Goal: Task Accomplishment & Management: Manage account settings

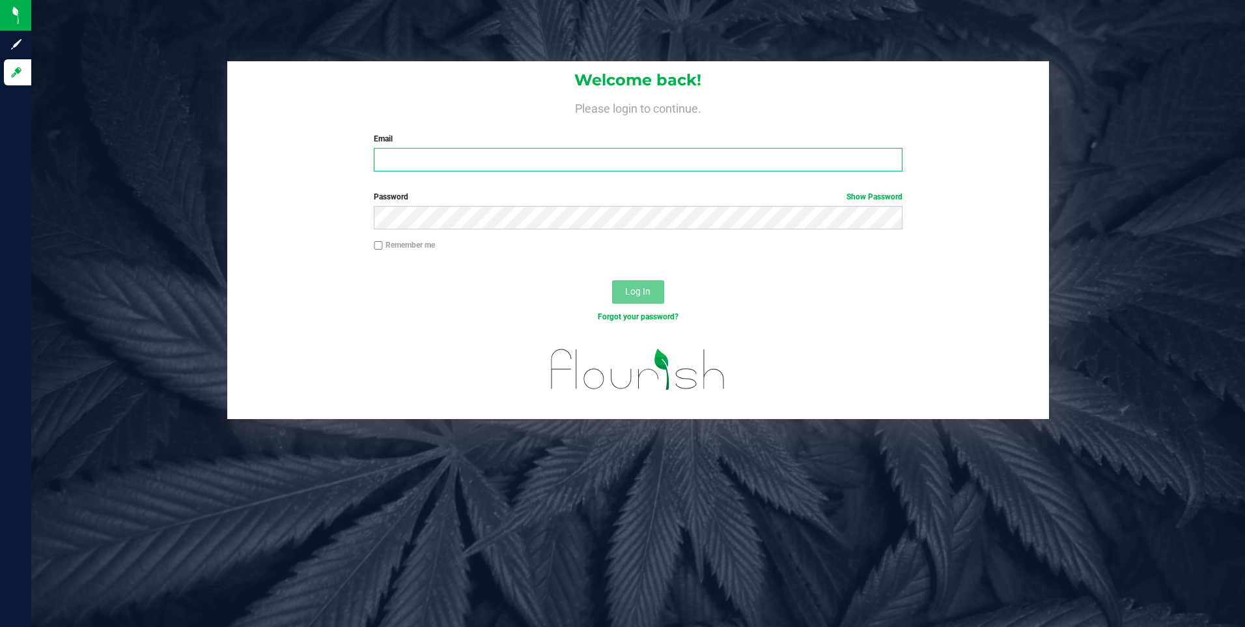
type input "[EMAIL_ADDRESS][DOMAIN_NAME]"
drag, startPoint x: 378, startPoint y: 240, endPoint x: 388, endPoint y: 242, distance: 9.2
click at [381, 241] on input "Remember me" at bounding box center [378, 245] width 9 height 9
checkbox input "true"
click at [637, 288] on span "Log In" at bounding box center [637, 291] width 25 height 10
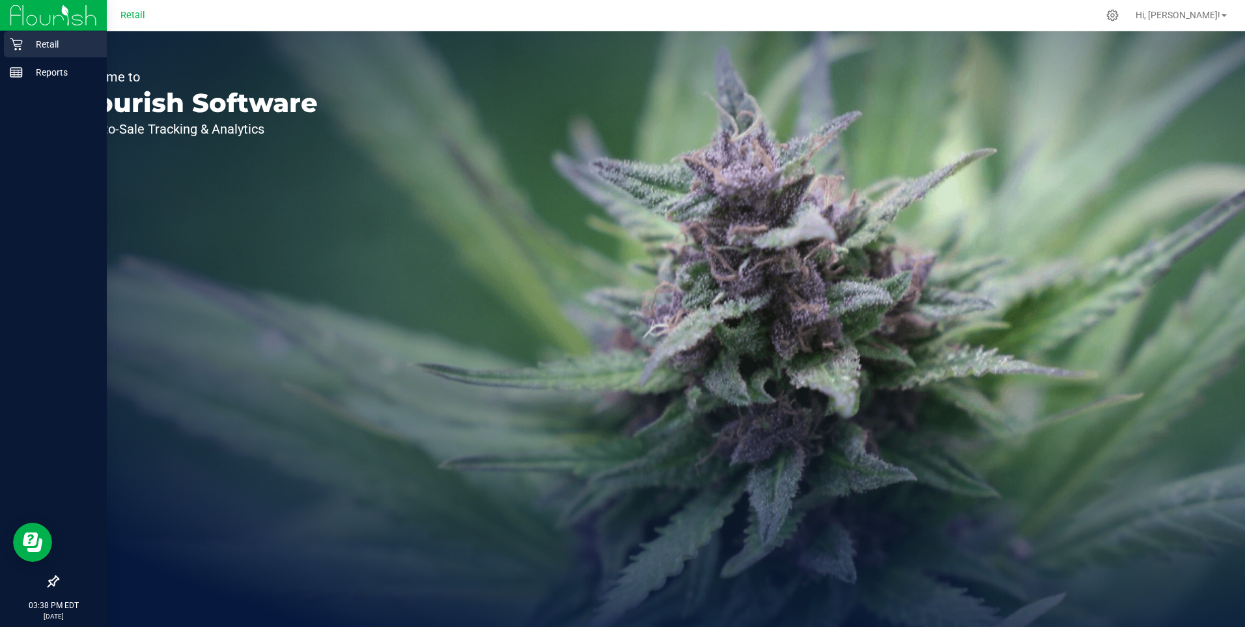
click at [24, 36] on div "Retail" at bounding box center [55, 44] width 103 height 26
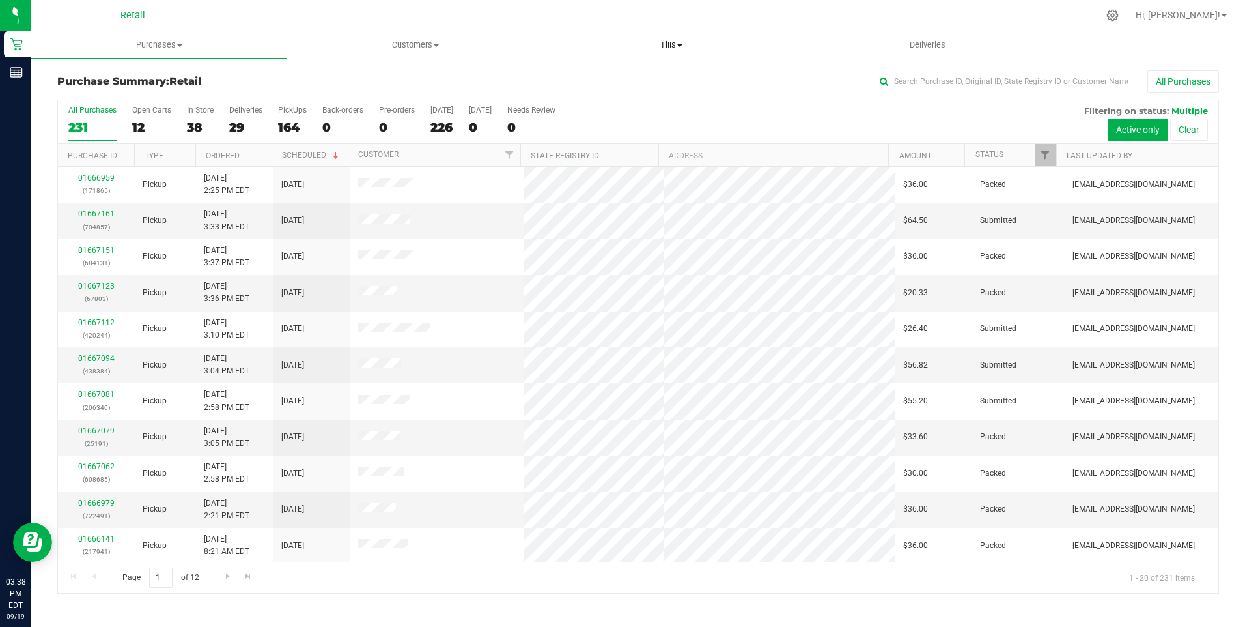
click at [690, 44] on span "Tills" at bounding box center [671, 45] width 255 height 12
click at [638, 74] on li "Manage tills" at bounding box center [672, 79] width 256 height 16
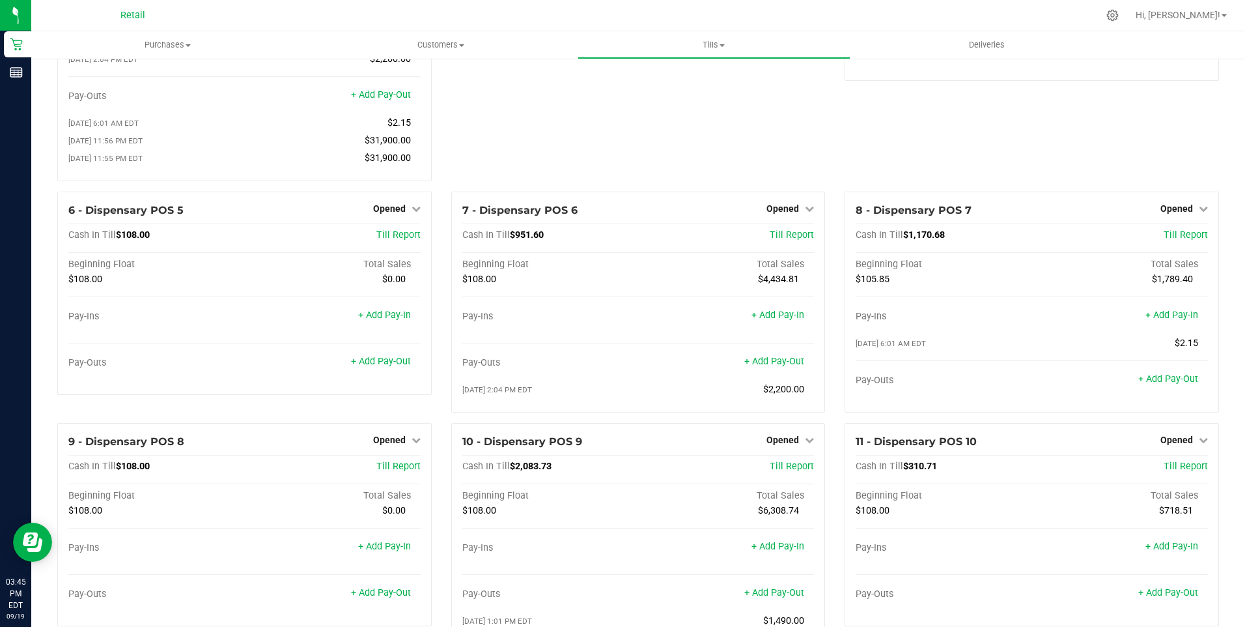
scroll to position [195, 0]
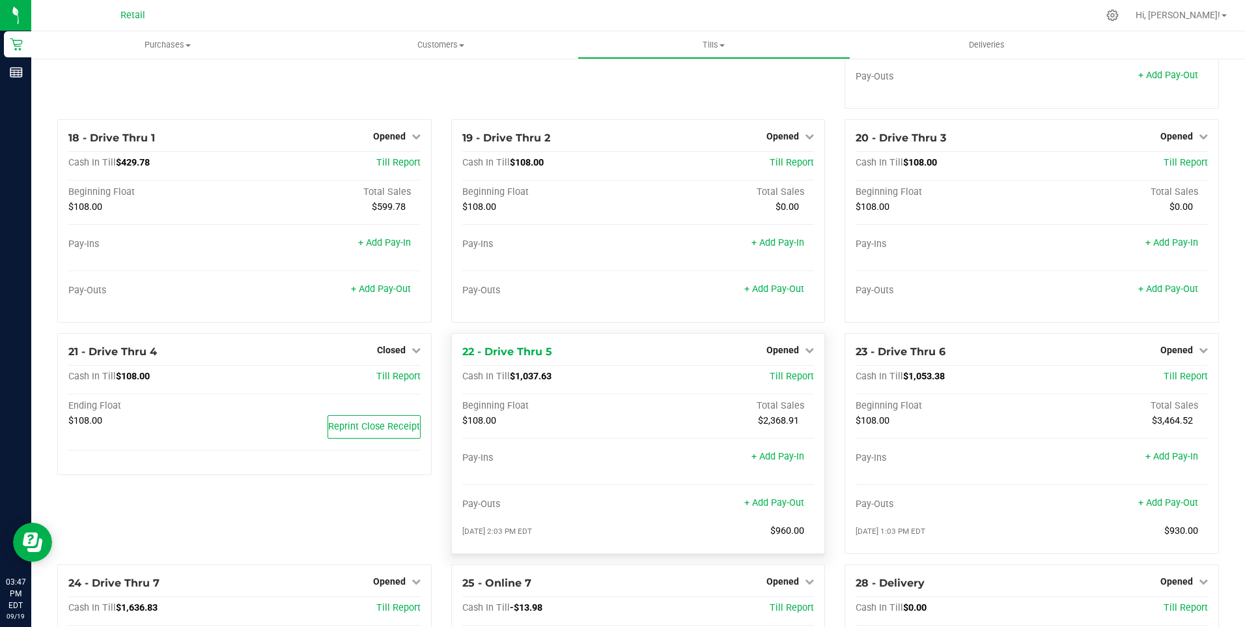
scroll to position [1237, 0]
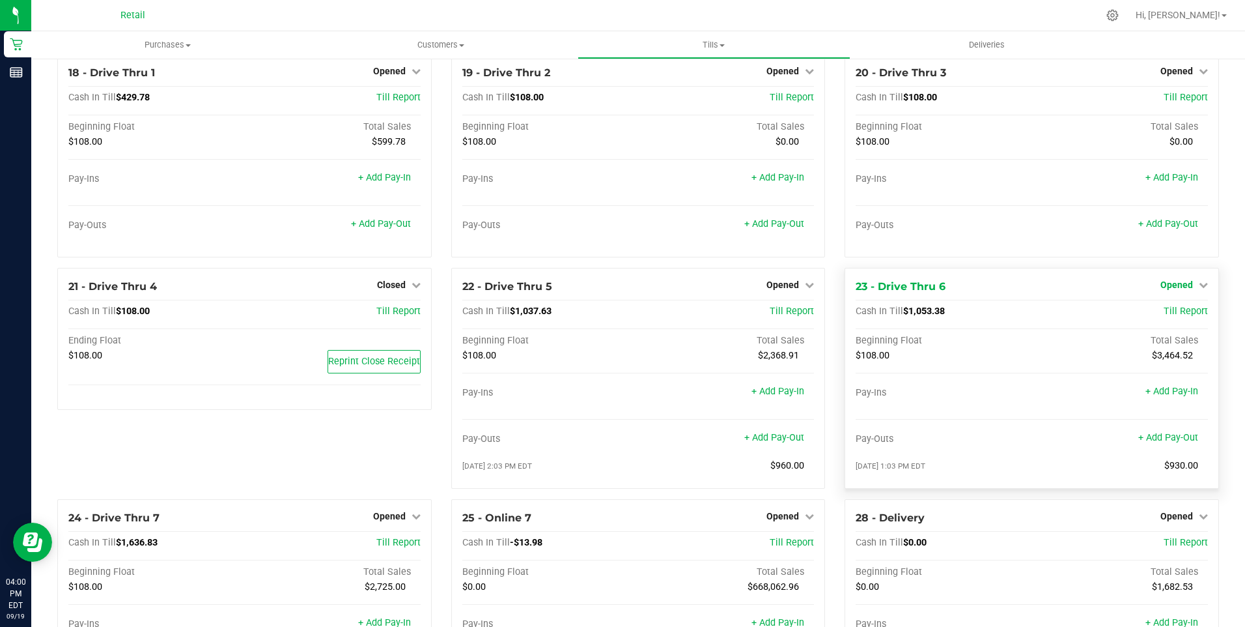
click at [1186, 290] on link "Opened" at bounding box center [1185, 284] width 48 height 10
click at [1173, 285] on div "23 - Drive Thru 6 Opened Close Till Cash In Till $1,053.38 Till Report Beginnin…" at bounding box center [1032, 378] width 374 height 221
click at [1169, 317] on link "Close Till" at bounding box center [1178, 311] width 35 height 10
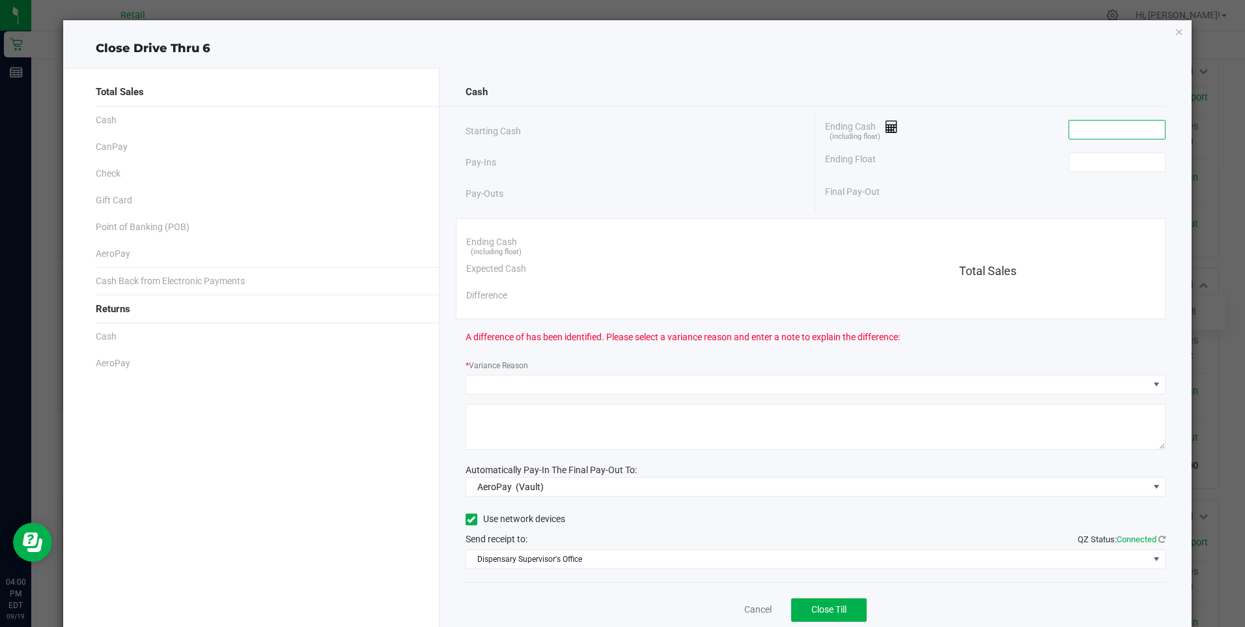
click at [1079, 133] on input at bounding box center [1117, 129] width 96 height 18
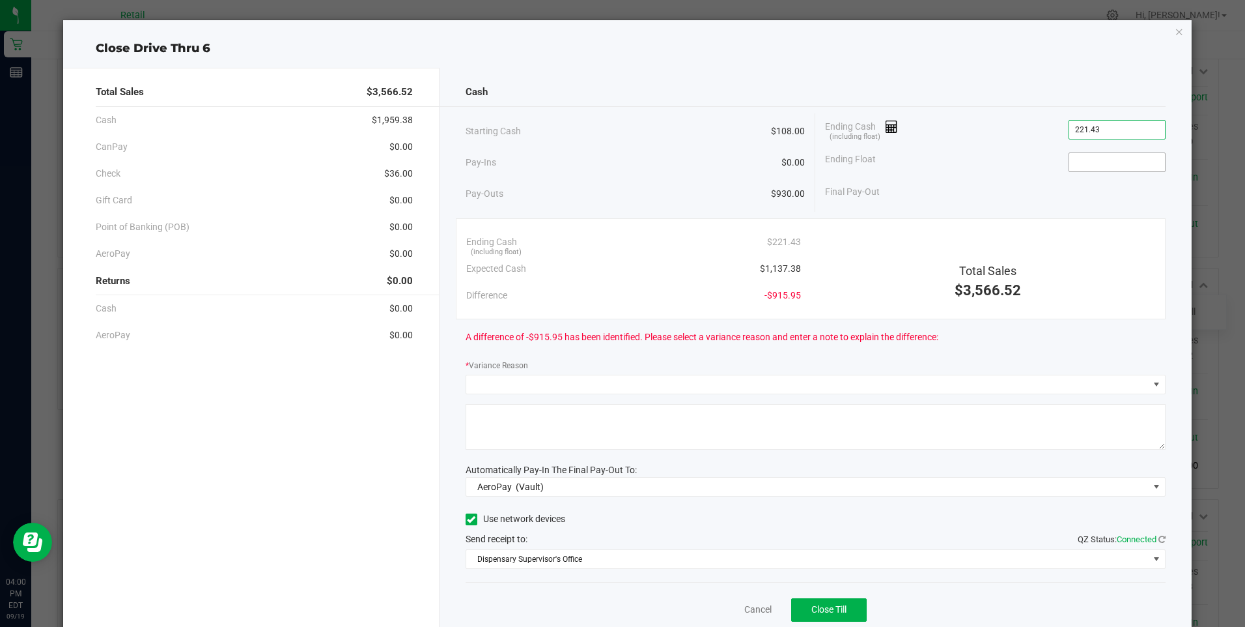
type input "$221.43"
click at [1069, 167] on input at bounding box center [1117, 162] width 96 height 18
type input "$108.00"
click at [749, 610] on link "Cancel" at bounding box center [757, 609] width 27 height 14
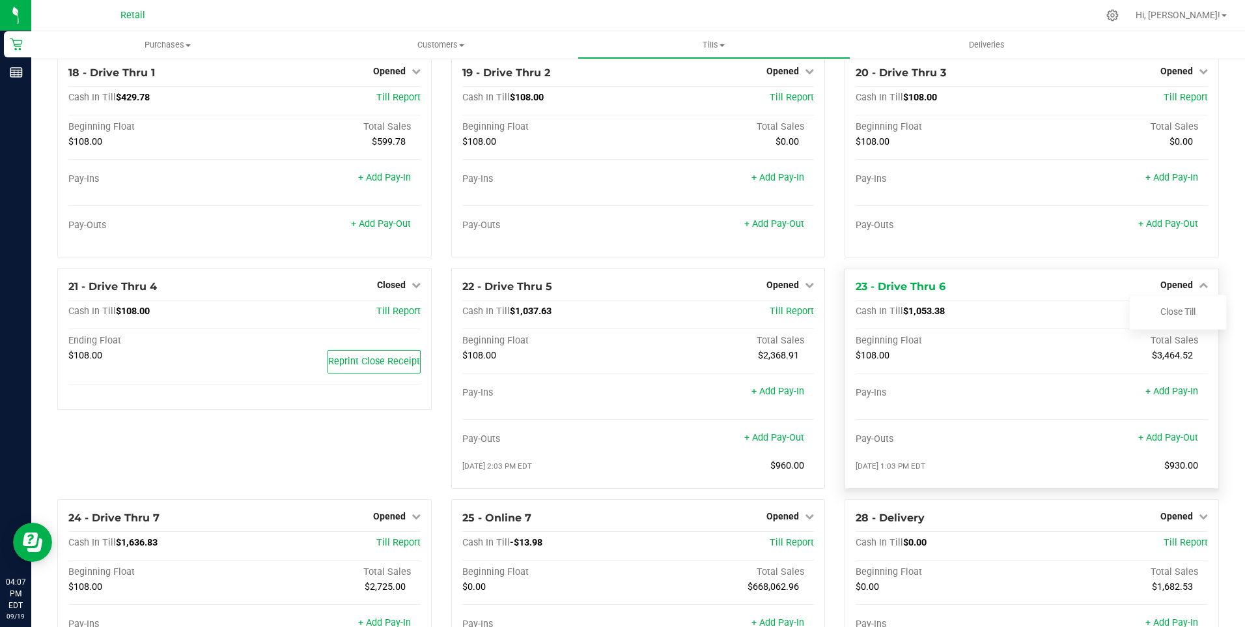
scroll to position [1172, 0]
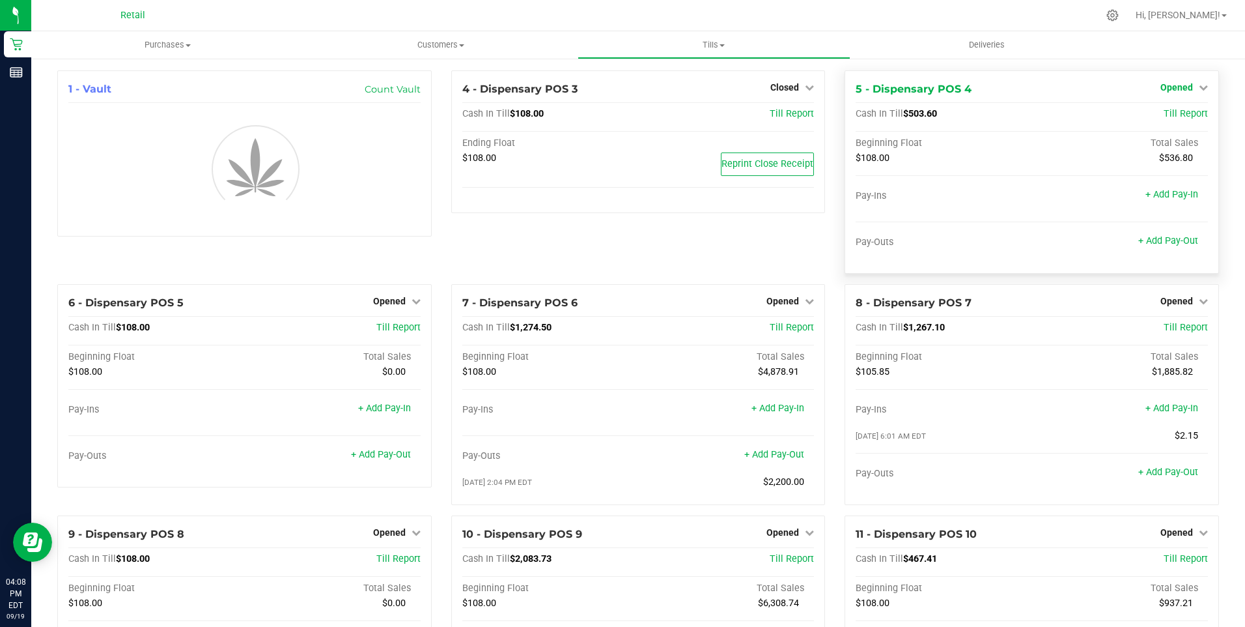
click at [1170, 84] on span "Opened" at bounding box center [1177, 87] width 33 height 10
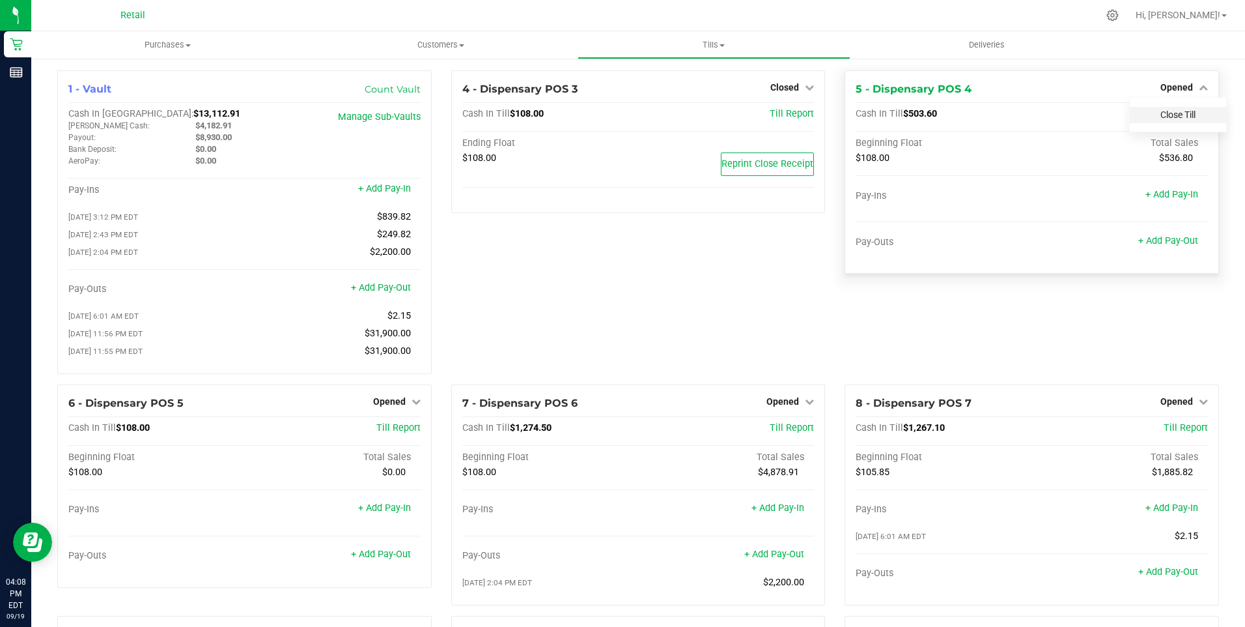
click at [1176, 114] on link "Close Till" at bounding box center [1178, 114] width 35 height 10
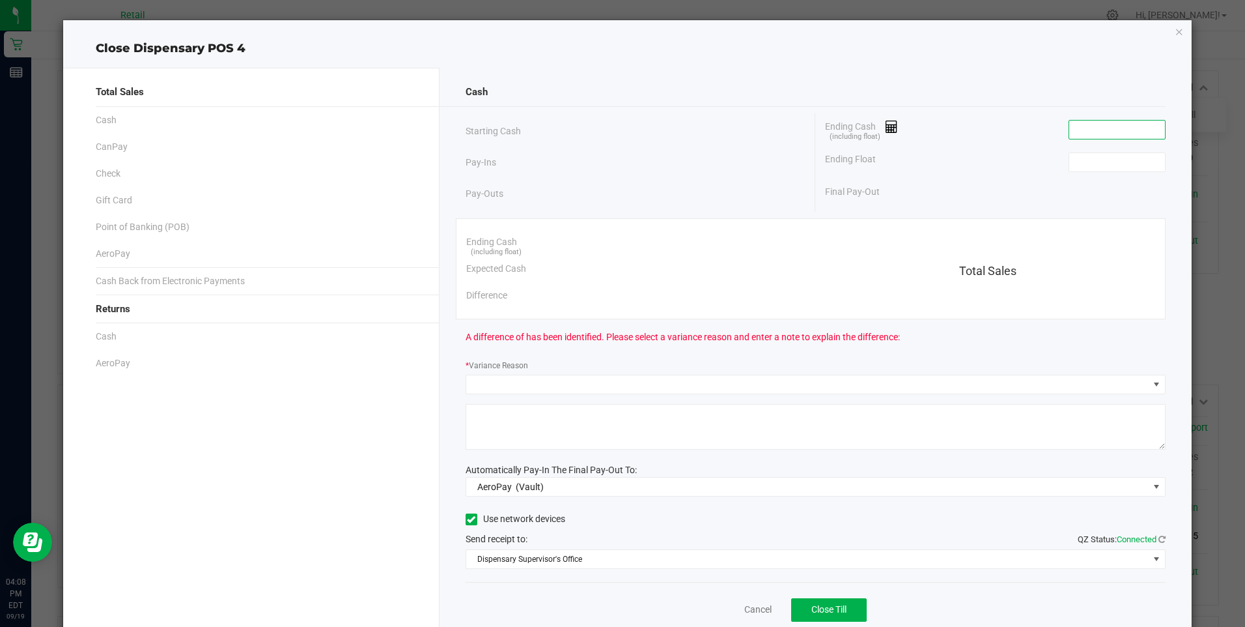
click at [1073, 135] on input at bounding box center [1117, 129] width 96 height 18
type input "$221.43"
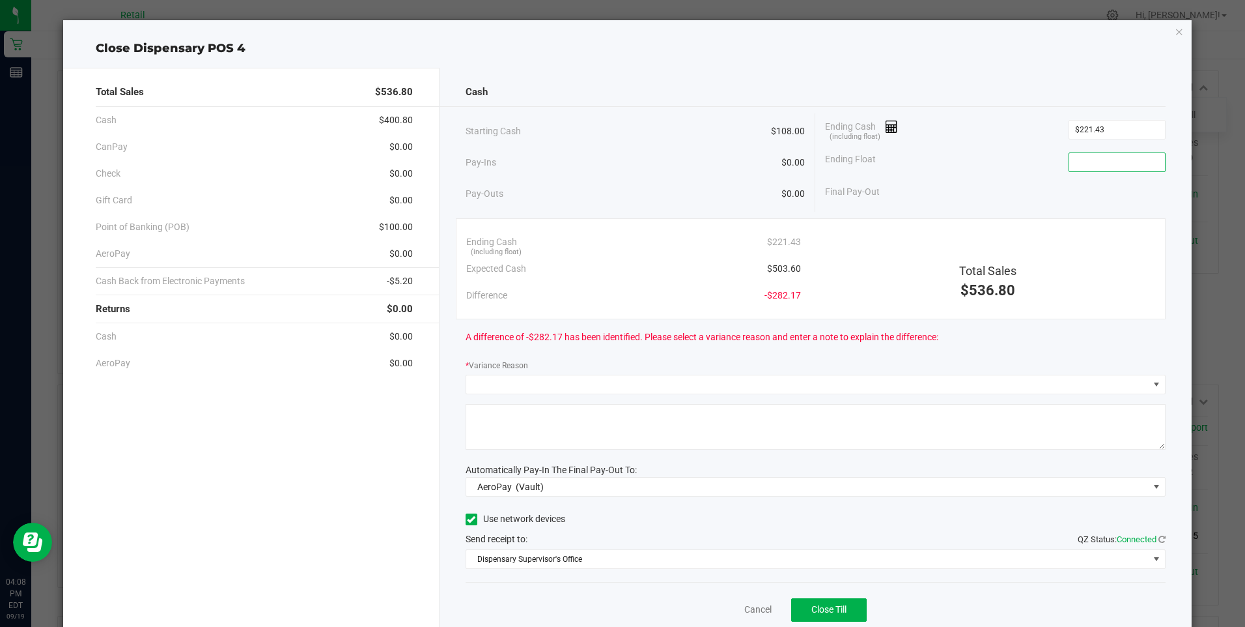
click at [1073, 162] on input at bounding box center [1117, 162] width 96 height 18
type input "$108.00"
click at [750, 604] on link "Cancel" at bounding box center [757, 609] width 27 height 14
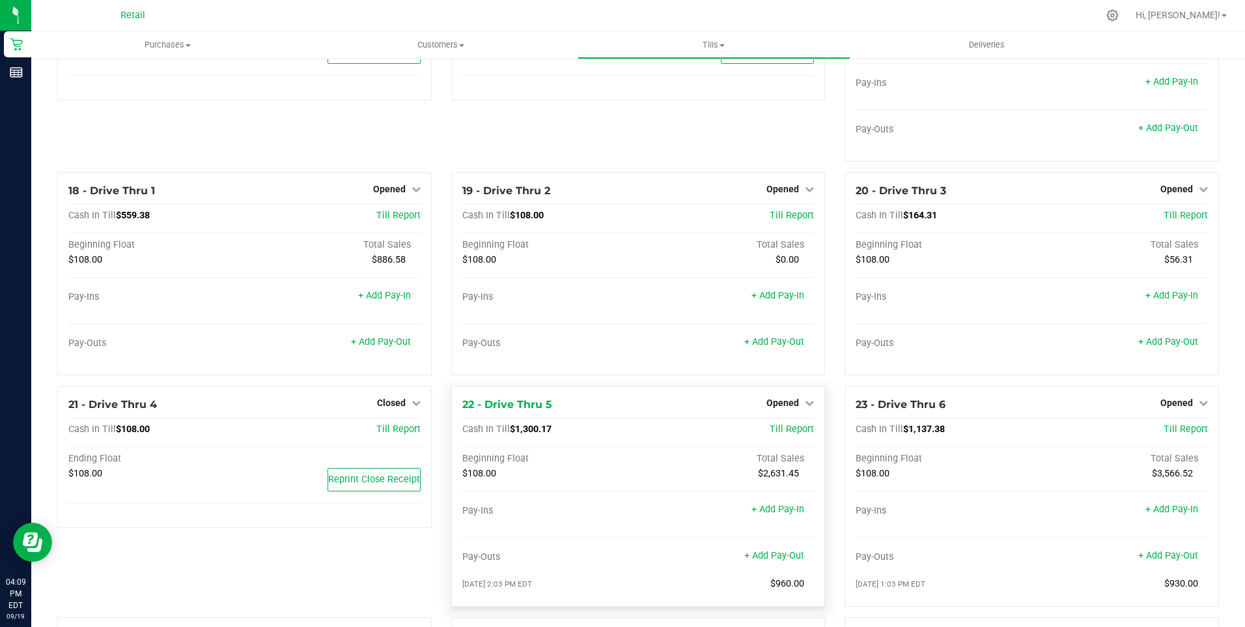
scroll to position [1172, 0]
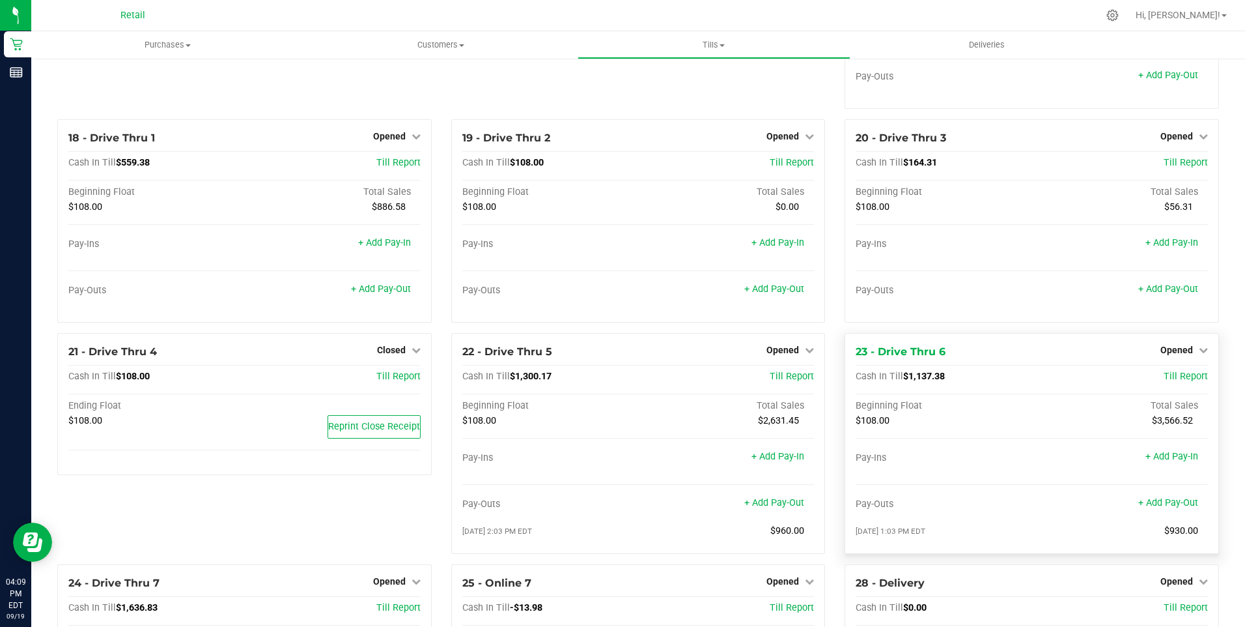
click at [1174, 352] on div "Opened" at bounding box center [1185, 350] width 48 height 16
click at [1166, 354] on span "Opened" at bounding box center [1177, 350] width 33 height 10
click at [1168, 381] on link "Close Till" at bounding box center [1178, 376] width 35 height 10
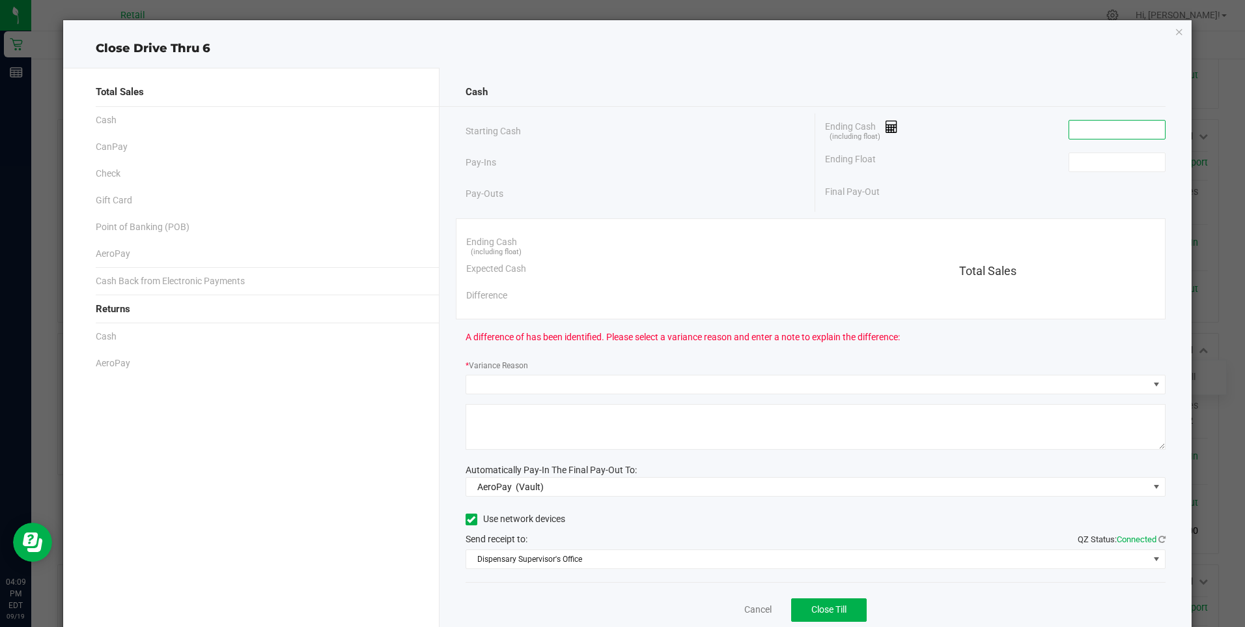
click at [1073, 136] on input at bounding box center [1117, 129] width 96 height 18
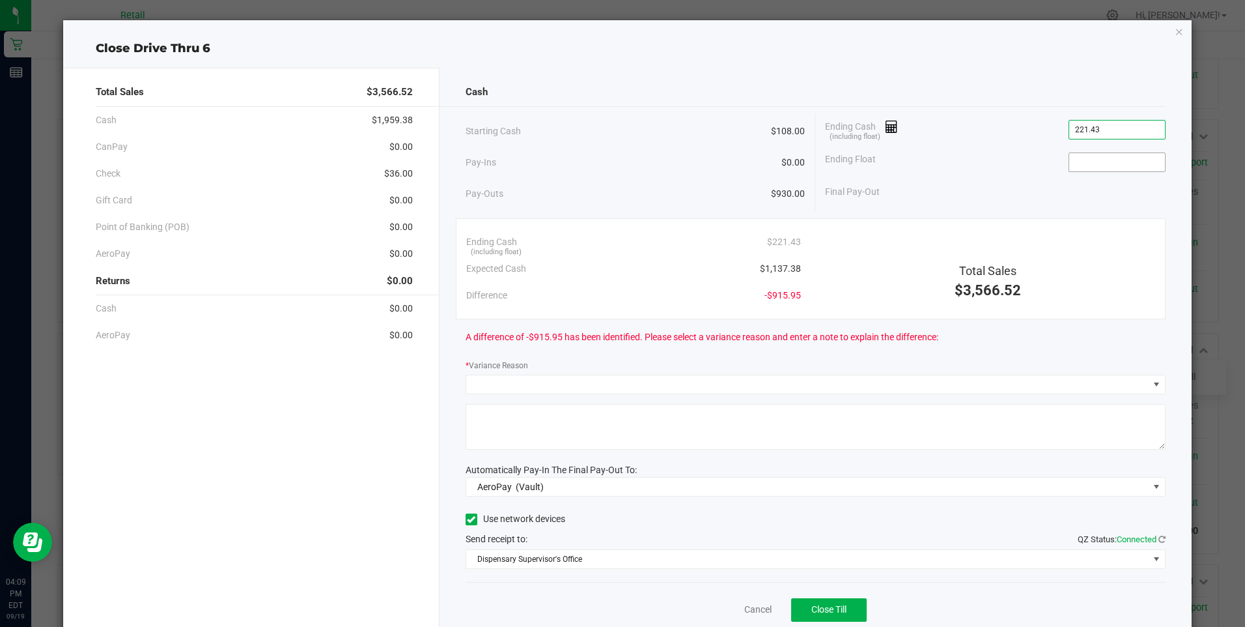
type input "$221.43"
click at [1077, 165] on input at bounding box center [1117, 162] width 96 height 18
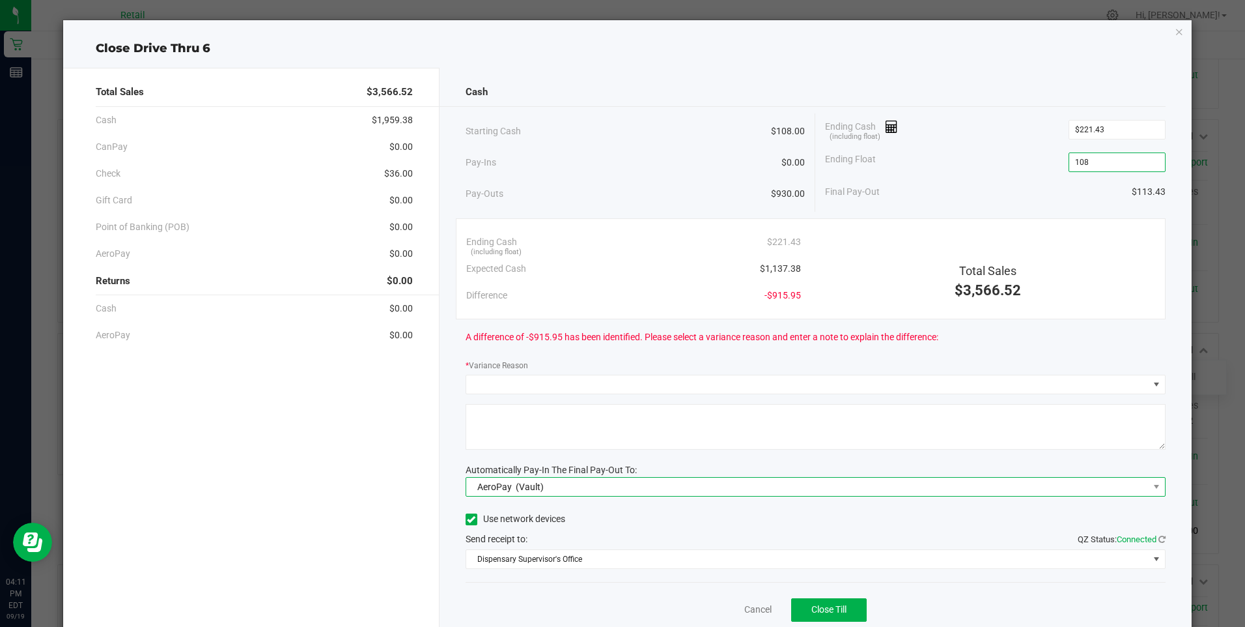
type input "$108.00"
click at [526, 481] on span "(Vault)" at bounding box center [530, 486] width 28 height 10
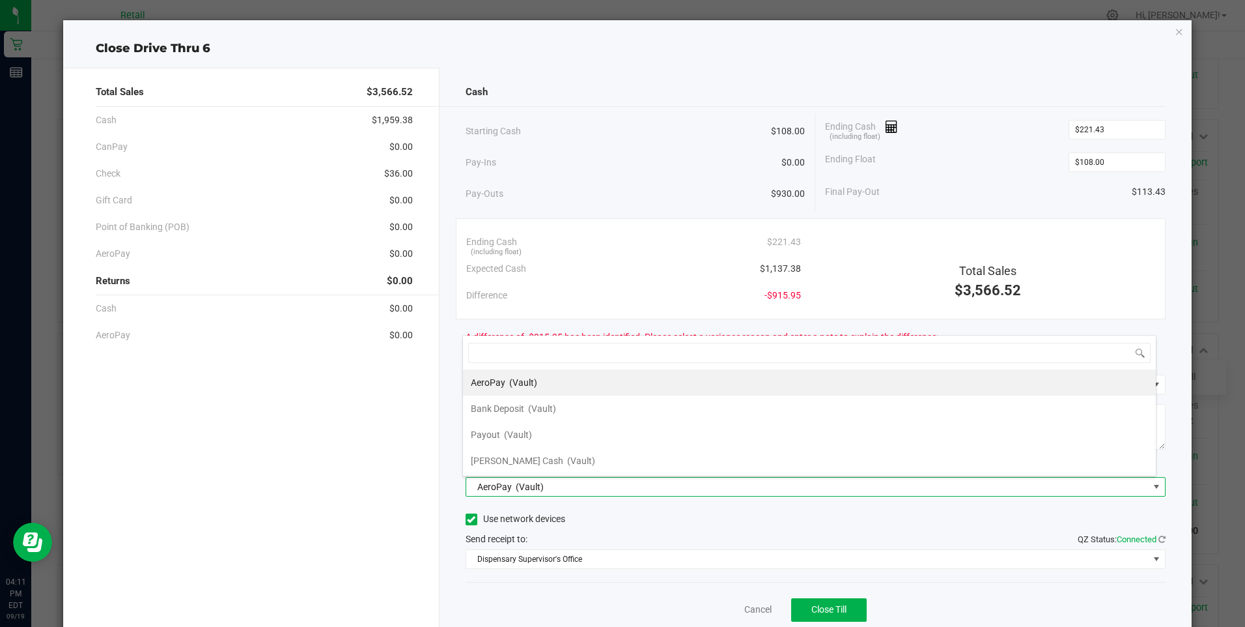
scroll to position [20, 694]
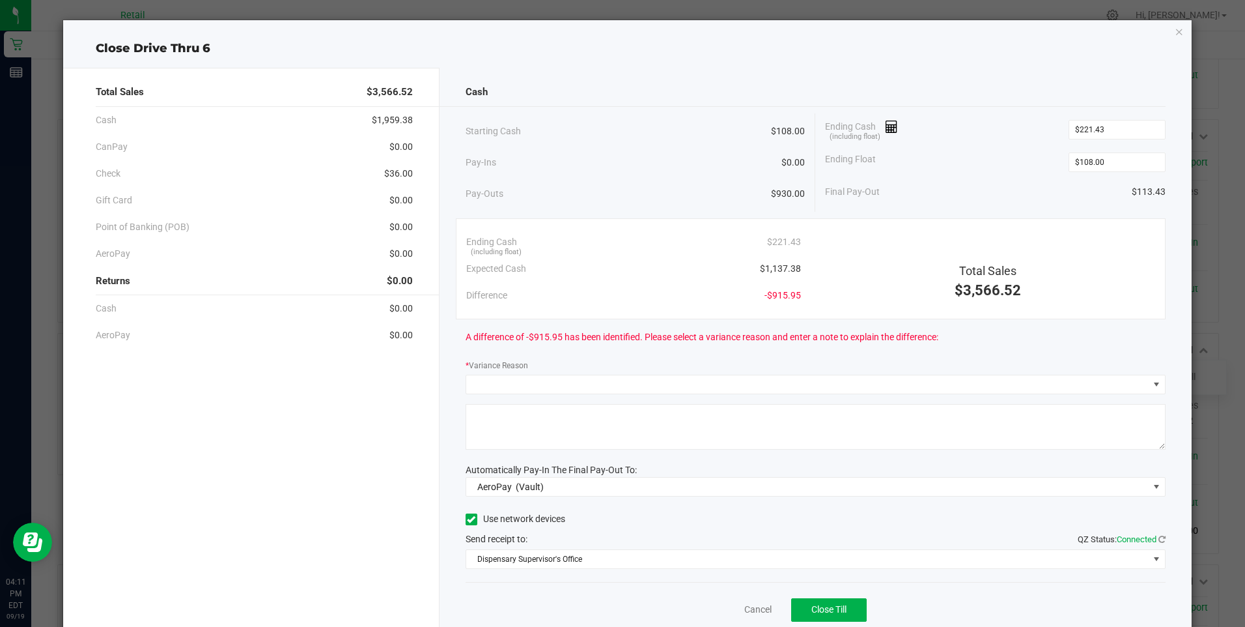
click at [473, 516] on span at bounding box center [472, 519] width 12 height 12
click at [0, 0] on input "Use network devices" at bounding box center [0, 0] width 0 height 0
click at [744, 606] on link "Cancel" at bounding box center [757, 609] width 27 height 14
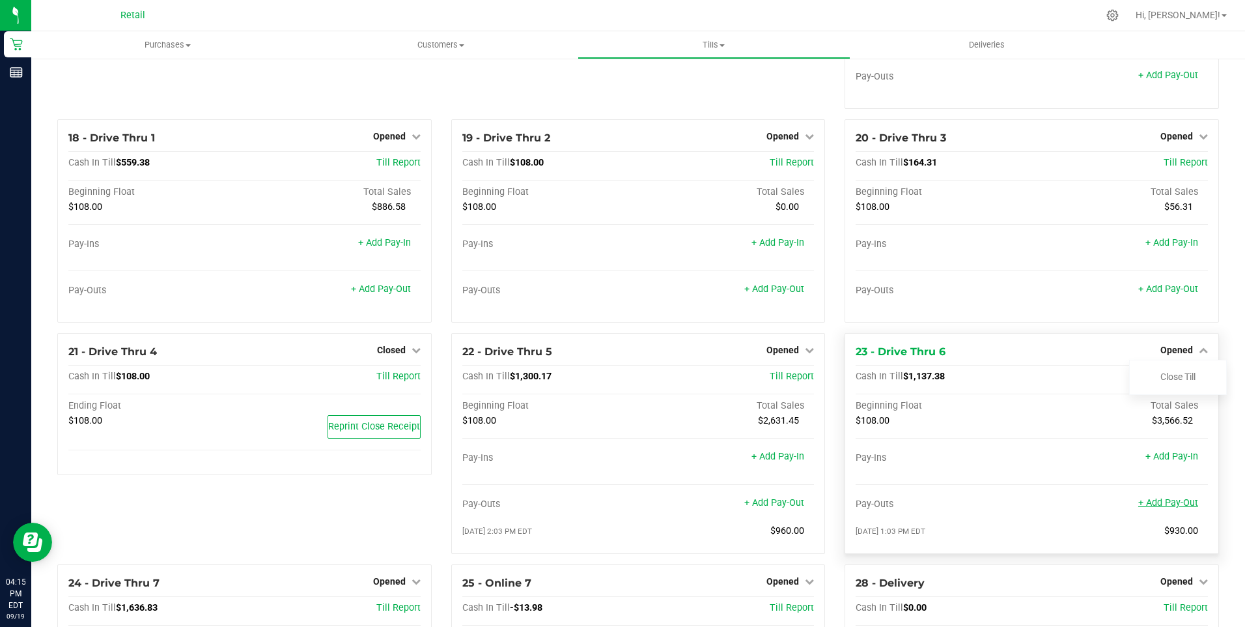
click at [1159, 508] on link "+ Add Pay-Out" at bounding box center [1168, 502] width 60 height 11
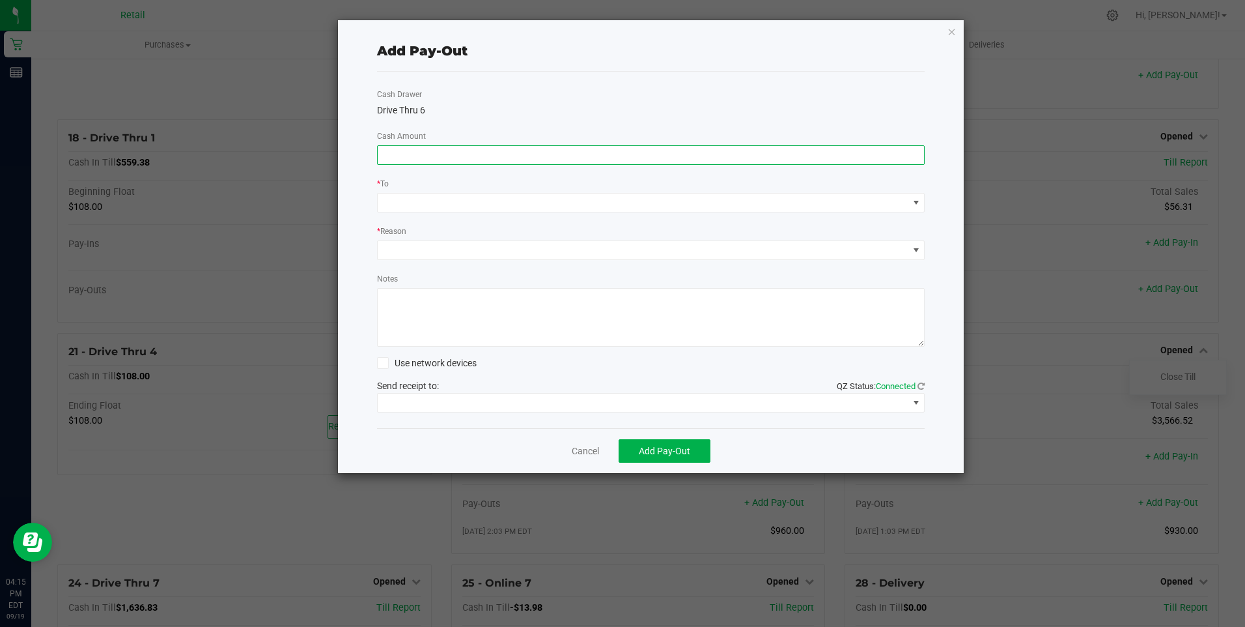
click at [389, 155] on input at bounding box center [651, 155] width 547 height 18
type input "$910.00"
click at [412, 199] on span at bounding box center [643, 202] width 531 height 18
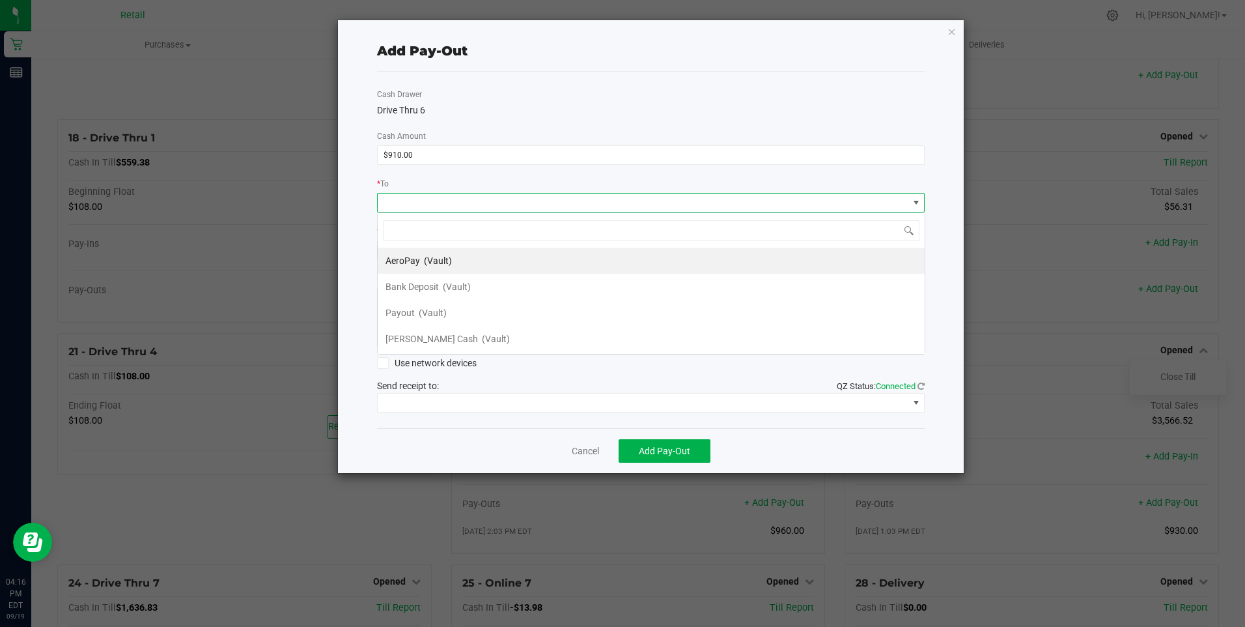
scroll to position [20, 548]
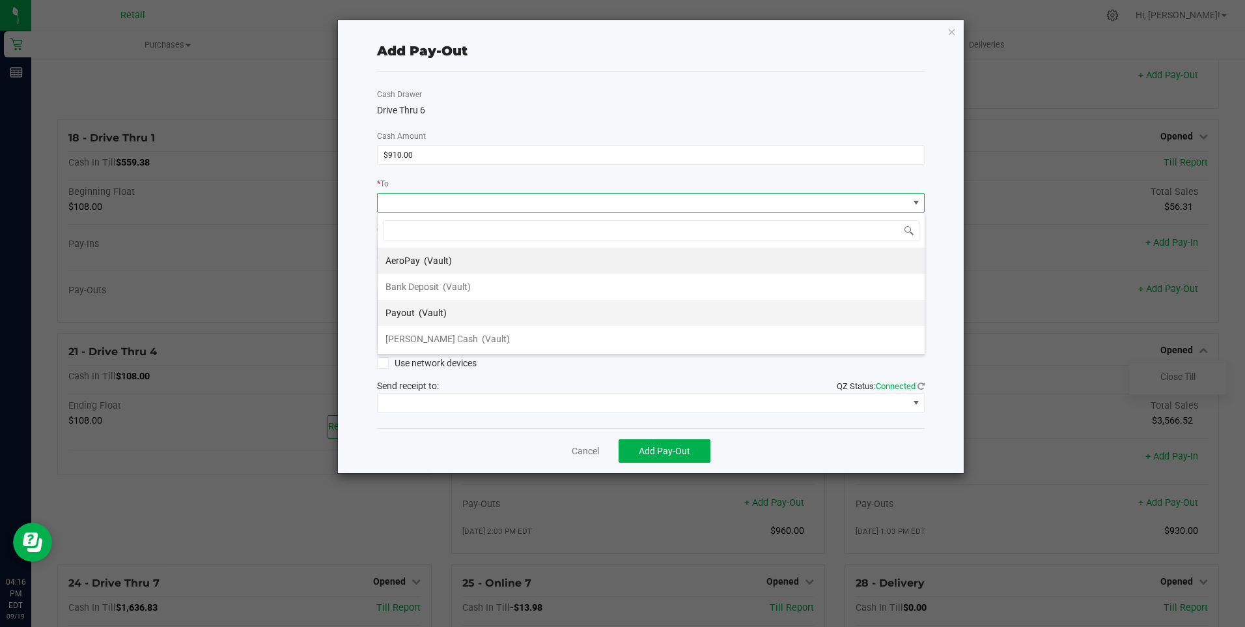
click at [404, 311] on span "Payout" at bounding box center [400, 312] width 29 height 10
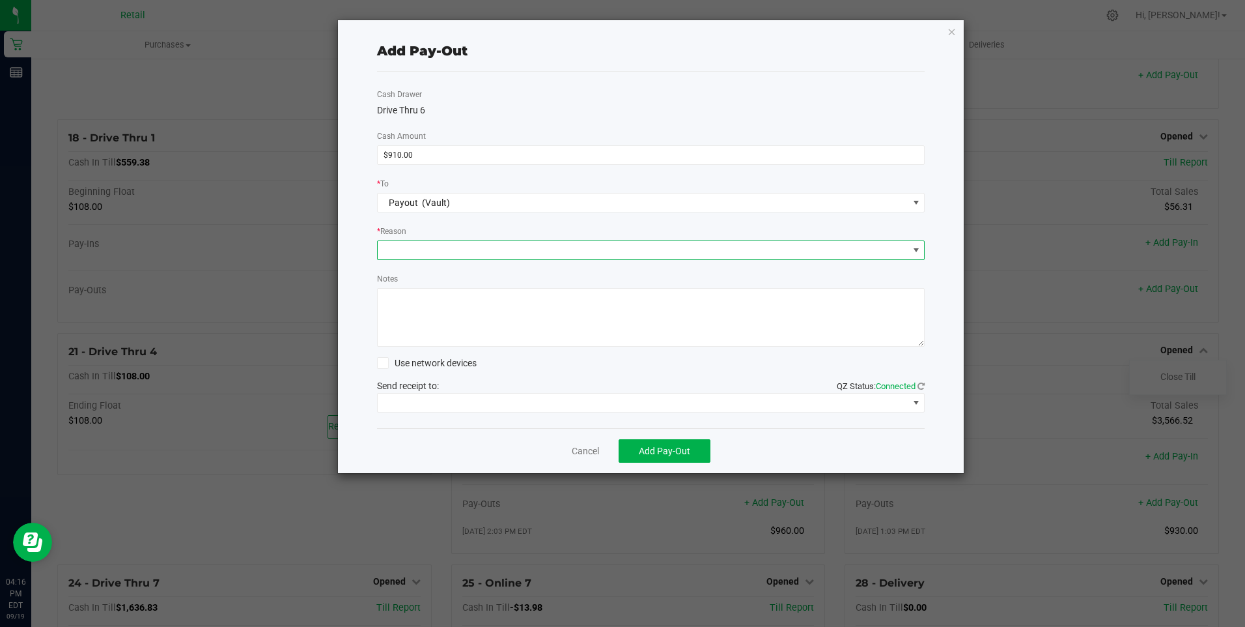
click at [392, 252] on span at bounding box center [643, 250] width 531 height 18
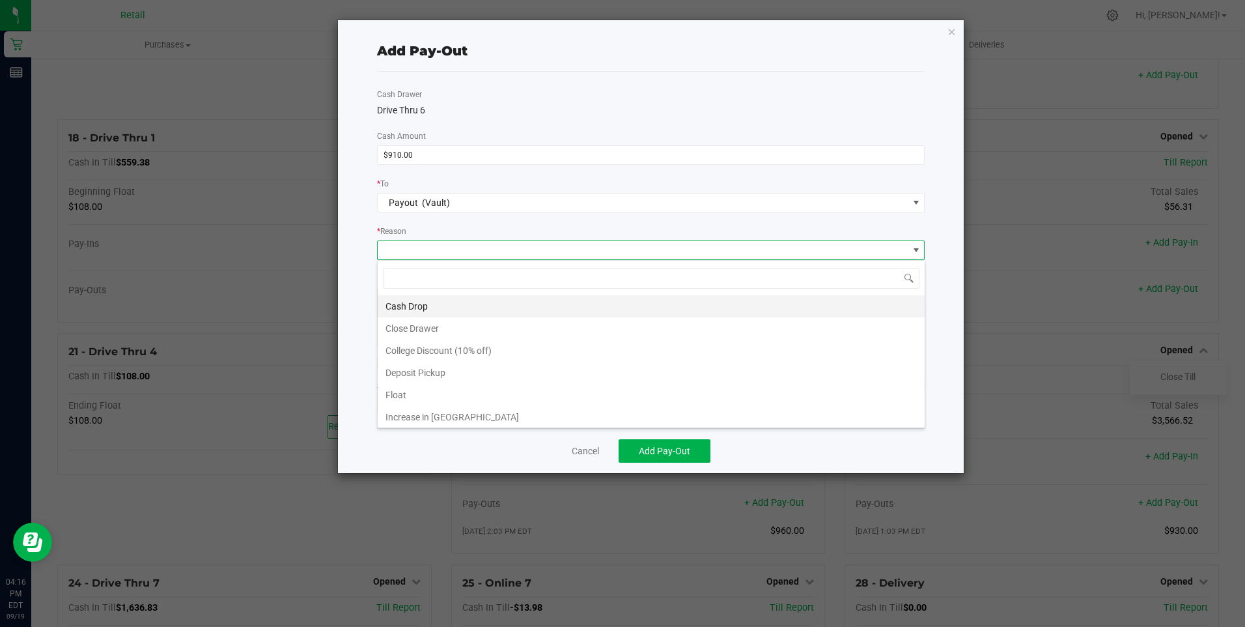
click at [414, 307] on li "Cash Drop" at bounding box center [651, 306] width 547 height 22
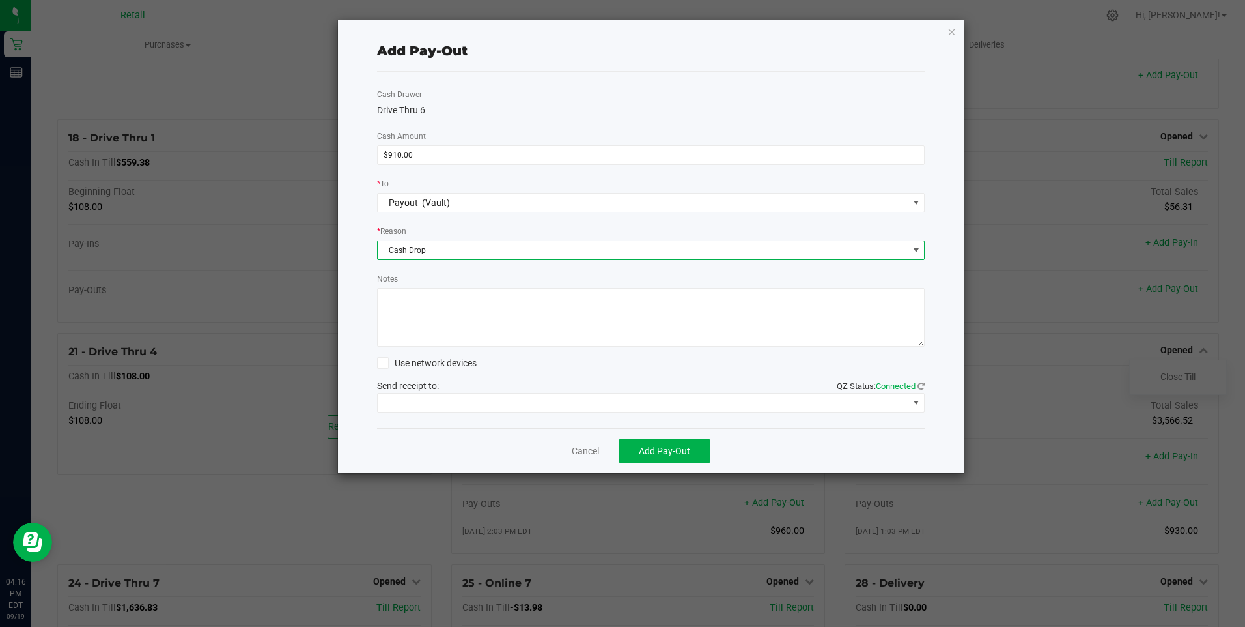
drag, startPoint x: 404, startPoint y: 315, endPoint x: 394, endPoint y: 317, distance: 10.0
click at [400, 316] on textarea "Notes" at bounding box center [651, 317] width 548 height 59
type textarea "mg/db"
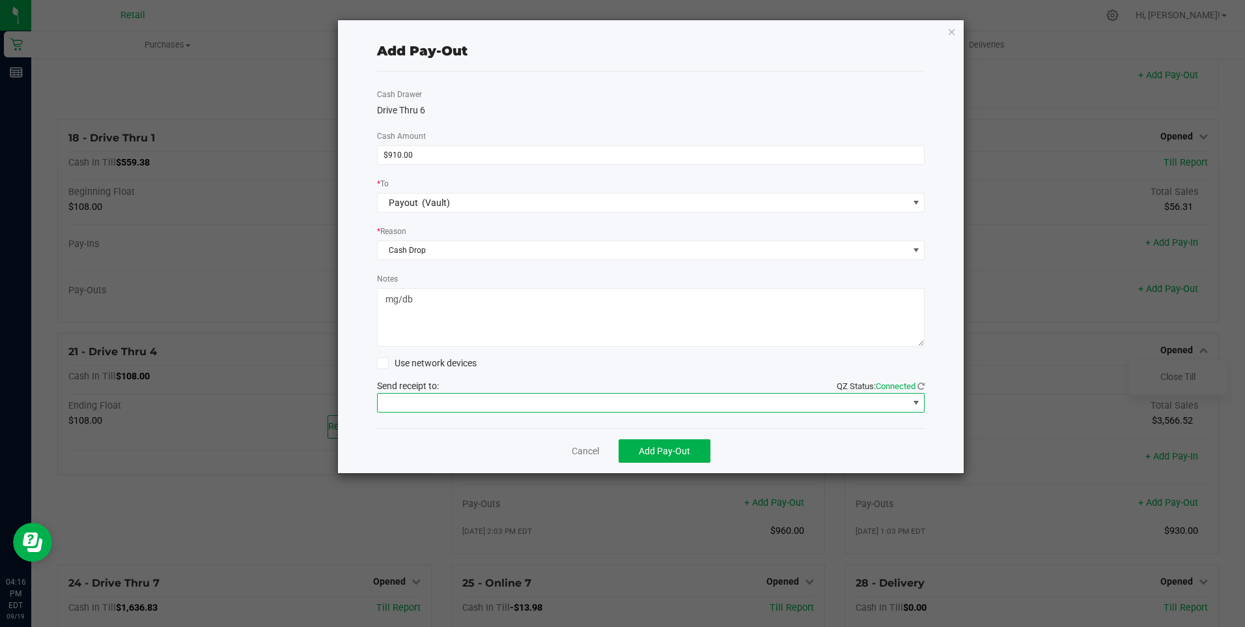
click at [513, 404] on span at bounding box center [643, 402] width 531 height 18
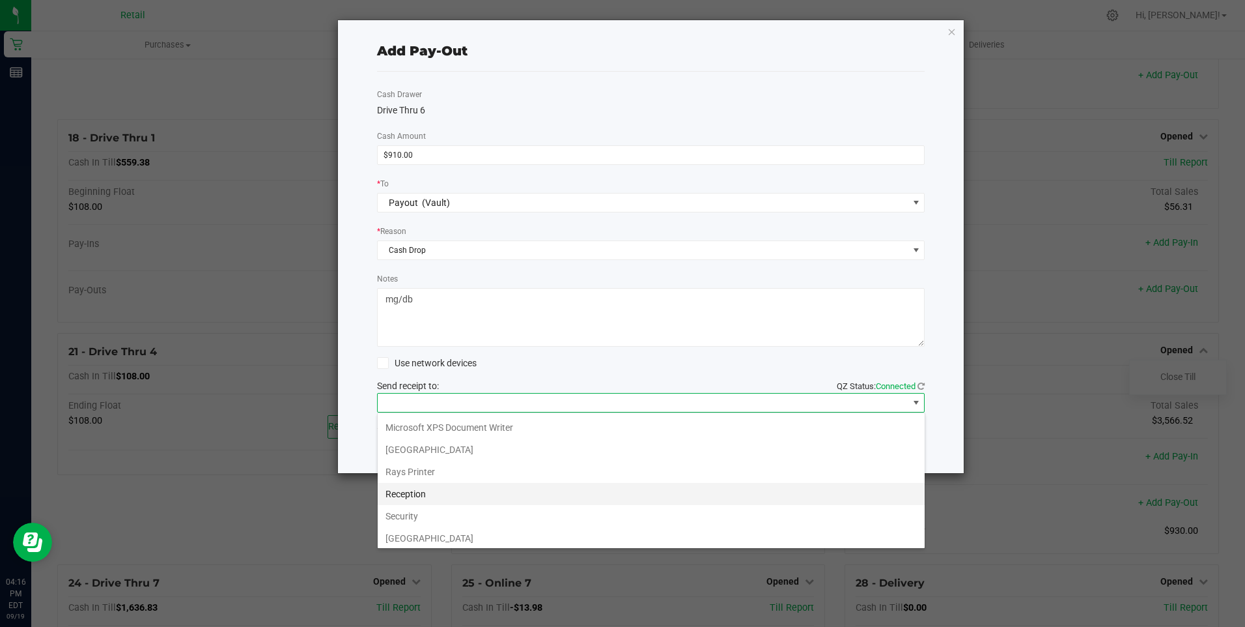
scroll to position [202, 0]
click at [567, 530] on Cutter "Star TSP143IIILAN Cutter" at bounding box center [651, 534] width 547 height 22
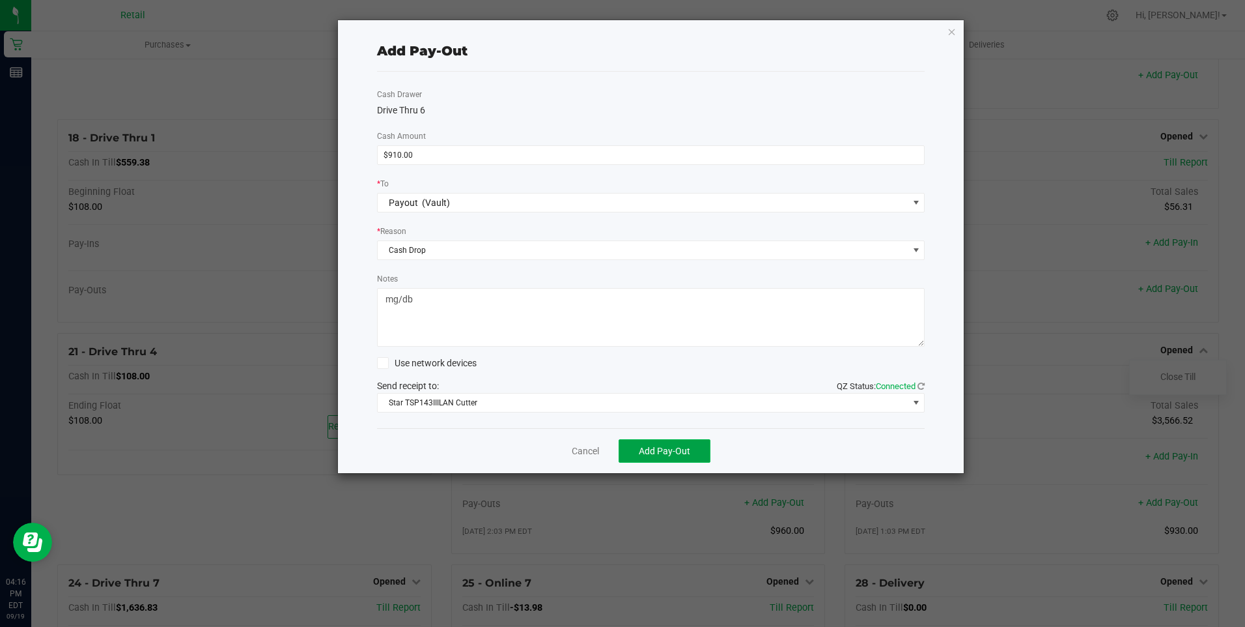
click at [651, 445] on button "Add Pay-Out" at bounding box center [665, 450] width 92 height 23
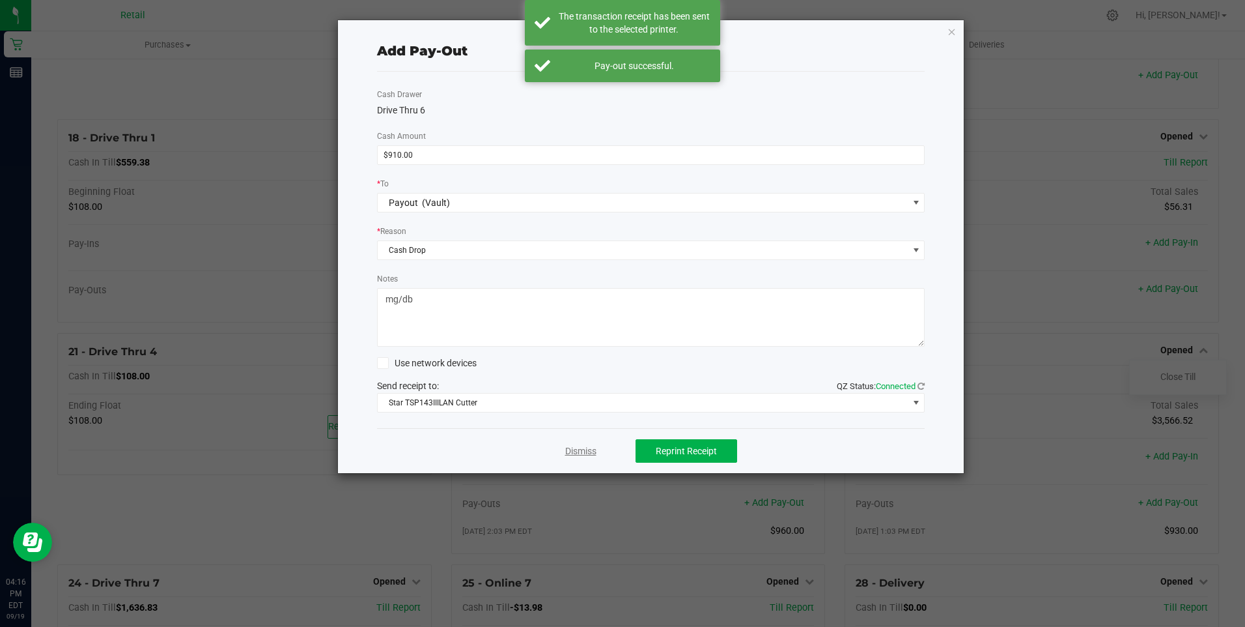
click at [582, 445] on link "Dismiss" at bounding box center [580, 451] width 31 height 14
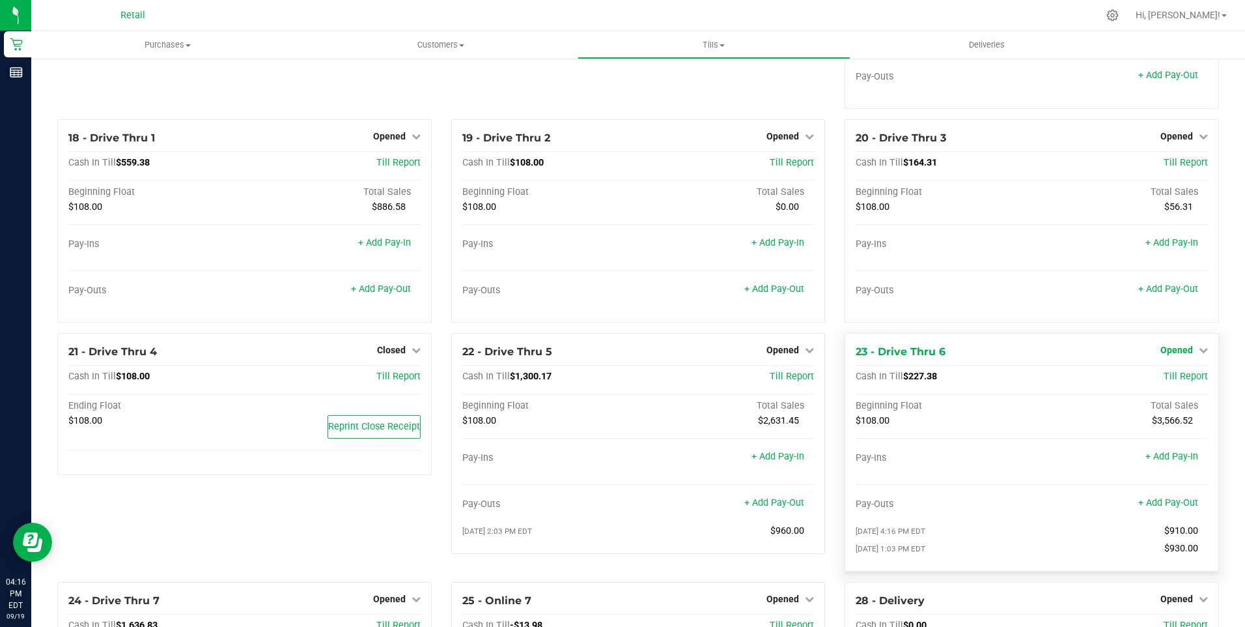
click at [1177, 355] on span "Opened" at bounding box center [1177, 350] width 33 height 10
click at [1172, 382] on link "Close Till" at bounding box center [1178, 376] width 35 height 10
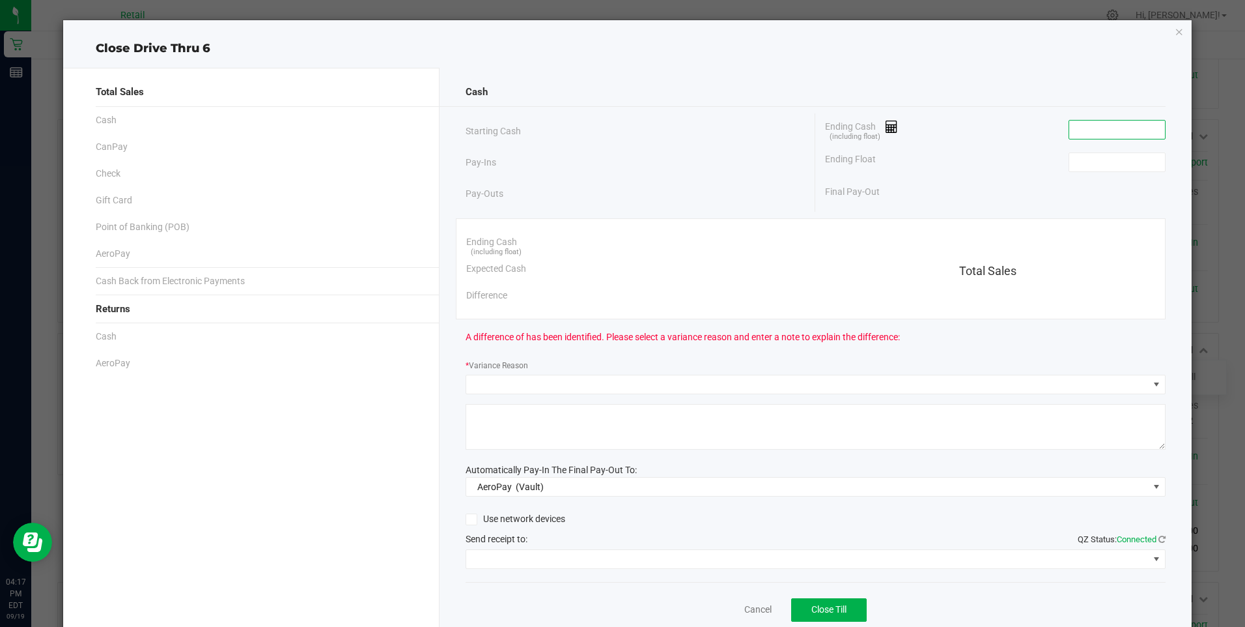
click at [1069, 129] on input at bounding box center [1117, 129] width 96 height 18
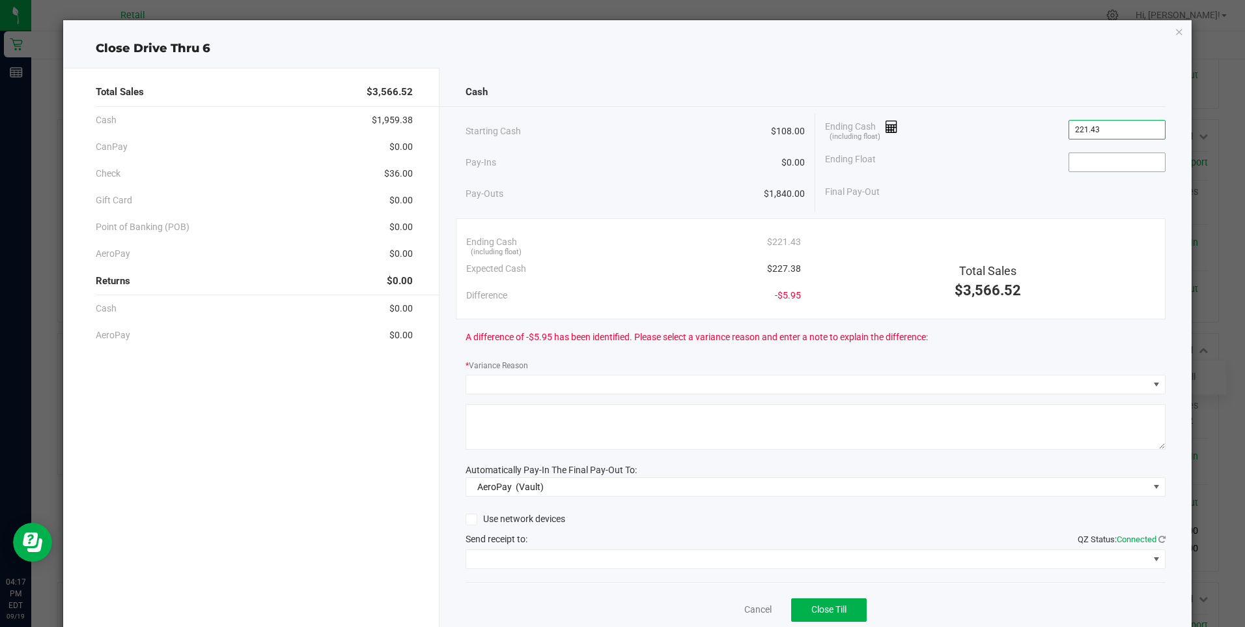
type input "$221.43"
click at [1075, 162] on input at bounding box center [1117, 162] width 96 height 18
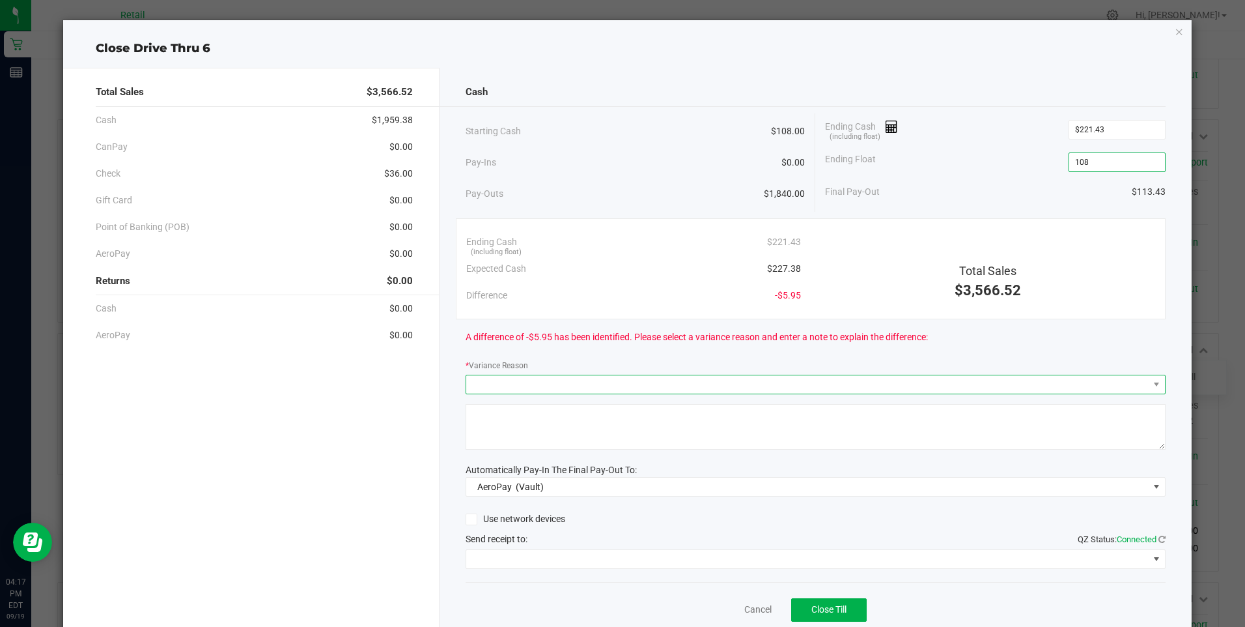
type input "$108.00"
click at [480, 382] on span at bounding box center [807, 384] width 683 height 18
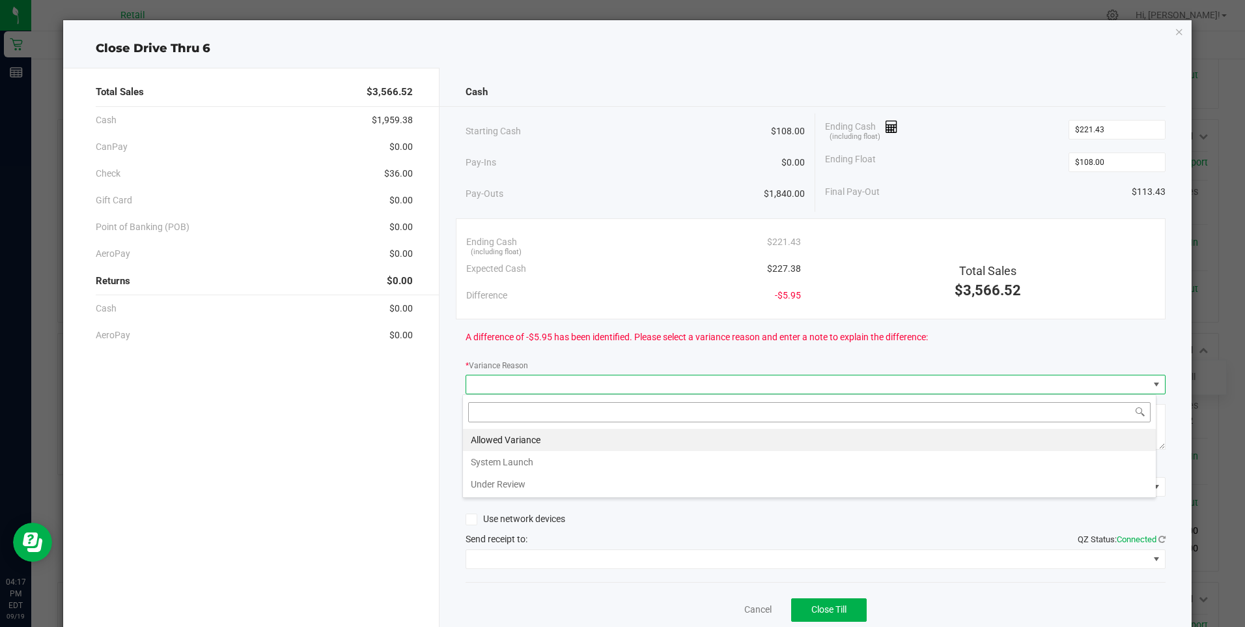
scroll to position [20, 694]
click at [515, 433] on li "Allowed Variance" at bounding box center [809, 440] width 693 height 22
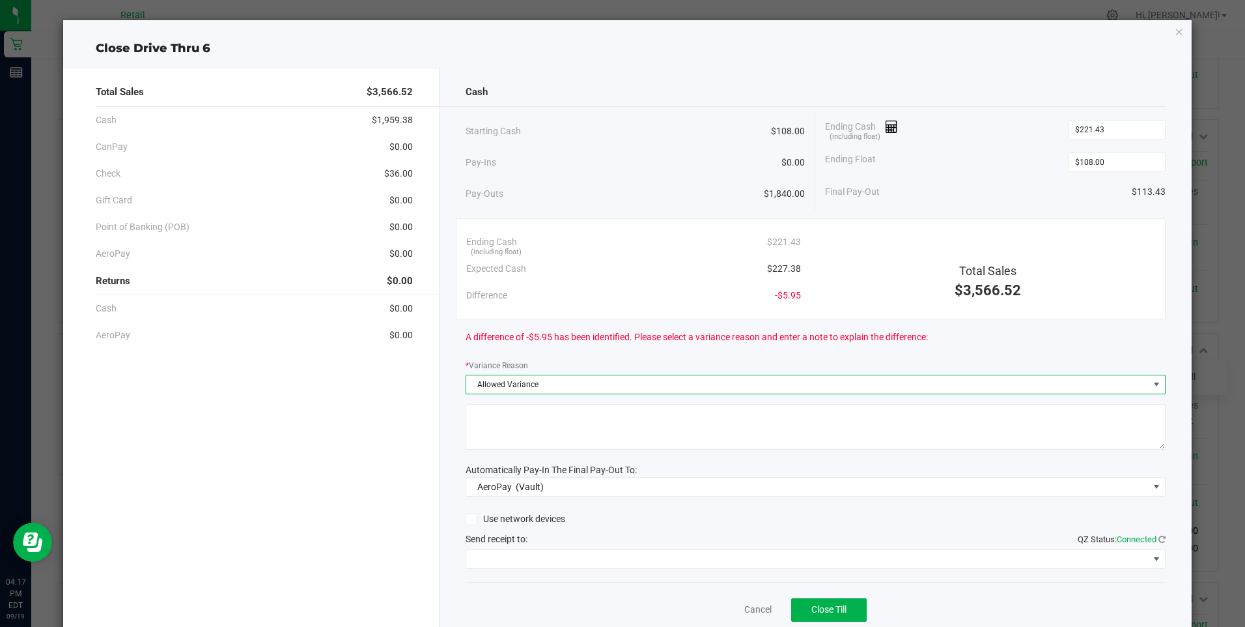
click at [515, 436] on textarea at bounding box center [816, 427] width 700 height 46
type textarea "mg"
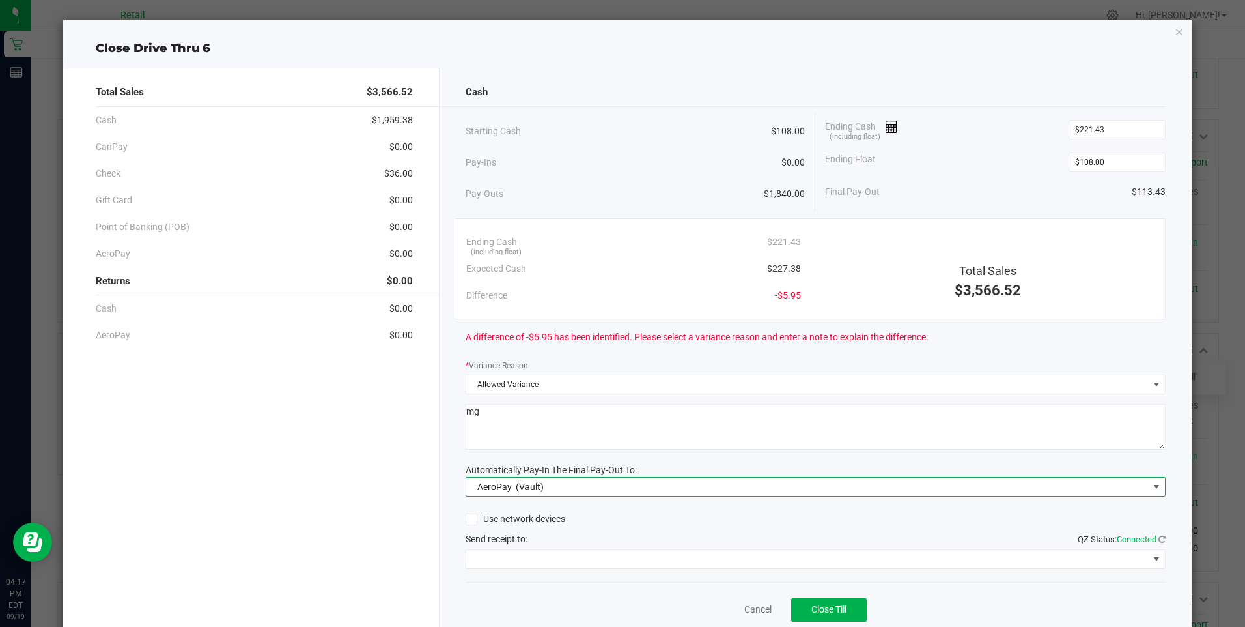
click at [565, 482] on span "AeroPay (Vault)" at bounding box center [807, 486] width 683 height 18
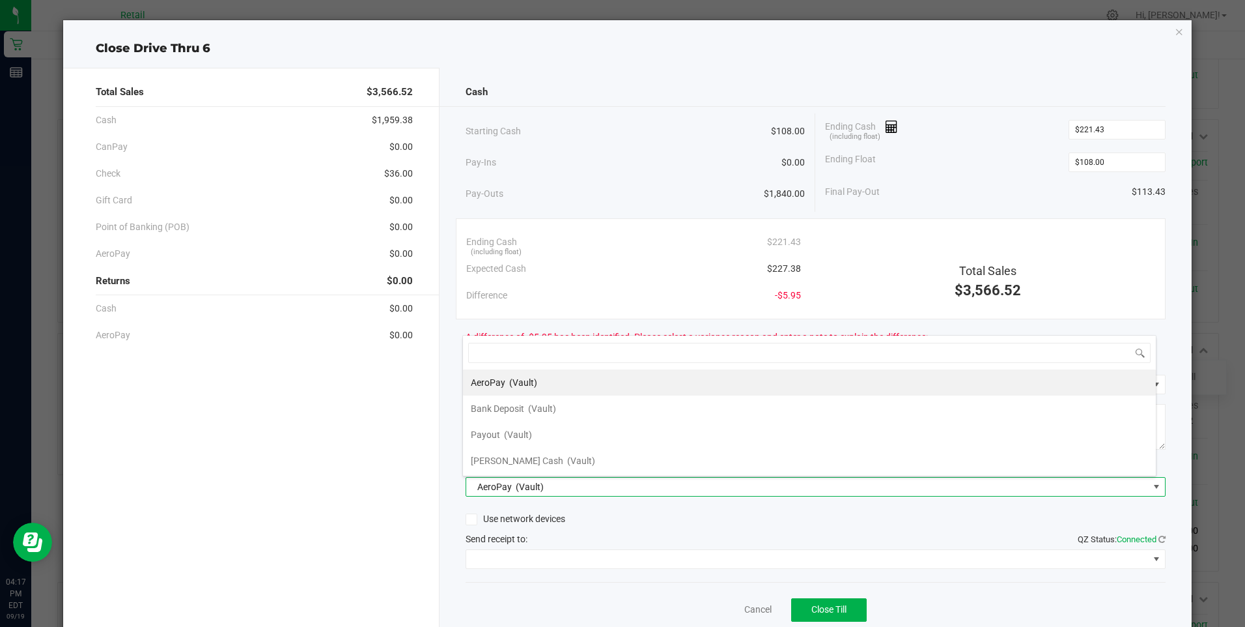
click at [556, 478] on span "AeroPay (Vault)" at bounding box center [807, 486] width 683 height 18
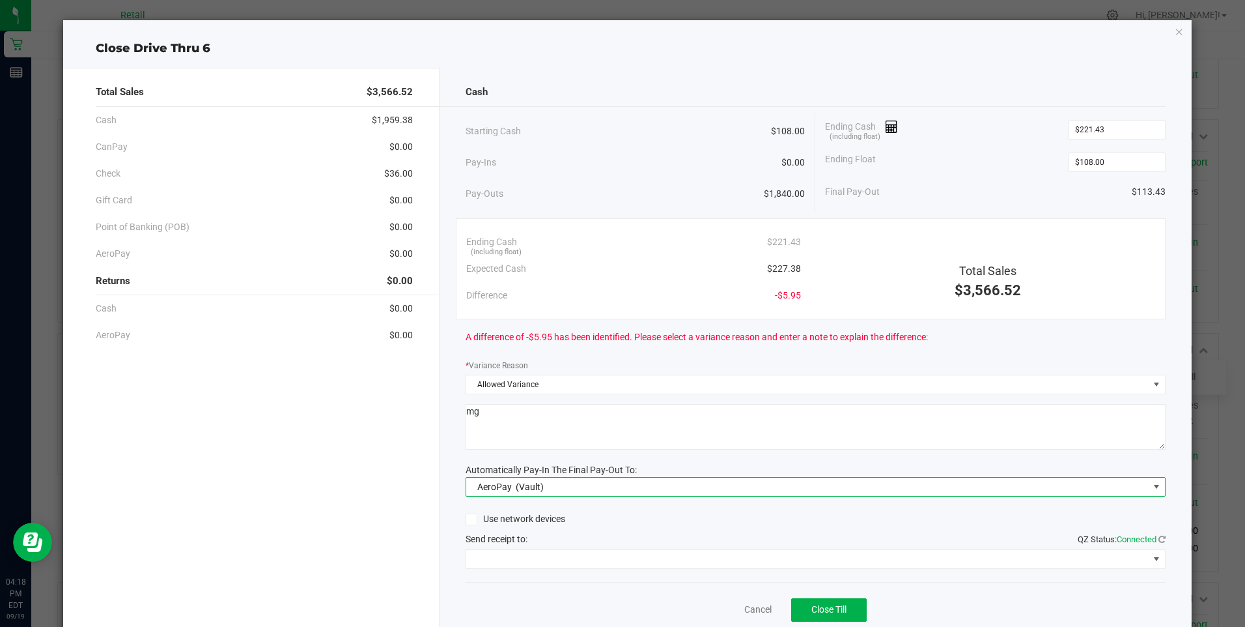
click at [565, 487] on span "AeroPay (Vault)" at bounding box center [807, 486] width 683 height 18
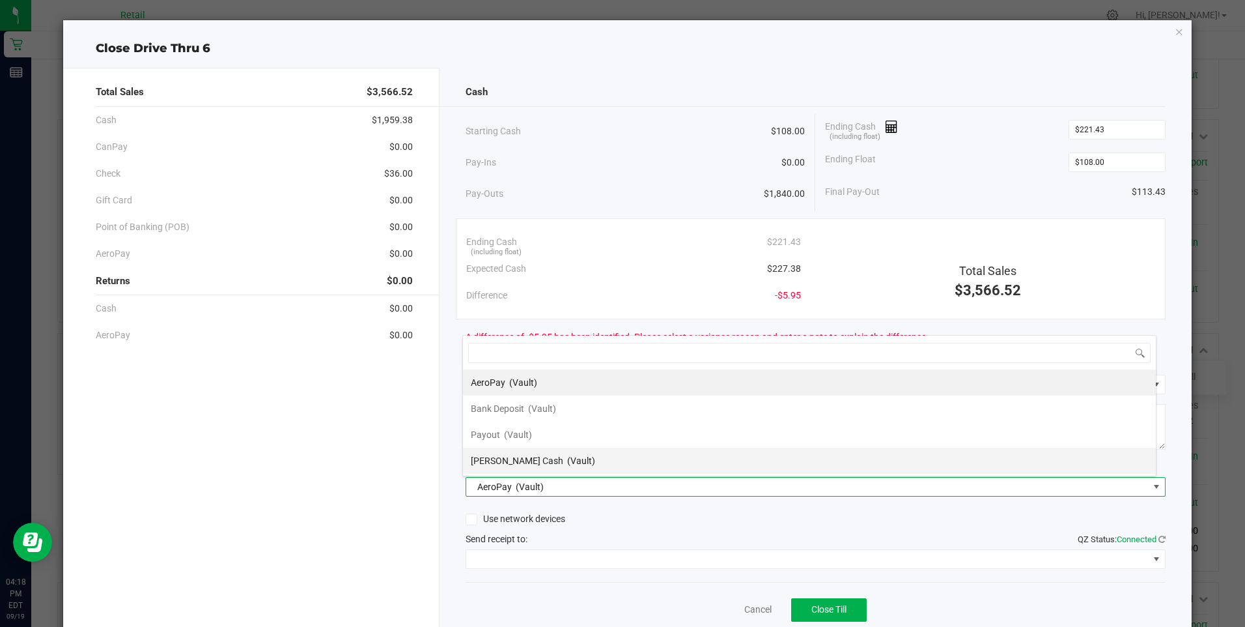
click at [505, 459] on span "Petty Cash" at bounding box center [517, 460] width 92 height 10
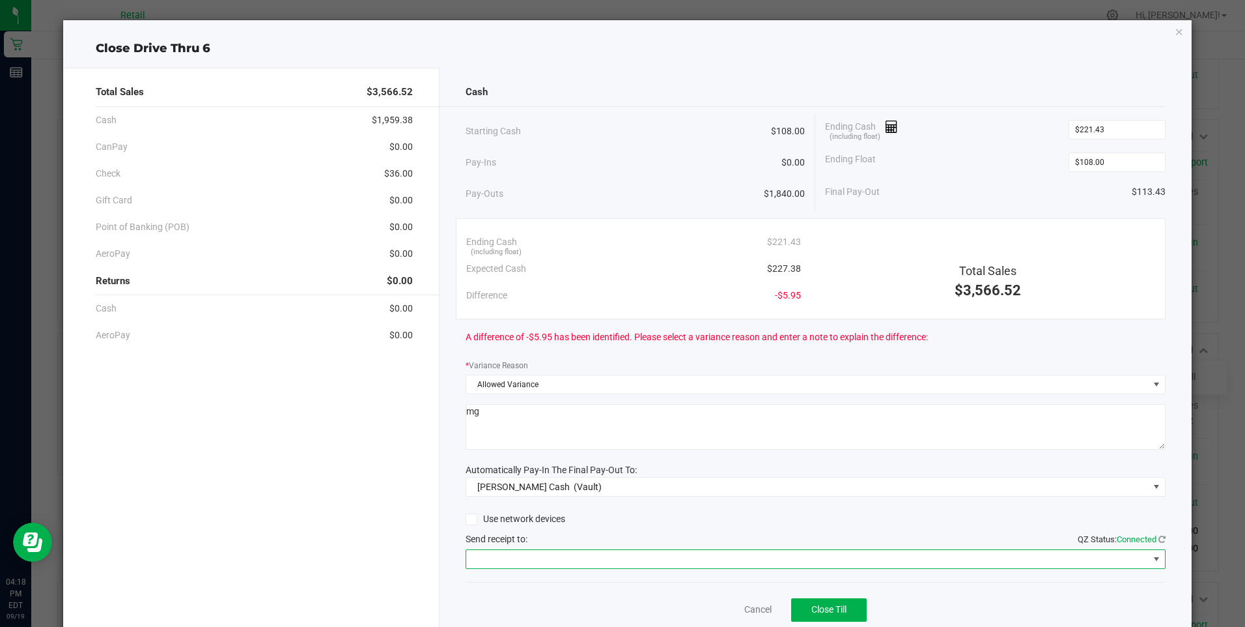
click at [596, 556] on span at bounding box center [807, 559] width 683 height 18
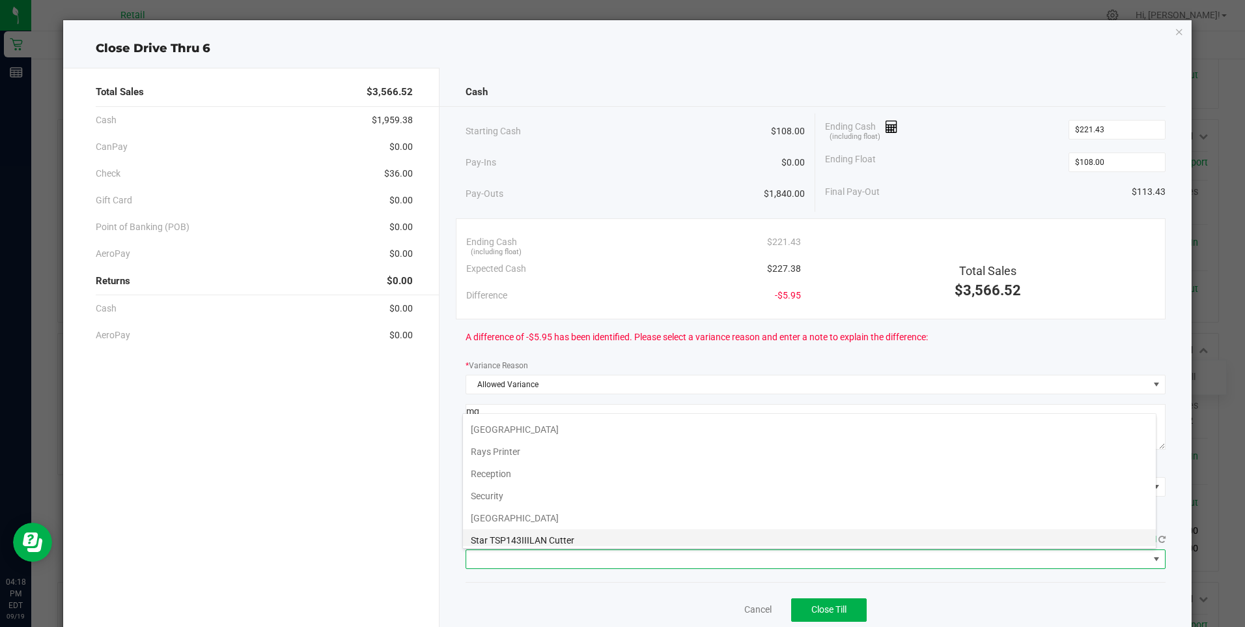
scroll to position [202, 0]
drag, startPoint x: 561, startPoint y: 531, endPoint x: 620, endPoint y: 537, distance: 59.6
click at [580, 527] on Cutter "Star TSP143IIILAN Cutter" at bounding box center [809, 535] width 693 height 22
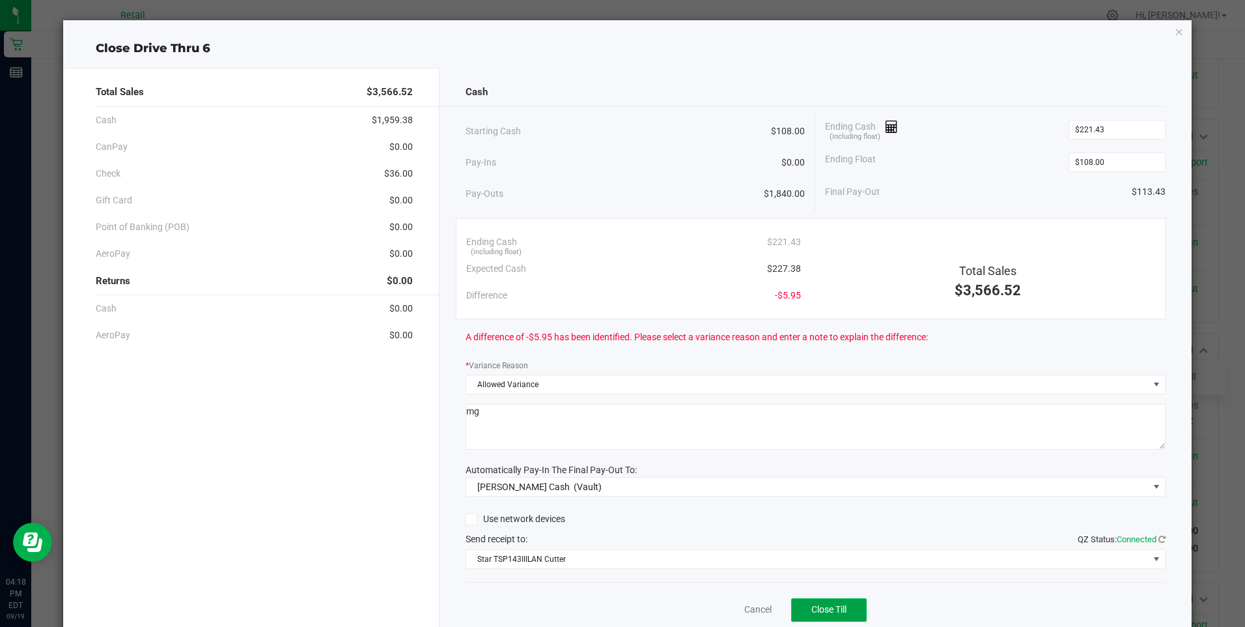
click at [821, 599] on button "Close Till" at bounding box center [829, 609] width 76 height 23
click at [714, 606] on link "Dismiss" at bounding box center [729, 609] width 31 height 14
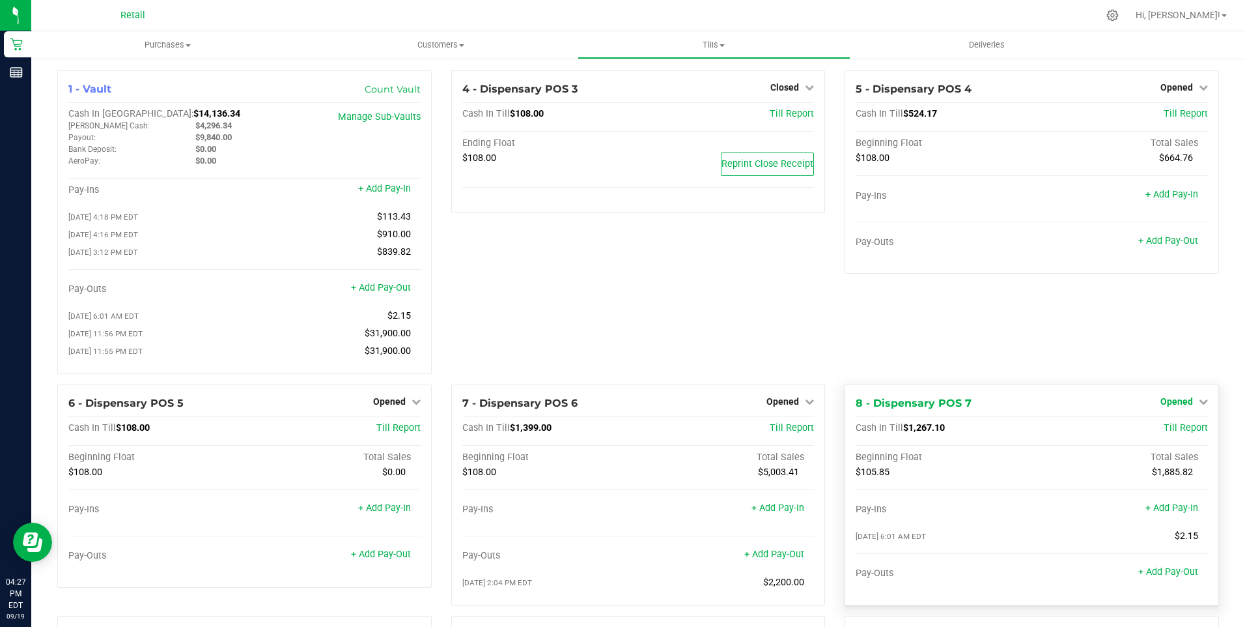
click at [1181, 402] on span "Opened" at bounding box center [1177, 401] width 33 height 10
click at [1176, 433] on link "Close Till" at bounding box center [1178, 428] width 35 height 10
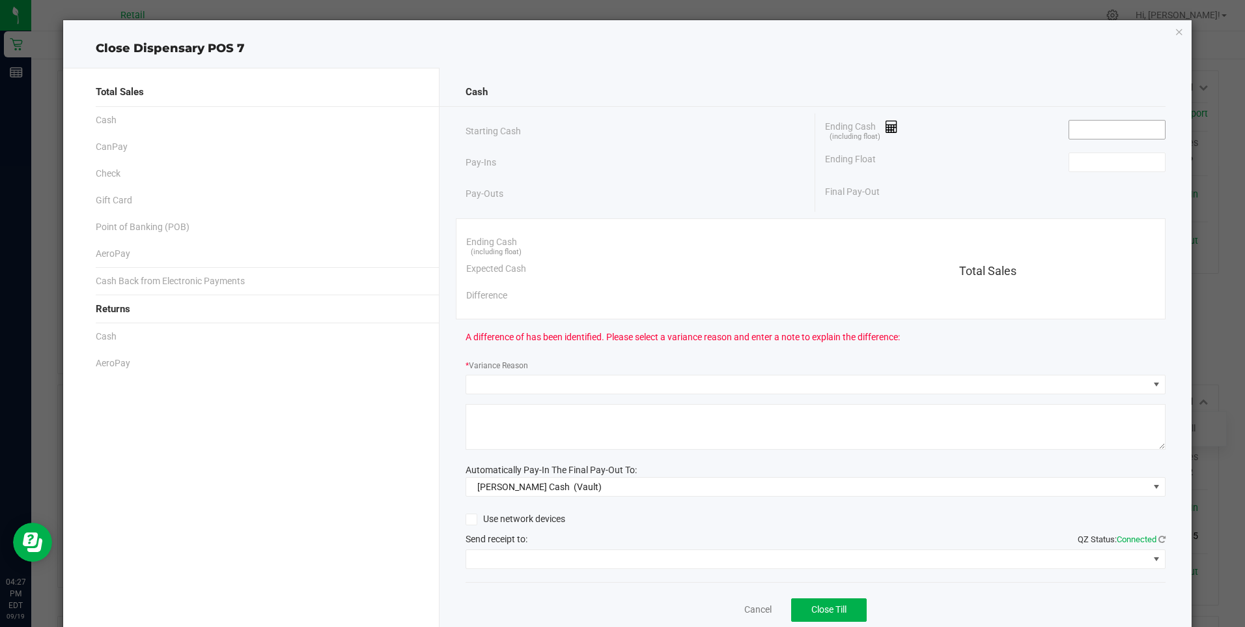
drag, startPoint x: 1057, startPoint y: 124, endPoint x: 1059, endPoint y: 131, distance: 6.8
click at [1059, 130] on div "Ending Cash (including float)" at bounding box center [995, 129] width 340 height 33
click at [1069, 132] on input at bounding box center [1117, 129] width 96 height 18
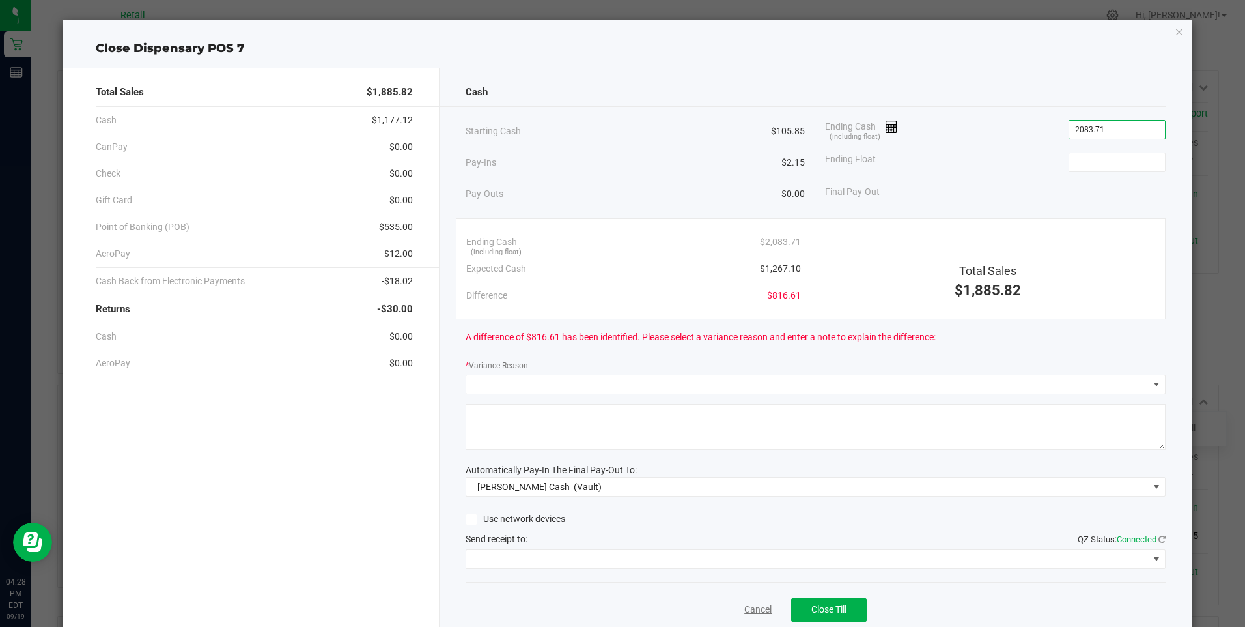
type input "$2,083.71"
click at [749, 608] on link "Cancel" at bounding box center [757, 609] width 27 height 14
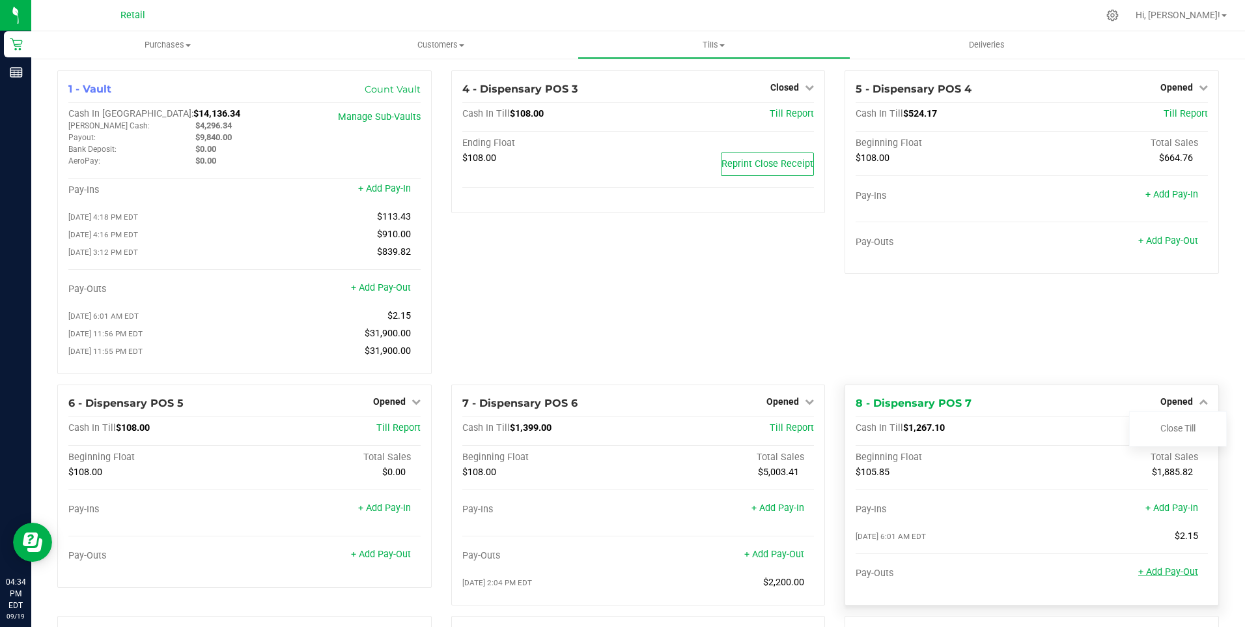
click at [1164, 577] on link "+ Add Pay-Out" at bounding box center [1168, 571] width 60 height 11
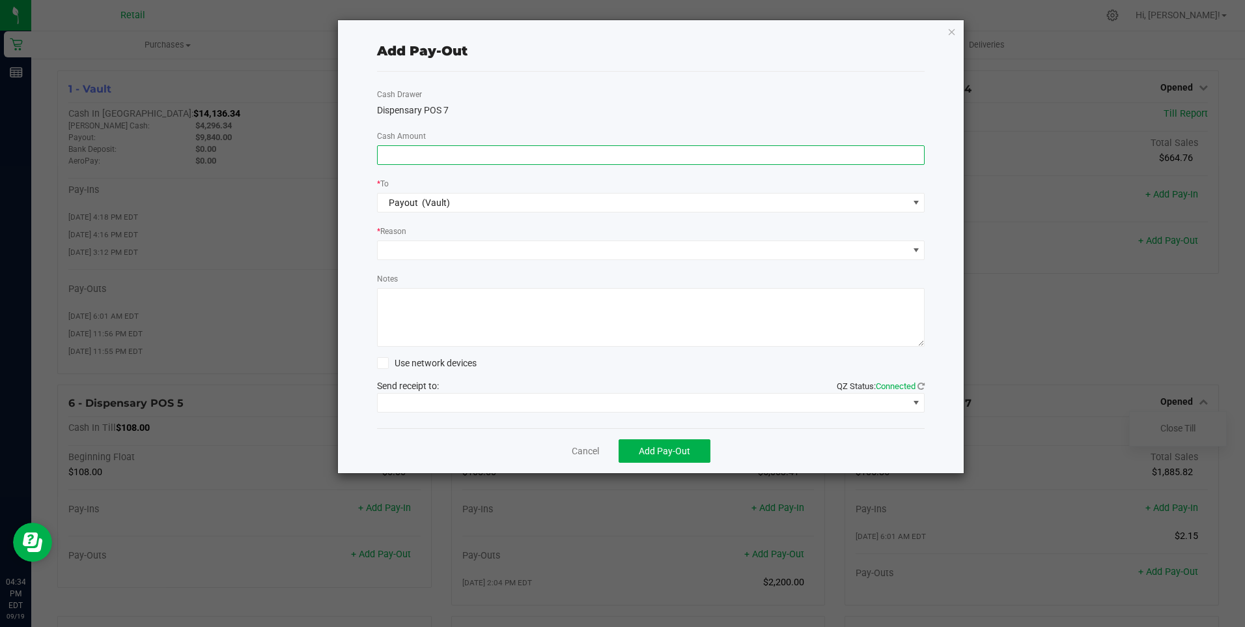
click at [388, 156] on input at bounding box center [651, 155] width 547 height 18
type input "$910.00"
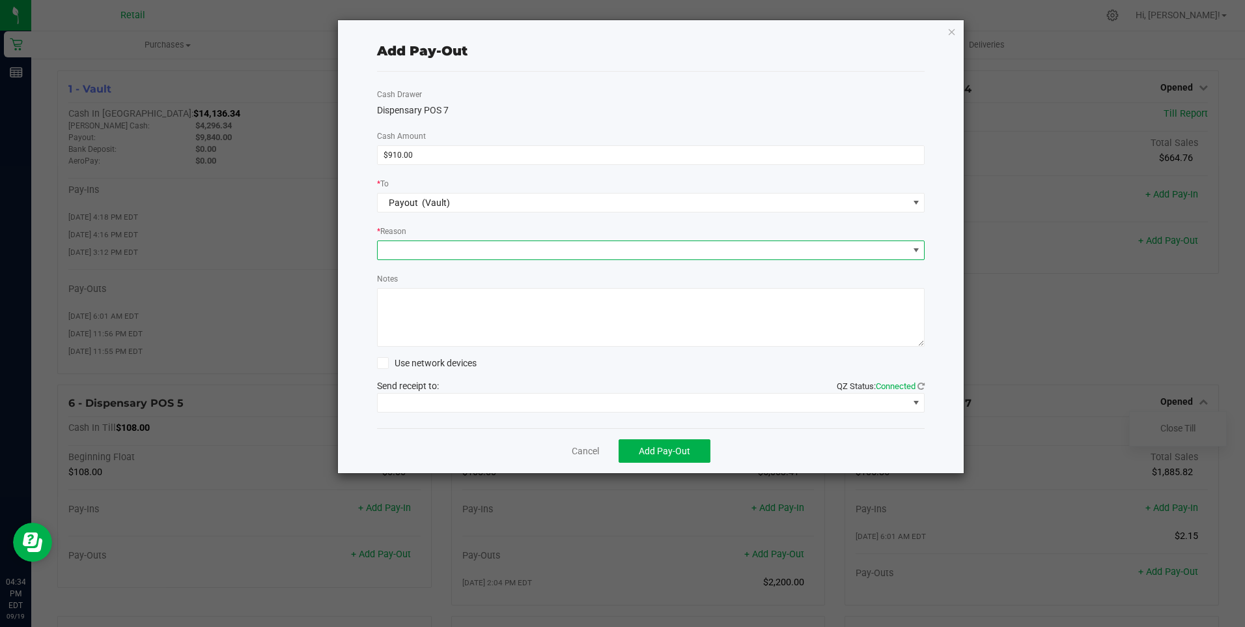
click at [402, 245] on span at bounding box center [643, 250] width 531 height 18
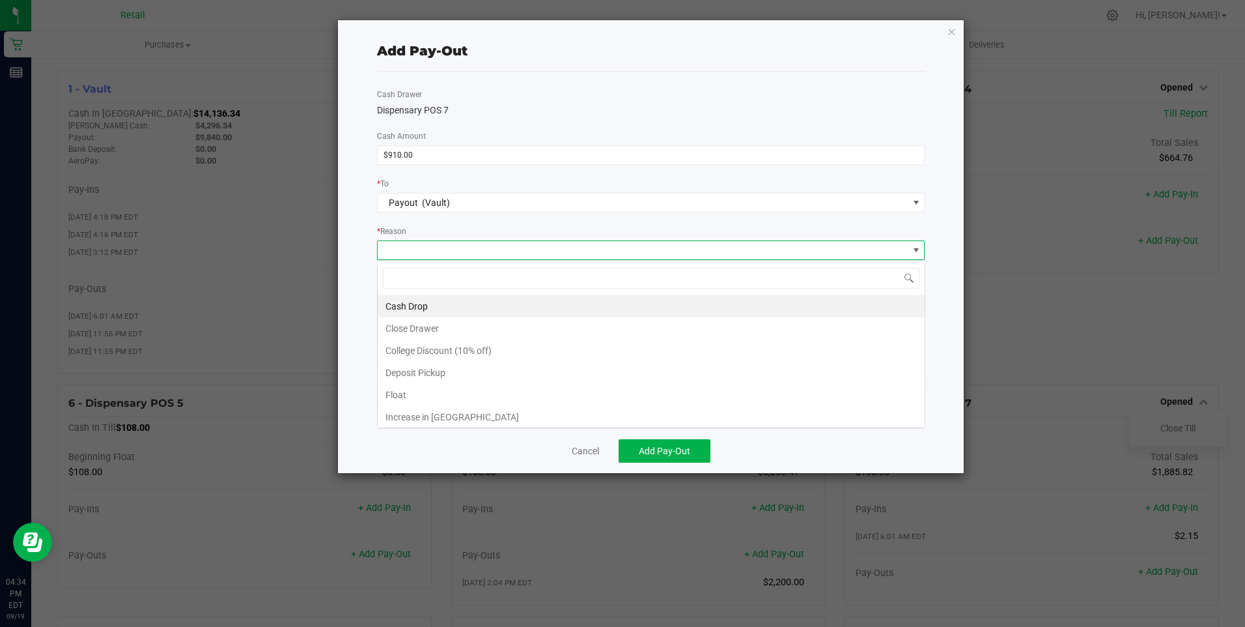
scroll to position [20, 548]
click at [414, 302] on li "Cash Drop" at bounding box center [651, 306] width 547 height 22
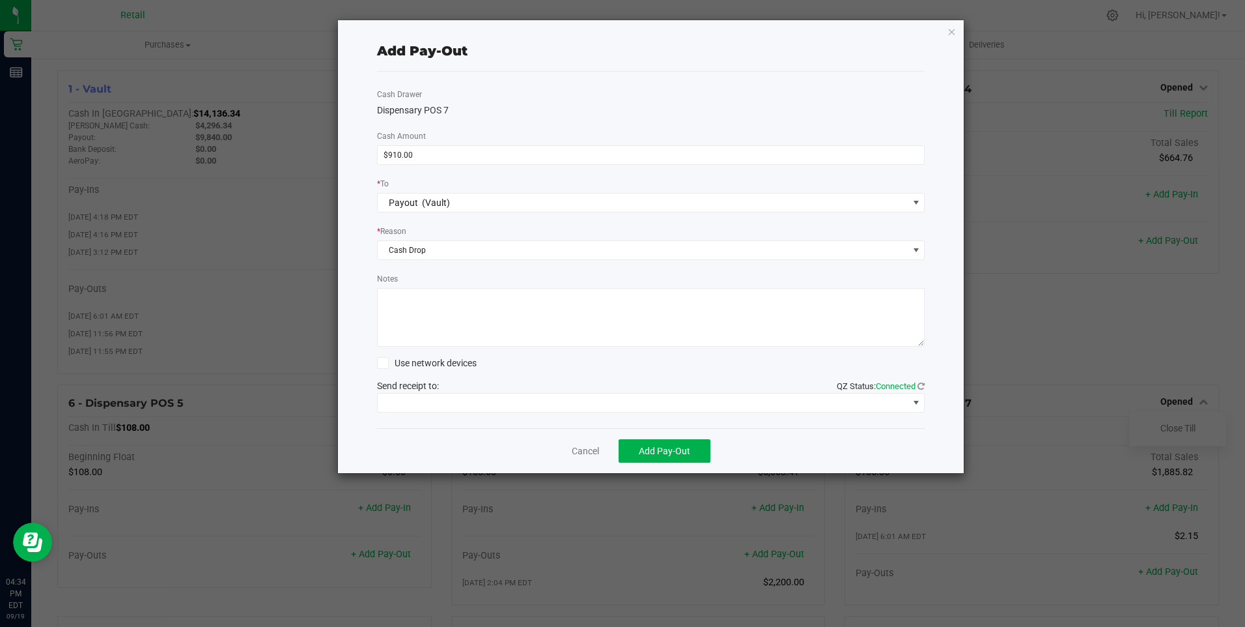
click at [411, 303] on textarea "Notes" at bounding box center [651, 317] width 548 height 59
type textarea "mg"
click at [548, 400] on span at bounding box center [643, 402] width 531 height 18
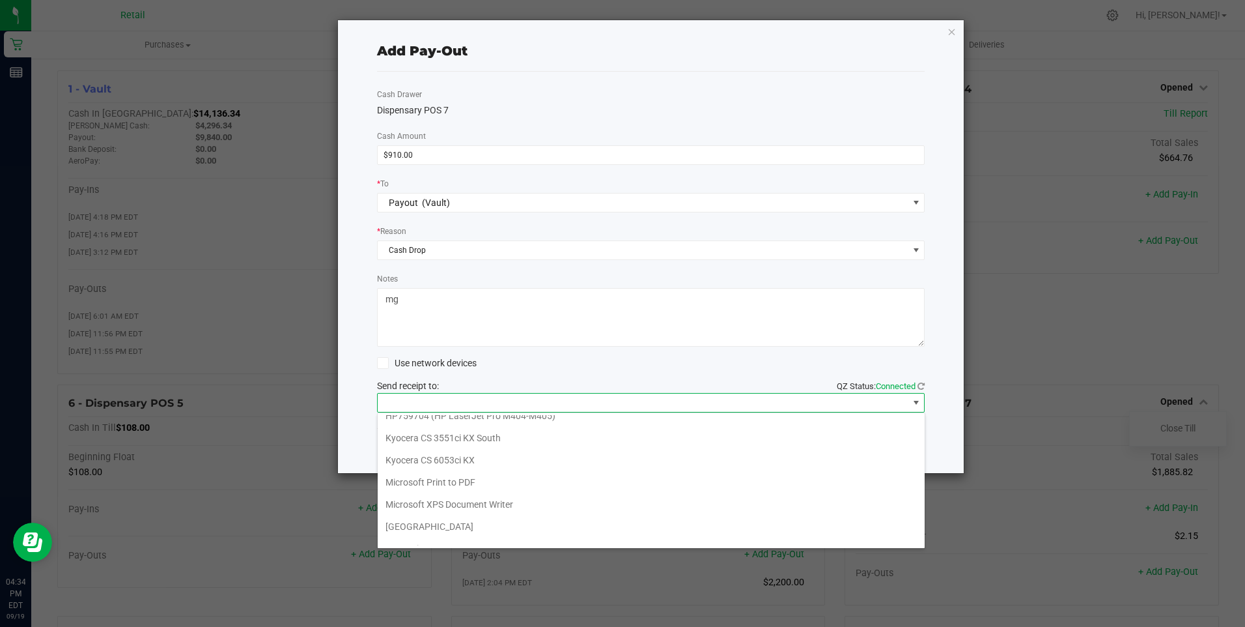
scroll to position [202, 0]
drag, startPoint x: 511, startPoint y: 531, endPoint x: 554, endPoint y: 530, distance: 43.6
click at [520, 531] on Cutter "Star TSP143IIILAN Cutter" at bounding box center [651, 534] width 547 height 22
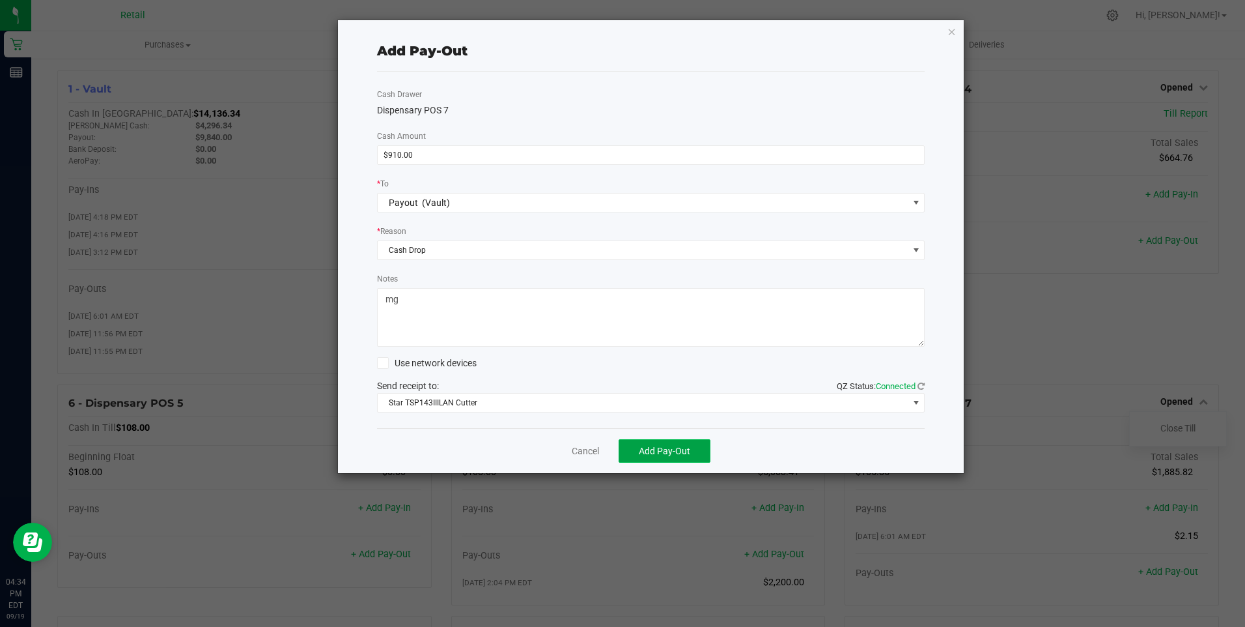
click at [667, 448] on span "Add Pay-Out" at bounding box center [664, 450] width 51 height 10
click at [594, 449] on link "Dismiss" at bounding box center [580, 451] width 31 height 14
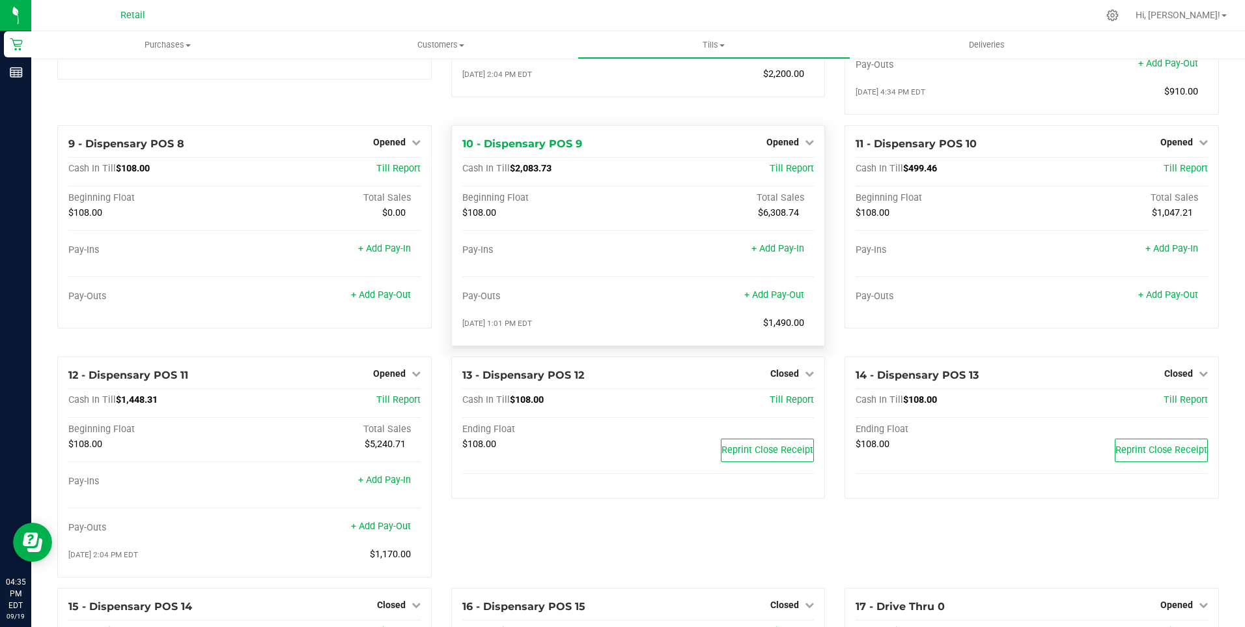
scroll to position [521, 0]
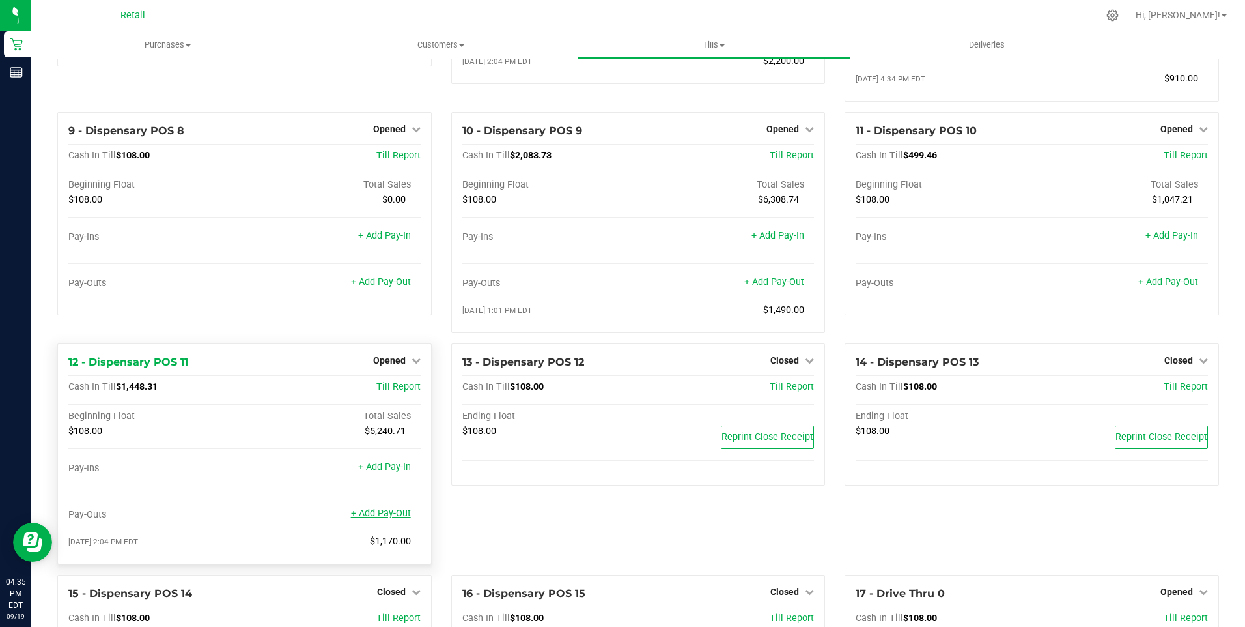
click at [376, 518] on link "+ Add Pay-Out" at bounding box center [381, 512] width 60 height 11
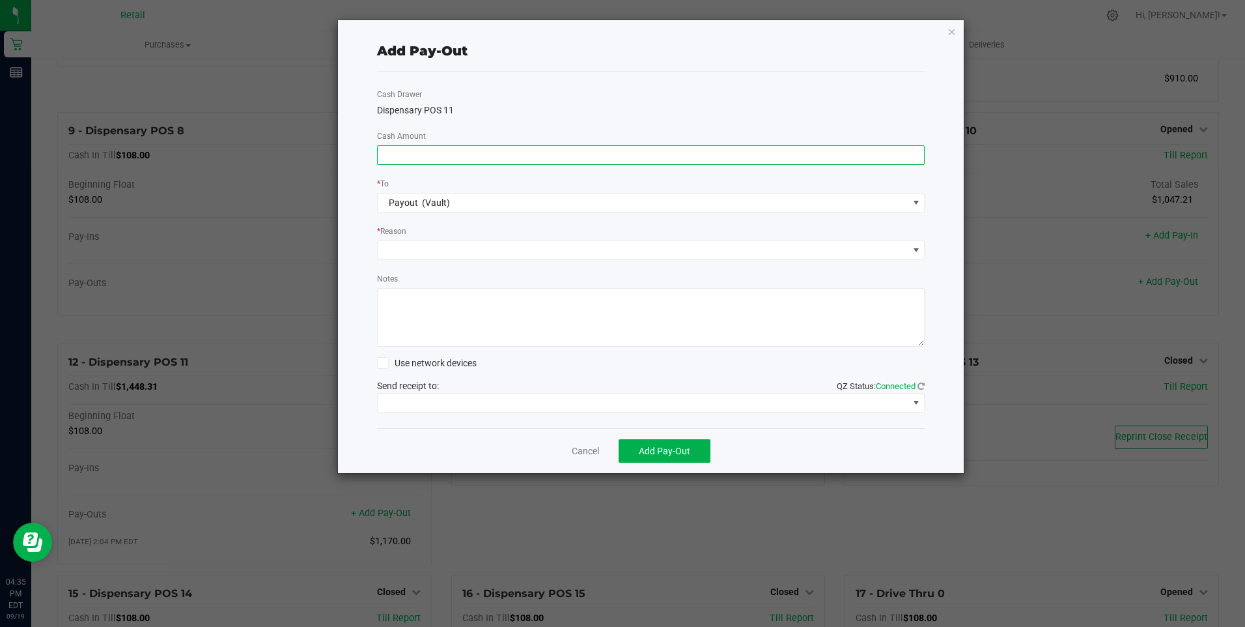
click at [393, 154] on input at bounding box center [651, 155] width 547 height 18
type input "$1,270.00"
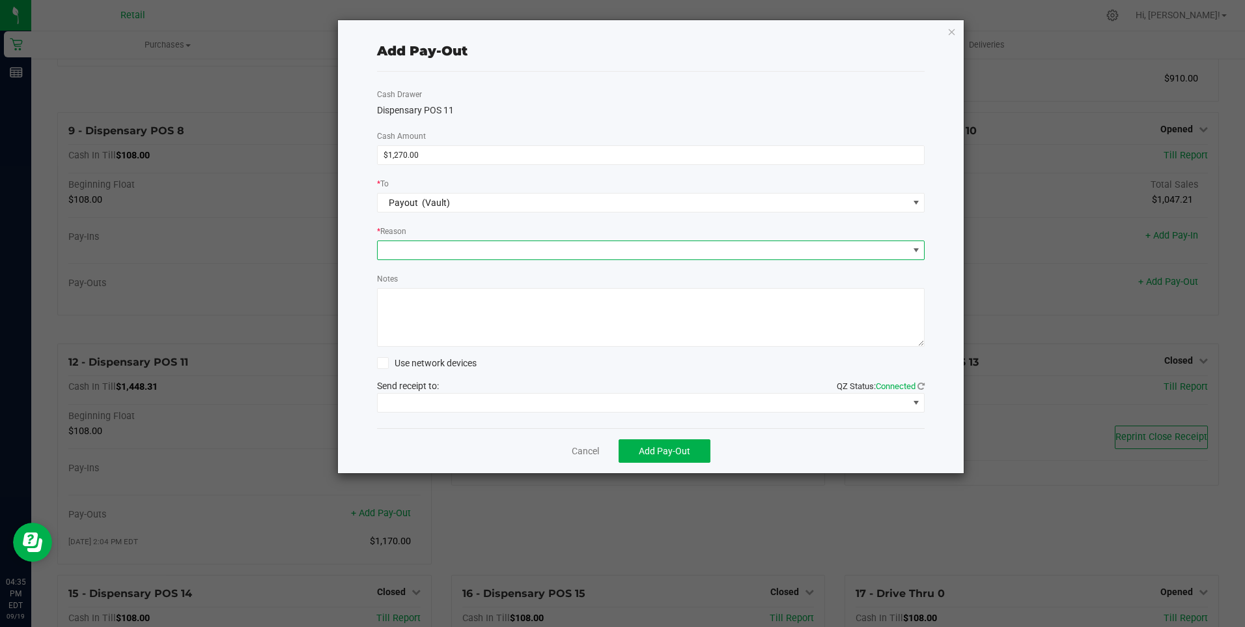
click at [416, 247] on span at bounding box center [643, 250] width 531 height 18
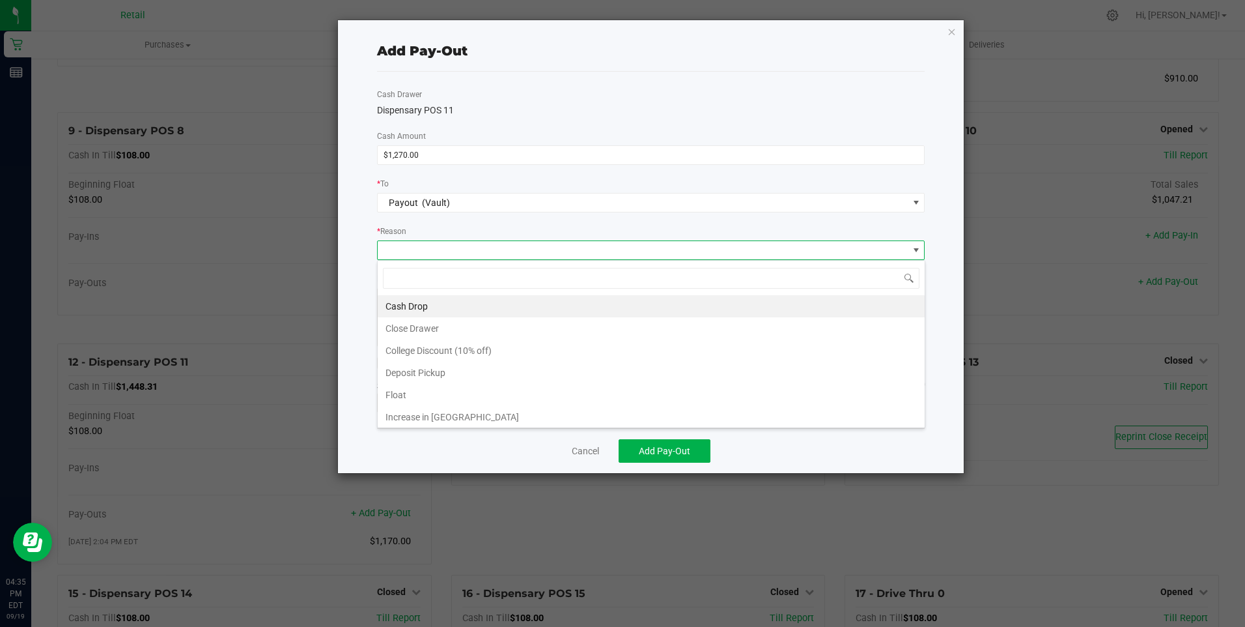
scroll to position [20, 548]
click at [399, 301] on li "Cash Drop" at bounding box center [651, 306] width 547 height 22
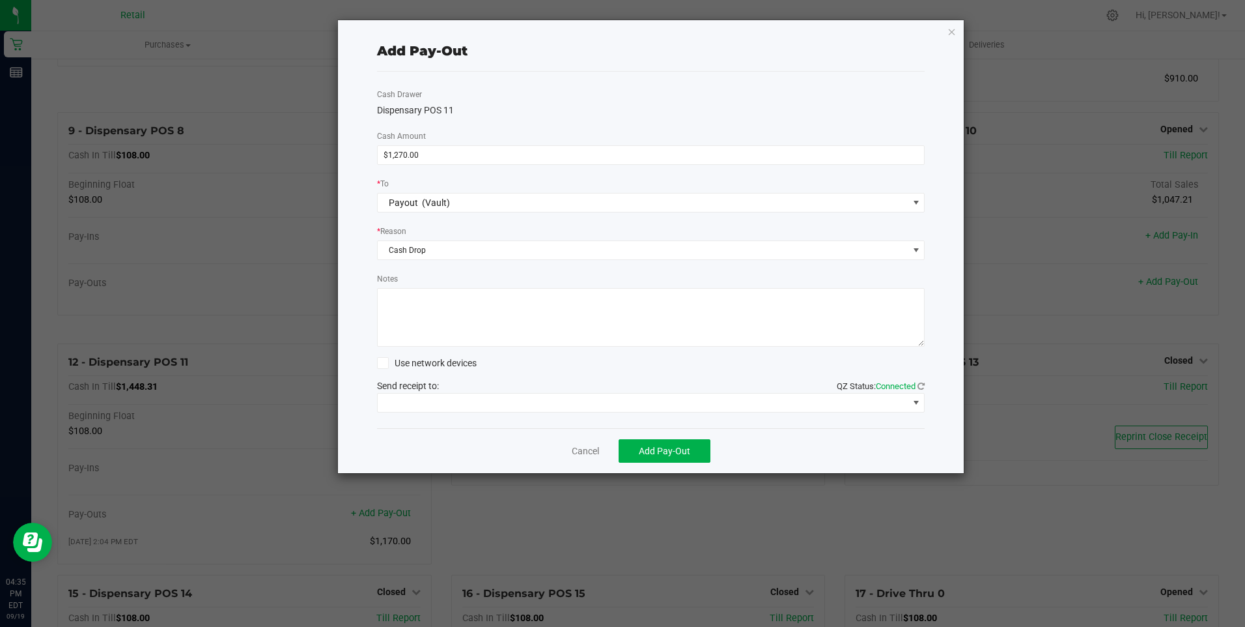
click at [404, 323] on textarea "Notes" at bounding box center [651, 317] width 548 height 59
type textarea "mg"
click at [569, 402] on span at bounding box center [643, 402] width 531 height 18
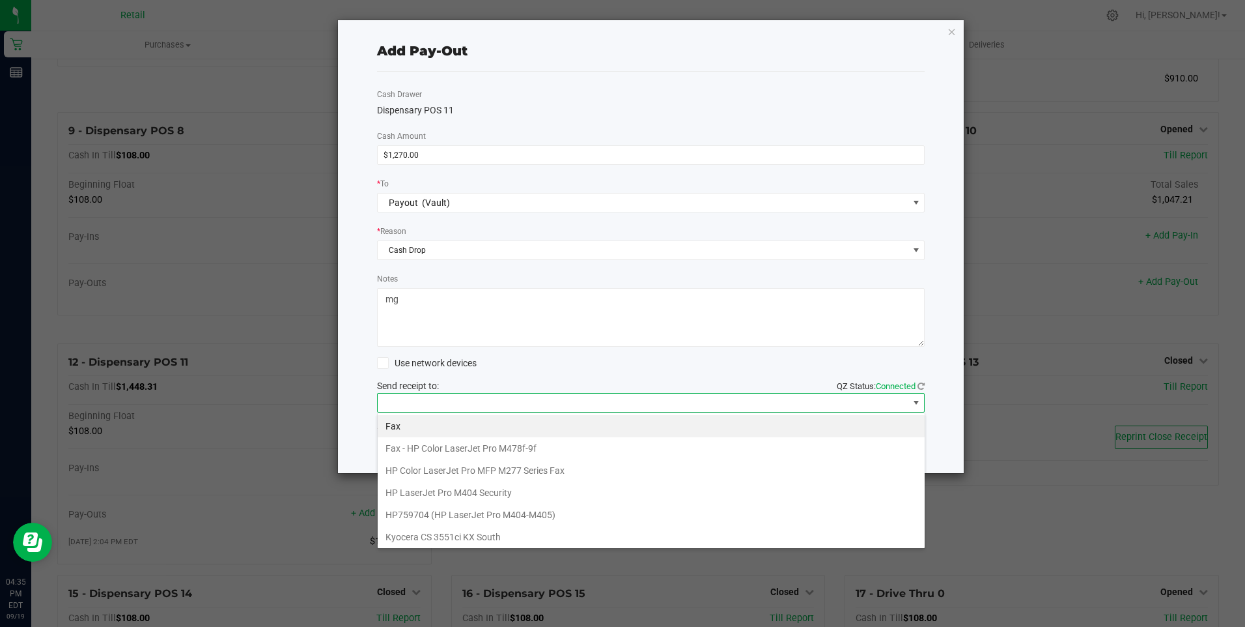
scroll to position [202, 0]
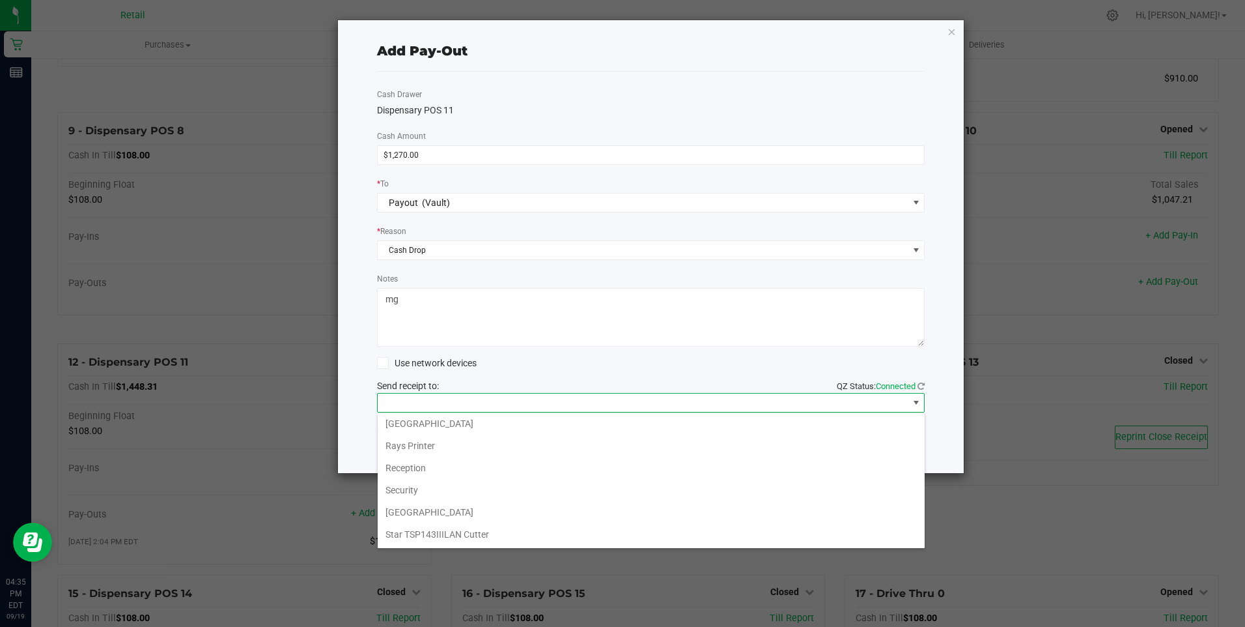
drag, startPoint x: 541, startPoint y: 533, endPoint x: 559, endPoint y: 535, distance: 17.7
click at [556, 535] on Cutter "Star TSP143IIILAN Cutter" at bounding box center [651, 534] width 547 height 22
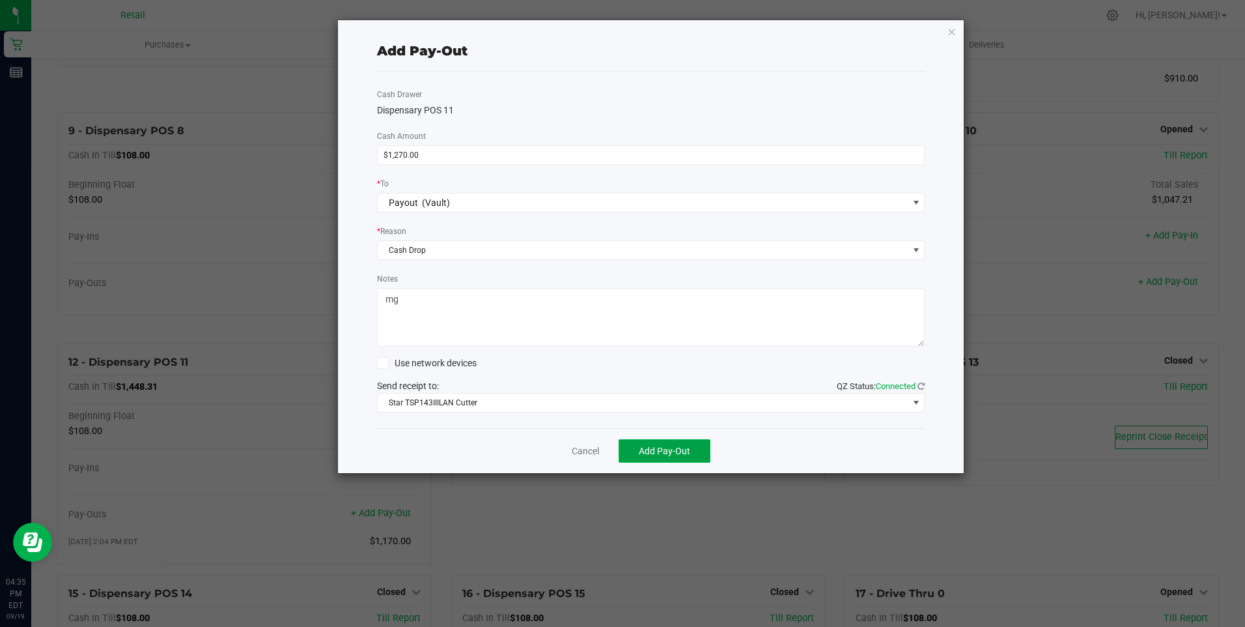
click at [688, 445] on button "Add Pay-Out" at bounding box center [665, 450] width 92 height 23
click at [574, 451] on link "Dismiss" at bounding box center [580, 451] width 31 height 14
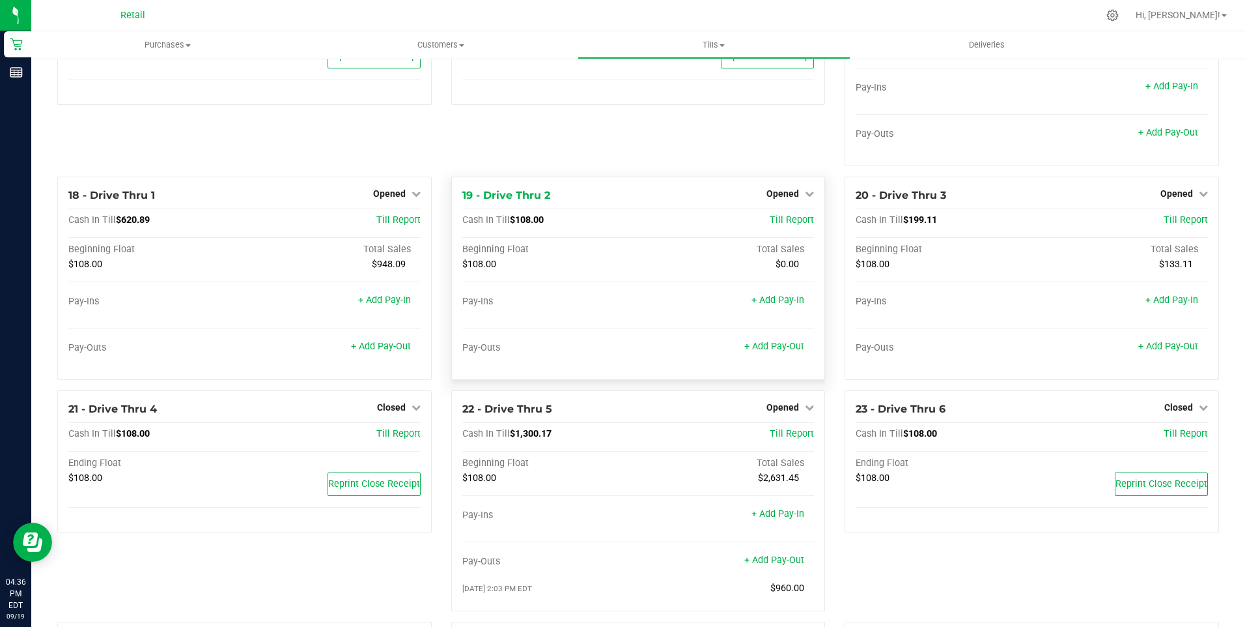
scroll to position [1172, 0]
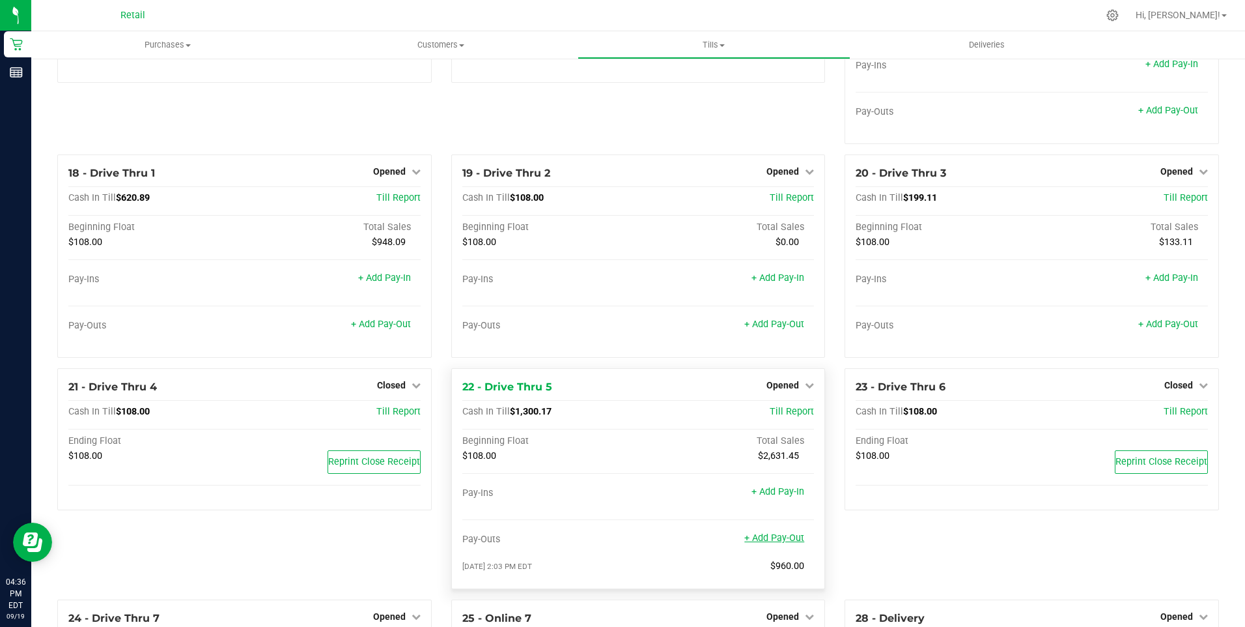
click at [767, 543] on link "+ Add Pay-Out" at bounding box center [774, 537] width 60 height 11
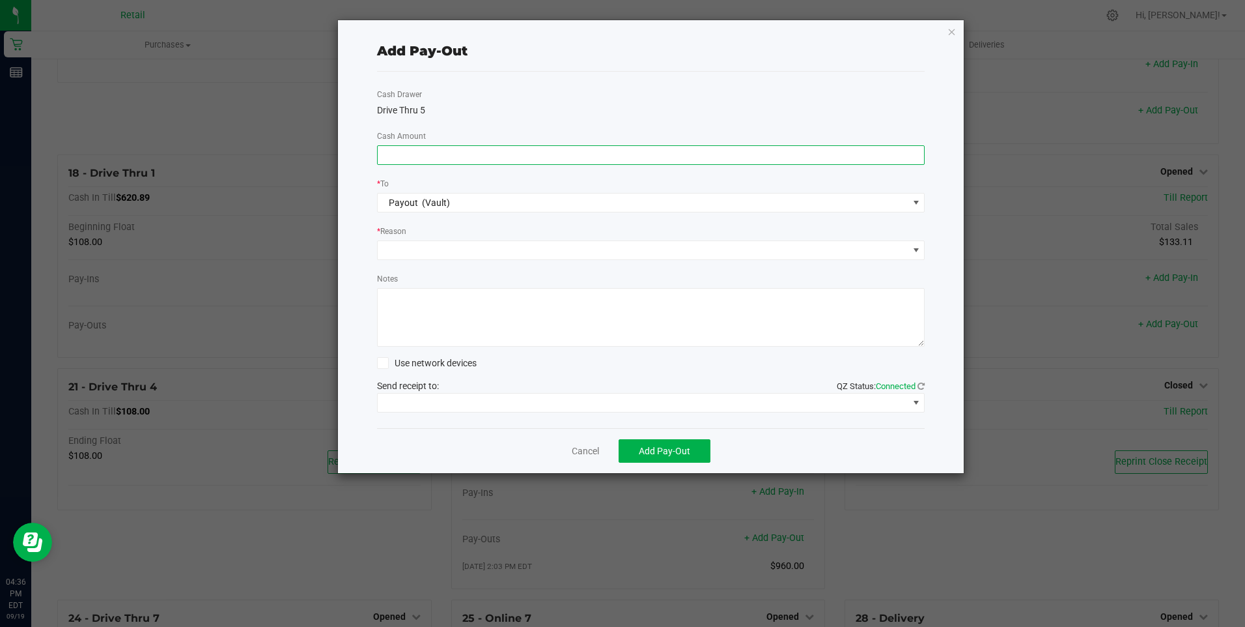
click at [382, 159] on input at bounding box center [651, 155] width 547 height 18
type input "$830.00"
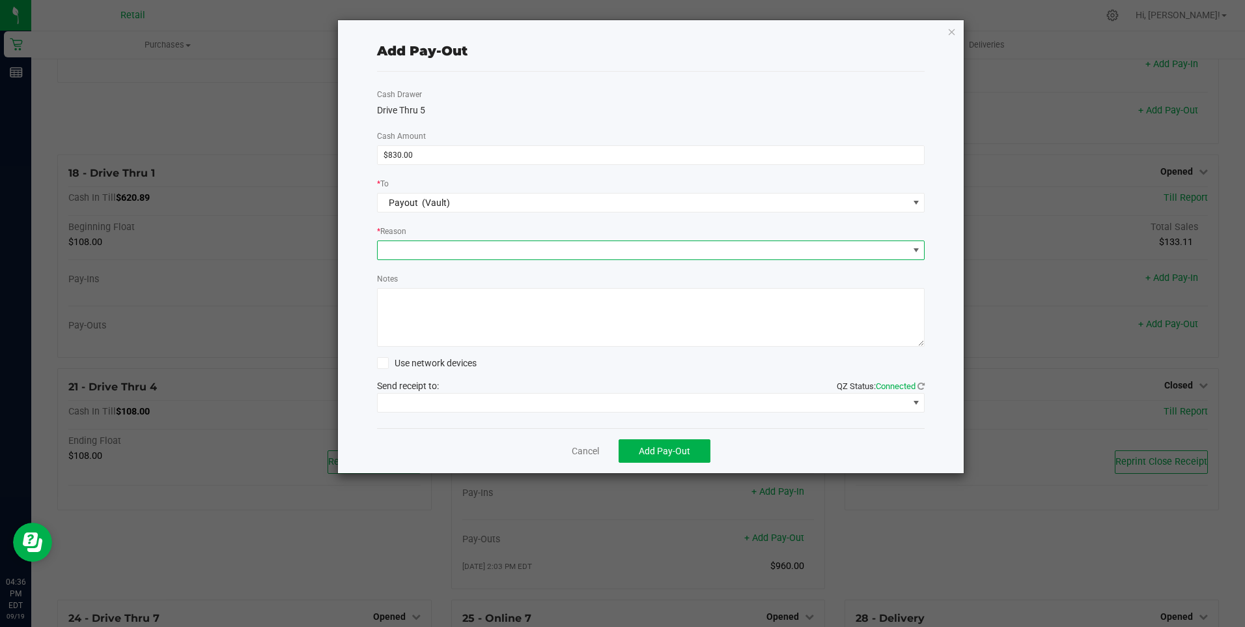
drag, startPoint x: 420, startPoint y: 242, endPoint x: 417, endPoint y: 257, distance: 15.3
click at [420, 246] on span at bounding box center [643, 250] width 531 height 18
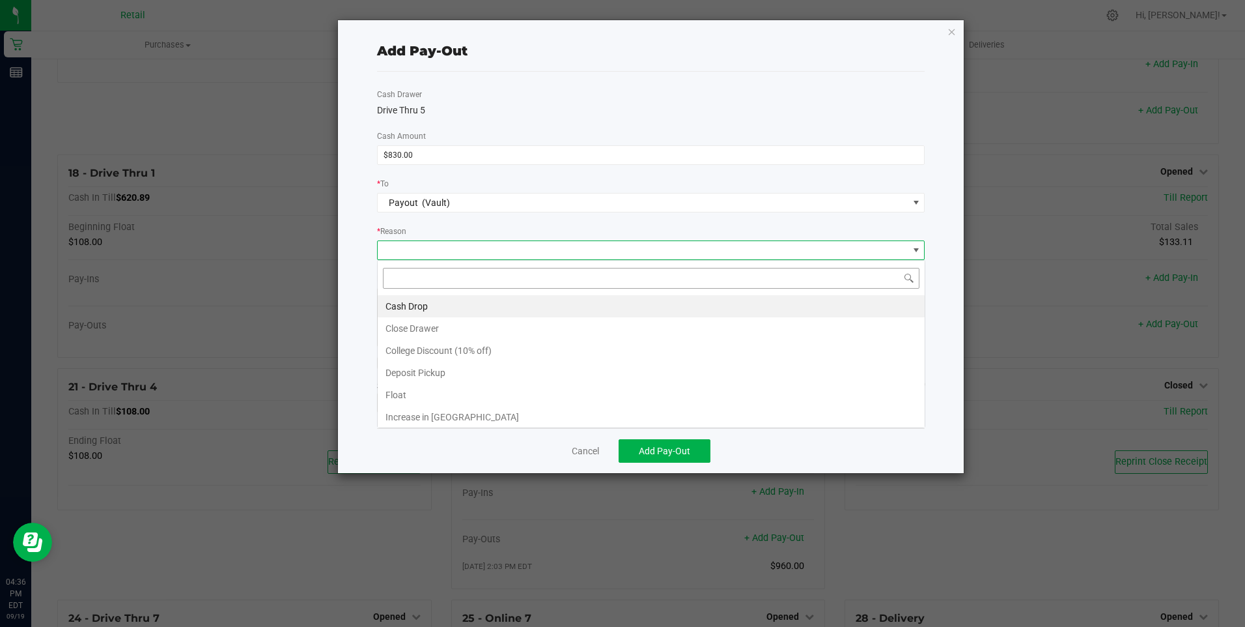
scroll to position [20, 548]
click at [421, 304] on li "Cash Drop" at bounding box center [651, 306] width 547 height 22
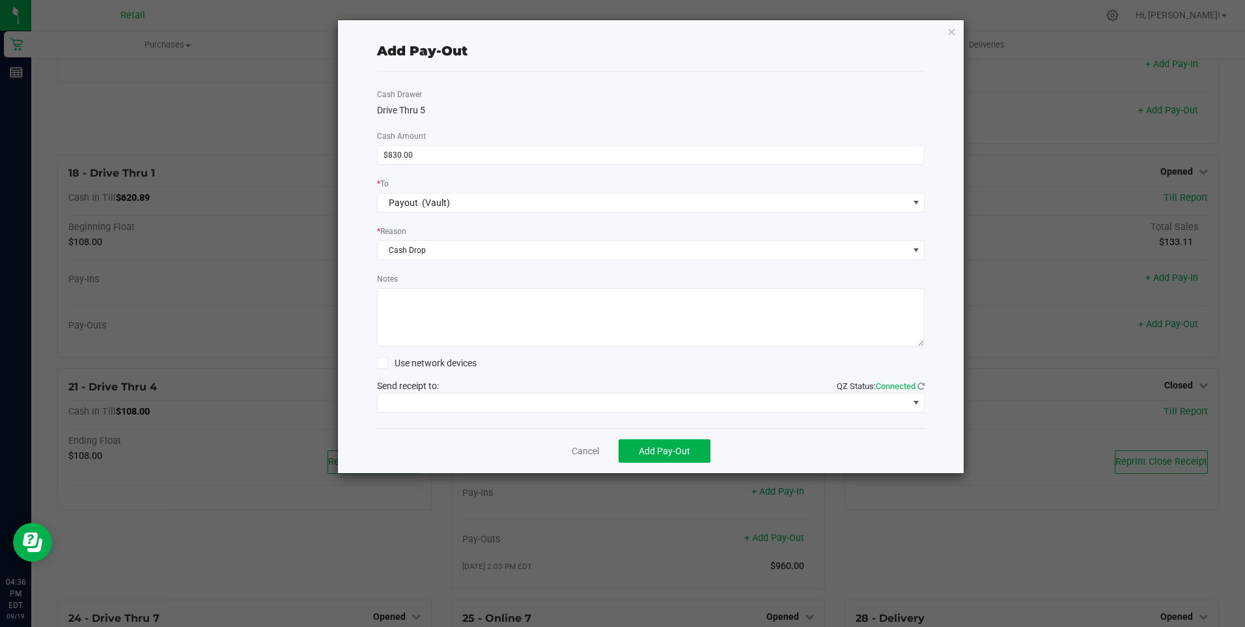
click at [444, 328] on textarea "Notes" at bounding box center [651, 317] width 548 height 59
type textarea "mg"
click at [589, 399] on span at bounding box center [643, 402] width 531 height 18
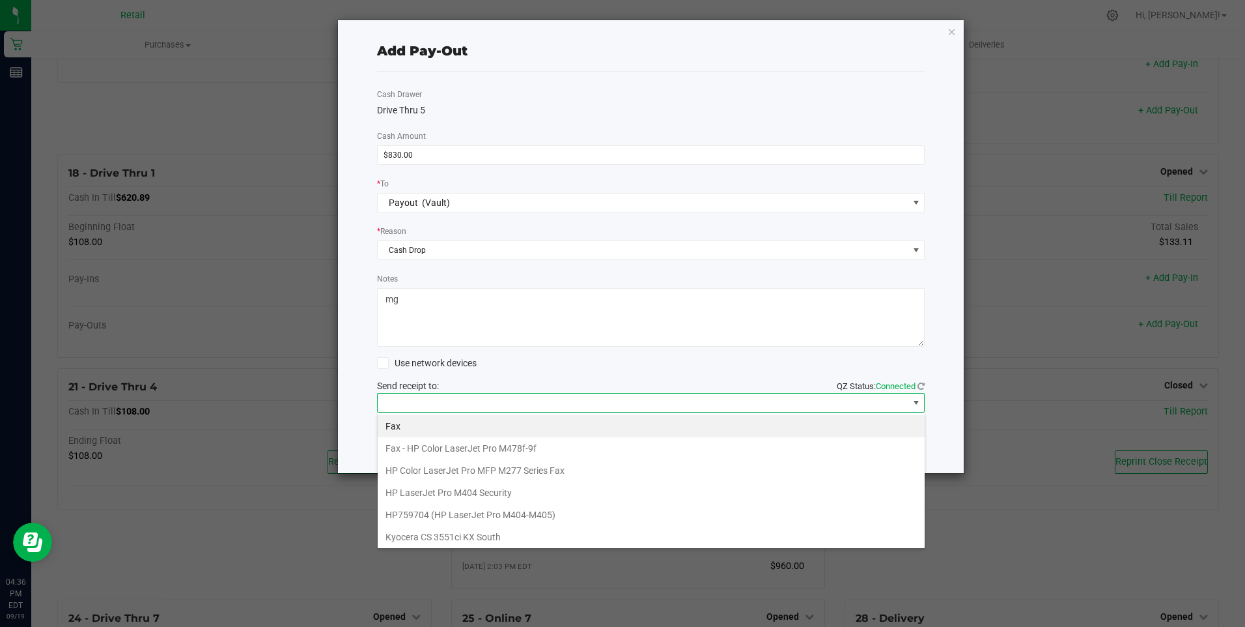
scroll to position [202, 0]
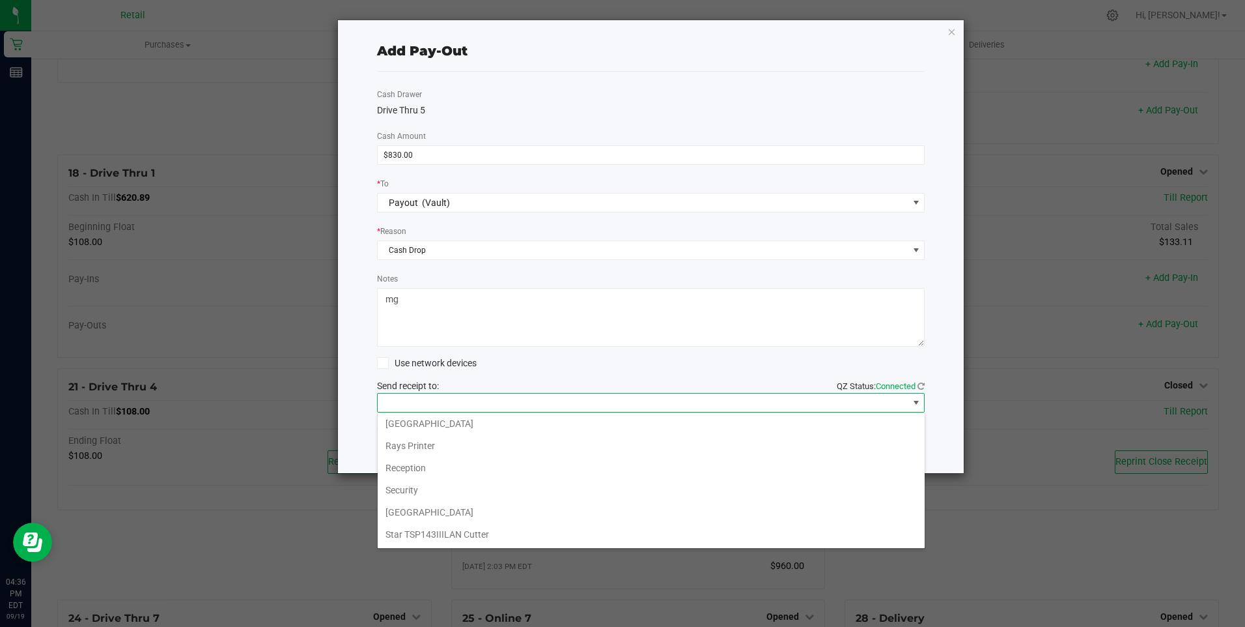
drag, startPoint x: 552, startPoint y: 532, endPoint x: 559, endPoint y: 531, distance: 7.3
click at [554, 532] on Cutter "Star TSP143IIILAN Cutter" at bounding box center [651, 534] width 547 height 22
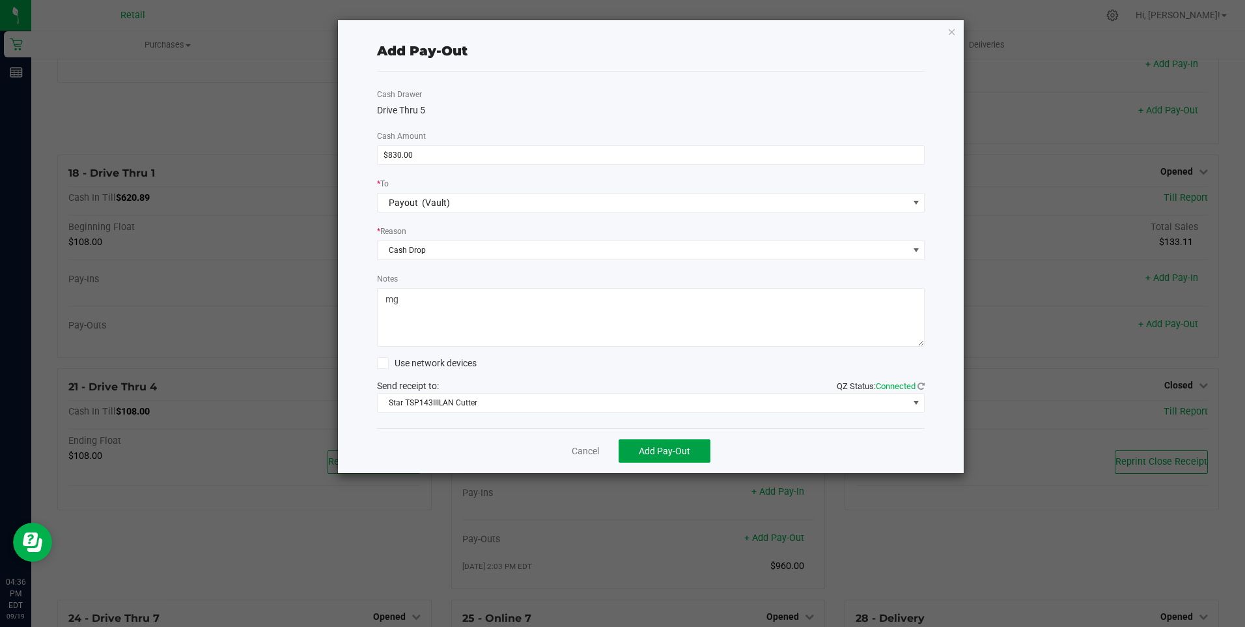
click at [670, 444] on button "Add Pay-Out" at bounding box center [665, 450] width 92 height 23
click at [574, 445] on link "Dismiss" at bounding box center [580, 451] width 31 height 14
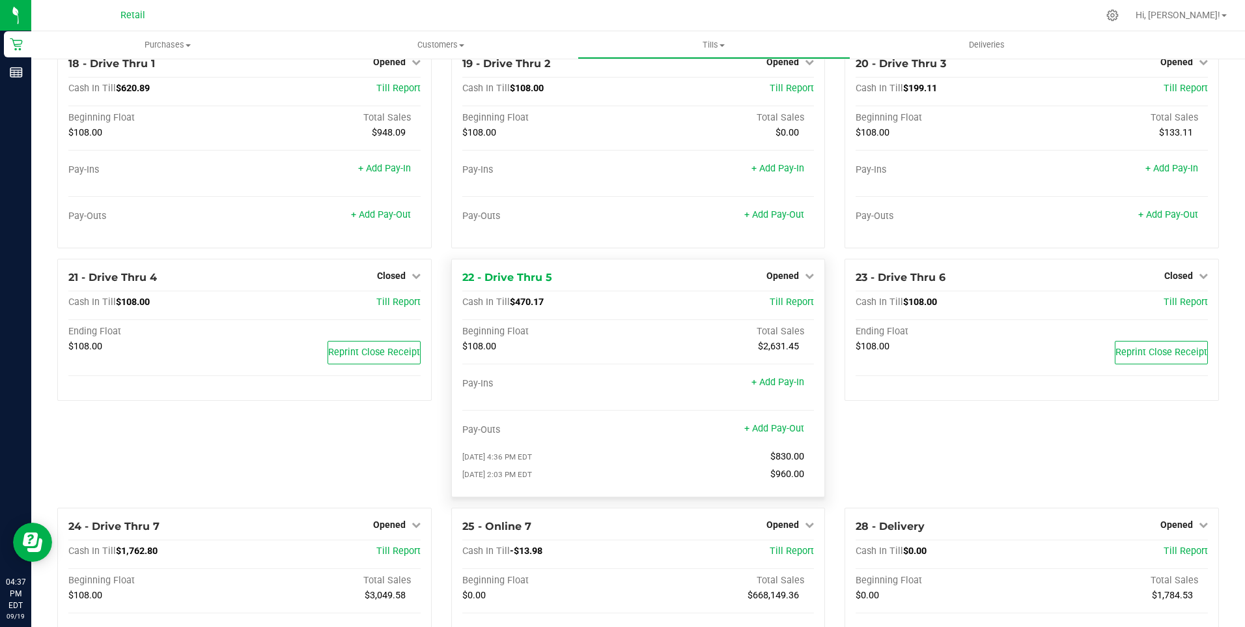
scroll to position [1400, 0]
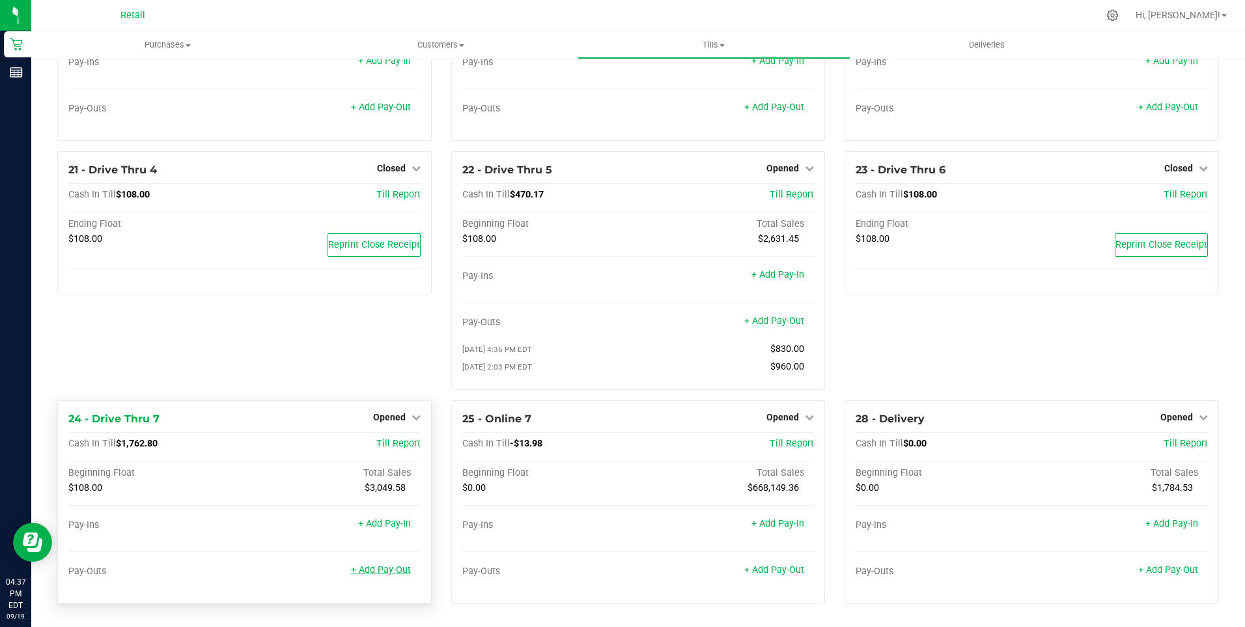
click at [384, 569] on link "+ Add Pay-Out" at bounding box center [381, 569] width 60 height 11
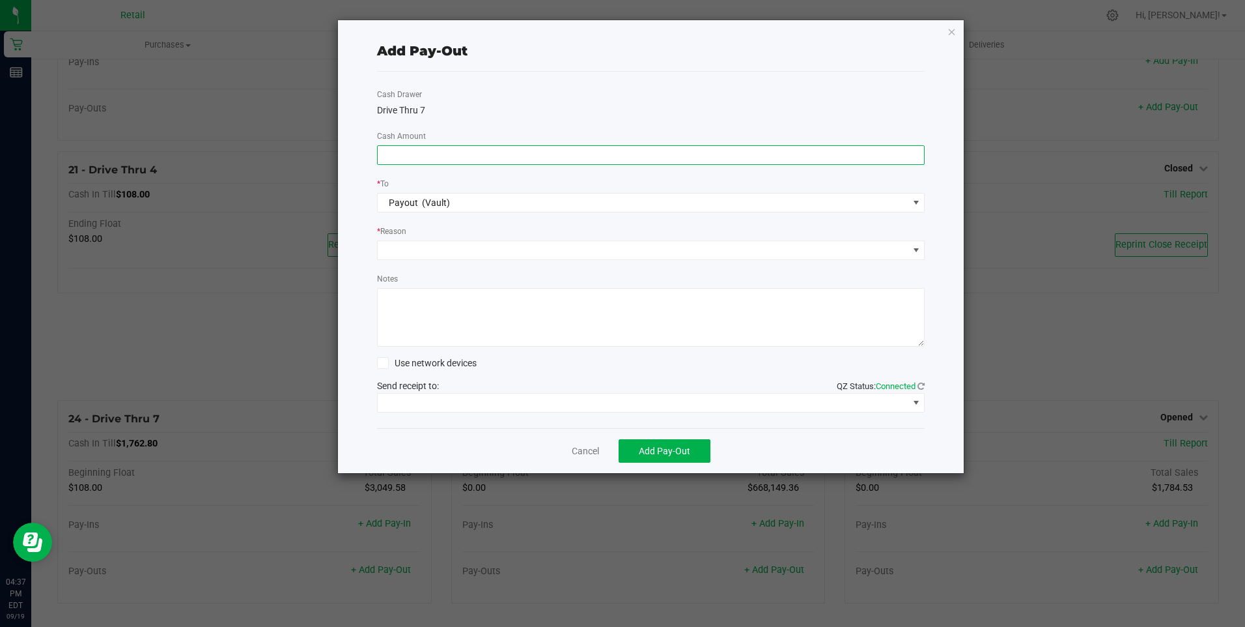
click at [386, 153] on input at bounding box center [651, 155] width 547 height 18
type input "$1,260.00"
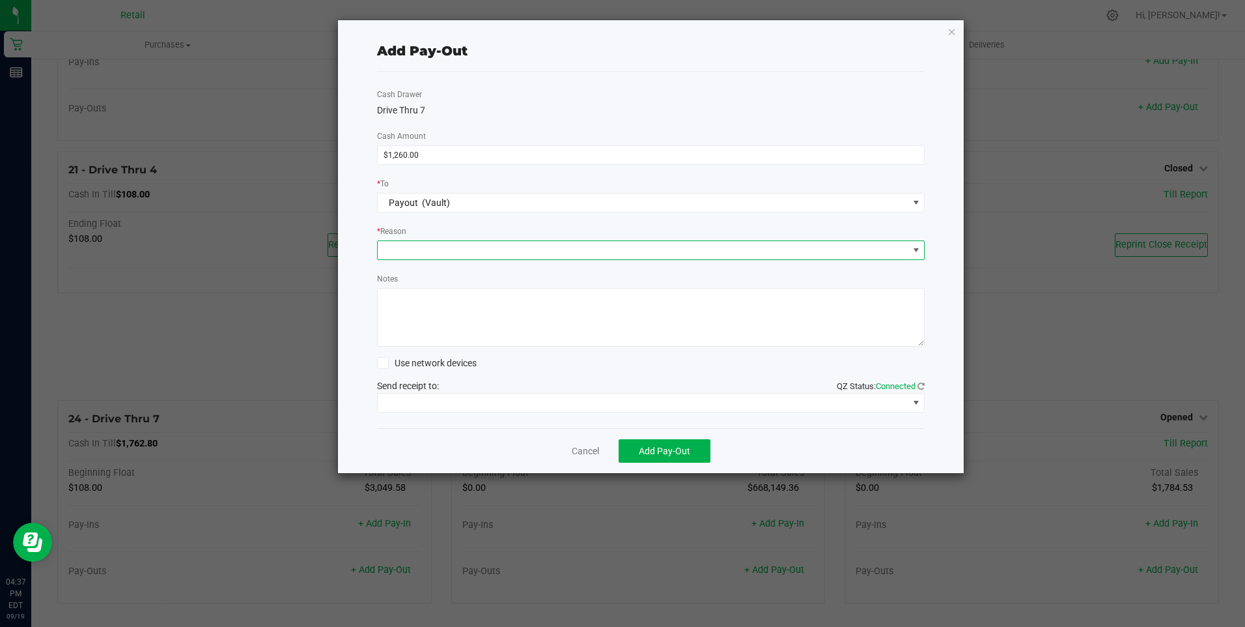
drag, startPoint x: 404, startPoint y: 246, endPoint x: 399, endPoint y: 257, distance: 13.1
click at [403, 246] on span at bounding box center [643, 250] width 531 height 18
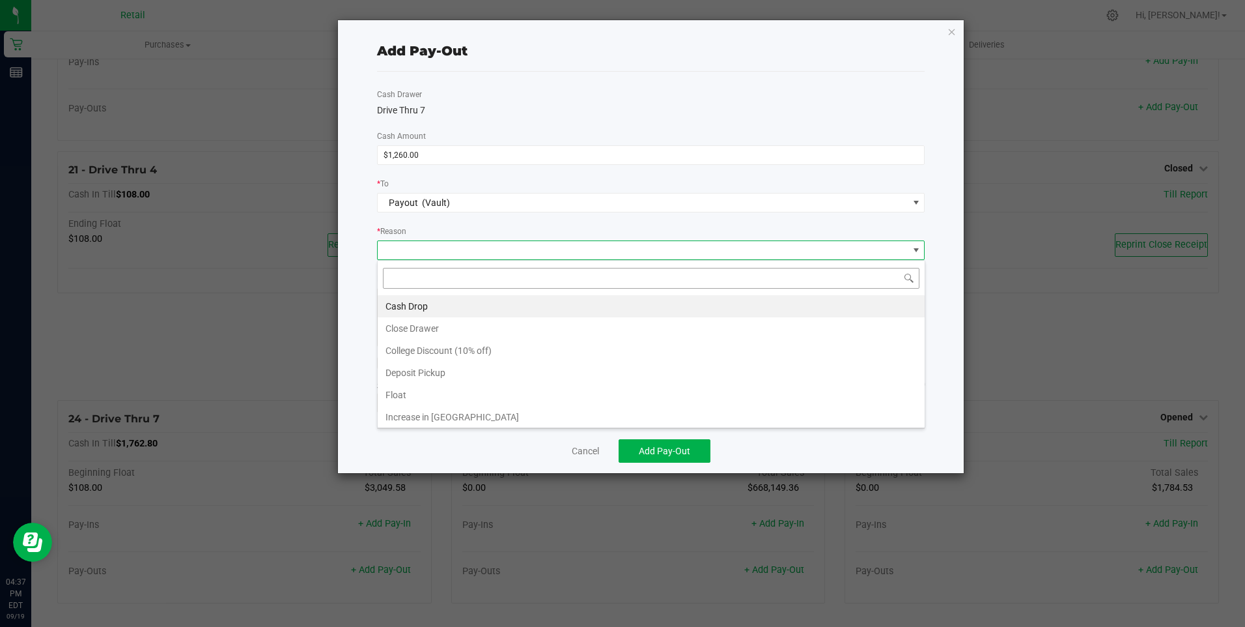
scroll to position [20, 548]
click at [436, 304] on li "Cash Drop" at bounding box center [651, 306] width 547 height 22
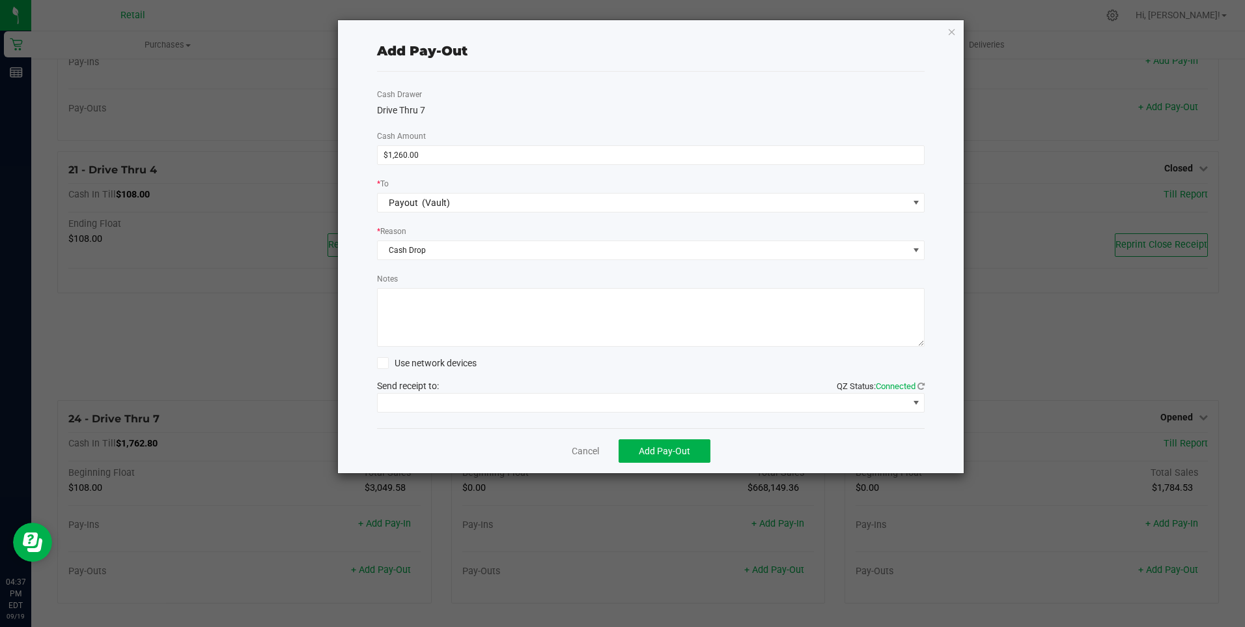
click at [431, 317] on textarea "Notes" at bounding box center [651, 317] width 548 height 59
type textarea "mg"
click at [555, 403] on span at bounding box center [643, 402] width 531 height 18
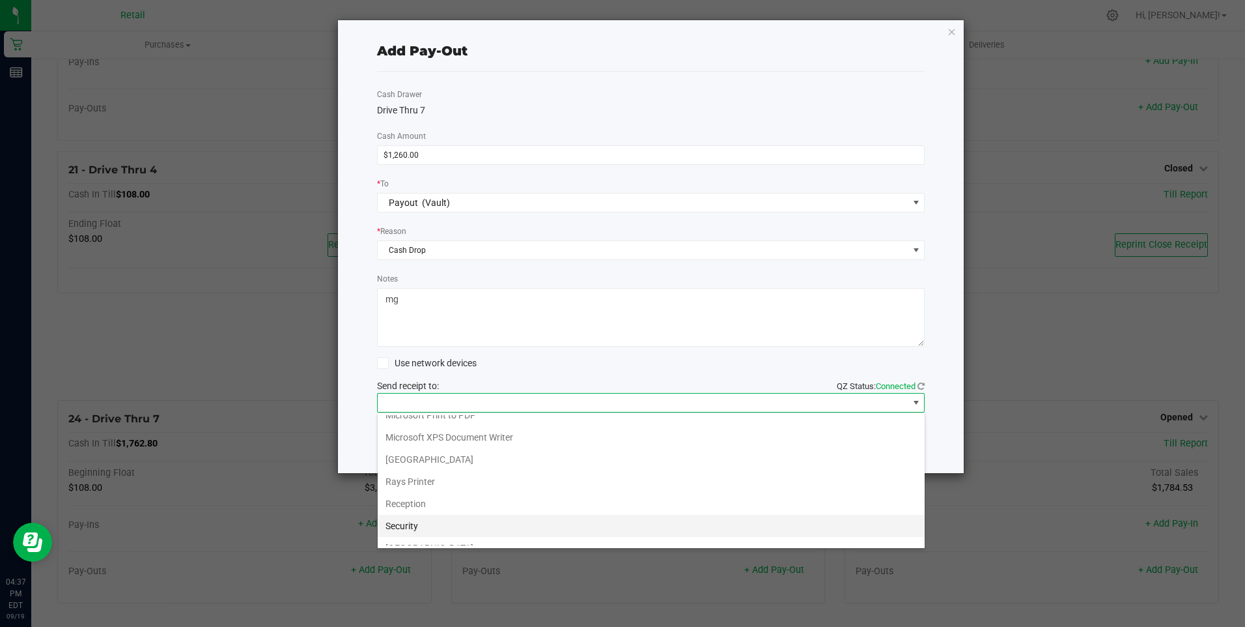
scroll to position [202, 0]
click at [496, 531] on Cutter "Star TSP143IIILAN Cutter" at bounding box center [651, 534] width 547 height 22
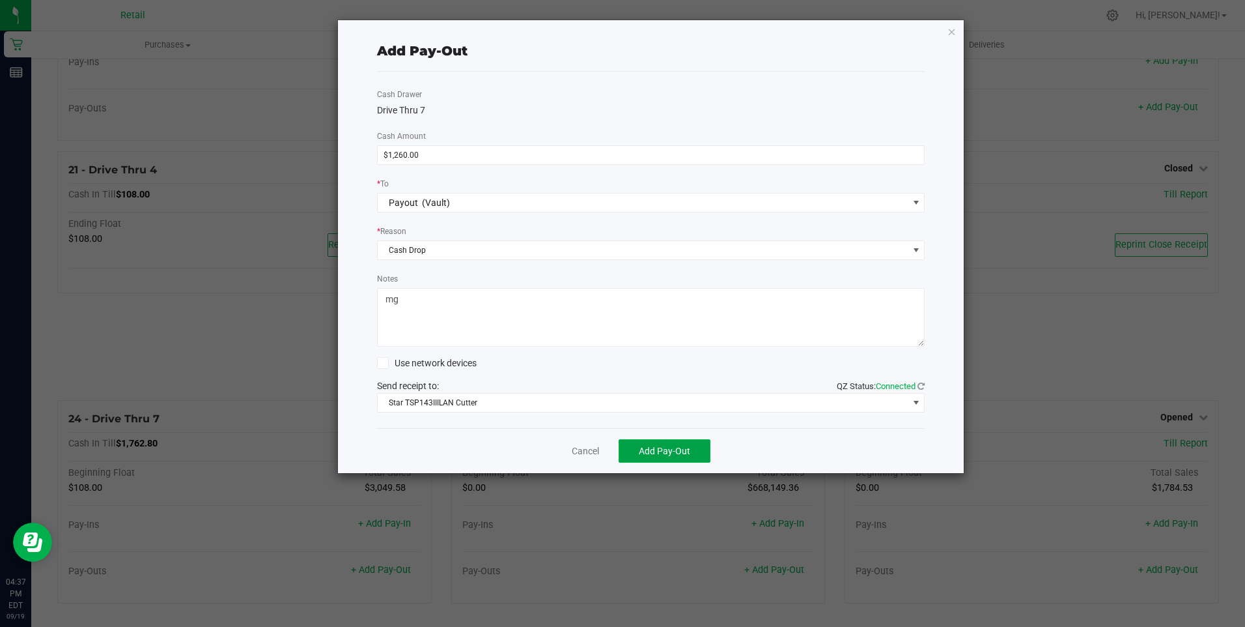
click at [671, 445] on span "Add Pay-Out" at bounding box center [664, 450] width 51 height 10
click at [577, 449] on link "Dismiss" at bounding box center [580, 451] width 31 height 14
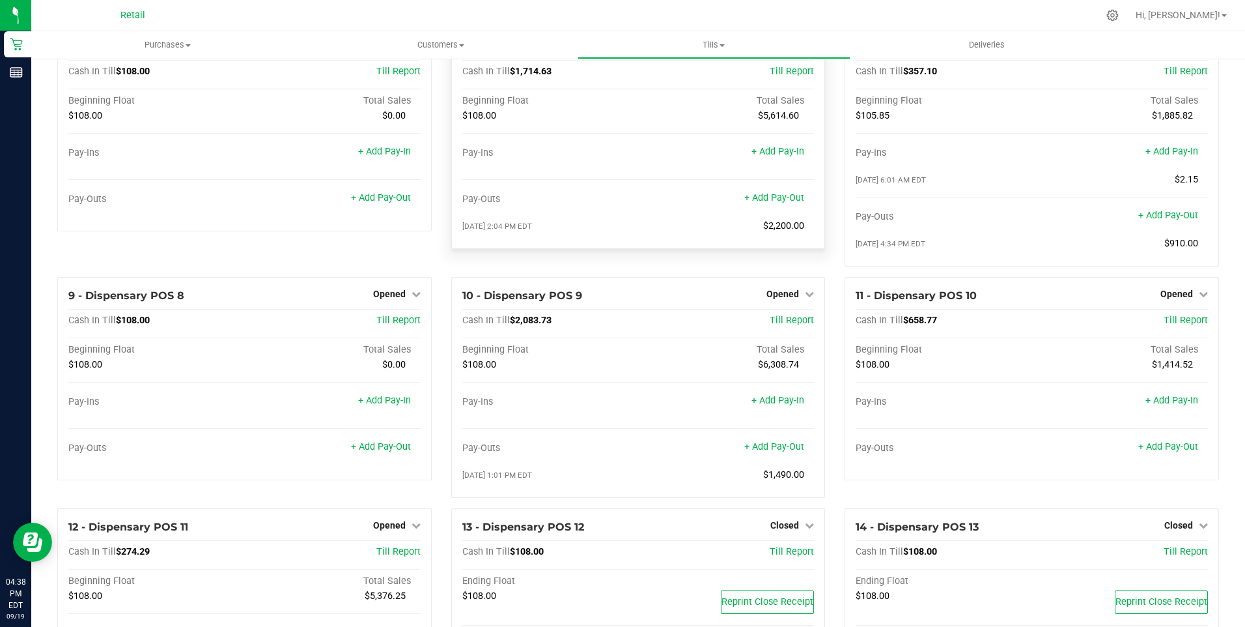
scroll to position [391, 0]
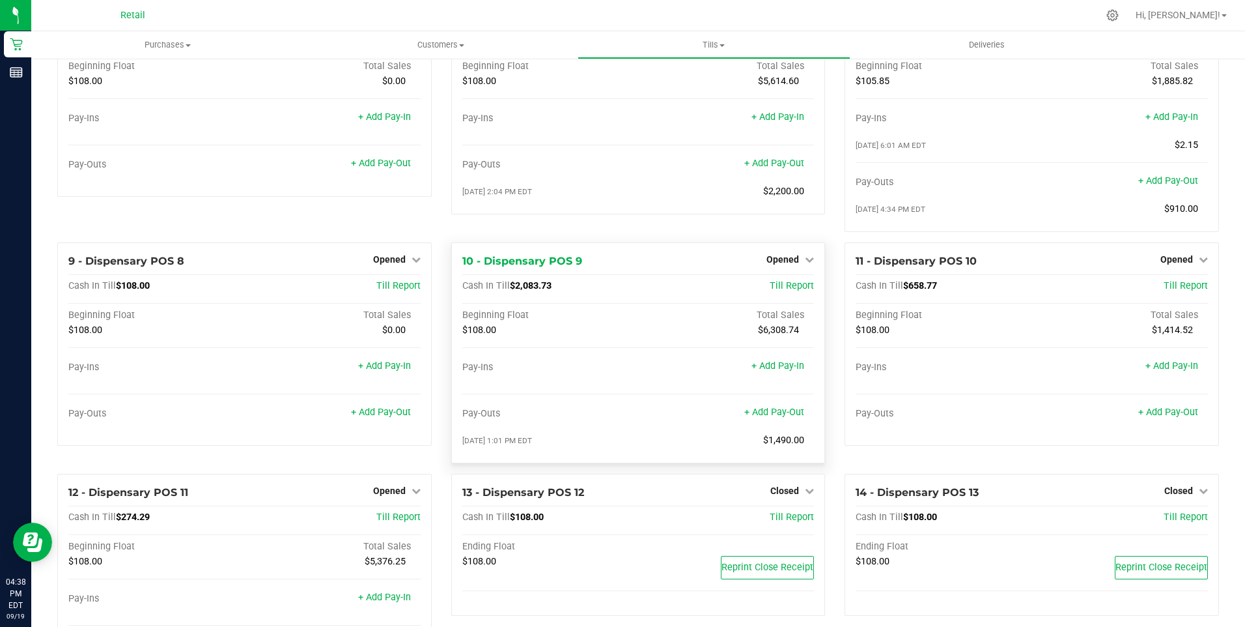
click at [784, 261] on div "Opened" at bounding box center [791, 259] width 48 height 16
click at [783, 261] on div "Opened" at bounding box center [791, 259] width 48 height 16
click at [780, 264] on span "Opened" at bounding box center [783, 259] width 33 height 10
click at [780, 289] on link "Close Till" at bounding box center [784, 286] width 35 height 10
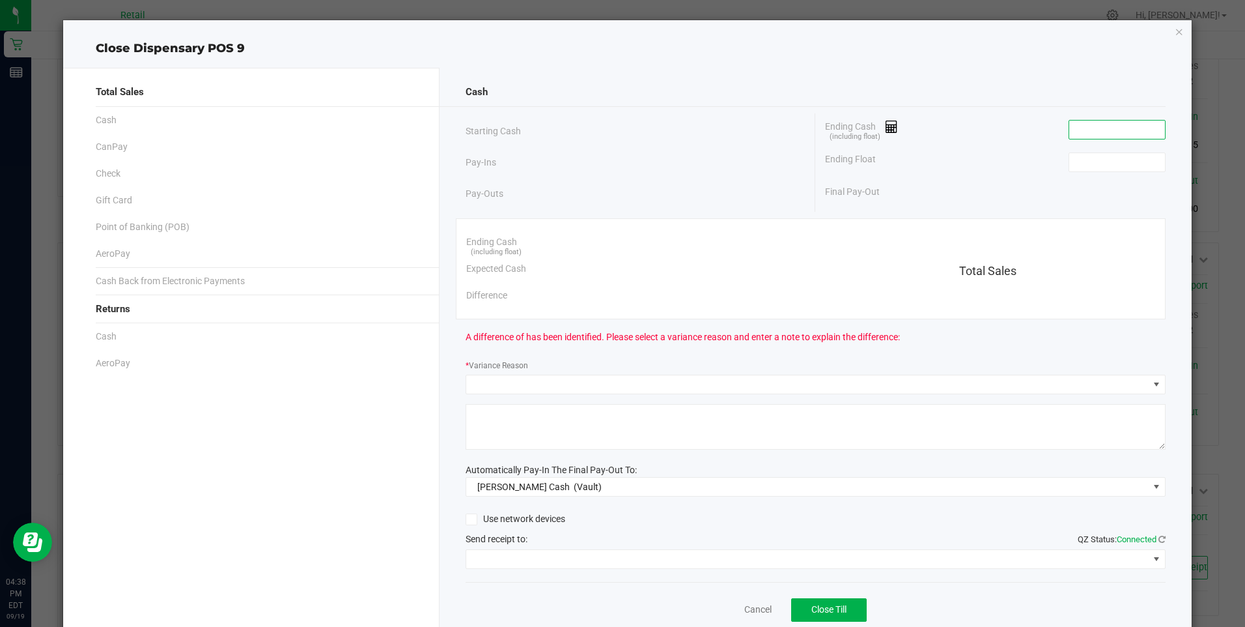
click at [1069, 134] on input at bounding box center [1117, 129] width 96 height 18
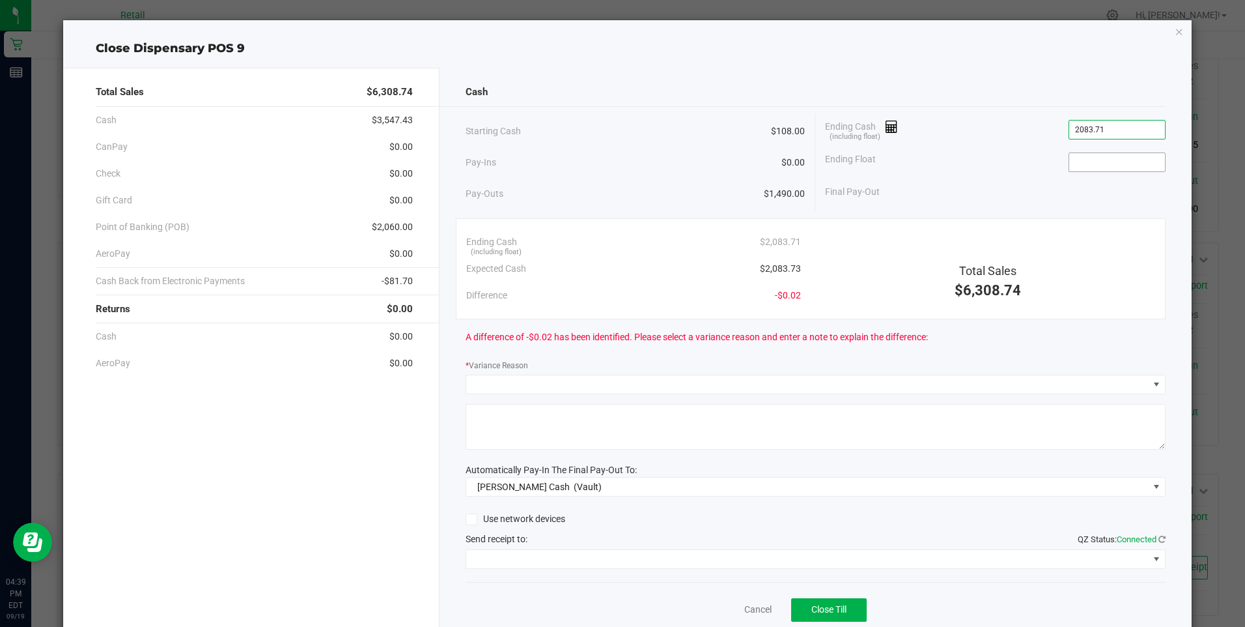
type input "$2,083.71"
click at [1072, 164] on input at bounding box center [1117, 162] width 96 height 18
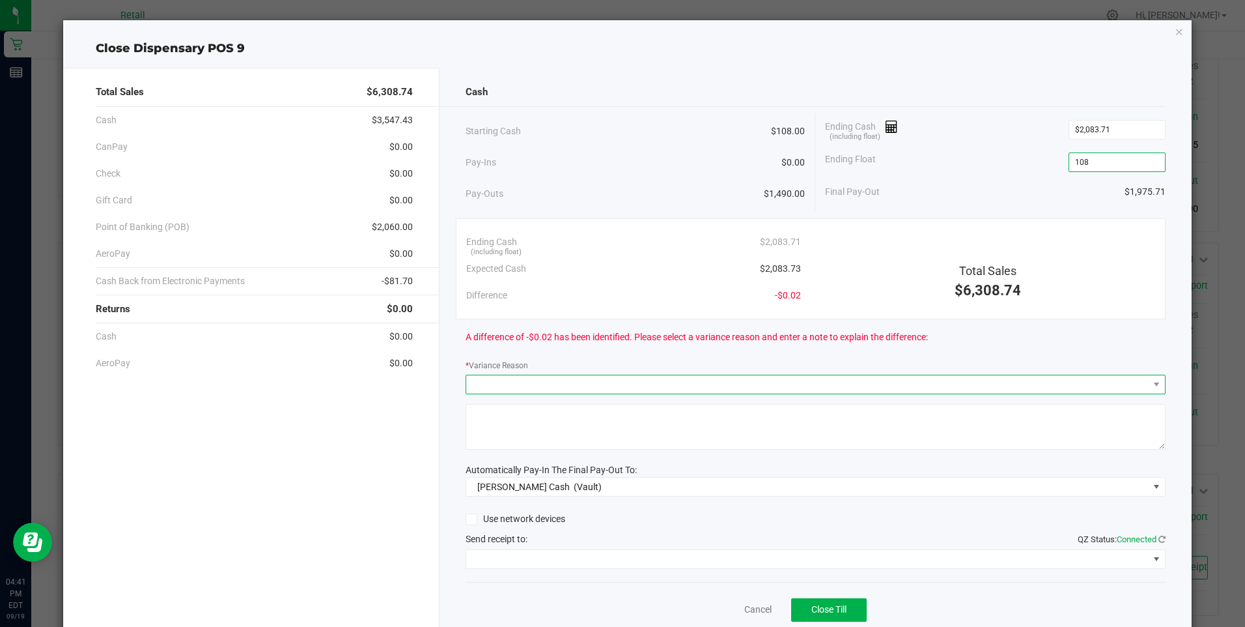
type input "$108.00"
click at [493, 382] on span at bounding box center [807, 384] width 683 height 18
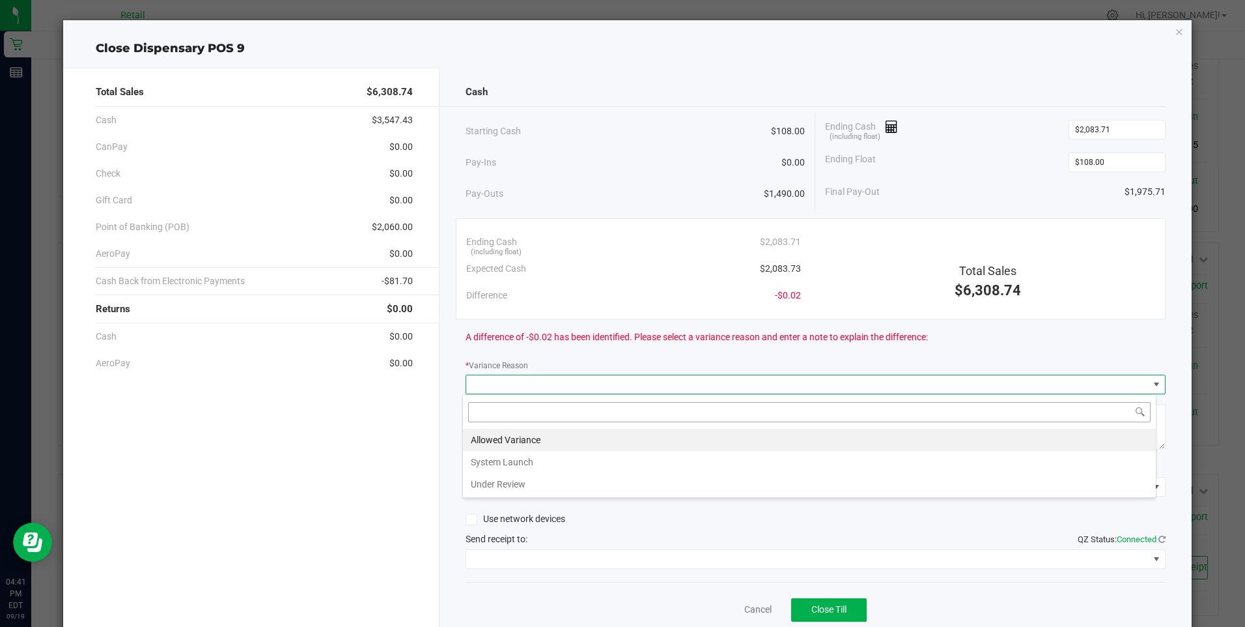
scroll to position [20, 694]
click at [541, 433] on li "Allowed Variance" at bounding box center [809, 440] width 693 height 22
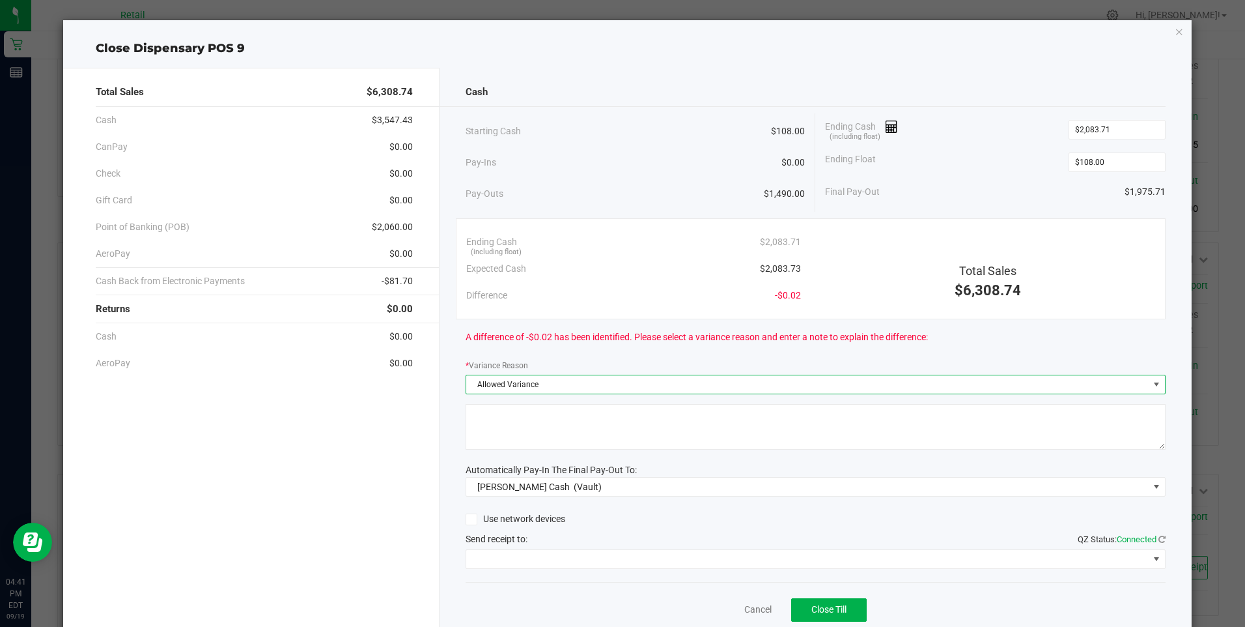
click at [492, 425] on textarea at bounding box center [816, 427] width 700 height 46
type textarea "mg"
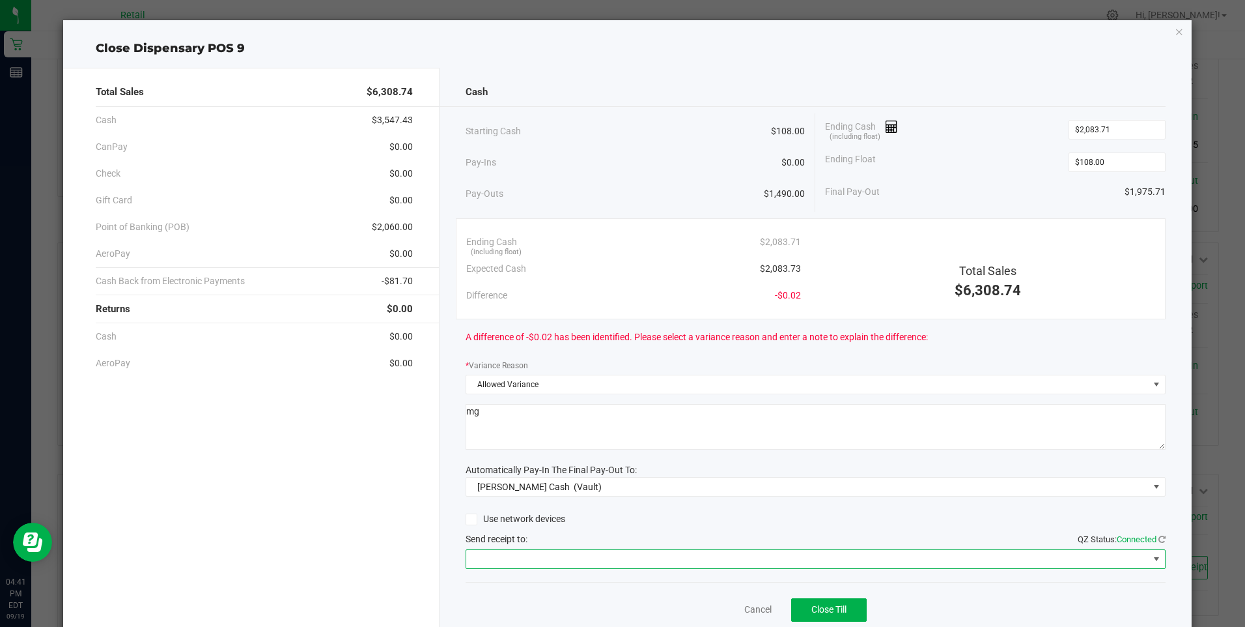
click at [655, 550] on span at bounding box center [807, 559] width 683 height 18
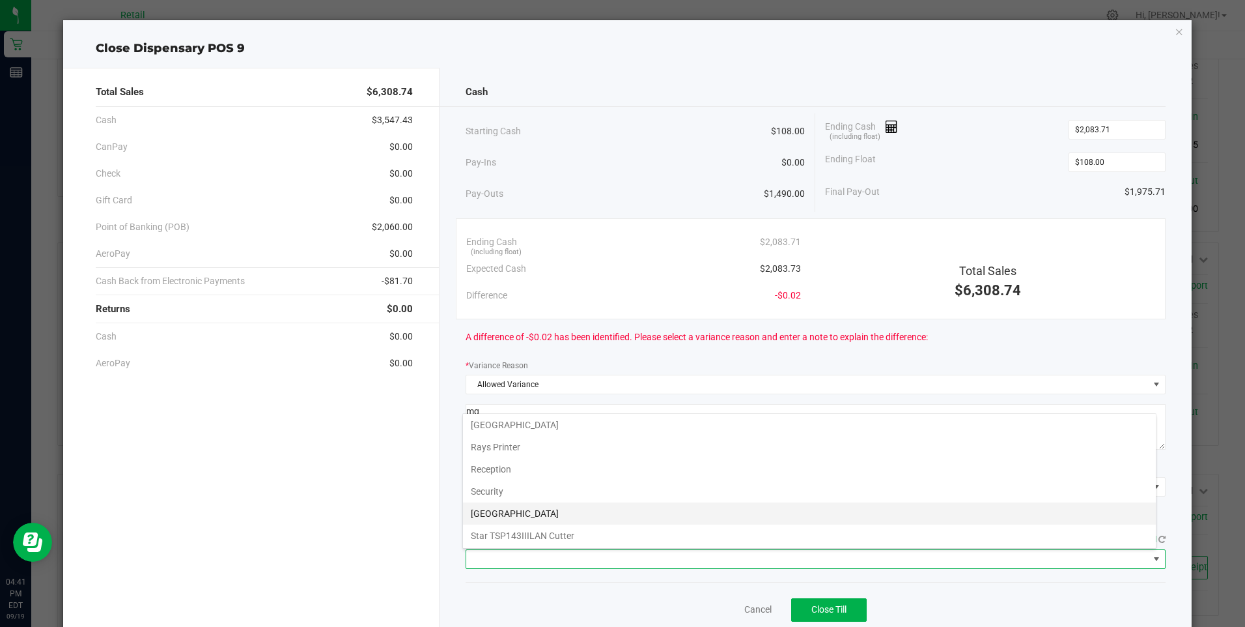
scroll to position [202, 0]
drag, startPoint x: 614, startPoint y: 535, endPoint x: 621, endPoint y: 532, distance: 7.6
click at [617, 532] on Cutter "Star TSP143IIILAN Cutter" at bounding box center [809, 535] width 693 height 22
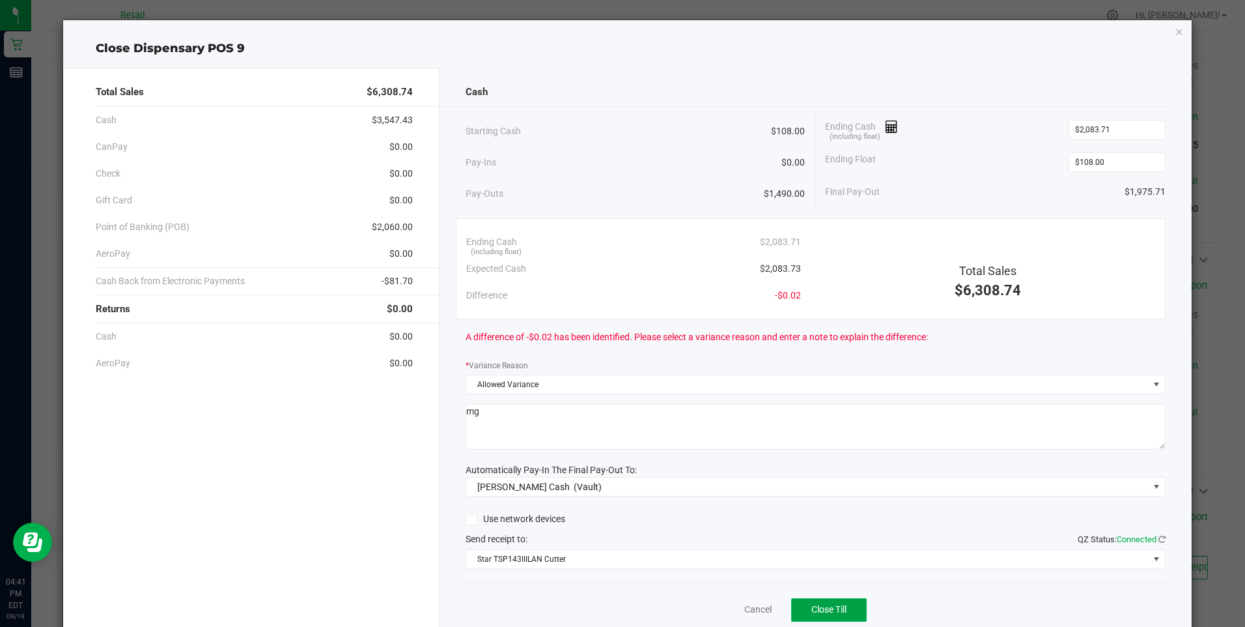
click at [822, 602] on button "Close Till" at bounding box center [829, 609] width 76 height 23
click at [726, 606] on link "Dismiss" at bounding box center [729, 609] width 31 height 14
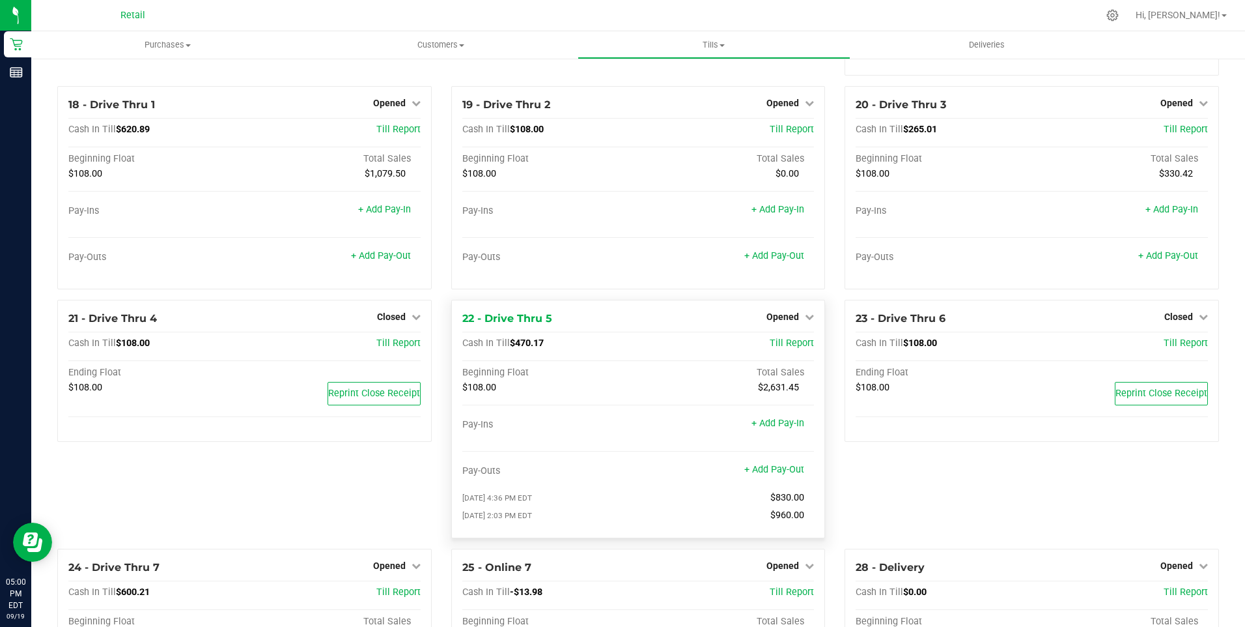
scroll to position [1303, 0]
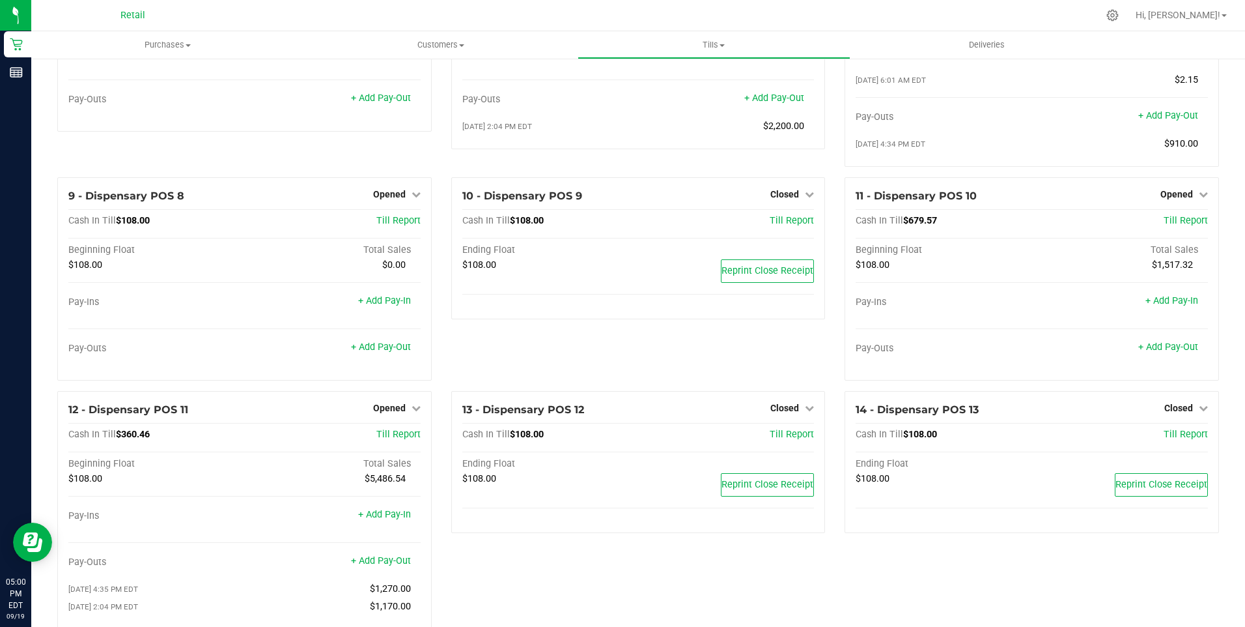
click at [628, 330] on div "10 - Dispensary POS 9 Closed Open Till Cash In Till $108.00 Till Report Ending …" at bounding box center [639, 284] width 394 height 214
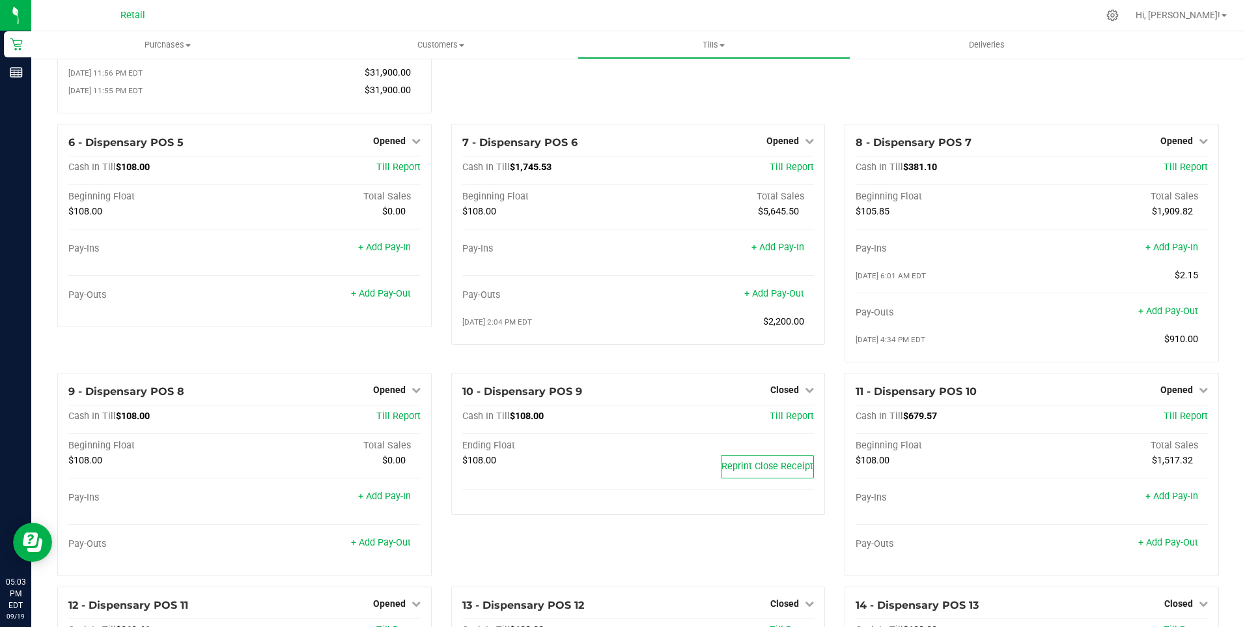
scroll to position [326, 0]
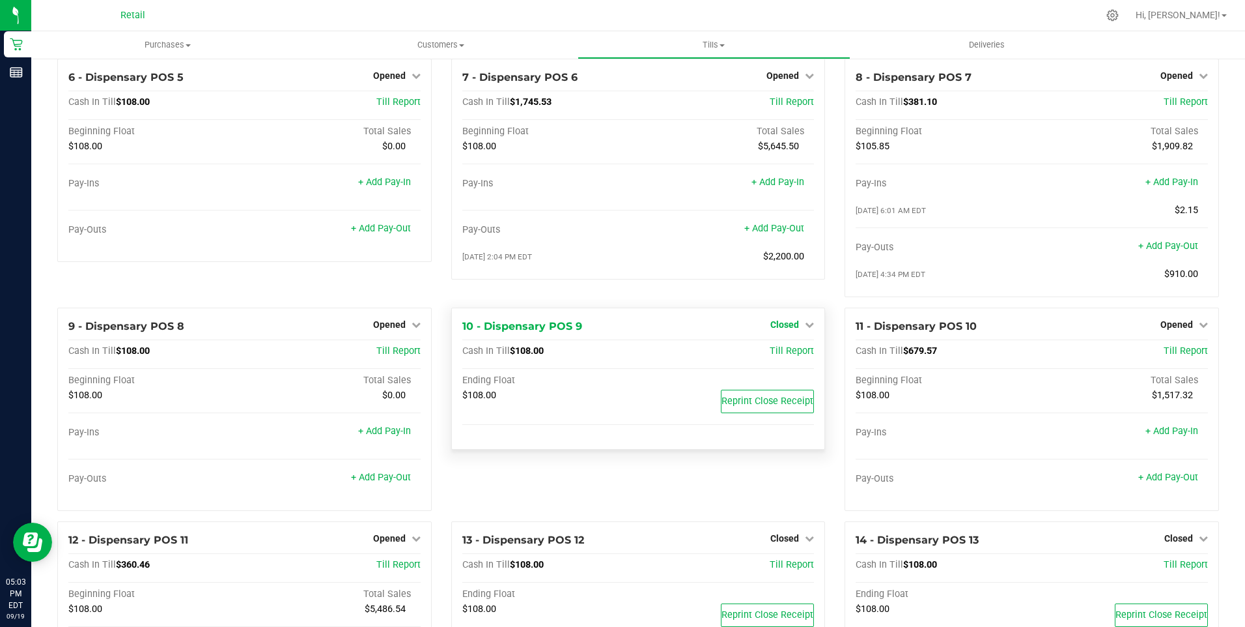
click at [786, 330] on span "Closed" at bounding box center [784, 324] width 29 height 10
click at [778, 356] on link "Open Till" at bounding box center [784, 351] width 35 height 10
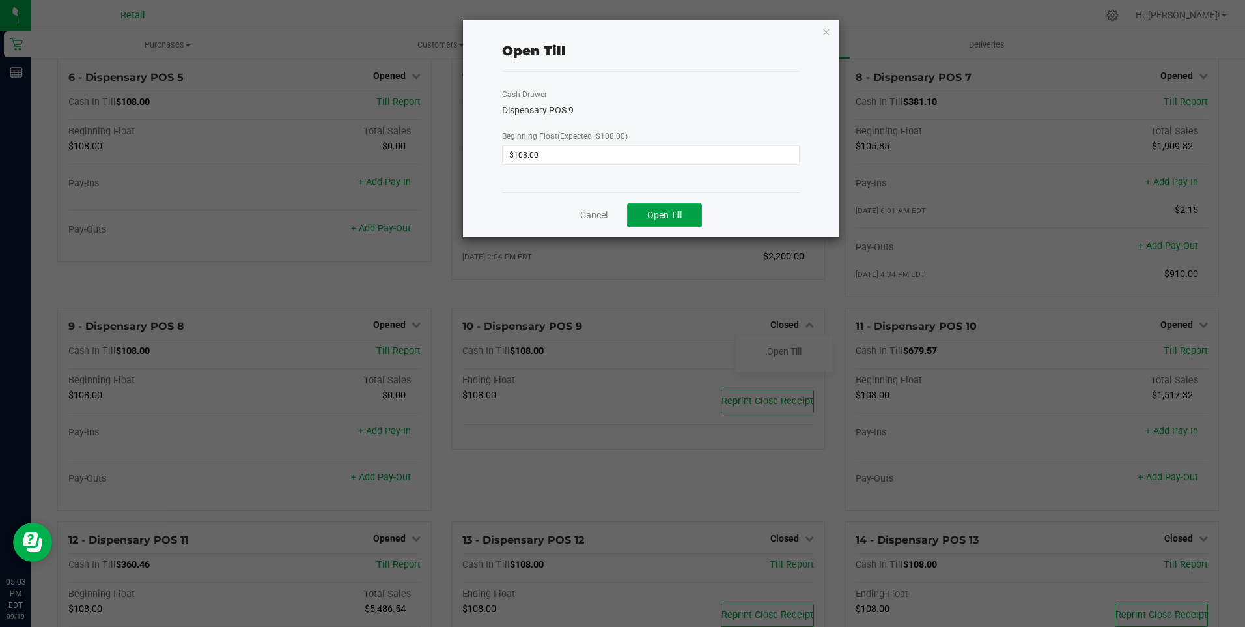
click at [675, 216] on span "Open Till" at bounding box center [664, 215] width 35 height 10
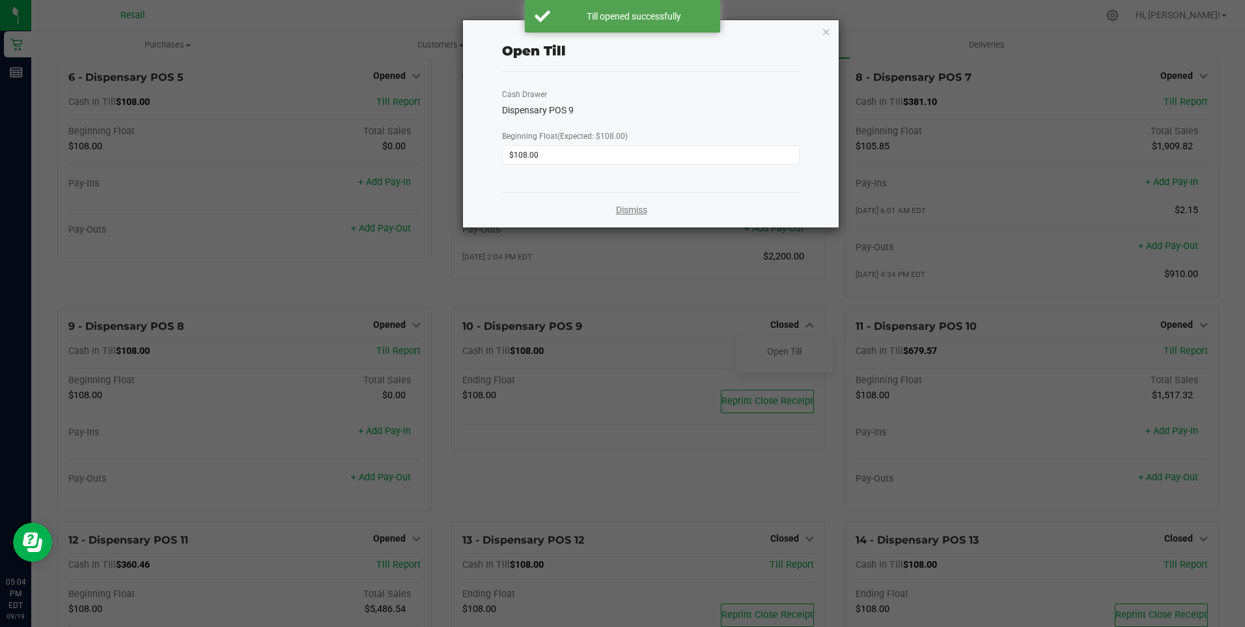
click at [627, 207] on link "Dismiss" at bounding box center [631, 210] width 31 height 14
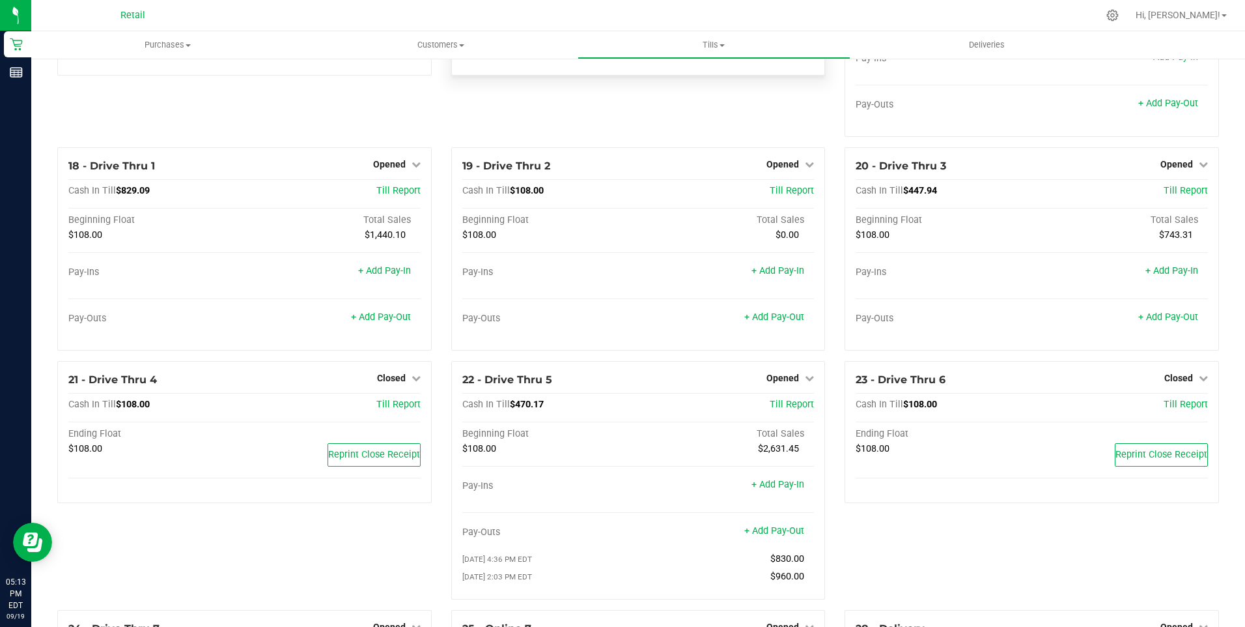
scroll to position [1237, 0]
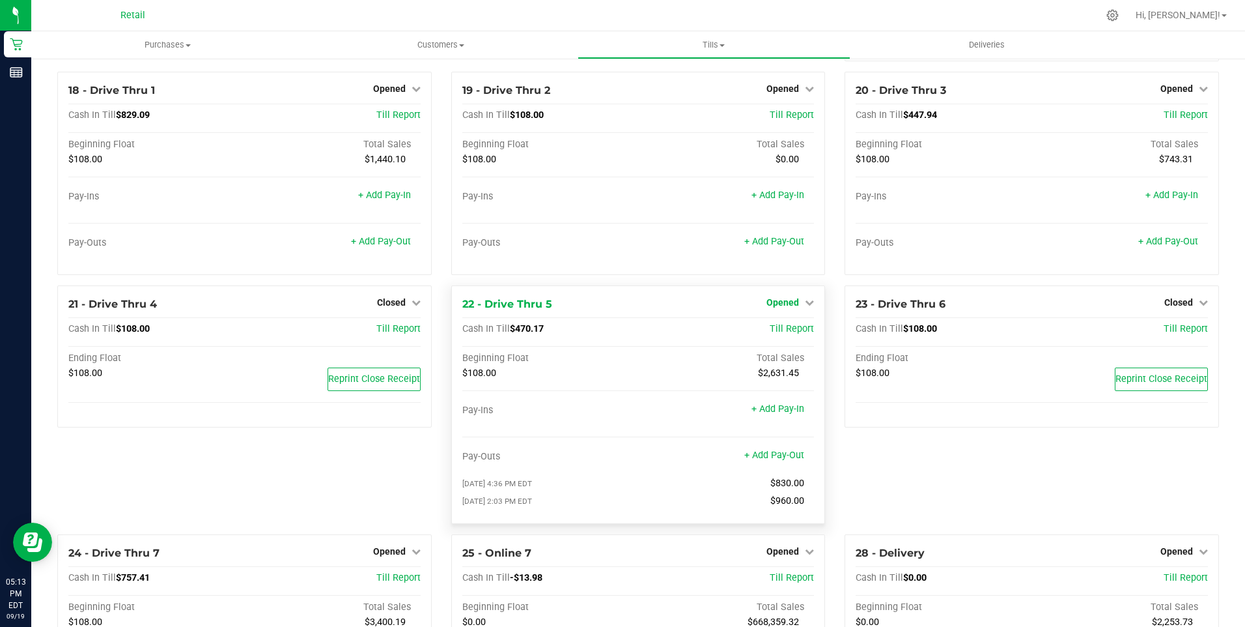
click at [777, 307] on span "Opened" at bounding box center [783, 302] width 33 height 10
click at [785, 334] on link "Close Till" at bounding box center [784, 329] width 35 height 10
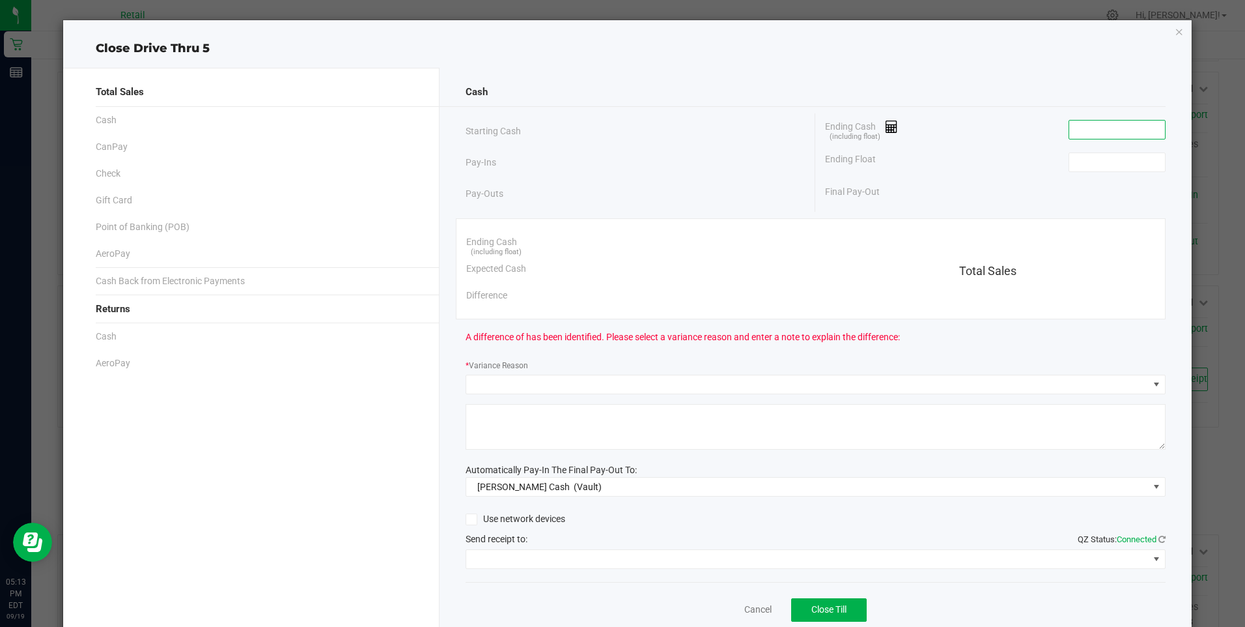
click at [1084, 136] on input at bounding box center [1117, 129] width 96 height 18
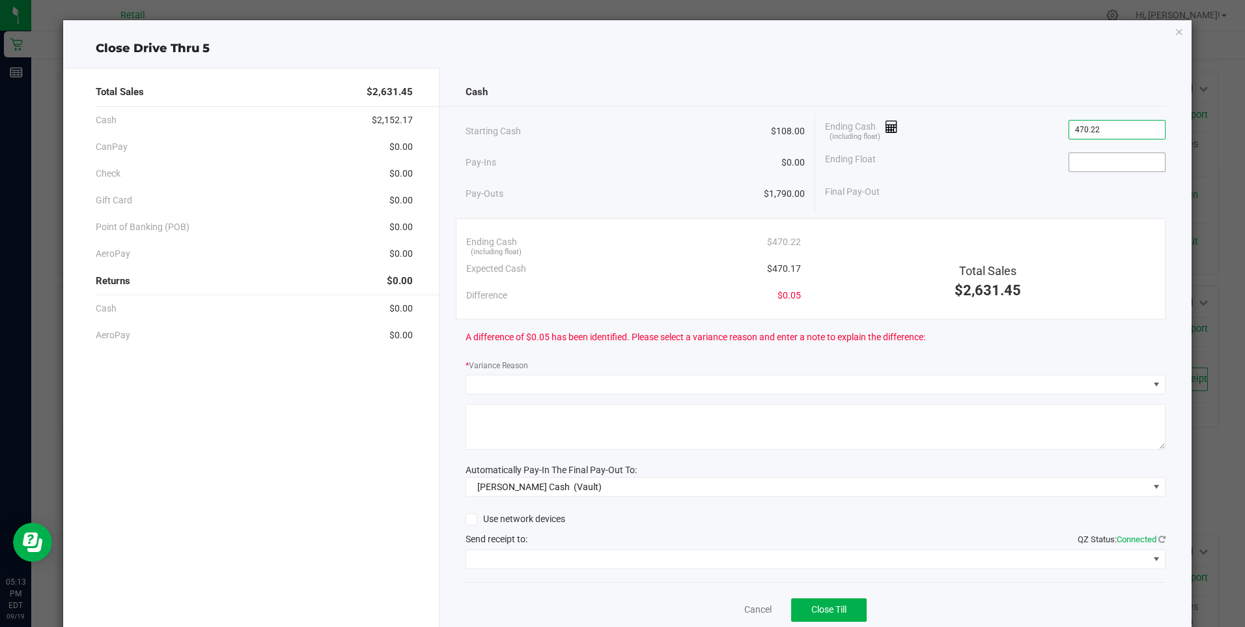
type input "$470.22"
click at [1073, 167] on input at bounding box center [1117, 162] width 96 height 18
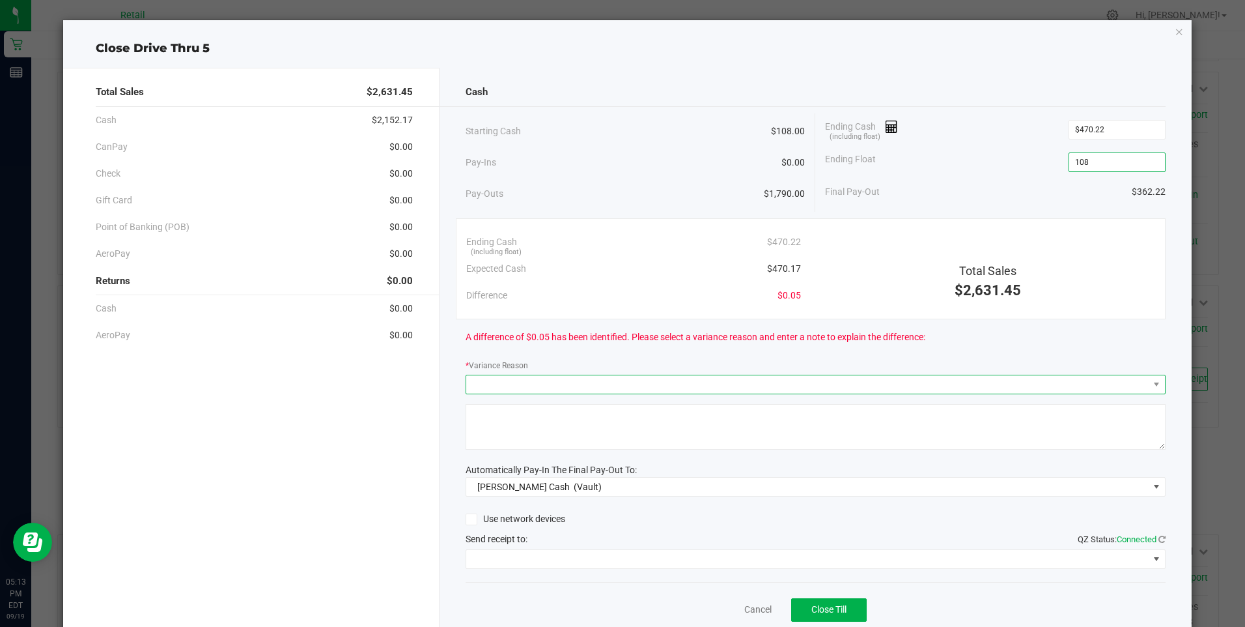
type input "$108.00"
click at [490, 380] on span at bounding box center [807, 384] width 683 height 18
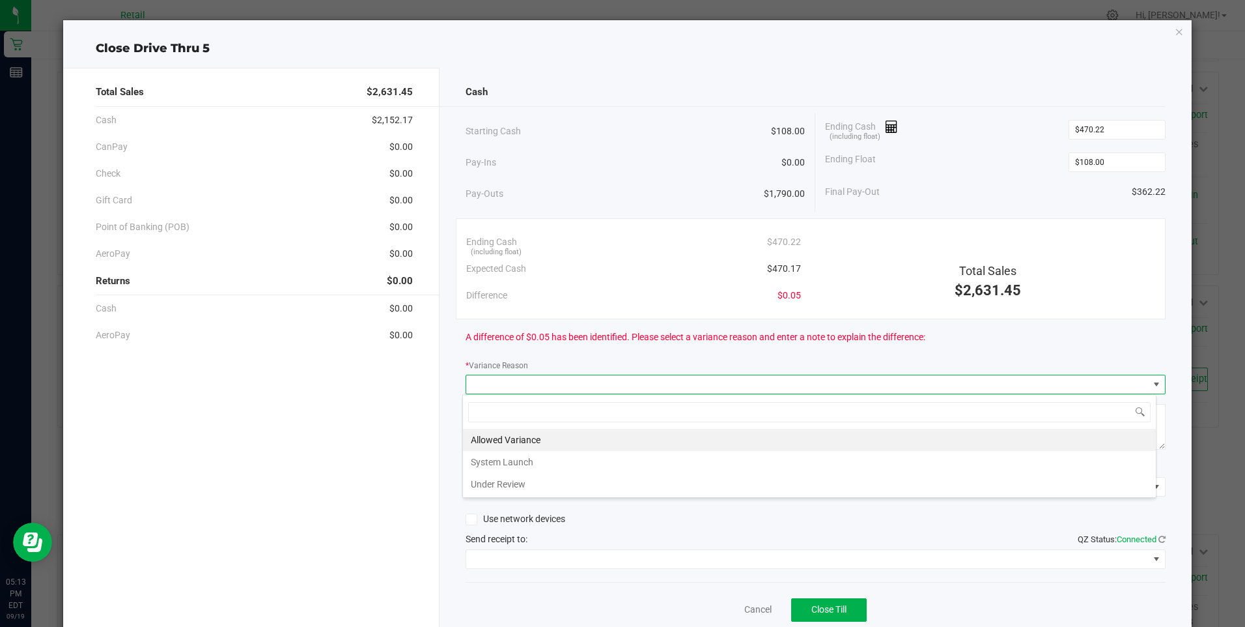
scroll to position [20, 694]
click at [505, 437] on li "Allowed Variance" at bounding box center [809, 440] width 693 height 22
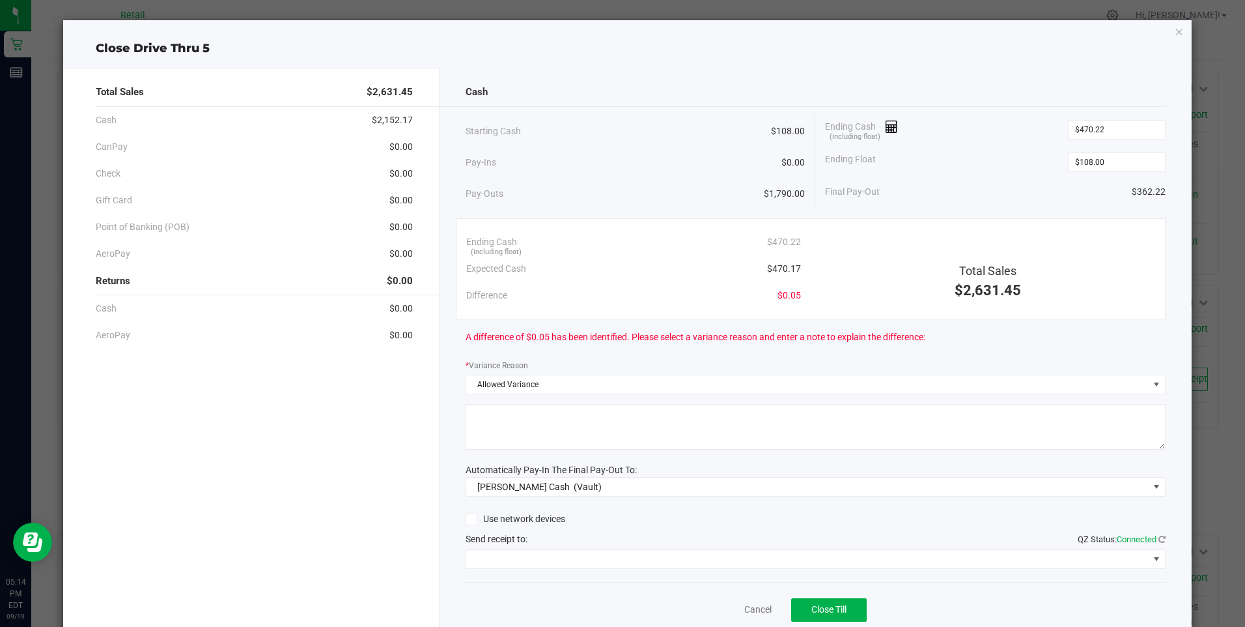
click at [505, 438] on textarea at bounding box center [816, 427] width 700 height 46
type textarea "mg"
click at [656, 558] on span at bounding box center [807, 559] width 683 height 18
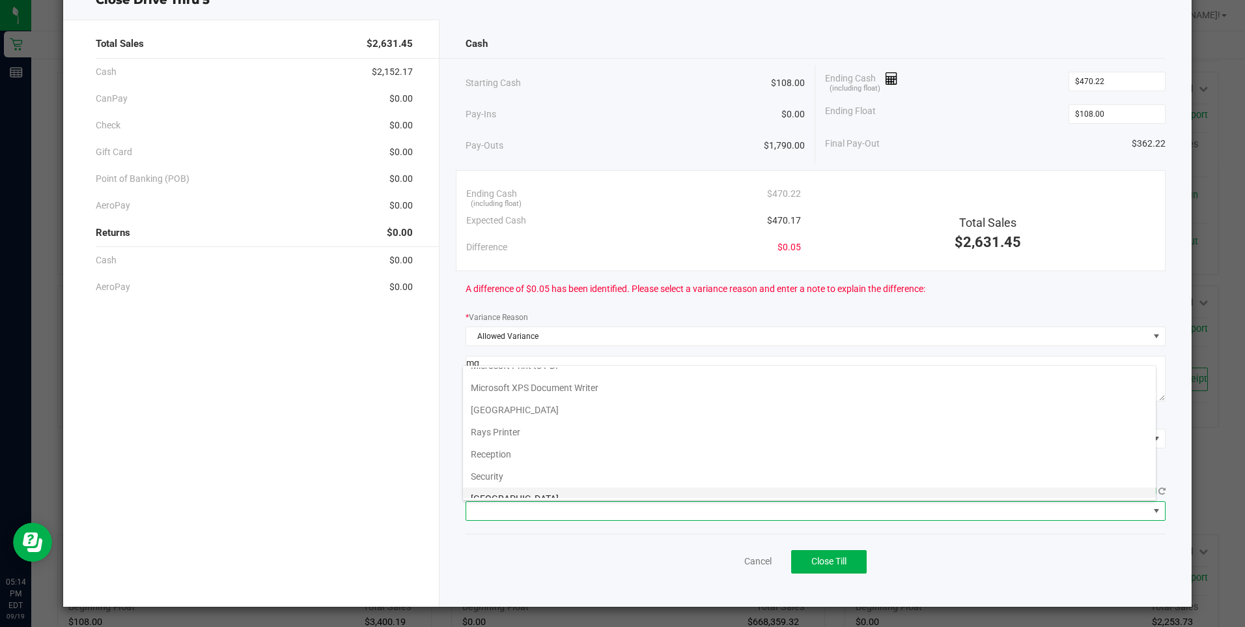
scroll to position [202, 0]
click at [662, 485] on Cutter "Star TSP143IIILAN Cutter" at bounding box center [809, 486] width 693 height 22
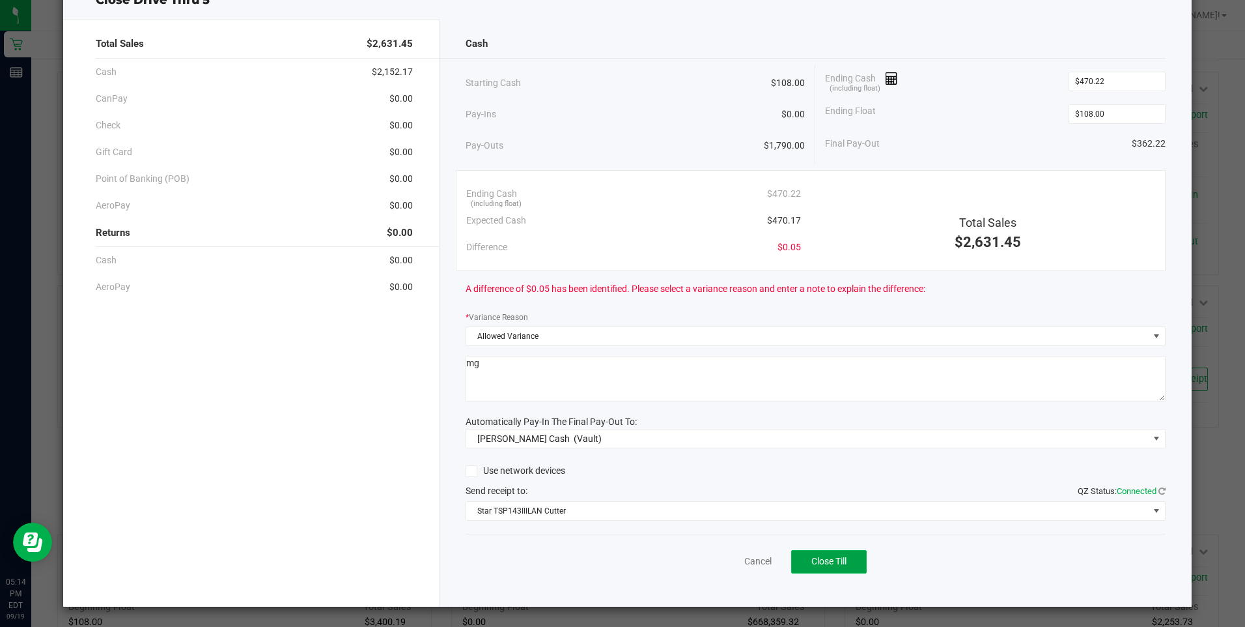
click at [799, 554] on button "Close Till" at bounding box center [829, 561] width 76 height 23
click at [722, 559] on link "Dismiss" at bounding box center [729, 561] width 31 height 14
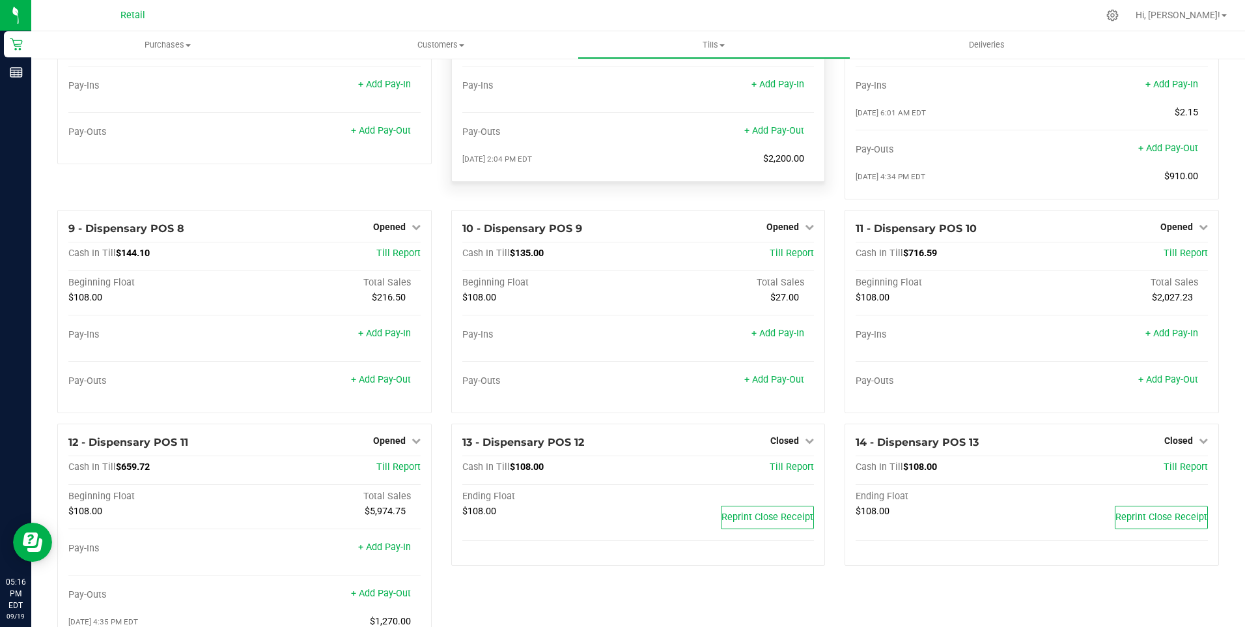
click at [646, 297] on div "1 - Vault Count Vault Cash In Vault: $20,744.27 [PERSON_NAME] Cash: $6,634.27 P…" at bounding box center [638, 565] width 1181 height 1836
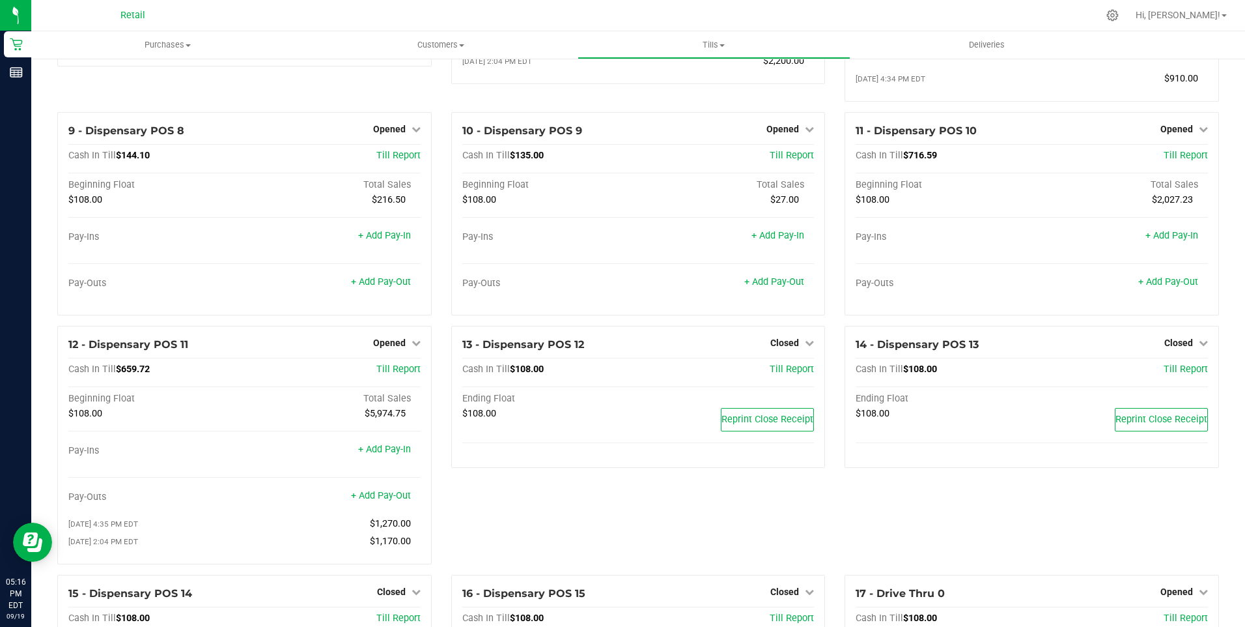
click at [596, 513] on div "13 - Dispensary POS 12 Closed Open Till Cash In Till $108.00 Till Report Ending…" at bounding box center [639, 450] width 394 height 249
click at [403, 348] on link "Opened" at bounding box center [397, 342] width 48 height 10
click at [395, 374] on link "Close Till" at bounding box center [390, 369] width 35 height 10
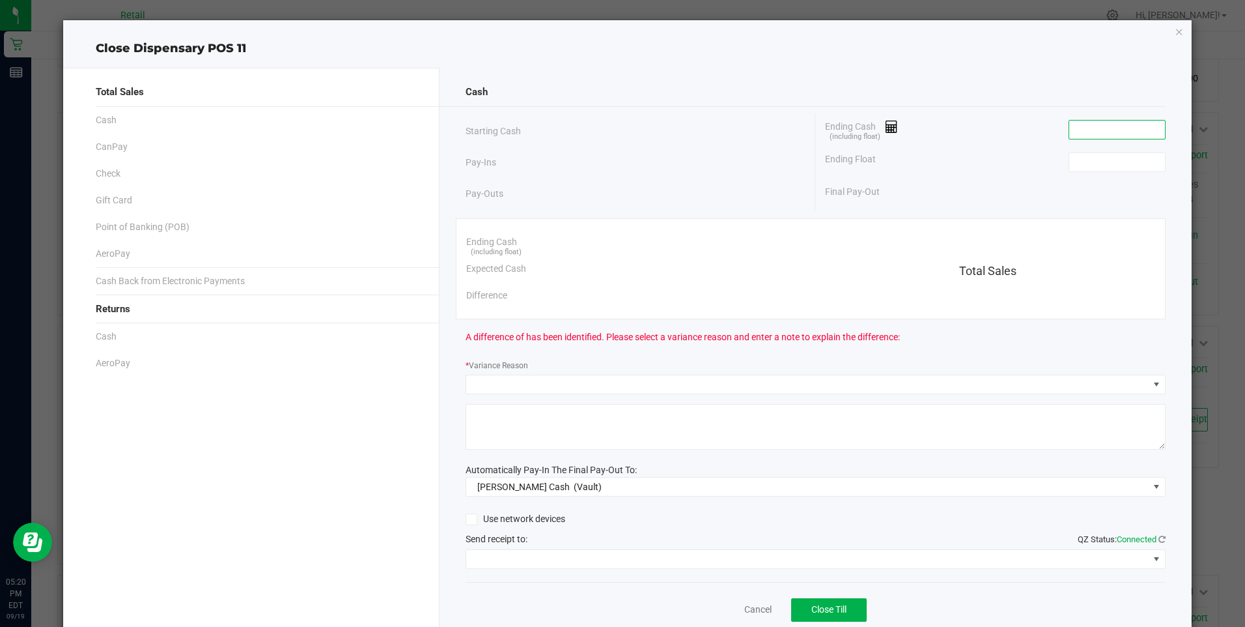
click at [1114, 137] on input at bounding box center [1117, 129] width 96 height 18
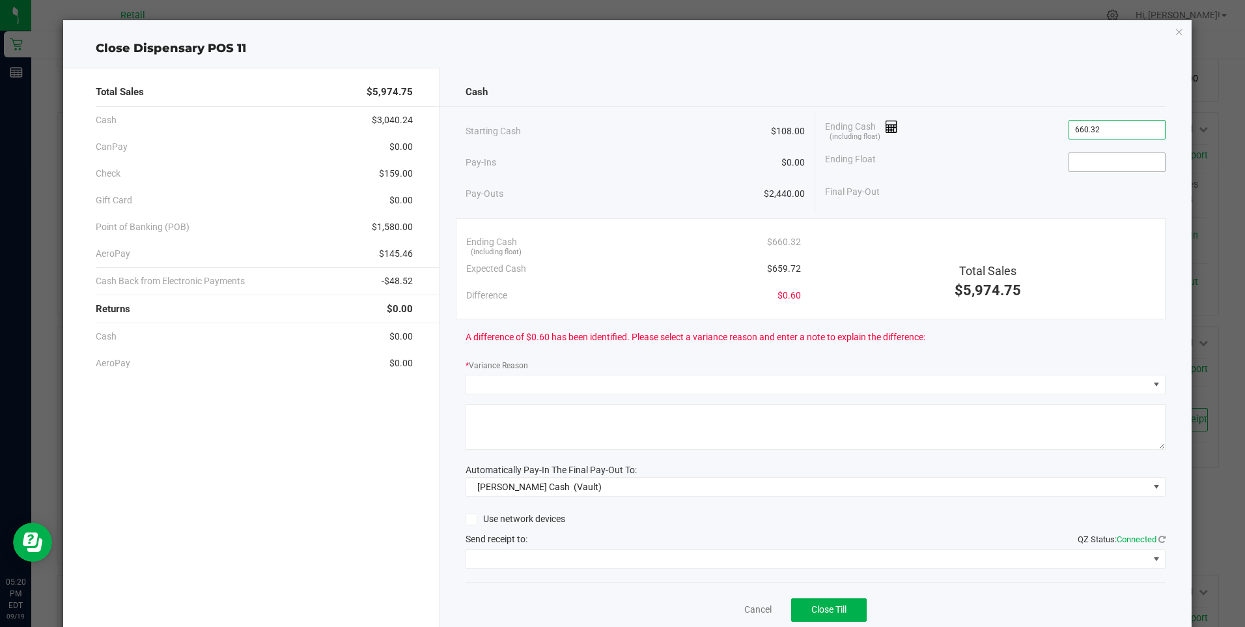
type input "$660.32"
click at [1071, 165] on input at bounding box center [1117, 162] width 96 height 18
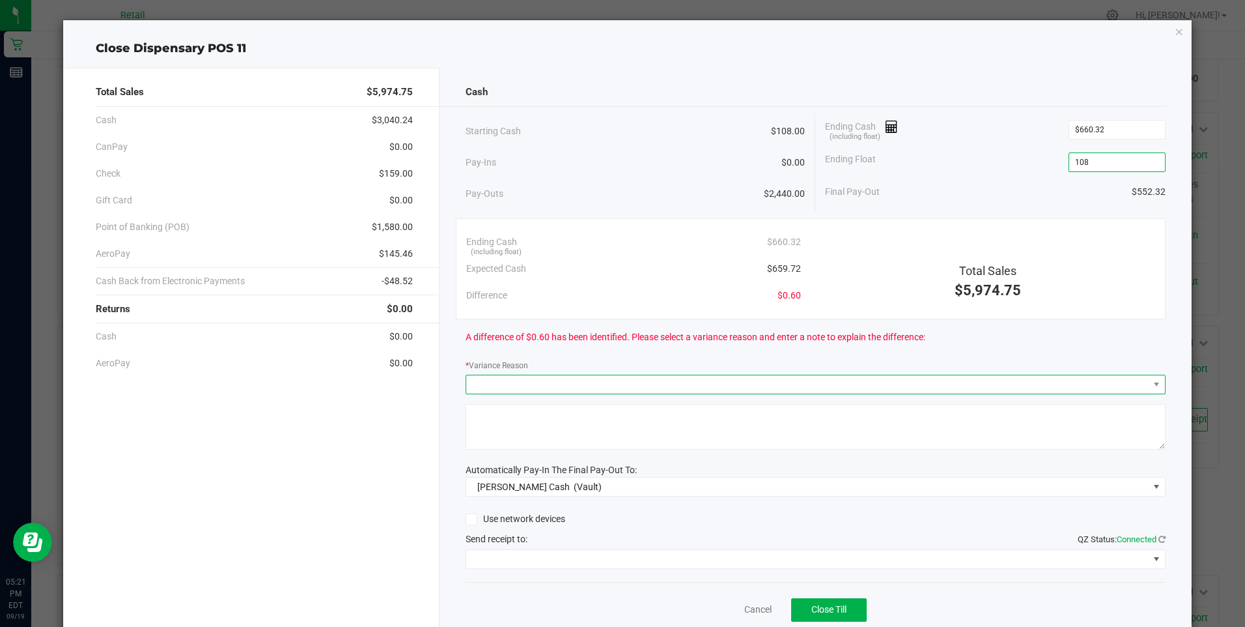
type input "$108.00"
click at [500, 384] on span at bounding box center [807, 384] width 683 height 18
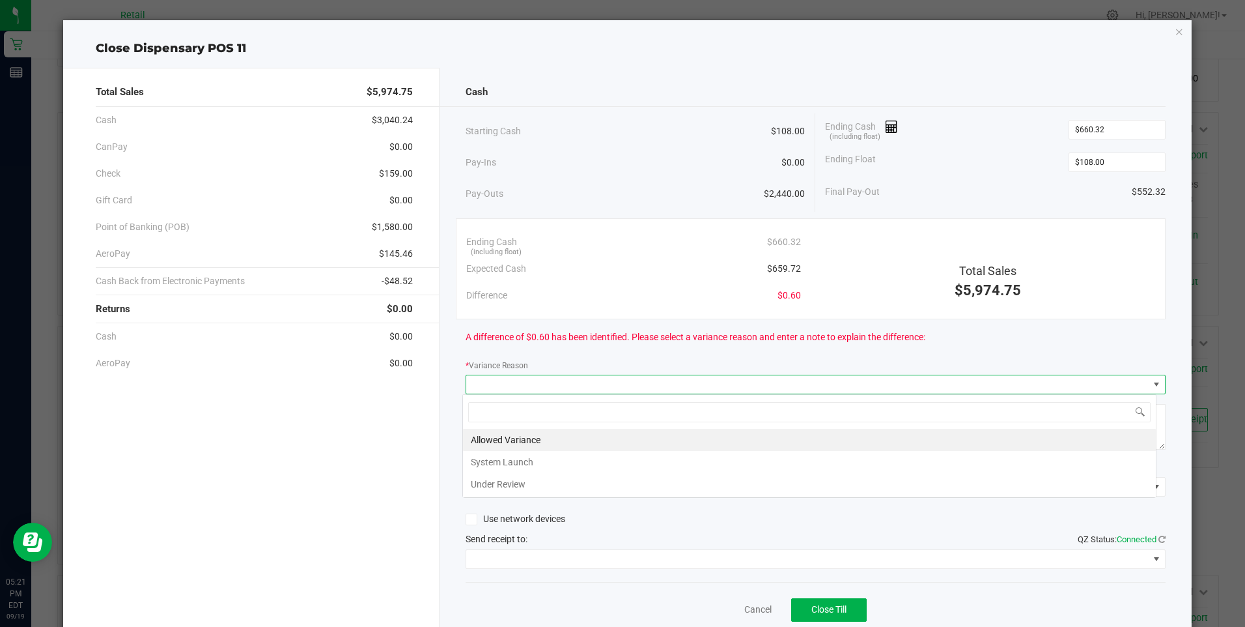
scroll to position [20, 694]
click at [494, 437] on li "Allowed Variance" at bounding box center [809, 440] width 693 height 22
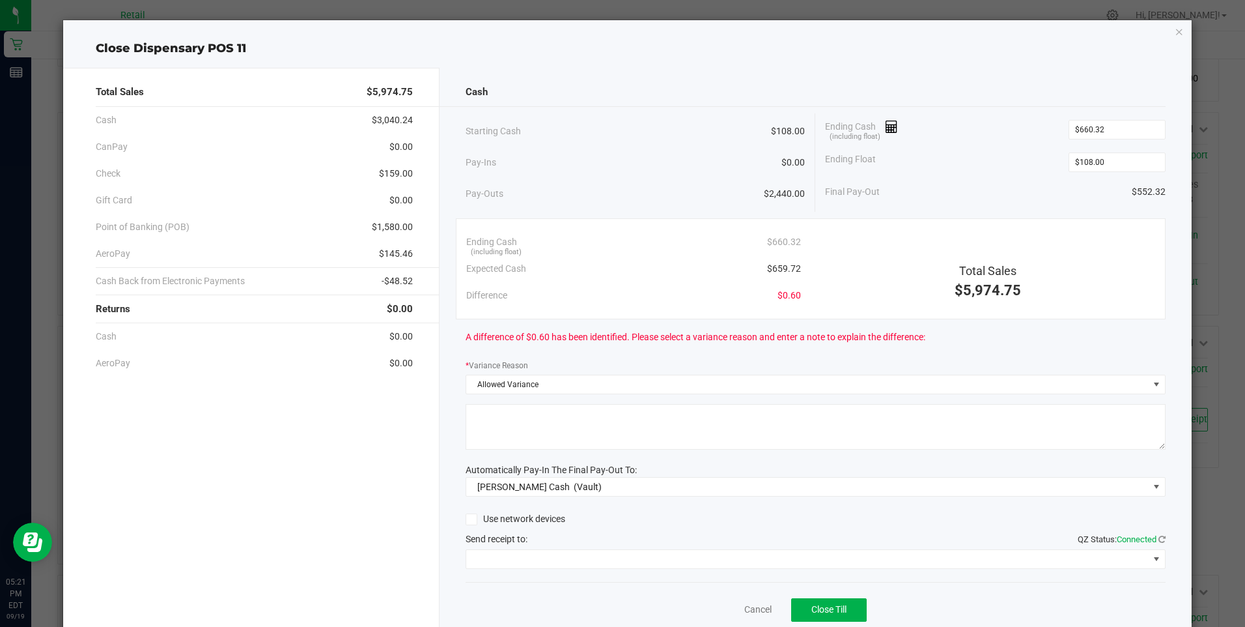
click at [494, 438] on textarea at bounding box center [816, 427] width 700 height 46
type textarea "mg"
click at [671, 556] on span at bounding box center [807, 559] width 683 height 18
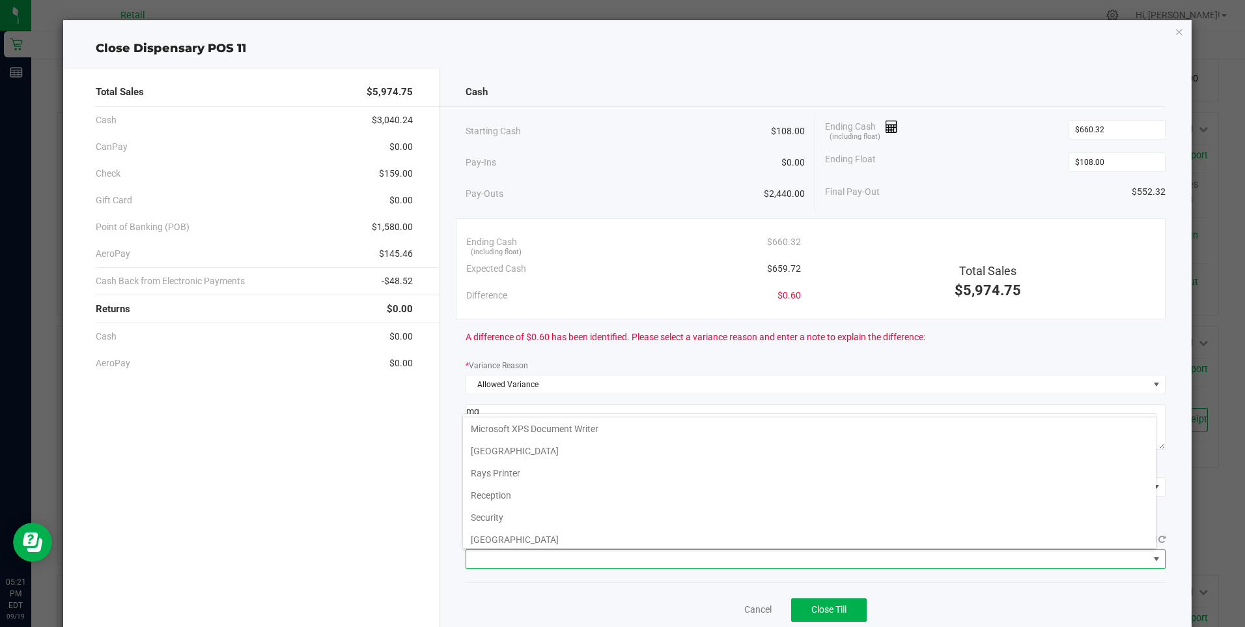
scroll to position [202, 0]
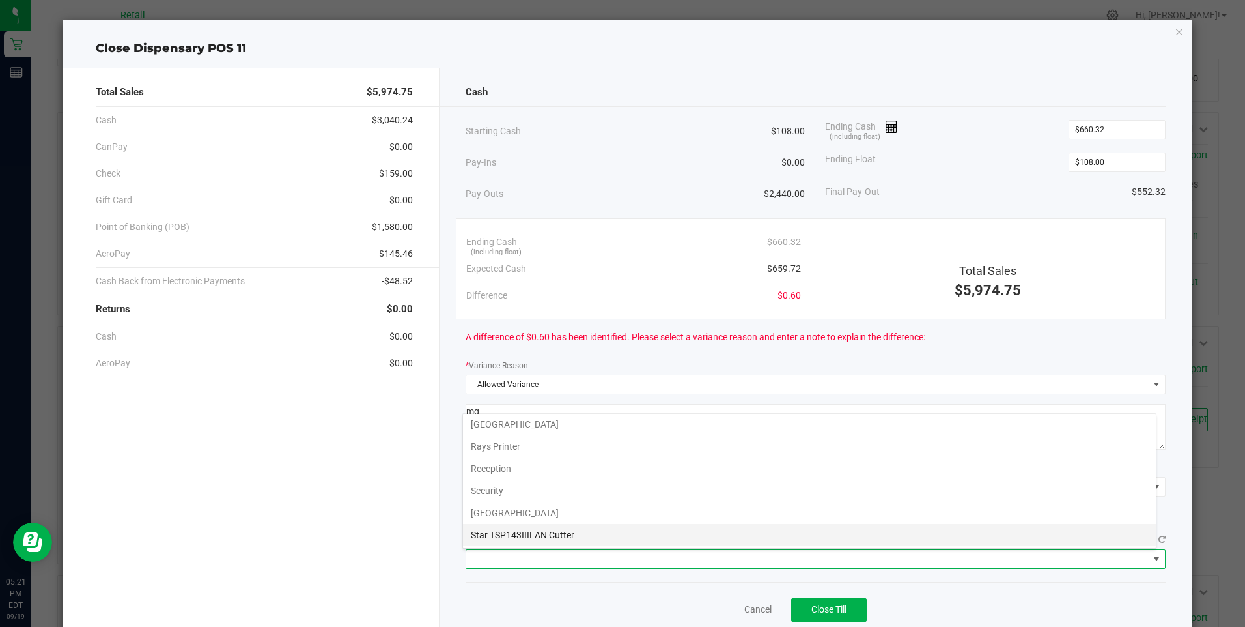
click at [707, 534] on Cutter "Star TSP143IIILAN Cutter" at bounding box center [809, 535] width 693 height 22
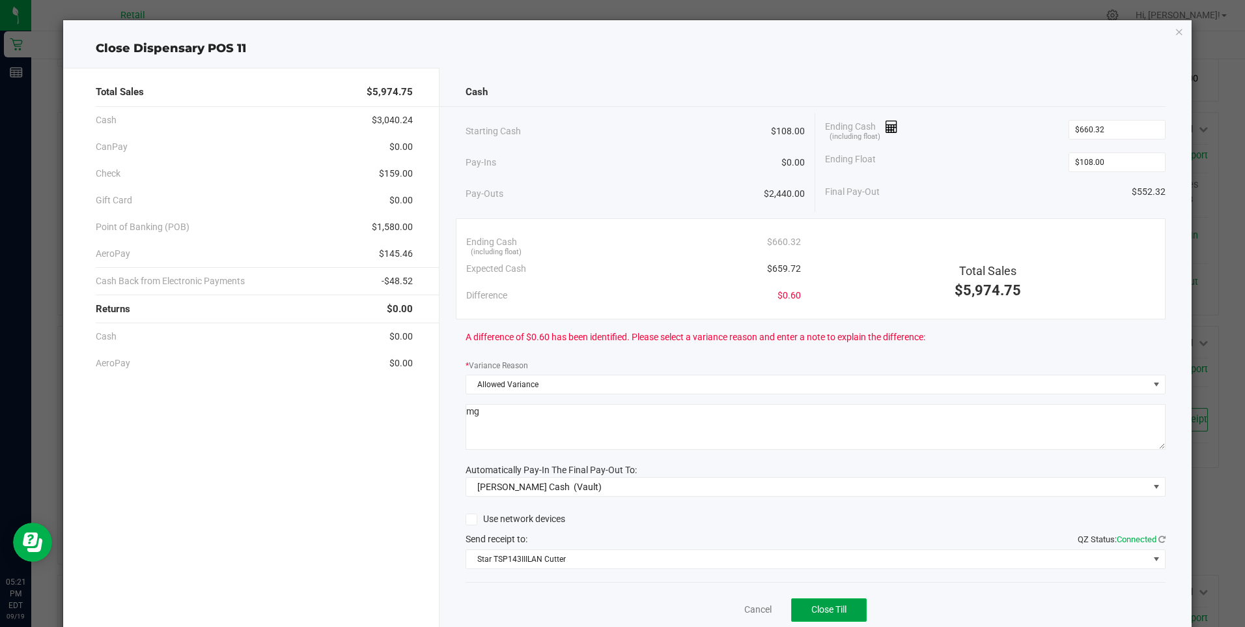
click at [828, 603] on button "Close Till" at bounding box center [829, 609] width 76 height 23
click at [716, 604] on link "Dismiss" at bounding box center [729, 609] width 31 height 14
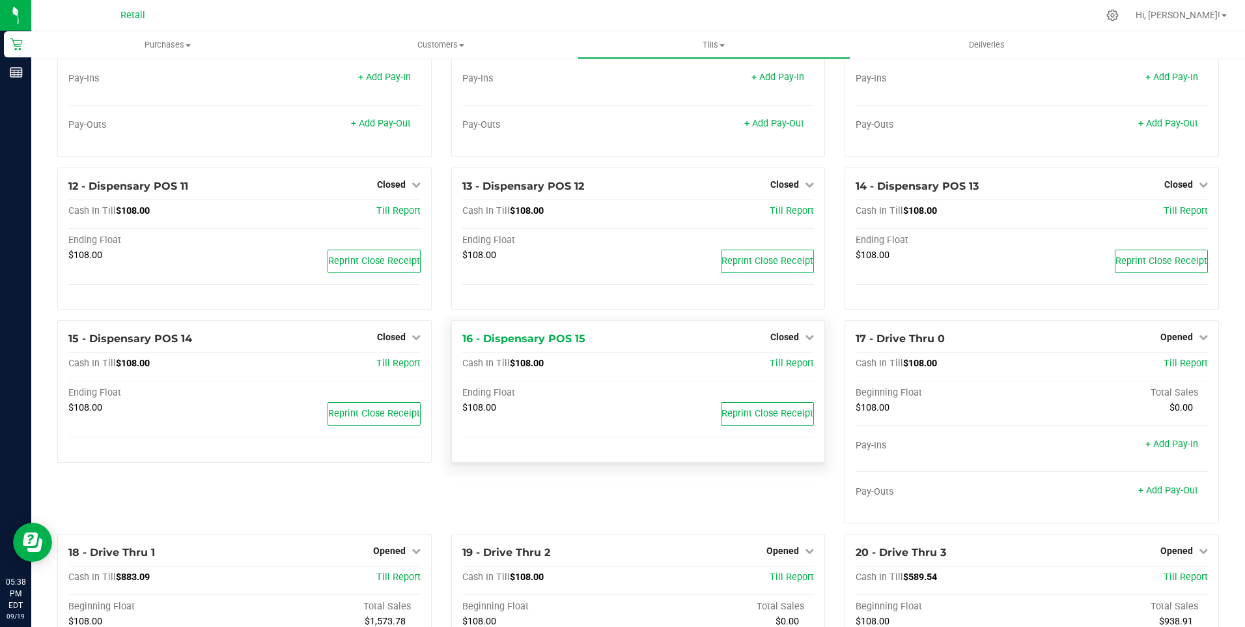
scroll to position [716, 0]
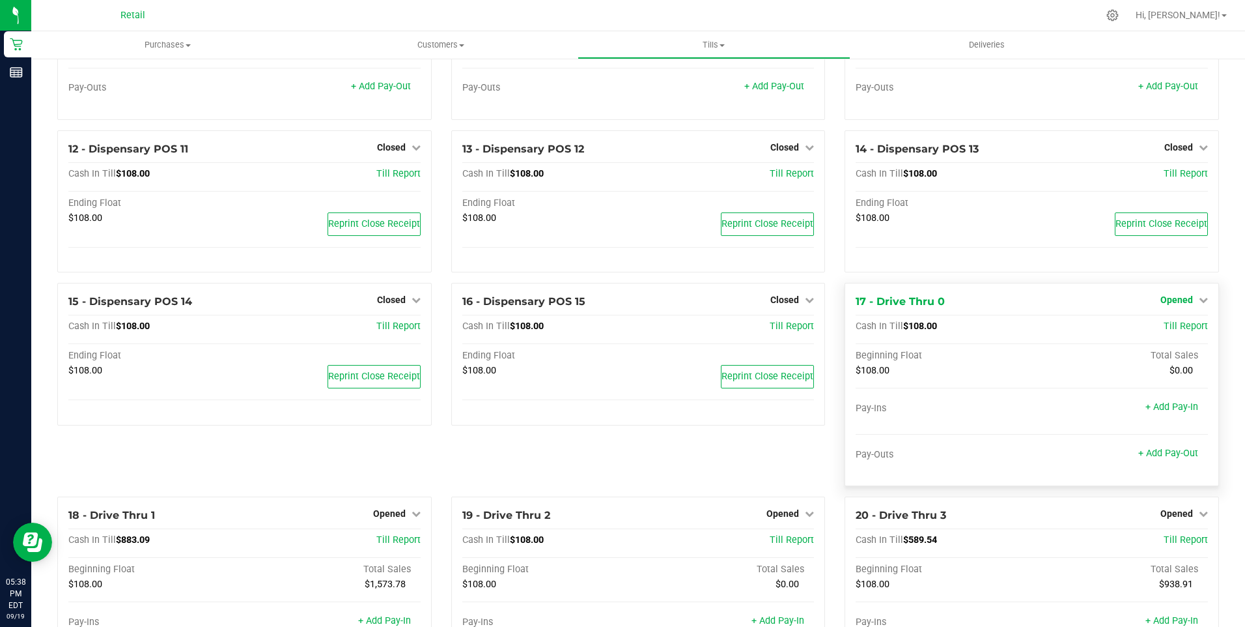
click at [1182, 302] on span "Opened" at bounding box center [1177, 299] width 33 height 10
click at [1178, 331] on link "Close Till" at bounding box center [1178, 327] width 35 height 10
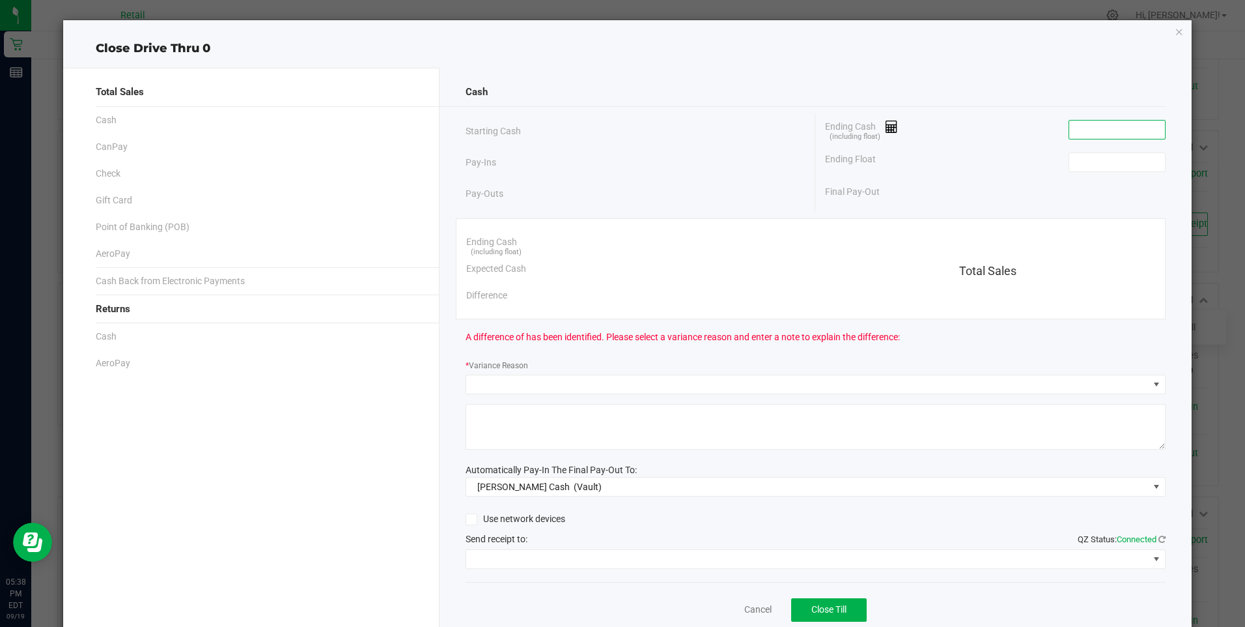
click at [1076, 128] on input at bounding box center [1117, 129] width 96 height 18
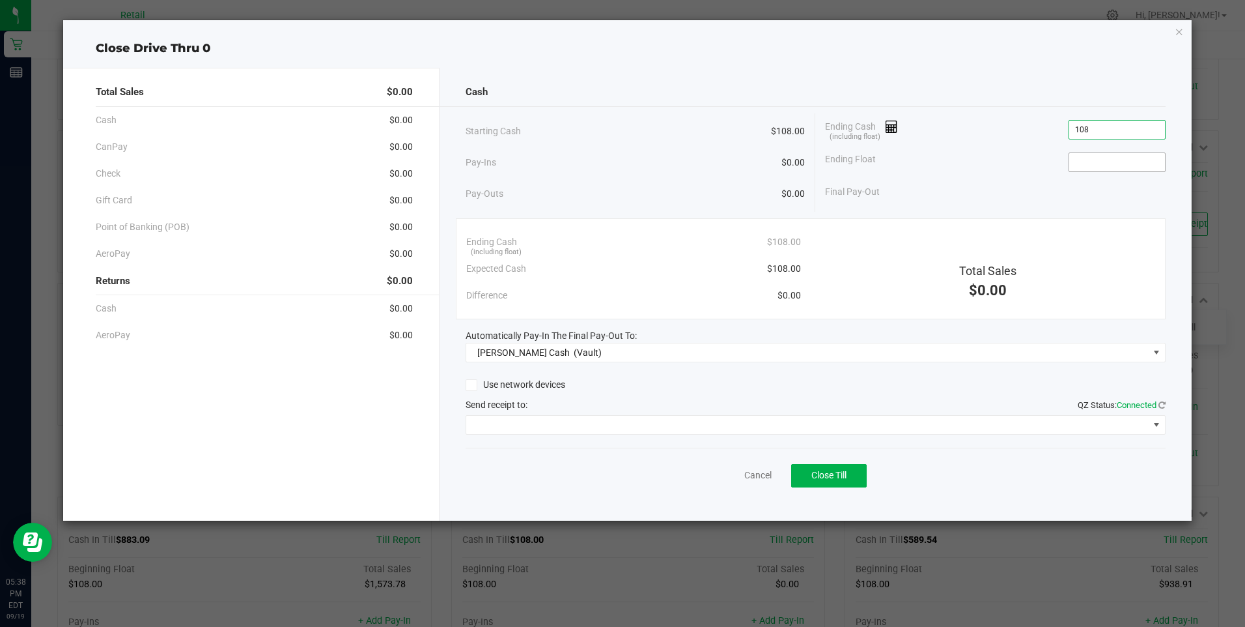
type input "$108.00"
drag, startPoint x: 1077, startPoint y: 156, endPoint x: 1088, endPoint y: 161, distance: 12.2
click at [1088, 161] on input at bounding box center [1117, 162] width 96 height 18
type input "$108.00"
click at [836, 466] on button "Close Till" at bounding box center [829, 475] width 76 height 23
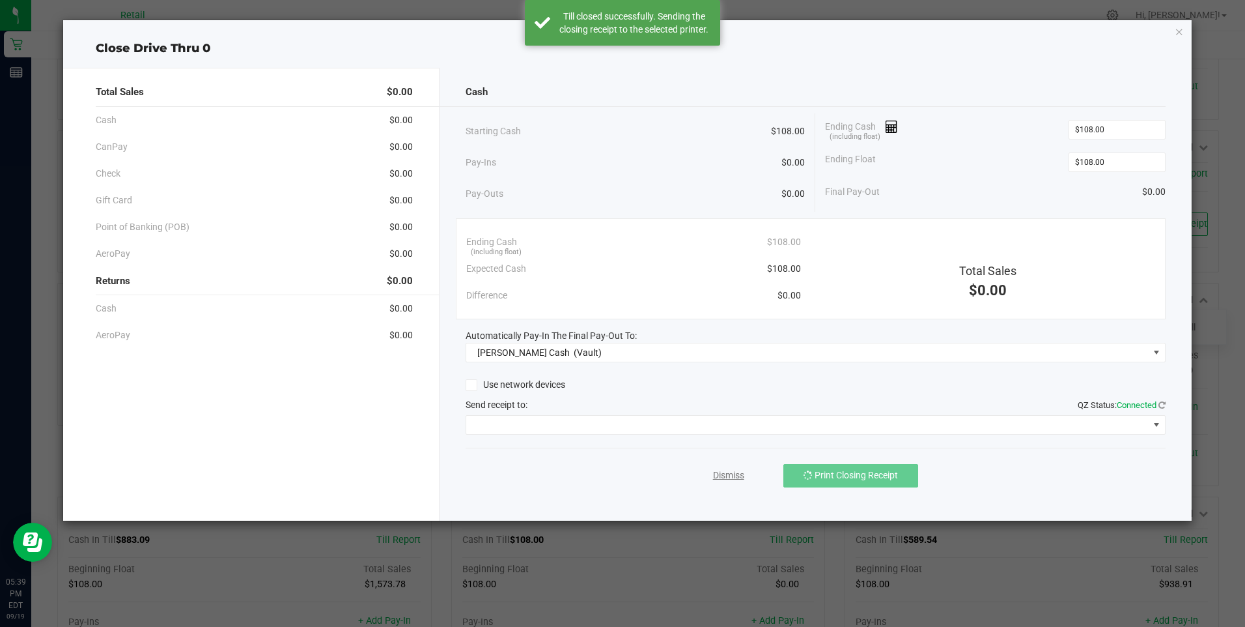
click at [721, 473] on link "Dismiss" at bounding box center [728, 475] width 31 height 14
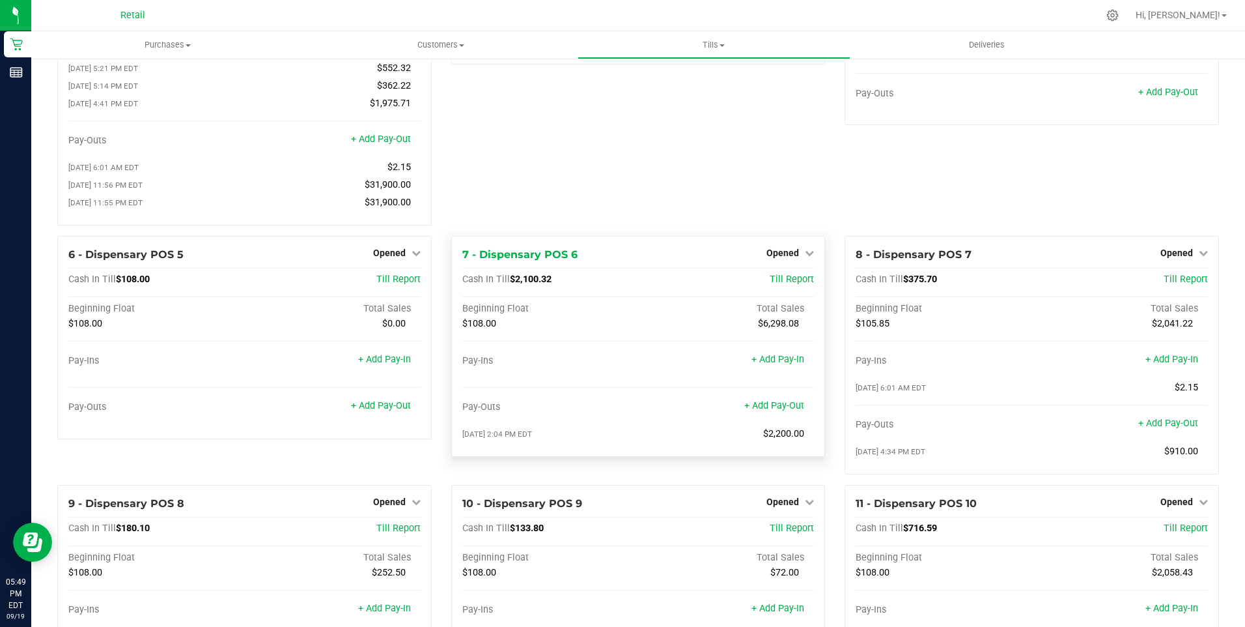
scroll to position [65, 0]
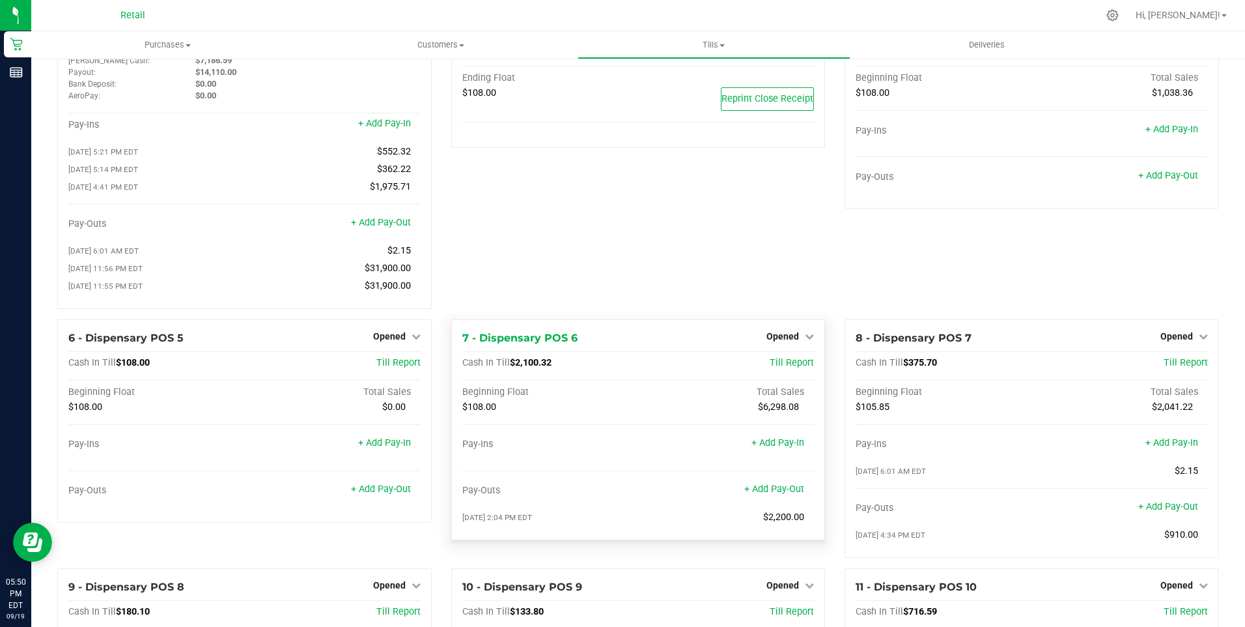
click at [763, 489] on div "+ Add Pay-Out" at bounding box center [774, 481] width 60 height 28
click at [766, 494] on link "+ Add Pay-Out" at bounding box center [774, 488] width 60 height 11
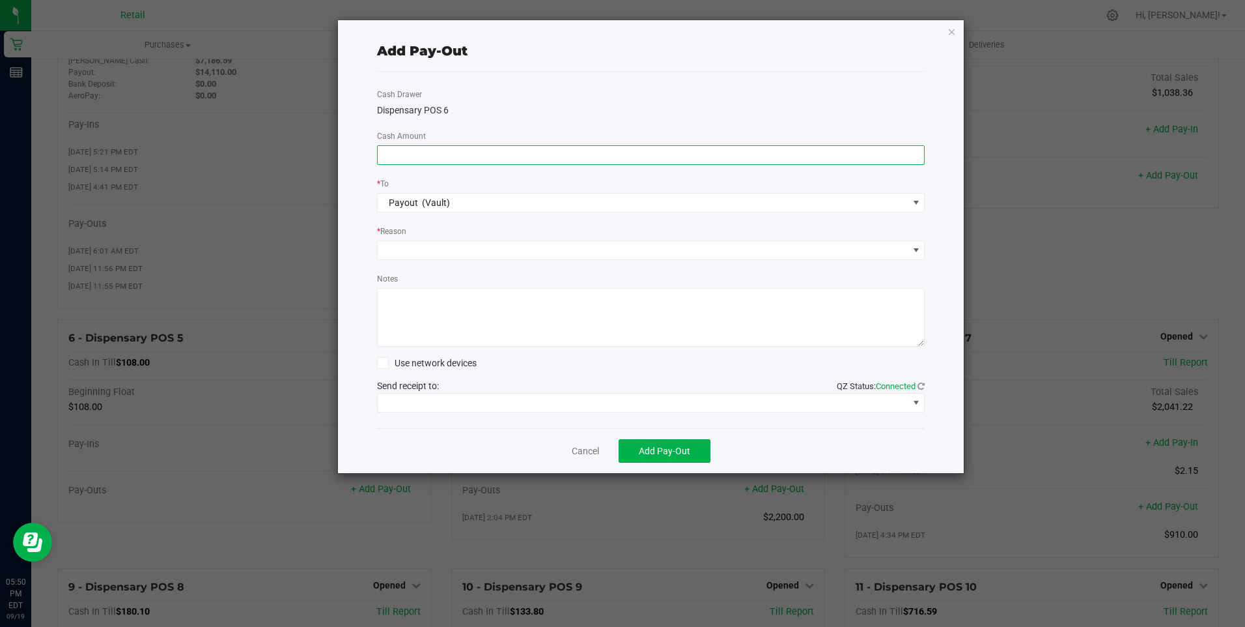
click at [425, 151] on input at bounding box center [651, 155] width 547 height 18
type input "$1,890.00"
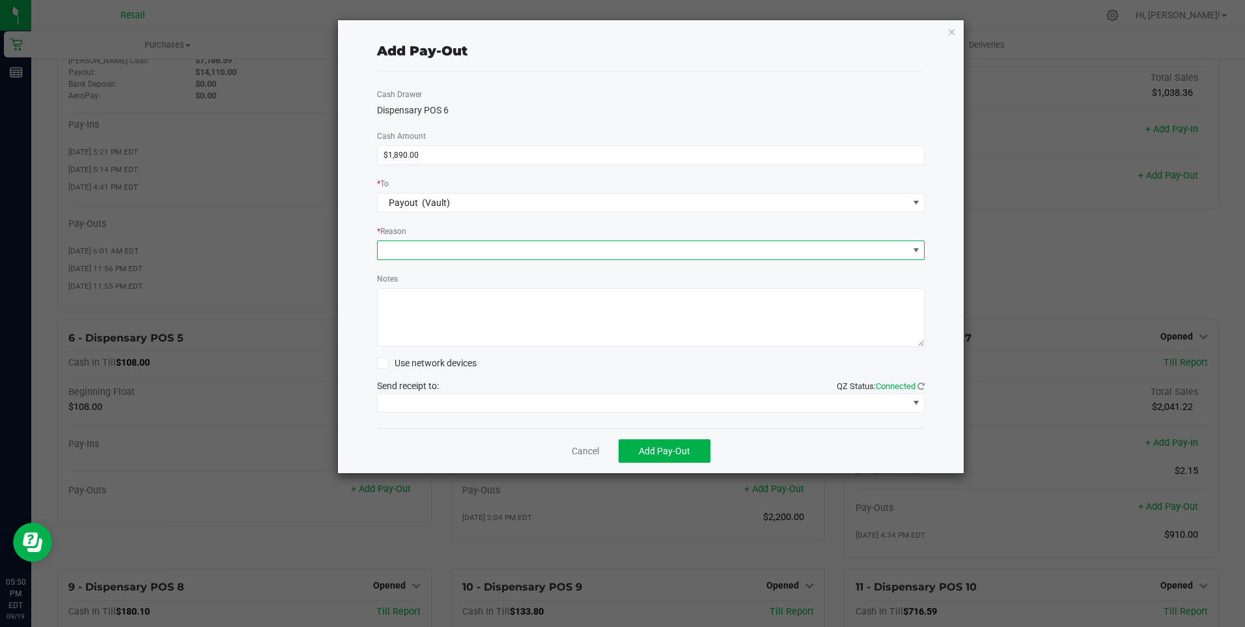
click at [401, 251] on span at bounding box center [643, 250] width 531 height 18
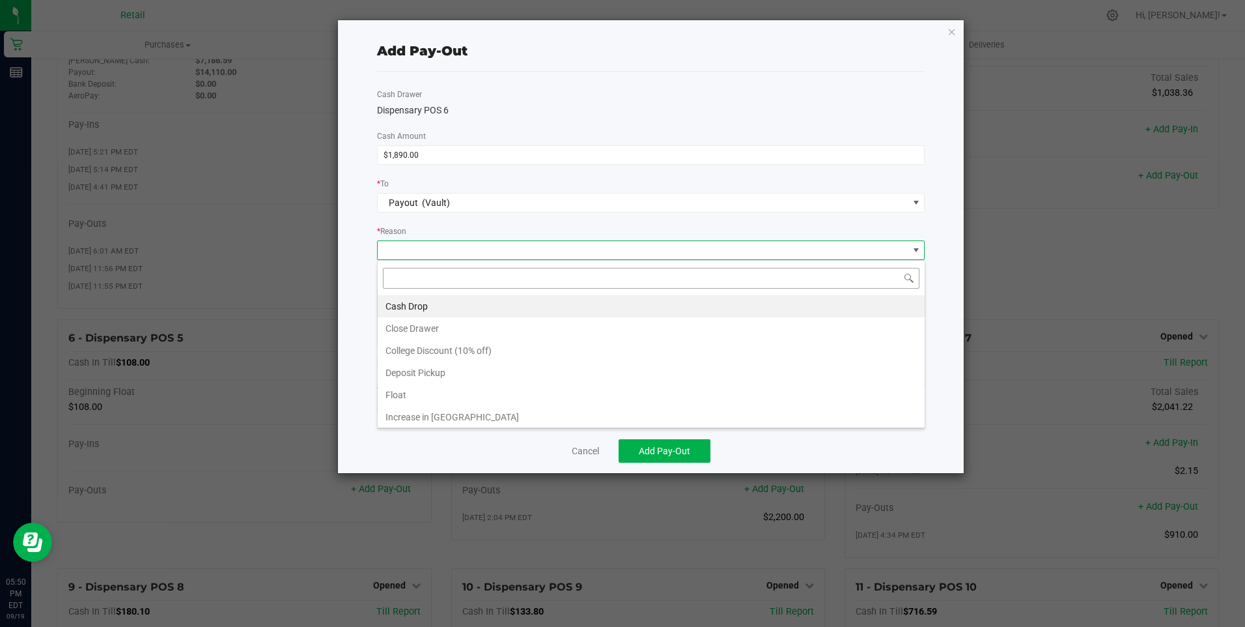
scroll to position [20, 548]
click at [416, 303] on li "Cash Drop" at bounding box center [651, 306] width 547 height 22
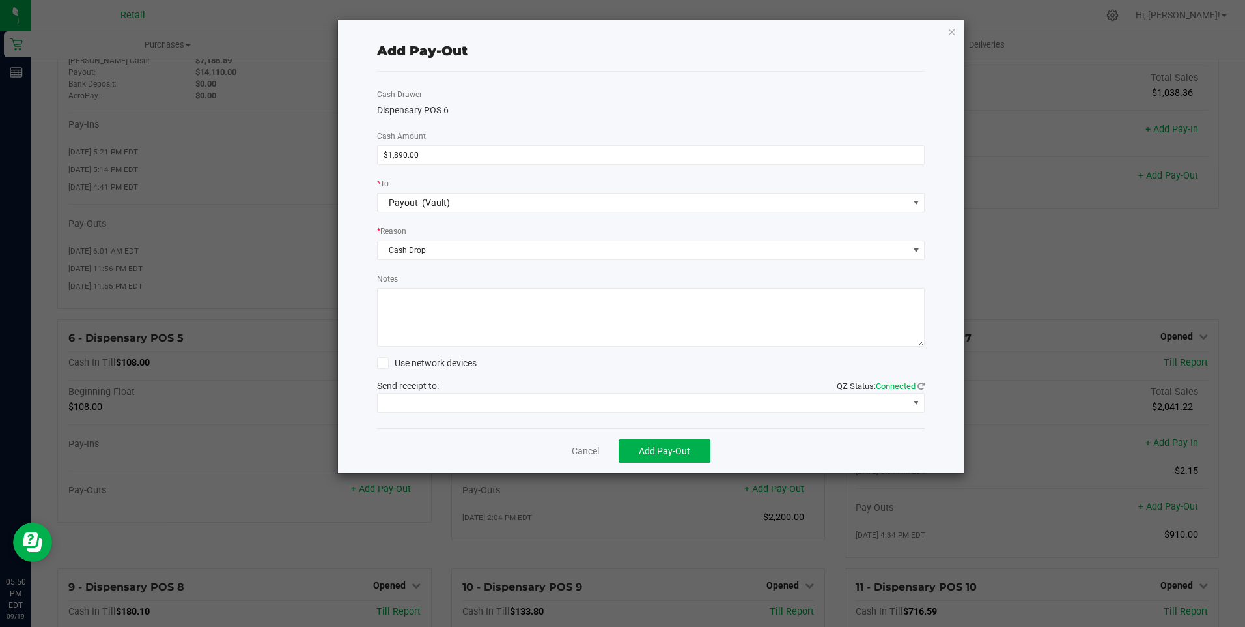
click at [422, 315] on textarea "Notes" at bounding box center [651, 317] width 548 height 59
type textarea "mg"
click at [550, 401] on span at bounding box center [643, 402] width 531 height 18
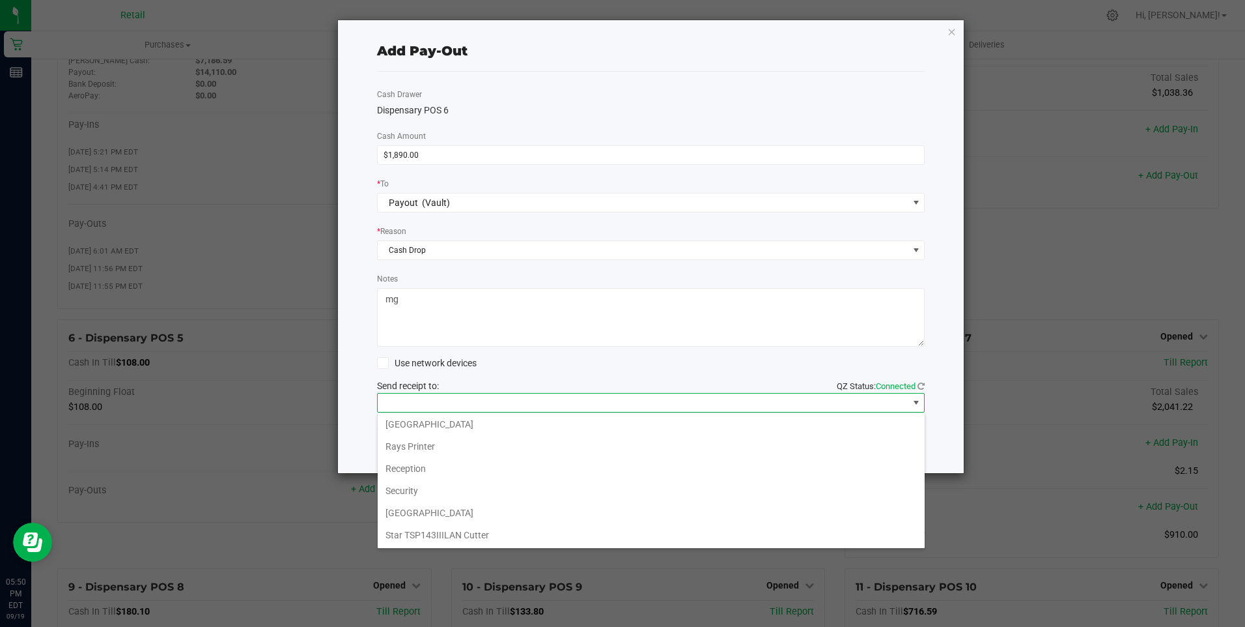
scroll to position [202, 0]
click at [618, 529] on Cutter "Star TSP143IIILAN Cutter" at bounding box center [651, 534] width 547 height 22
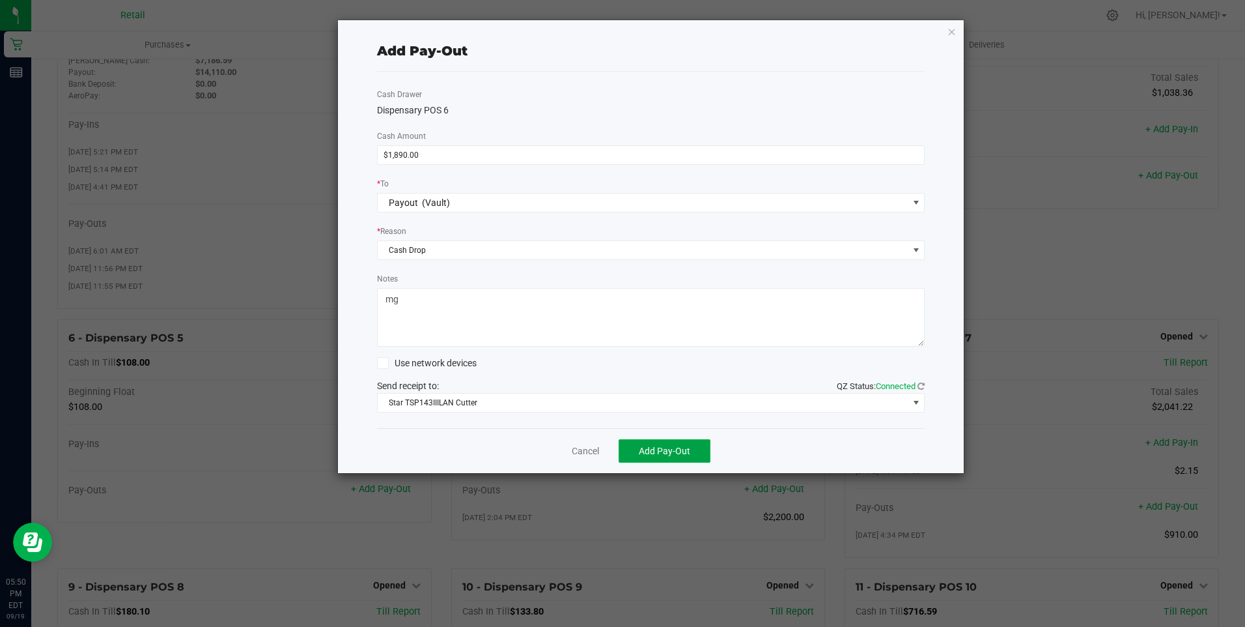
click at [675, 449] on span "Add Pay-Out" at bounding box center [664, 450] width 51 height 10
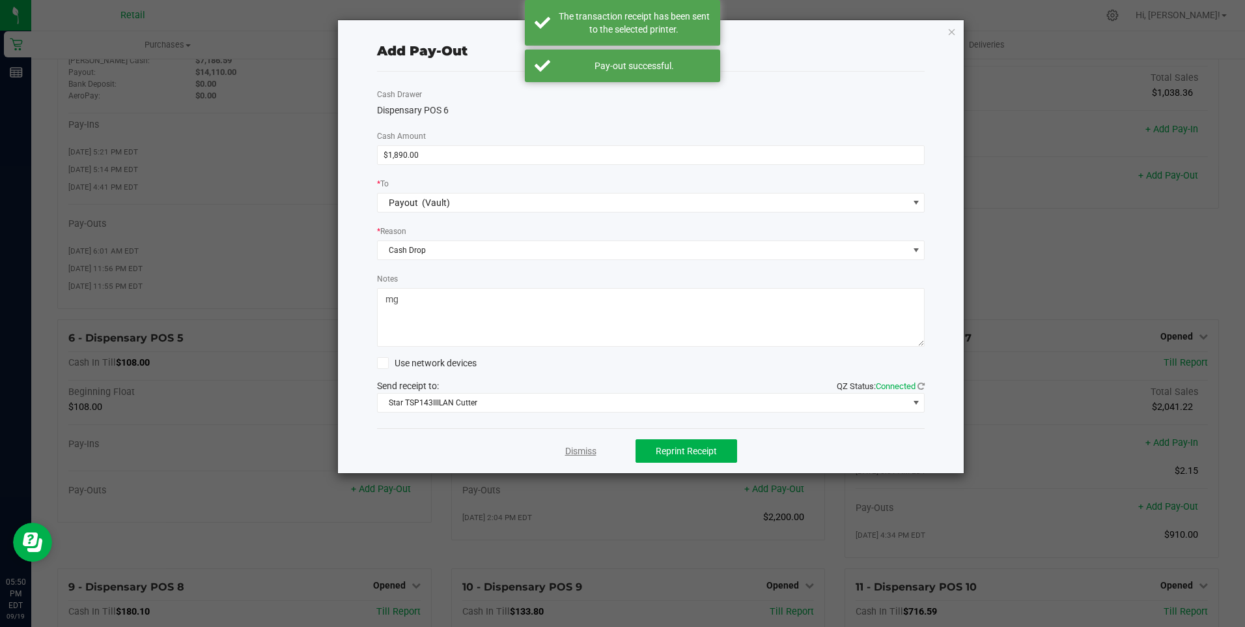
click at [589, 445] on link "Dismiss" at bounding box center [580, 451] width 31 height 14
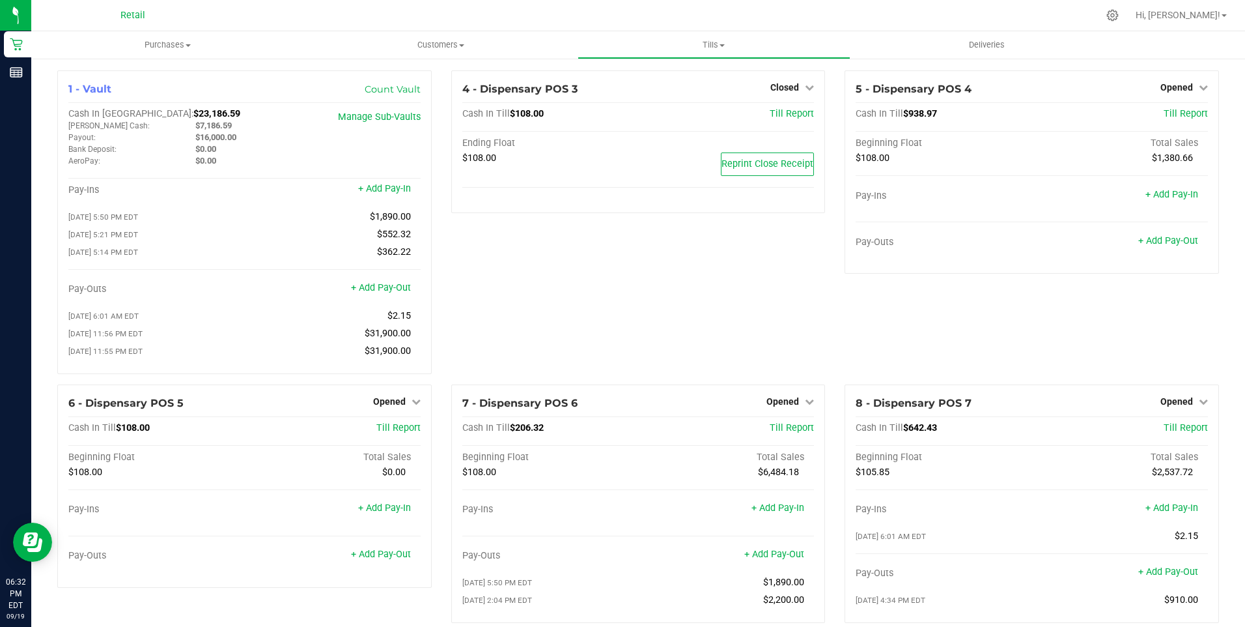
drag, startPoint x: 651, startPoint y: 264, endPoint x: -3, endPoint y: 655, distance: 761.4
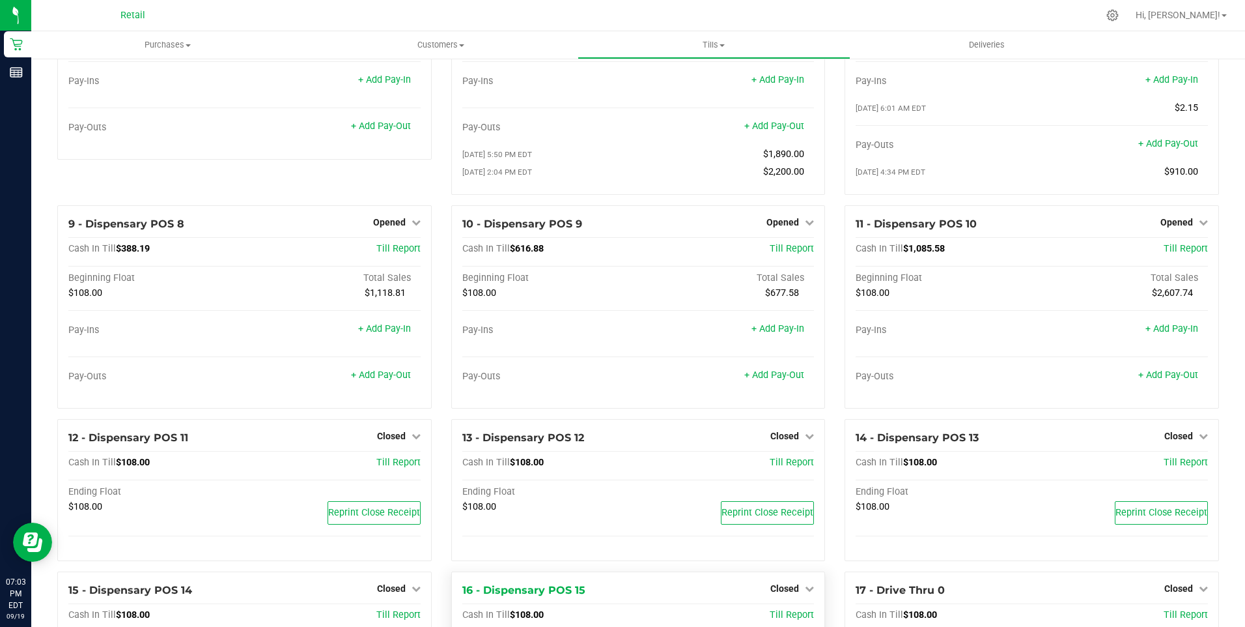
scroll to position [363, 0]
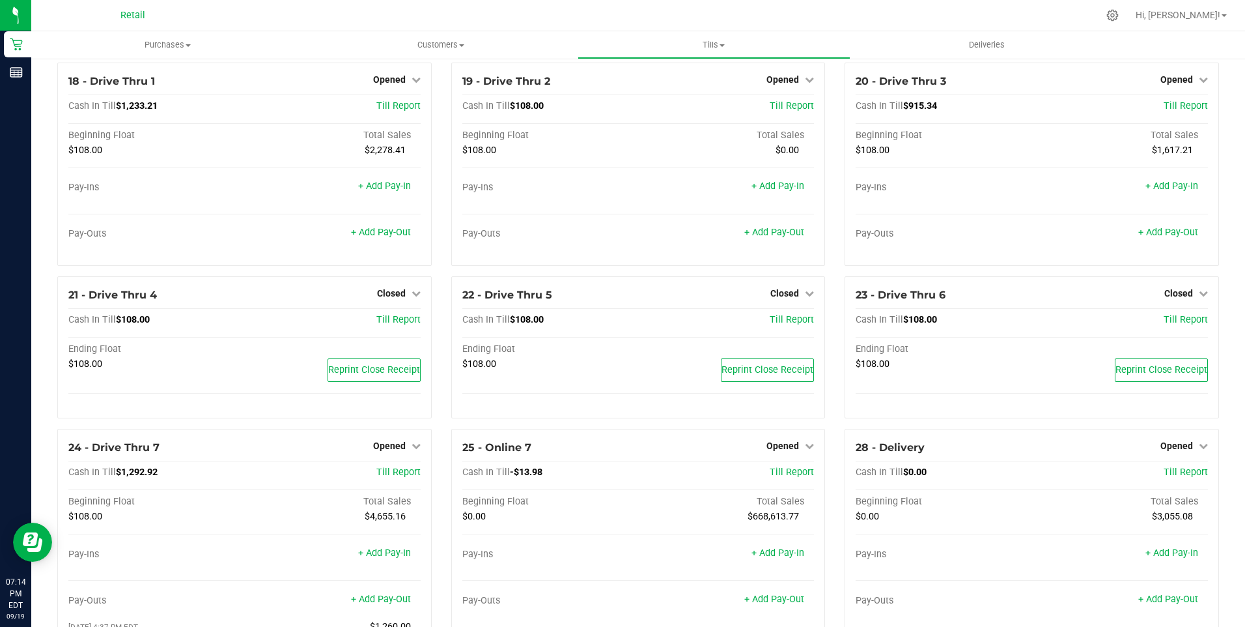
scroll to position [1107, 0]
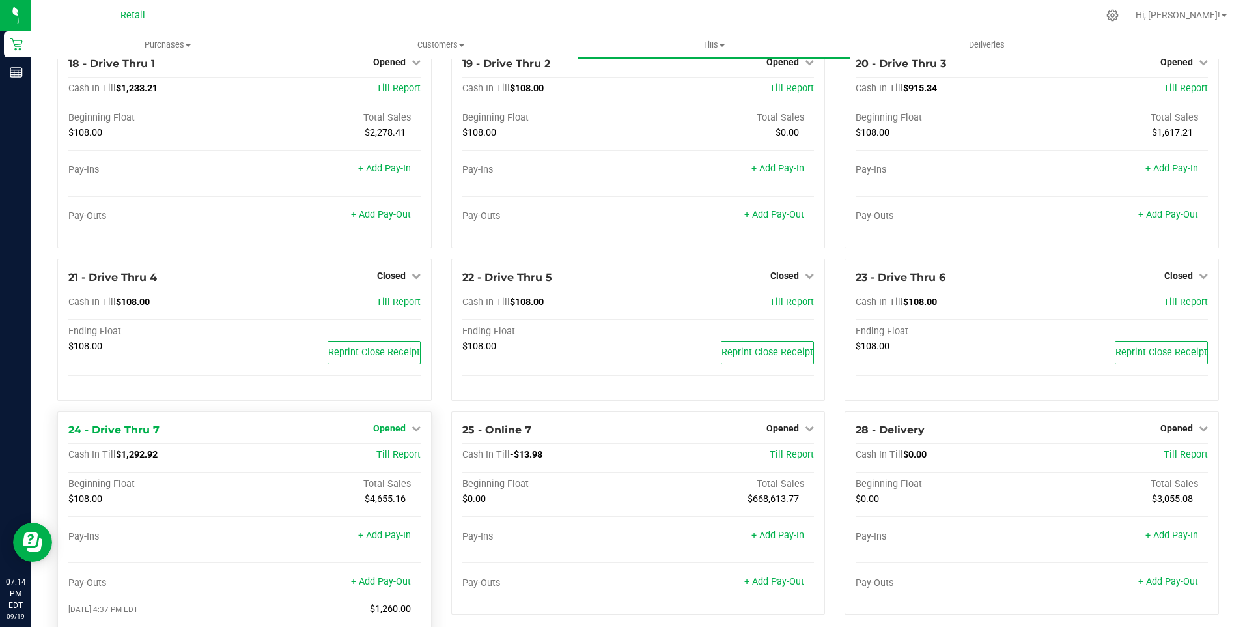
click at [404, 432] on link "Opened" at bounding box center [397, 428] width 48 height 10
click at [395, 460] on link "Close Till" at bounding box center [390, 455] width 35 height 10
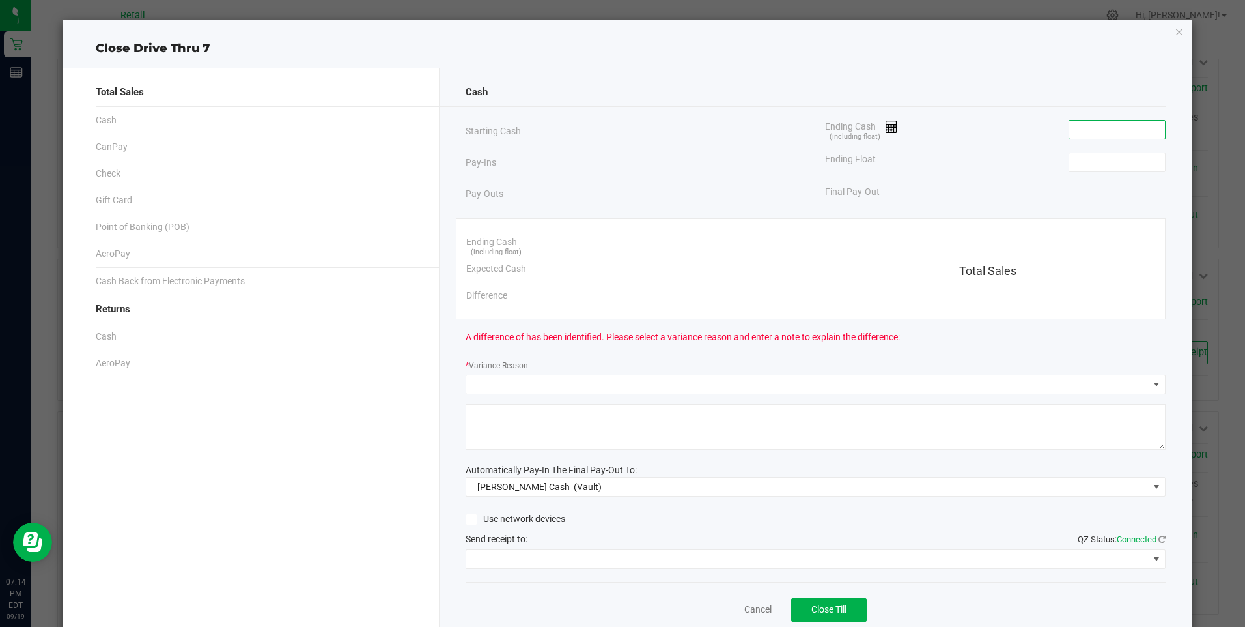
click at [1069, 134] on input at bounding box center [1117, 129] width 96 height 18
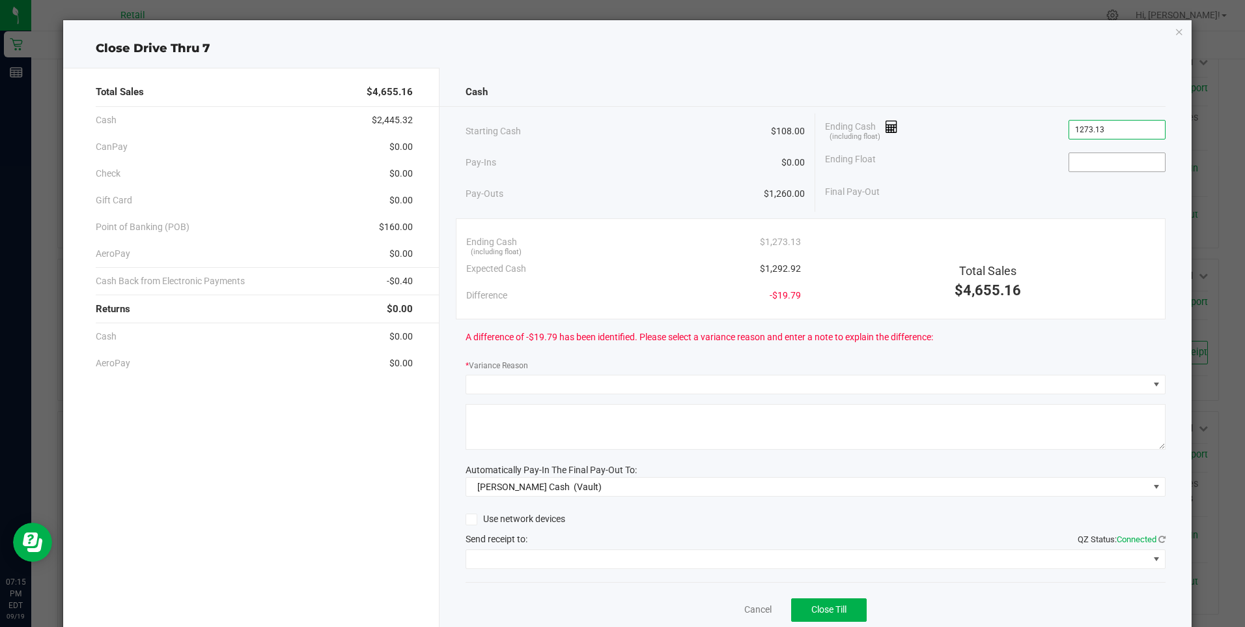
type input "$1,273.13"
click at [1069, 163] on input at bounding box center [1117, 162] width 96 height 18
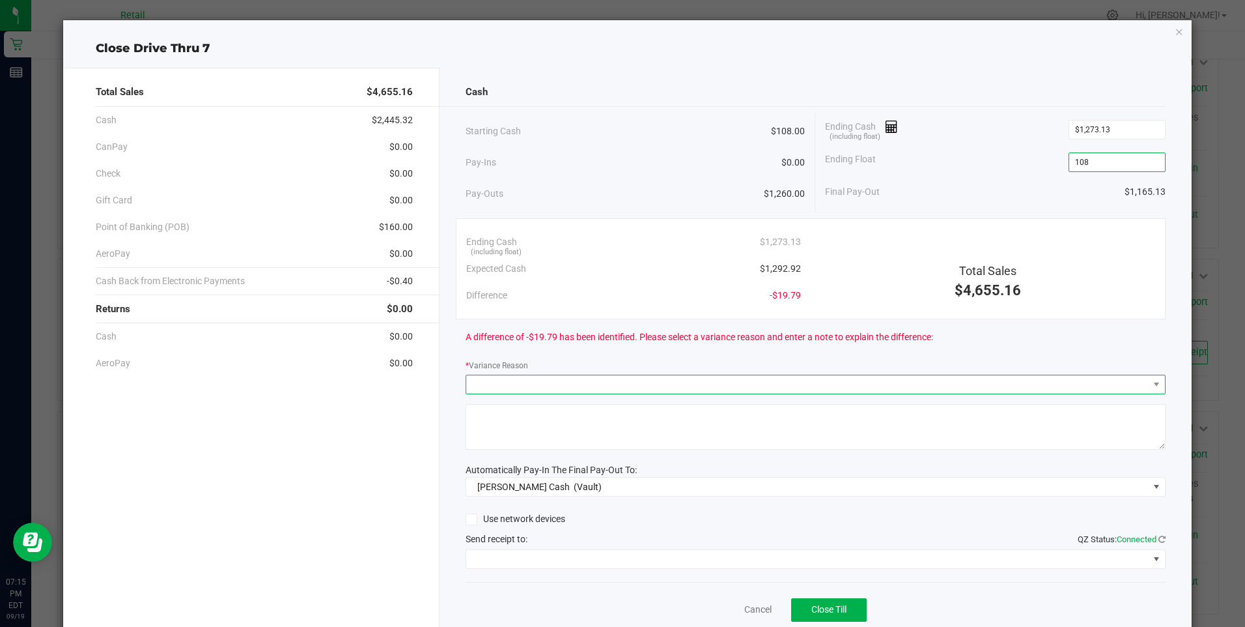
type input "$108.00"
click at [515, 382] on span at bounding box center [807, 384] width 683 height 18
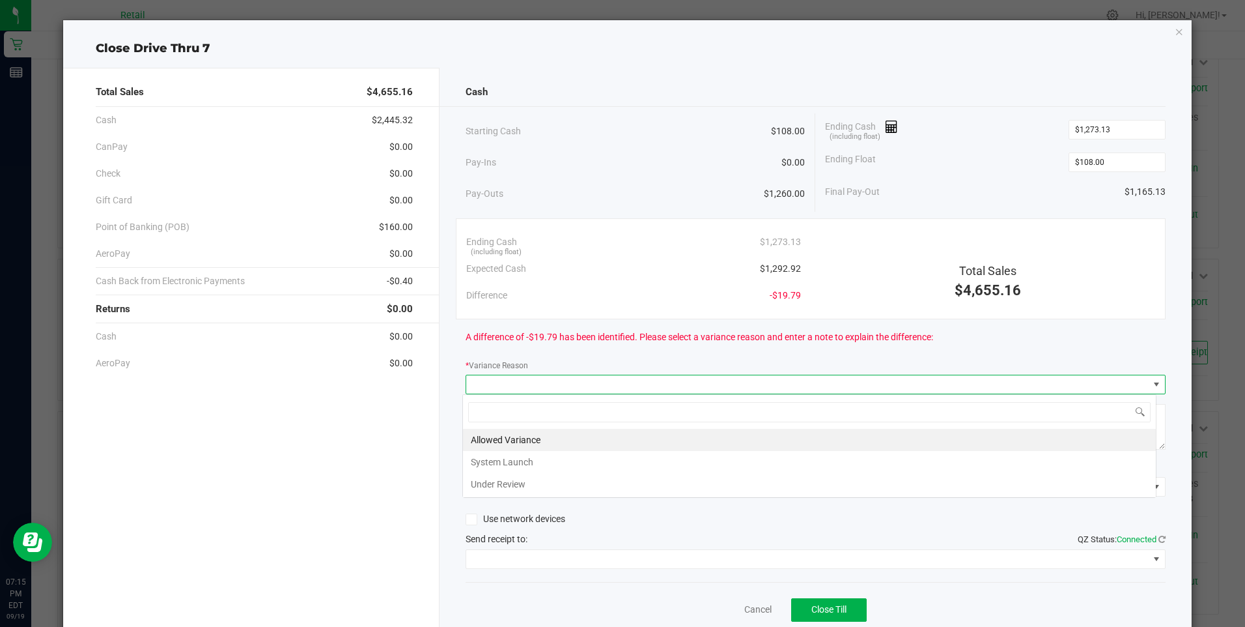
scroll to position [20, 694]
click at [516, 434] on li "Allowed Variance" at bounding box center [809, 440] width 693 height 22
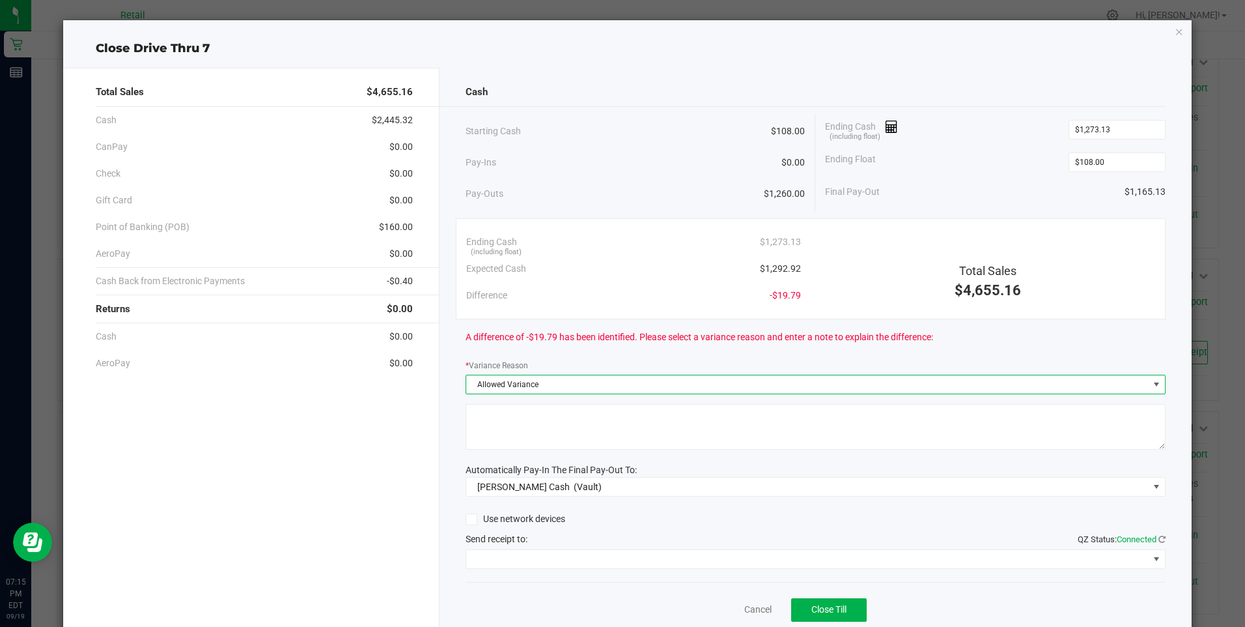
click at [510, 434] on textarea at bounding box center [816, 427] width 700 height 46
type textarea "mg"
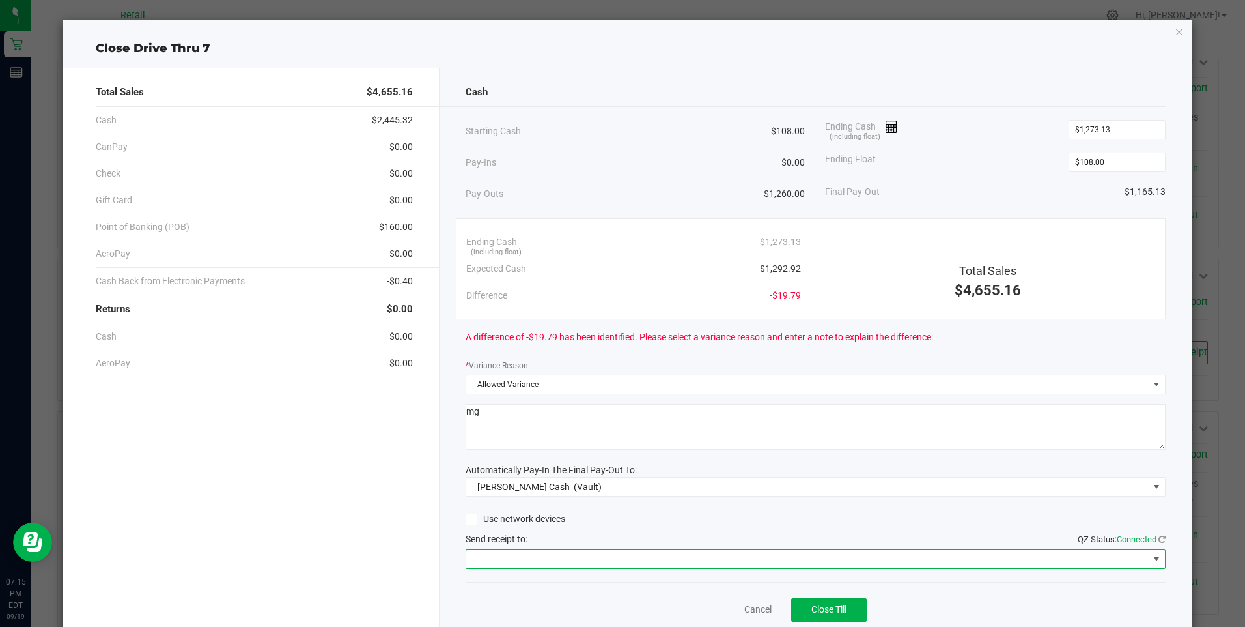
click at [675, 552] on span at bounding box center [807, 559] width 683 height 18
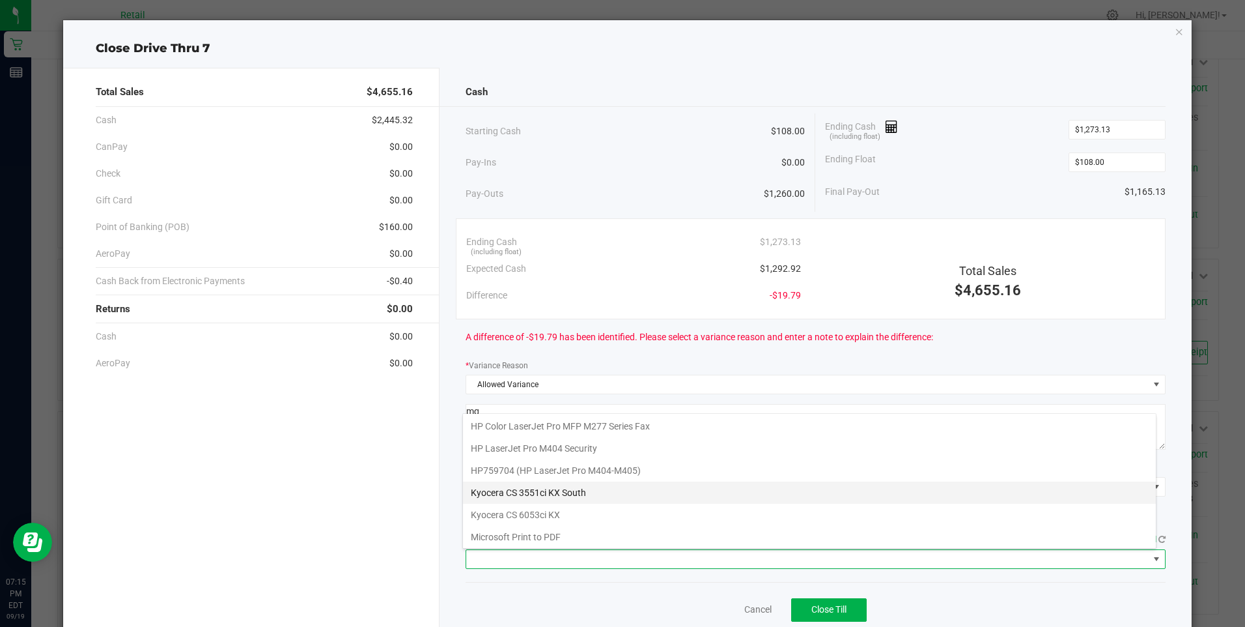
scroll to position [202, 0]
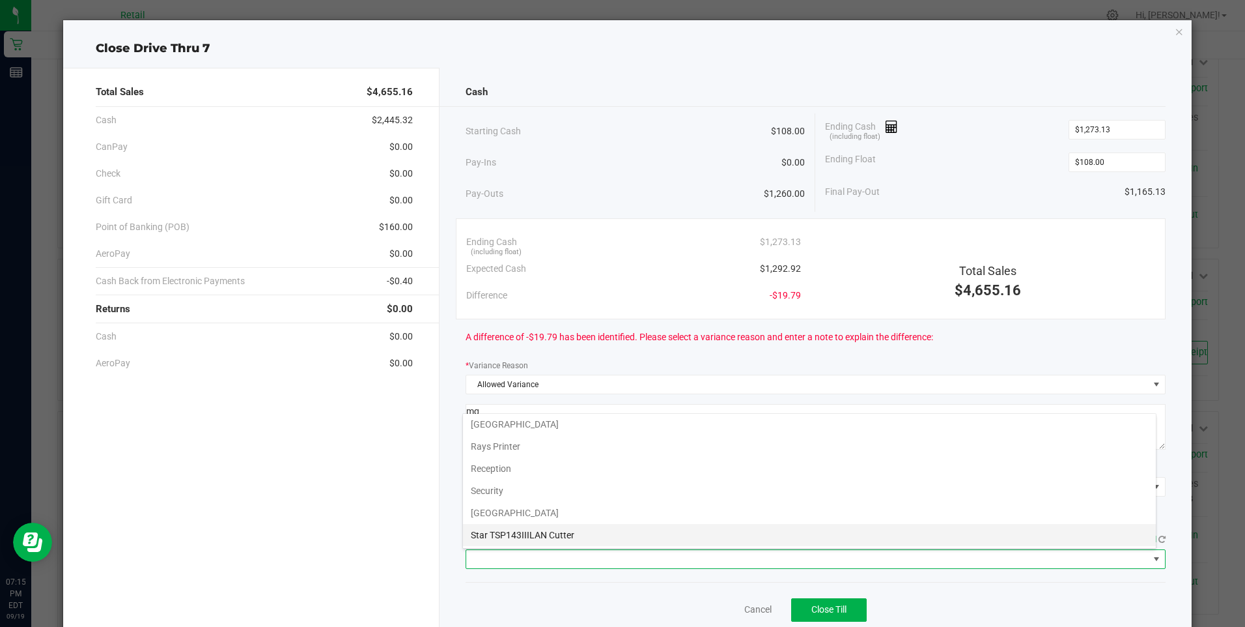
click at [705, 530] on Cutter "Star TSP143IIILAN Cutter" at bounding box center [809, 535] width 693 height 22
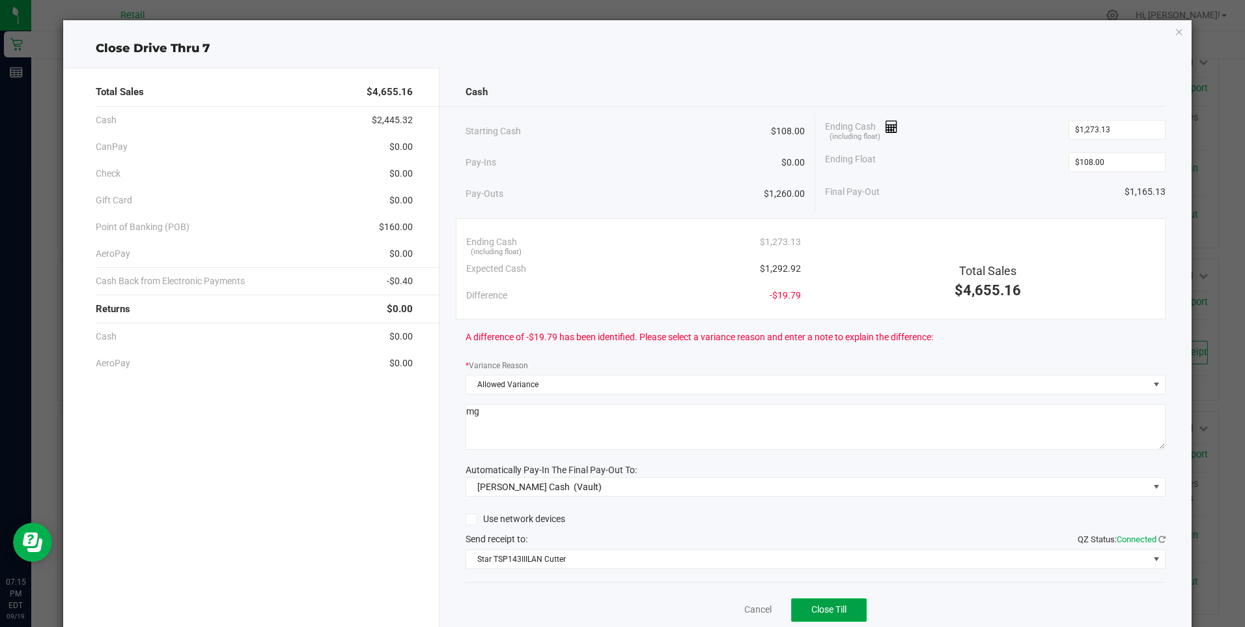
click at [817, 603] on button "Close Till" at bounding box center [829, 609] width 76 height 23
click at [730, 608] on link "Dismiss" at bounding box center [729, 609] width 31 height 14
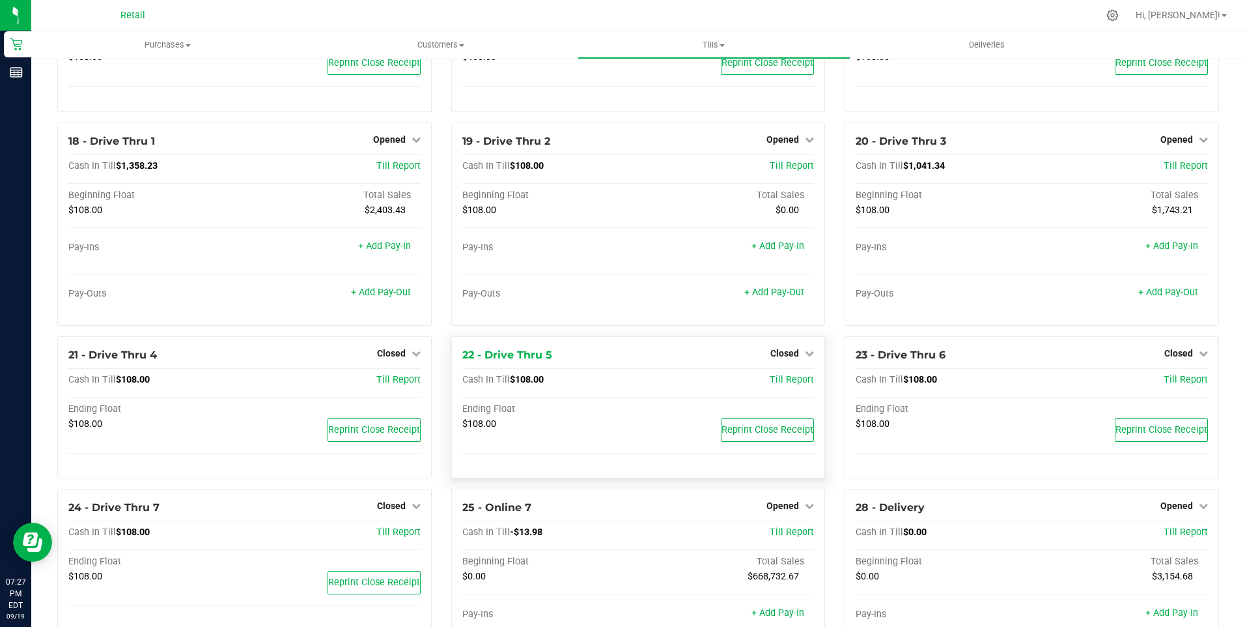
scroll to position [1042, 0]
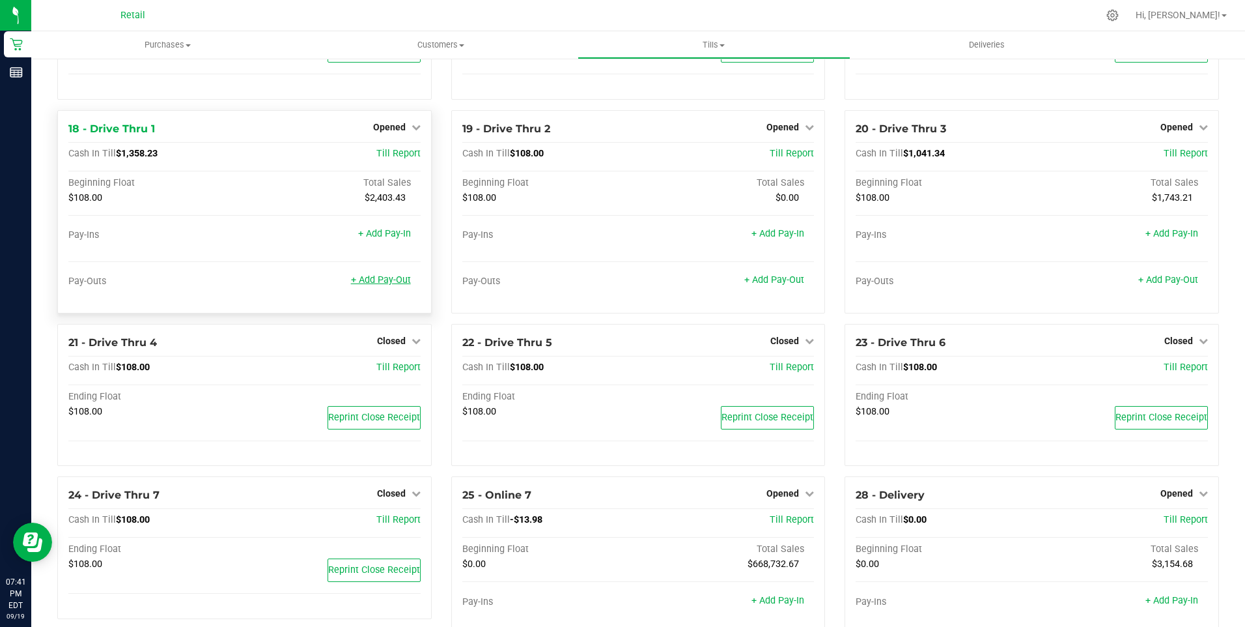
click at [388, 285] on link "+ Add Pay-Out" at bounding box center [381, 279] width 60 height 11
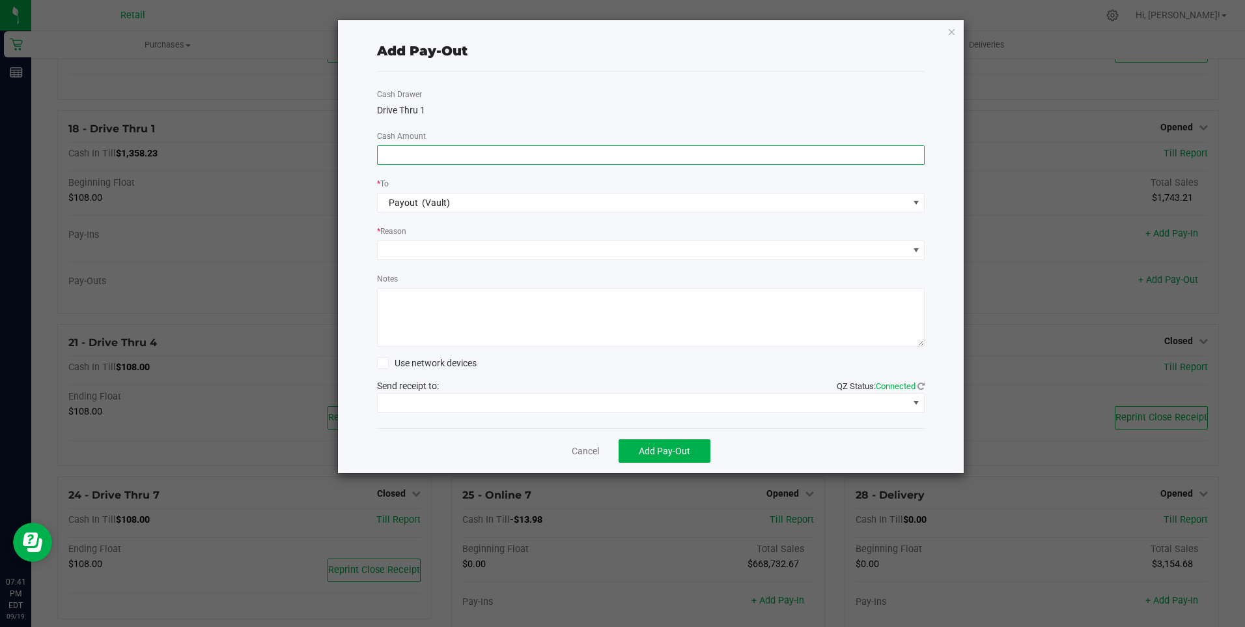
click at [398, 152] on input at bounding box center [651, 155] width 547 height 18
type input "$1,220.00"
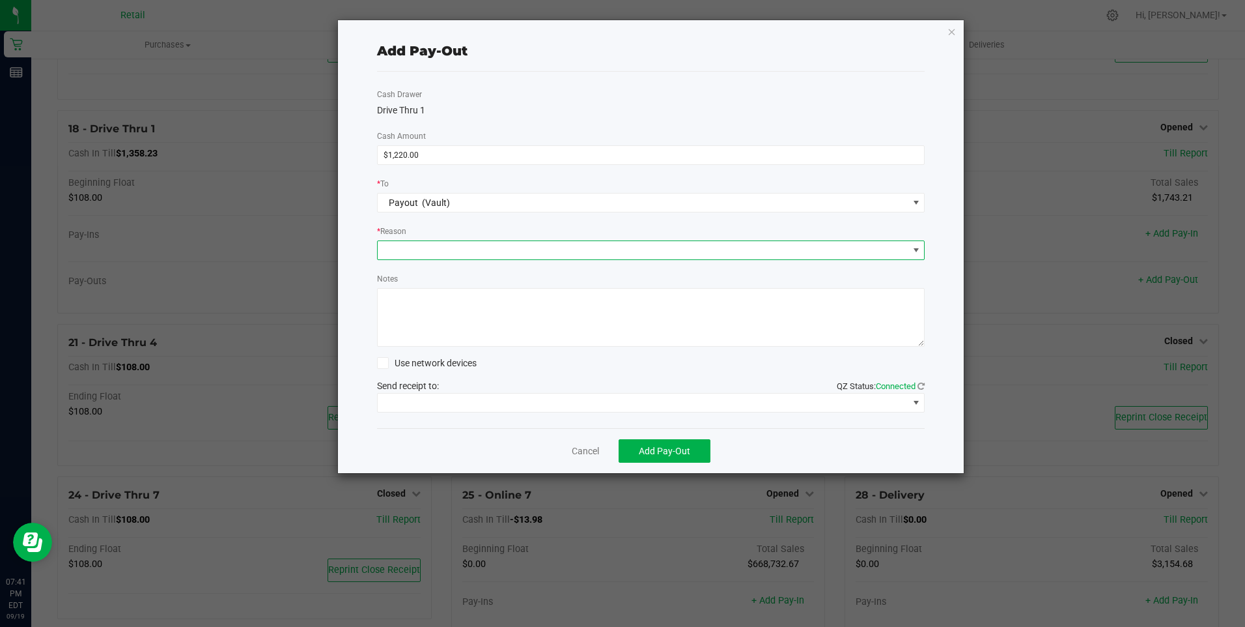
click at [442, 244] on span at bounding box center [643, 250] width 531 height 18
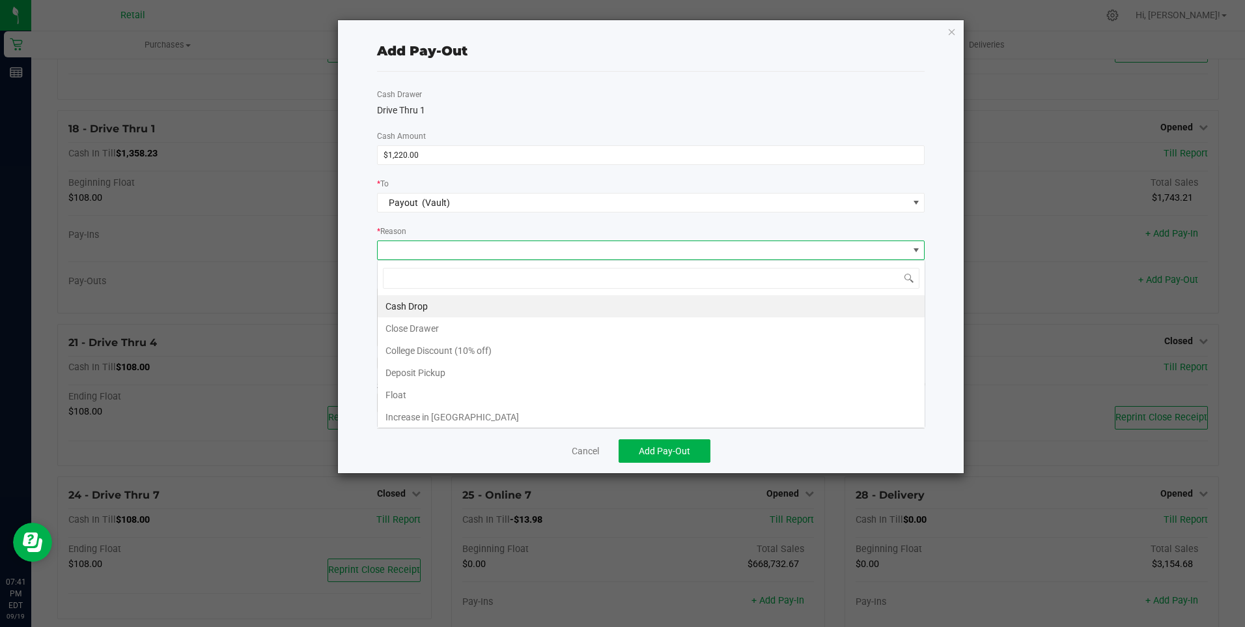
scroll to position [20, 548]
click at [399, 301] on li "Cash Drop" at bounding box center [651, 306] width 547 height 22
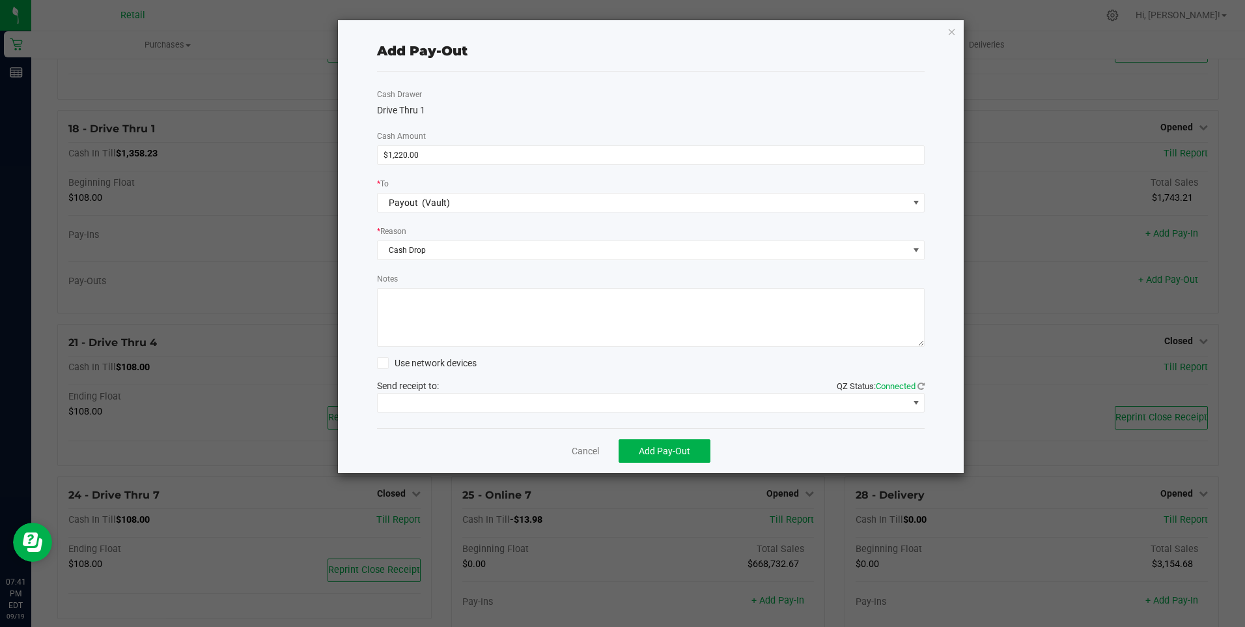
click at [400, 304] on textarea "Notes" at bounding box center [651, 317] width 548 height 59
type textarea "mg"
click at [553, 401] on span at bounding box center [643, 402] width 531 height 18
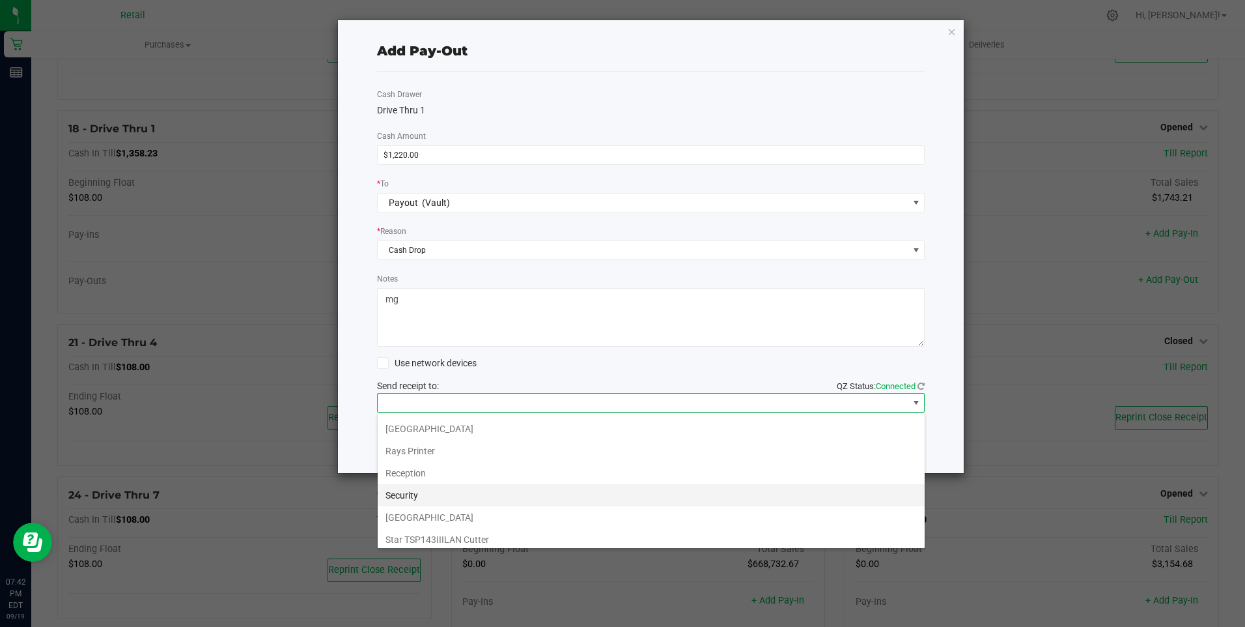
scroll to position [202, 0]
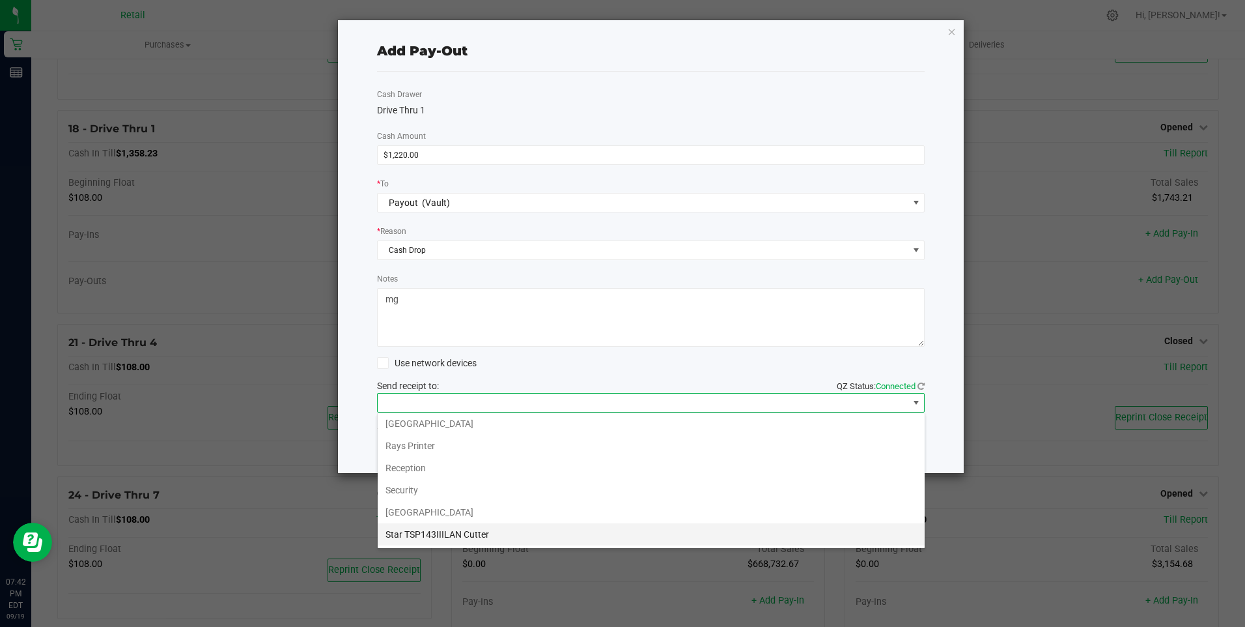
click at [586, 525] on Cutter "Star TSP143IIILAN Cutter" at bounding box center [651, 534] width 547 height 22
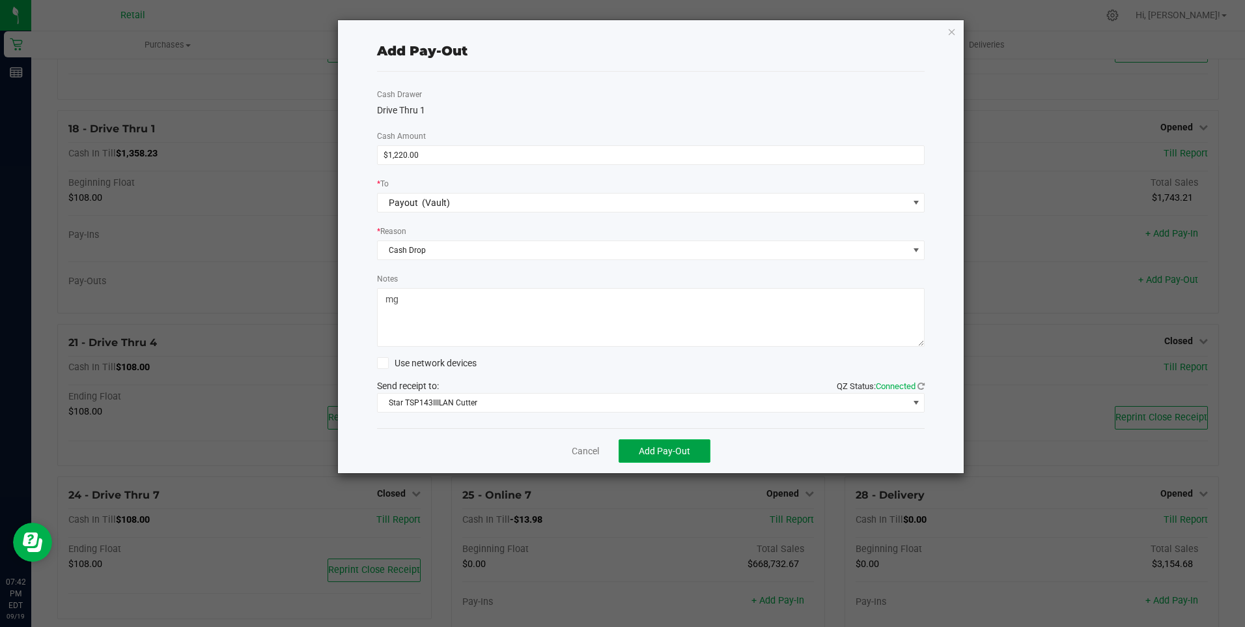
click at [680, 448] on span "Add Pay-Out" at bounding box center [664, 450] width 51 height 10
click at [574, 451] on link "Dismiss" at bounding box center [580, 451] width 31 height 14
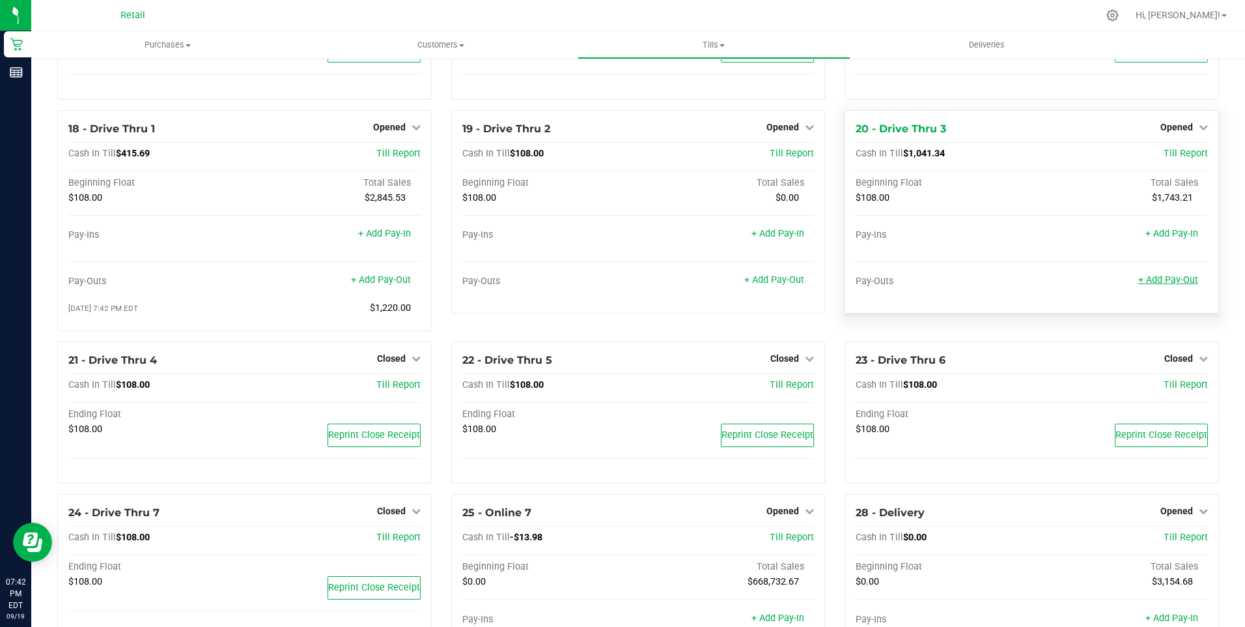
click at [1166, 285] on link "+ Add Pay-Out" at bounding box center [1168, 279] width 60 height 11
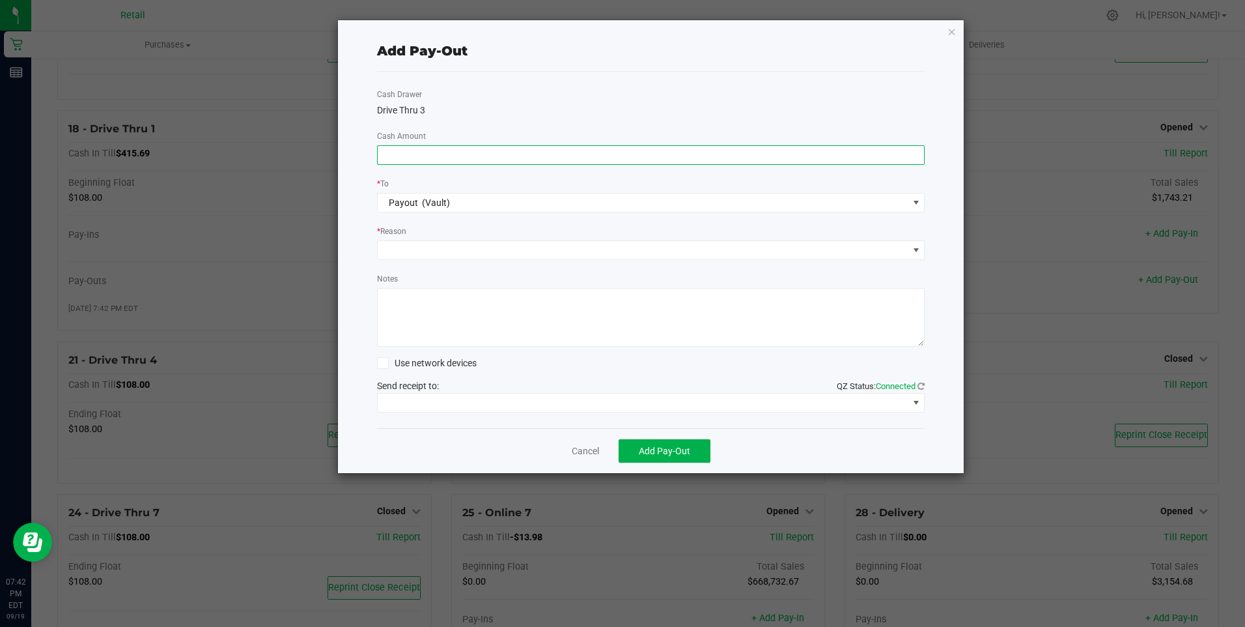
click at [388, 152] on input at bounding box center [651, 155] width 547 height 18
type input "$940.00"
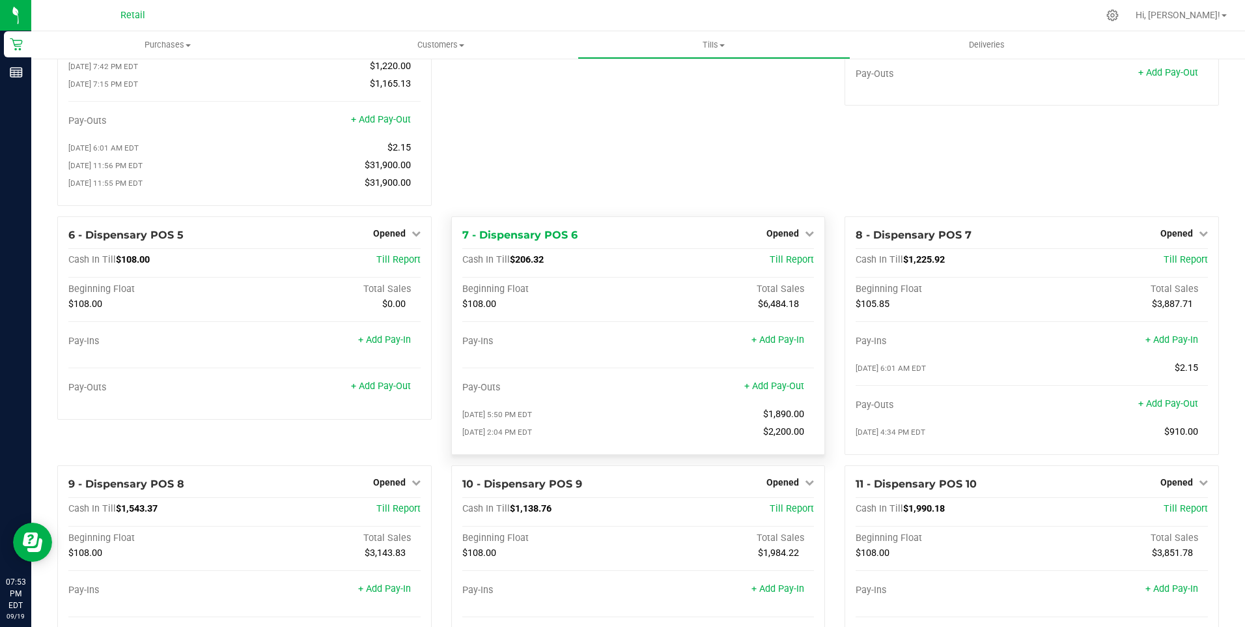
scroll to position [130, 0]
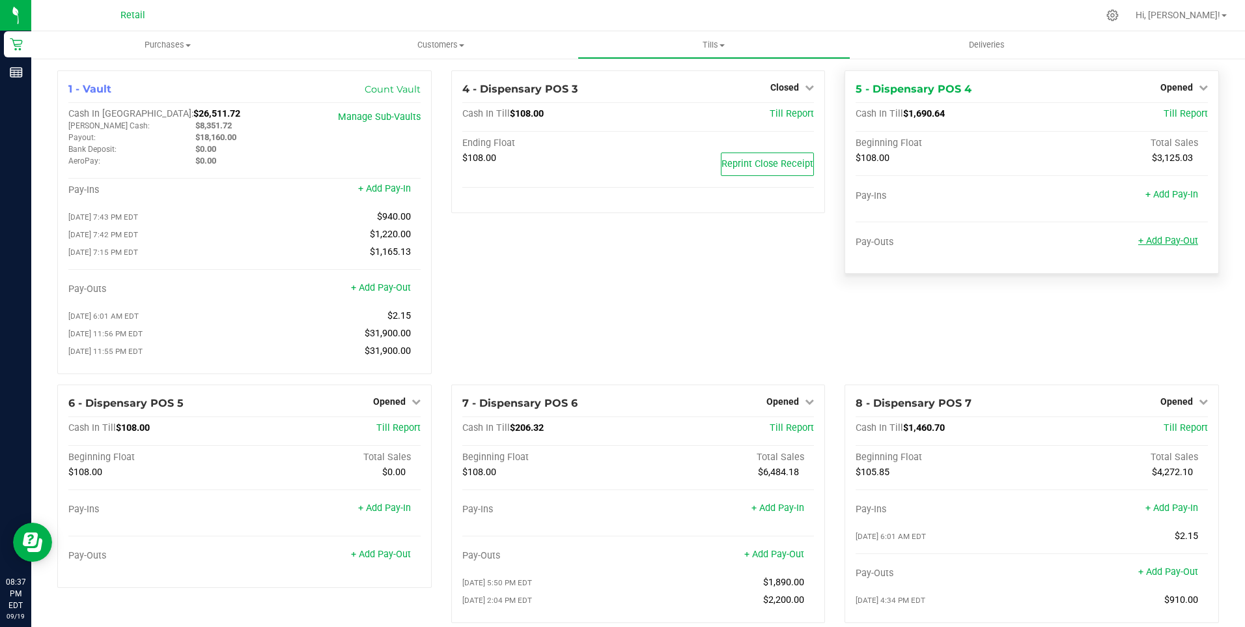
click at [1159, 240] on link "+ Add Pay-Out" at bounding box center [1168, 240] width 60 height 11
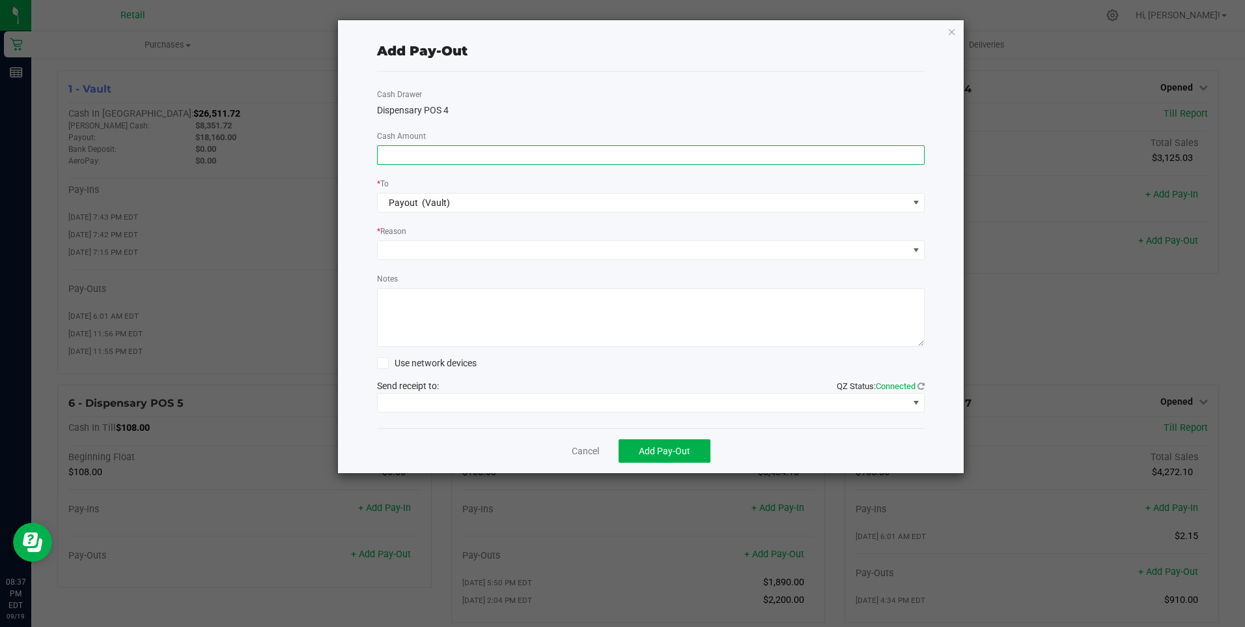
click at [397, 154] on input at bounding box center [651, 155] width 547 height 18
type input "$1,370.00"
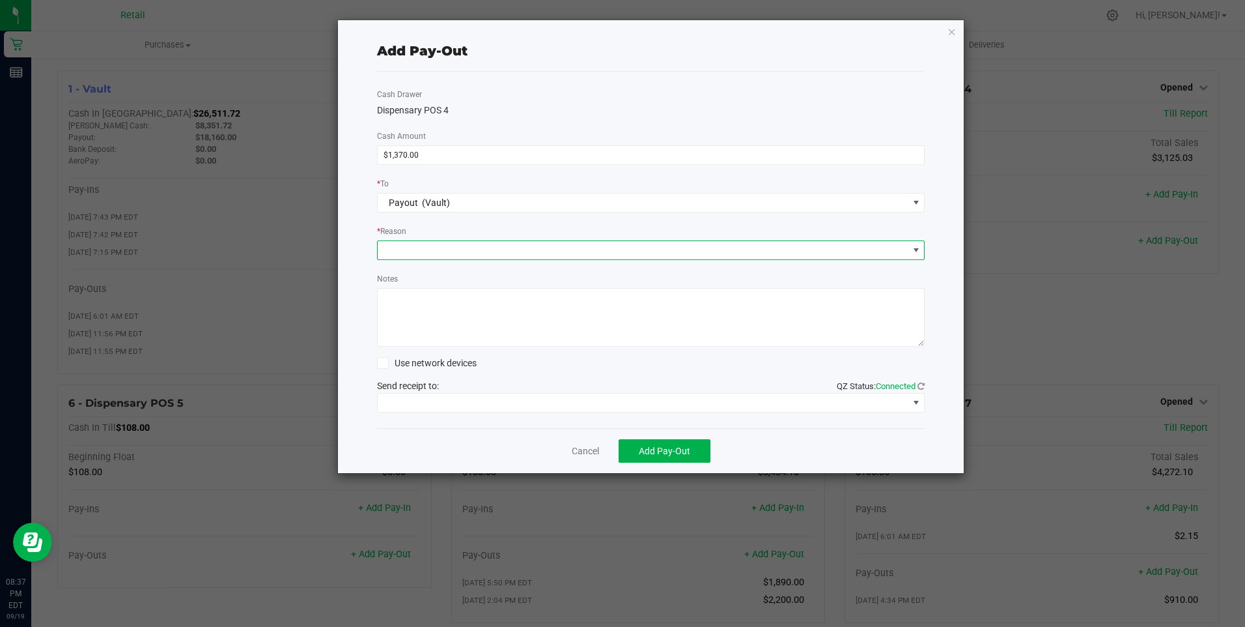
click at [399, 247] on span at bounding box center [643, 250] width 531 height 18
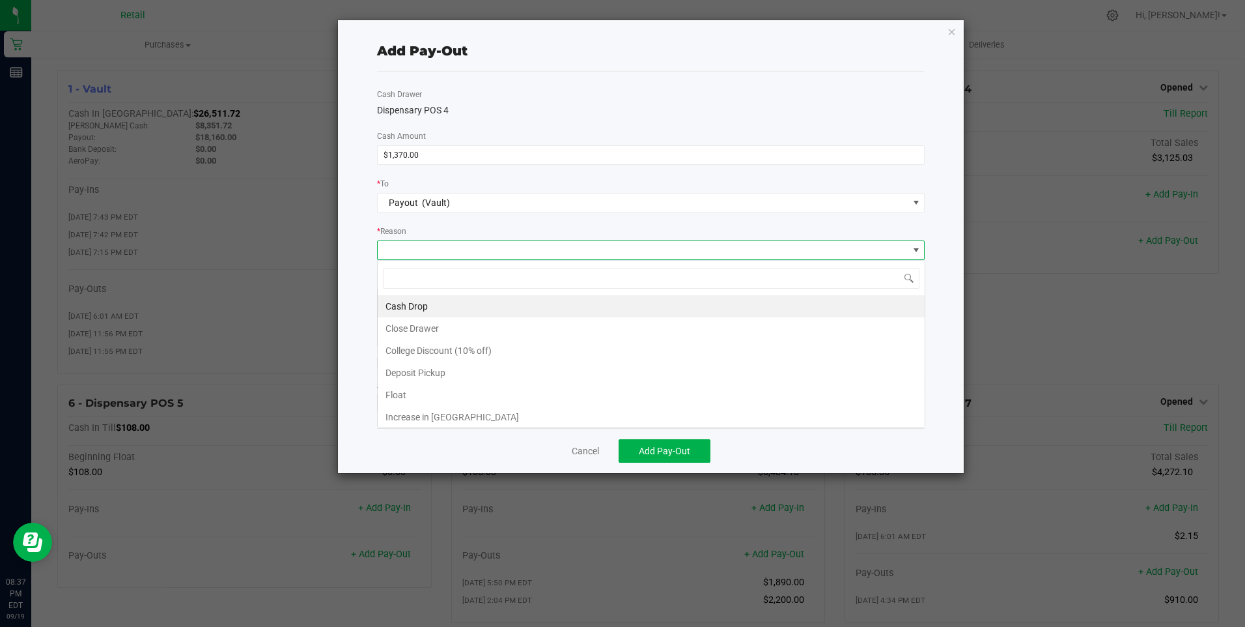
scroll to position [20, 548]
click at [417, 302] on li "Cash Drop" at bounding box center [651, 306] width 547 height 22
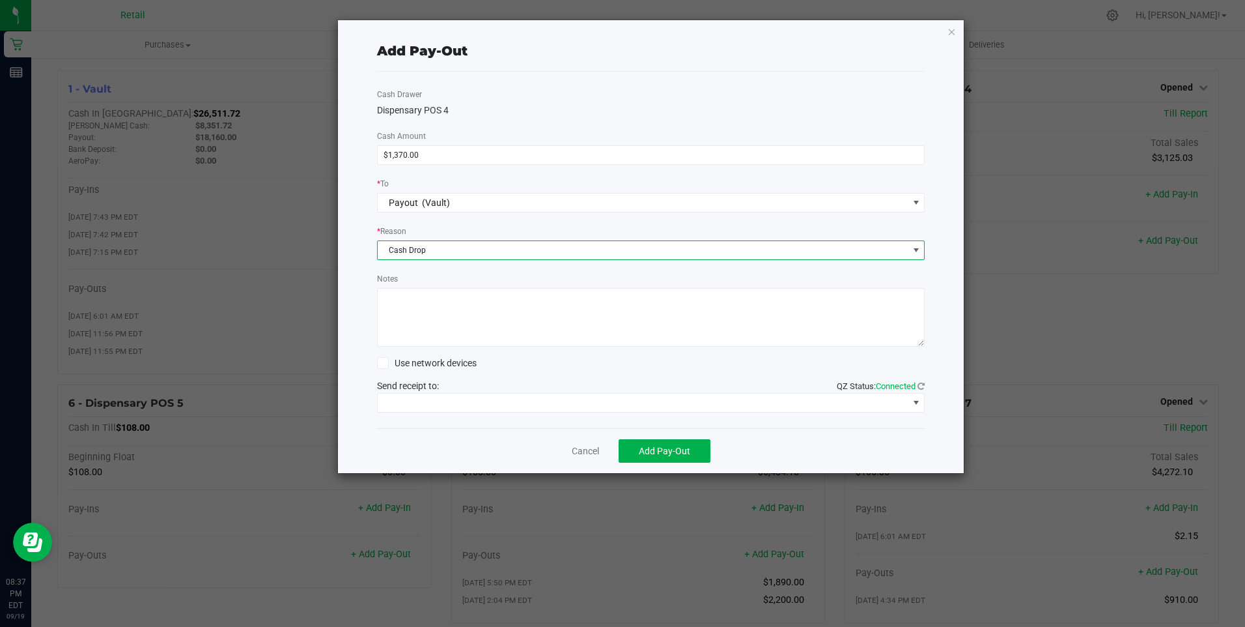
click at [418, 307] on textarea "Notes" at bounding box center [651, 317] width 548 height 59
type textarea "mg"
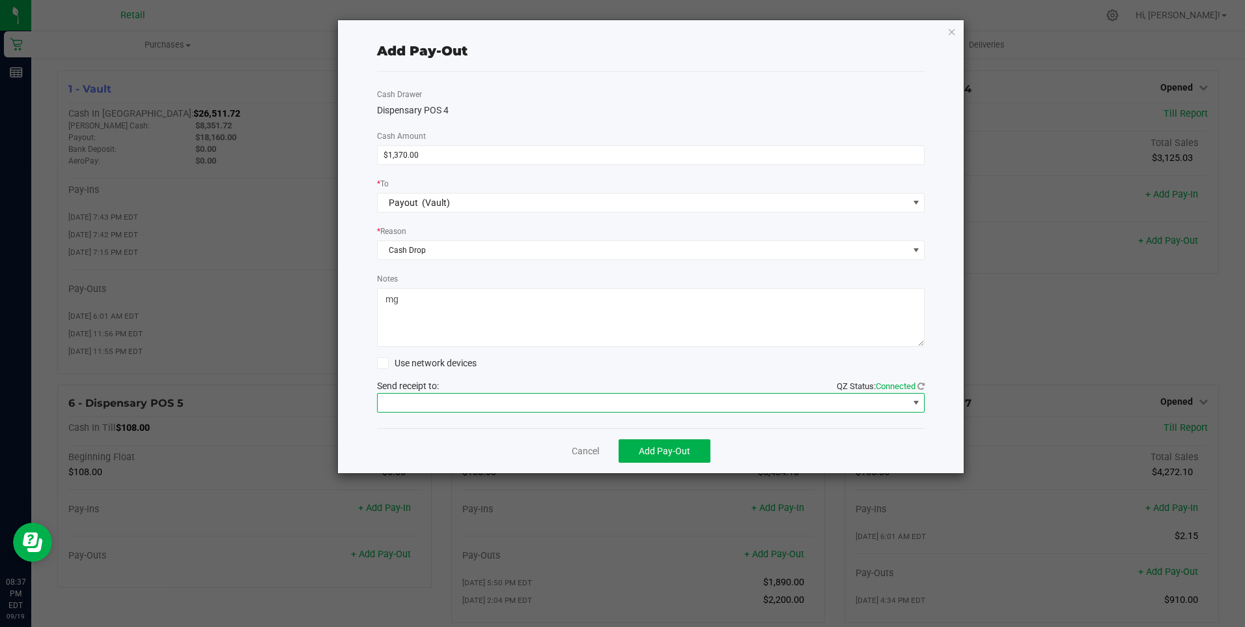
click at [582, 397] on span at bounding box center [643, 402] width 531 height 18
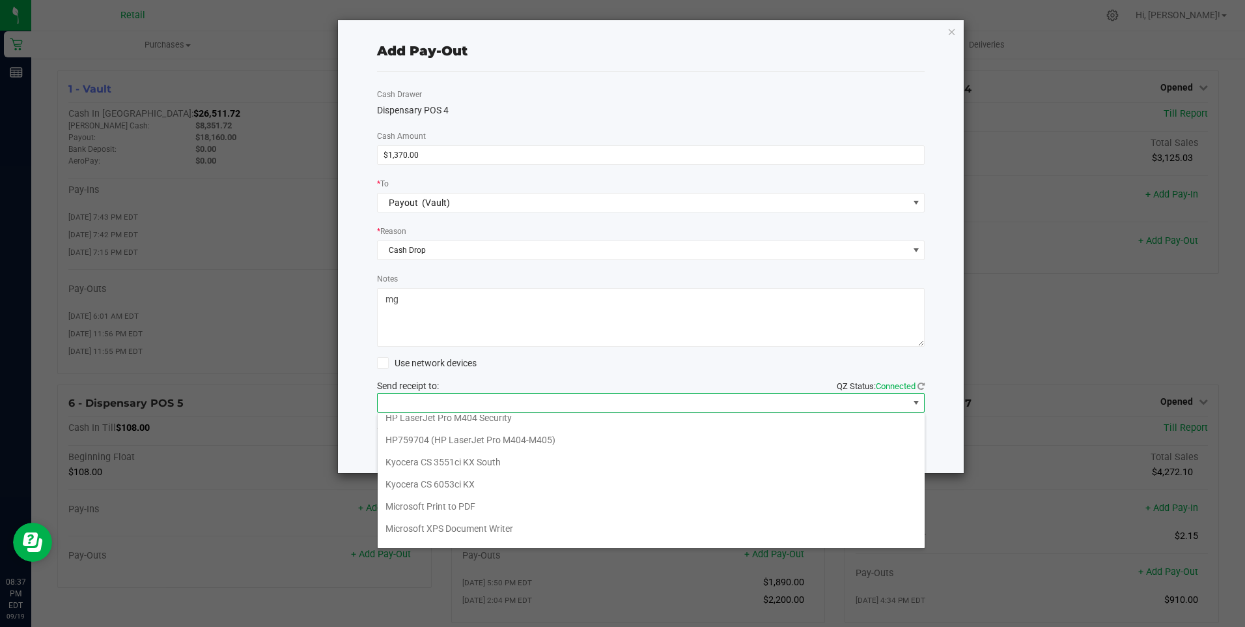
scroll to position [202, 0]
drag, startPoint x: 578, startPoint y: 531, endPoint x: 599, endPoint y: 516, distance: 25.3
click at [587, 529] on Cutter "Star TSP143IIILAN Cutter" at bounding box center [651, 534] width 547 height 22
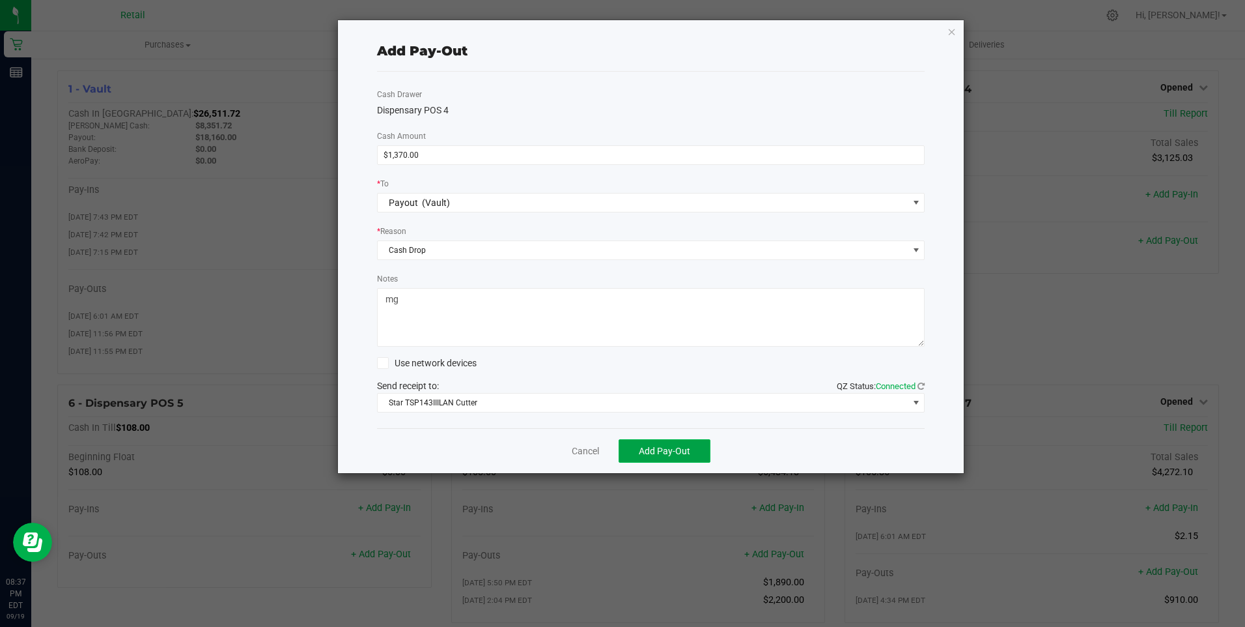
click at [659, 451] on span "Add Pay-Out" at bounding box center [664, 450] width 51 height 10
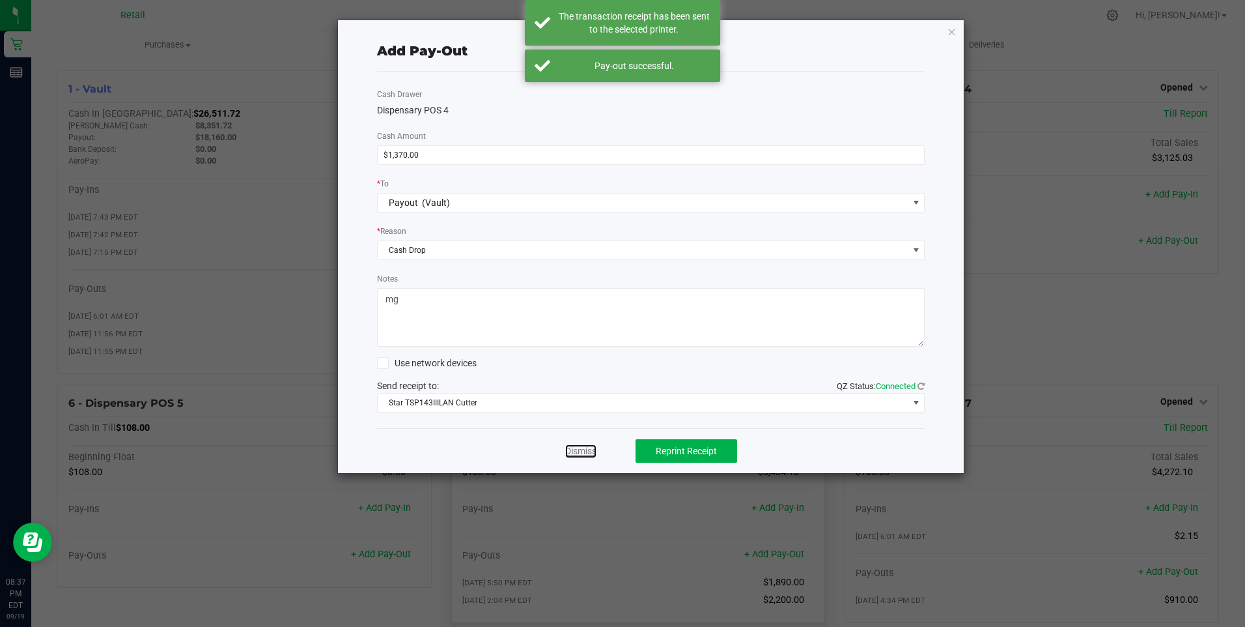
drag, startPoint x: 580, startPoint y: 445, endPoint x: 574, endPoint y: 440, distance: 8.8
click at [580, 444] on link "Dismiss" at bounding box center [580, 451] width 31 height 14
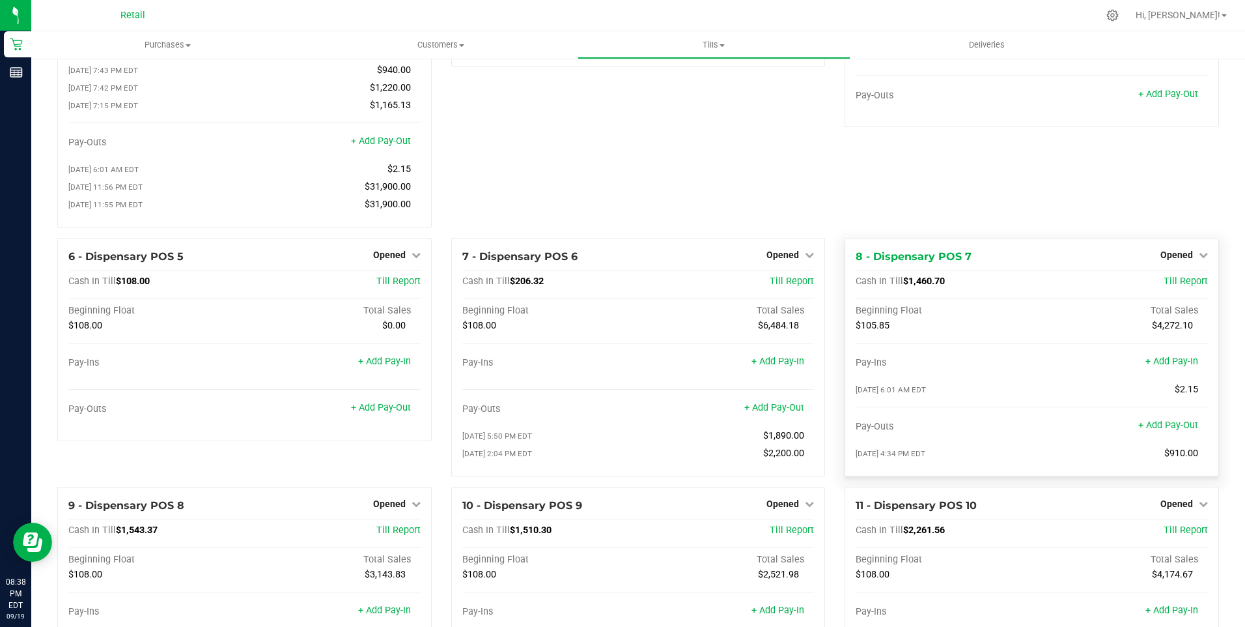
scroll to position [195, 0]
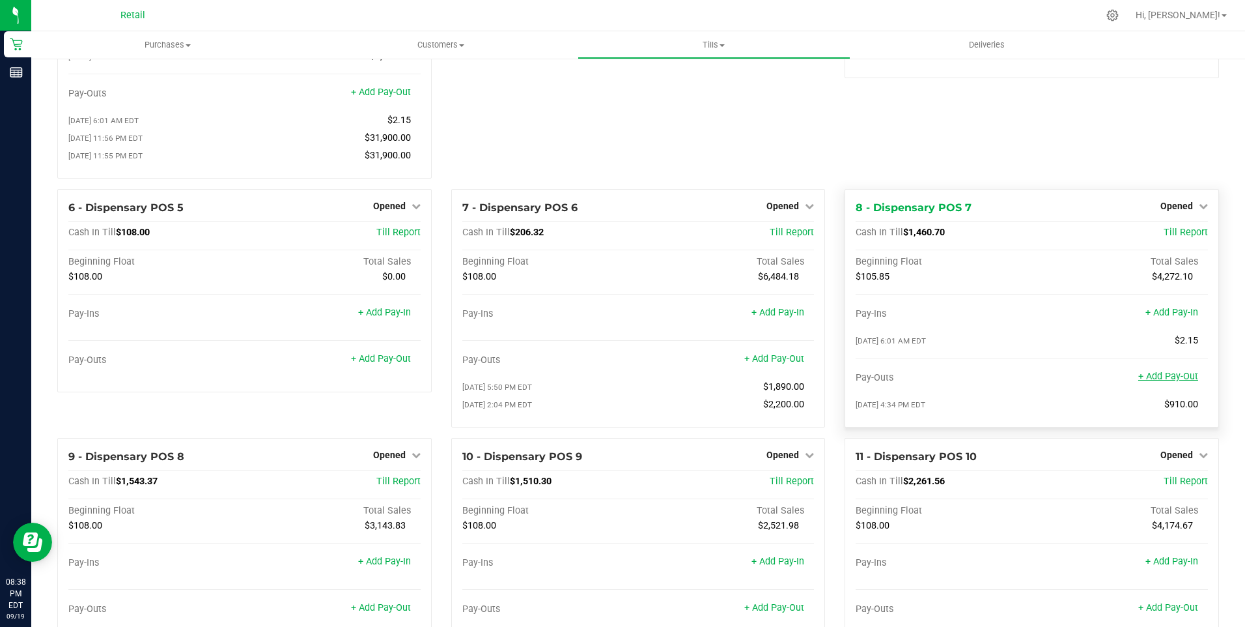
click at [1161, 380] on link "+ Add Pay-Out" at bounding box center [1168, 376] width 60 height 11
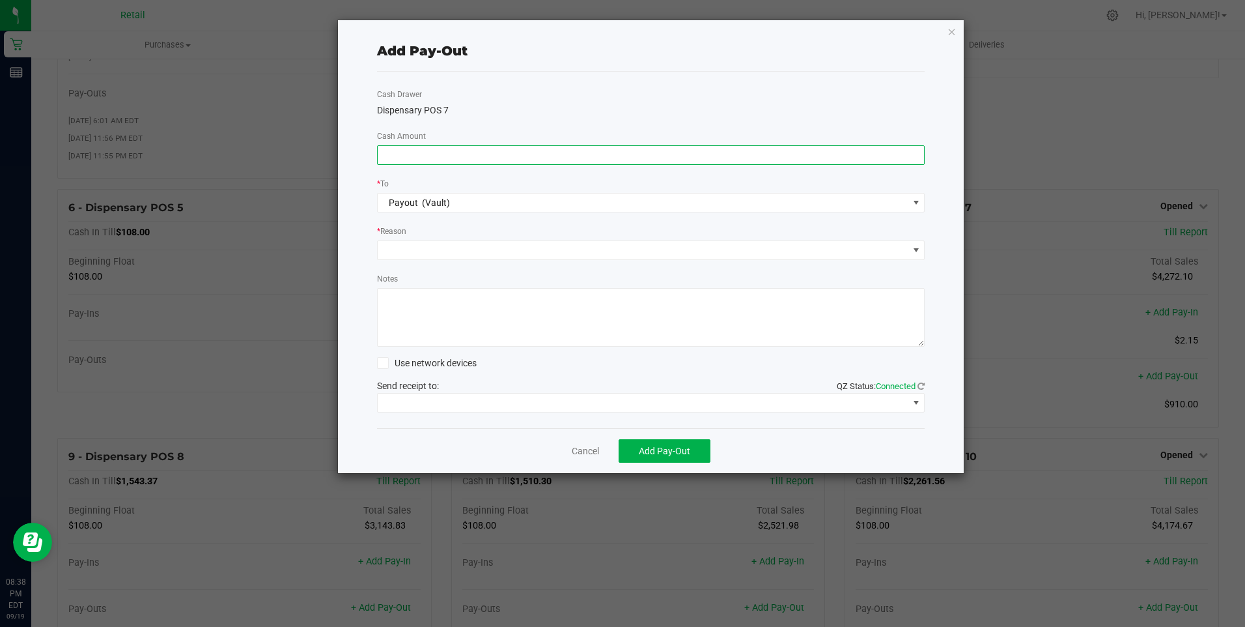
click at [402, 158] on input at bounding box center [651, 155] width 547 height 18
type input "$1,210.00"
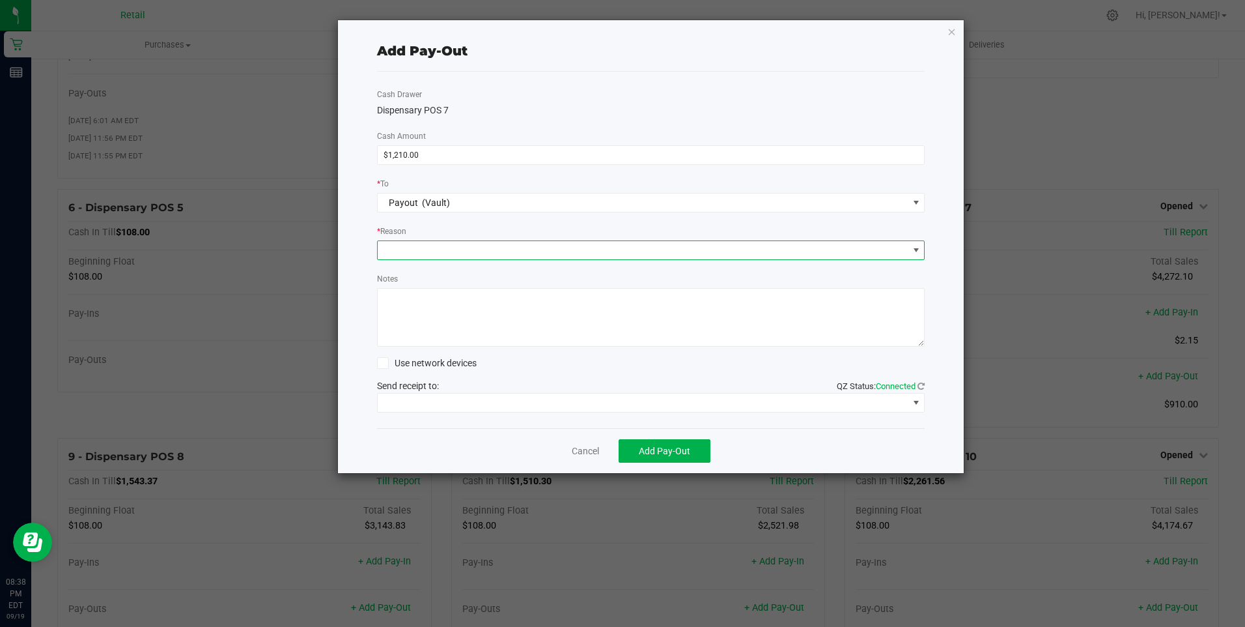
click at [401, 249] on span at bounding box center [643, 250] width 531 height 18
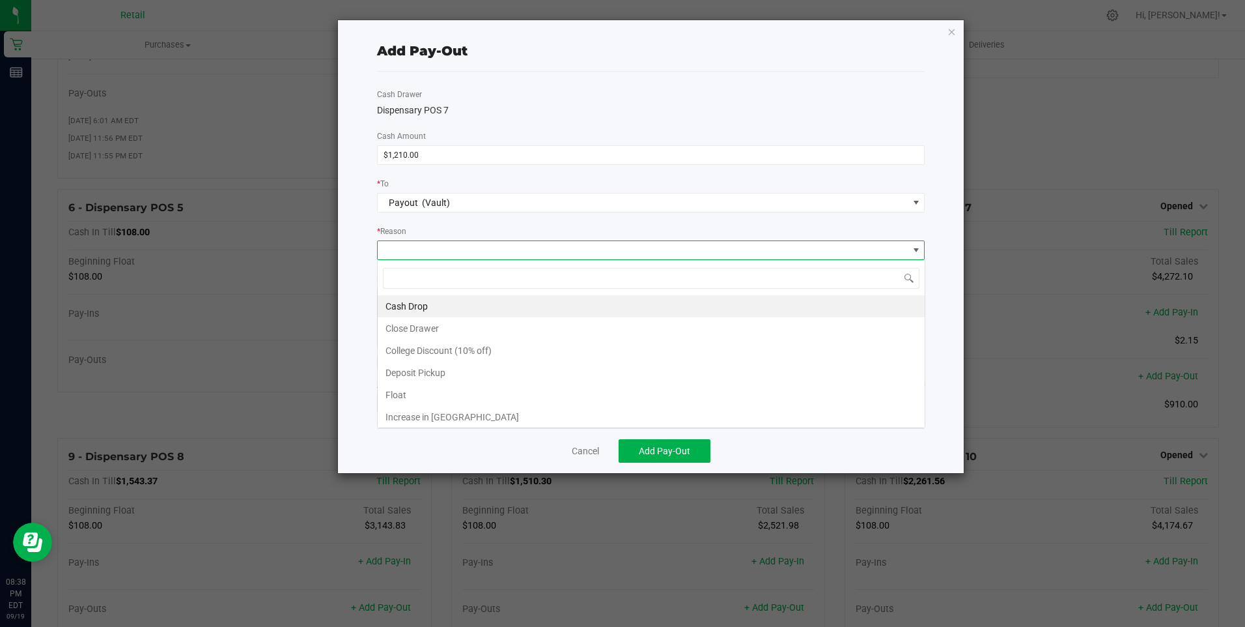
scroll to position [20, 548]
click at [397, 298] on li "Cash Drop" at bounding box center [651, 306] width 547 height 22
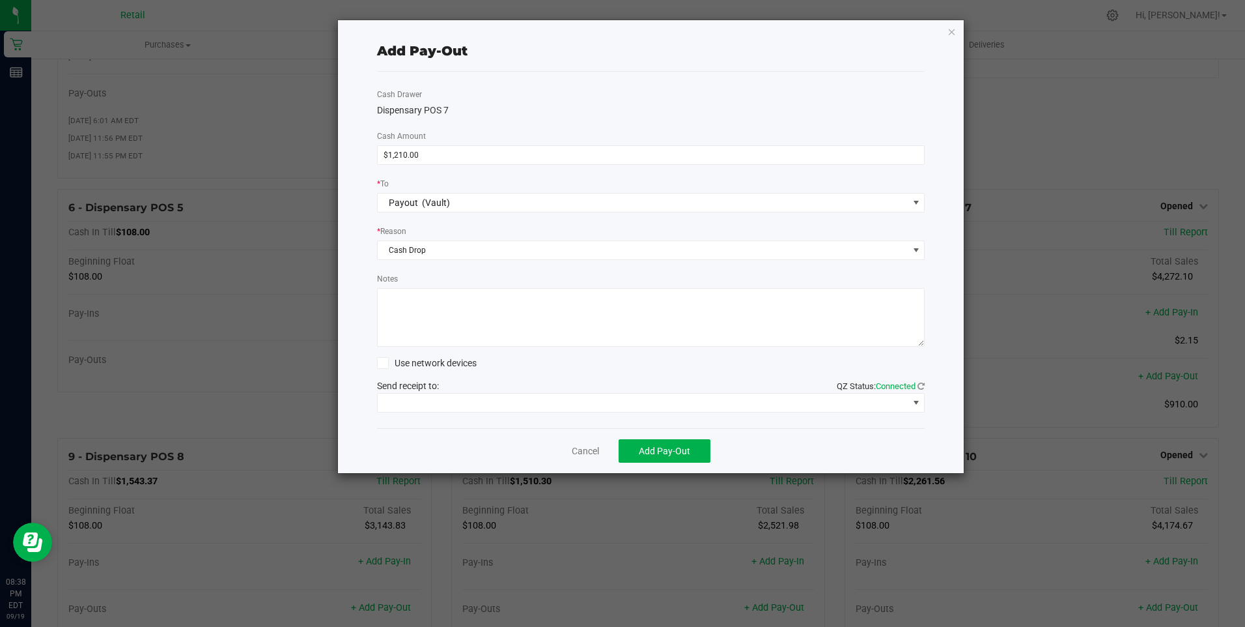
click at [404, 312] on textarea "Notes" at bounding box center [651, 317] width 548 height 59
type textarea "mg"
click at [582, 397] on span at bounding box center [643, 402] width 531 height 18
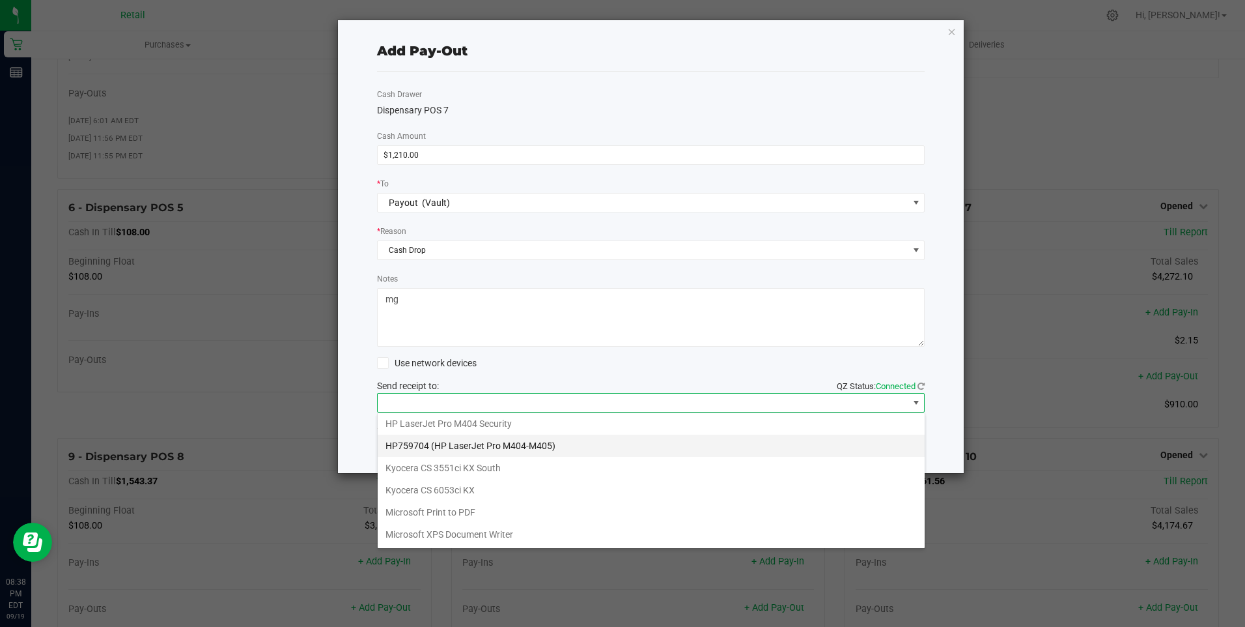
scroll to position [202, 0]
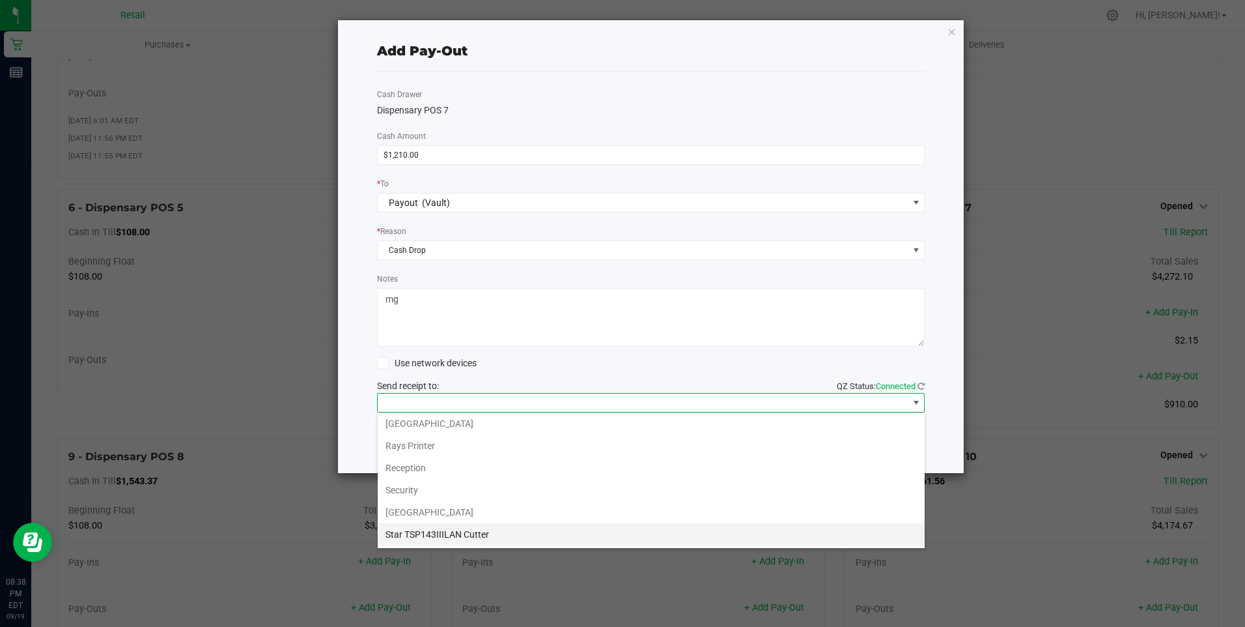
click at [627, 523] on Cutter "Star TSP143IIILAN Cutter" at bounding box center [651, 534] width 547 height 22
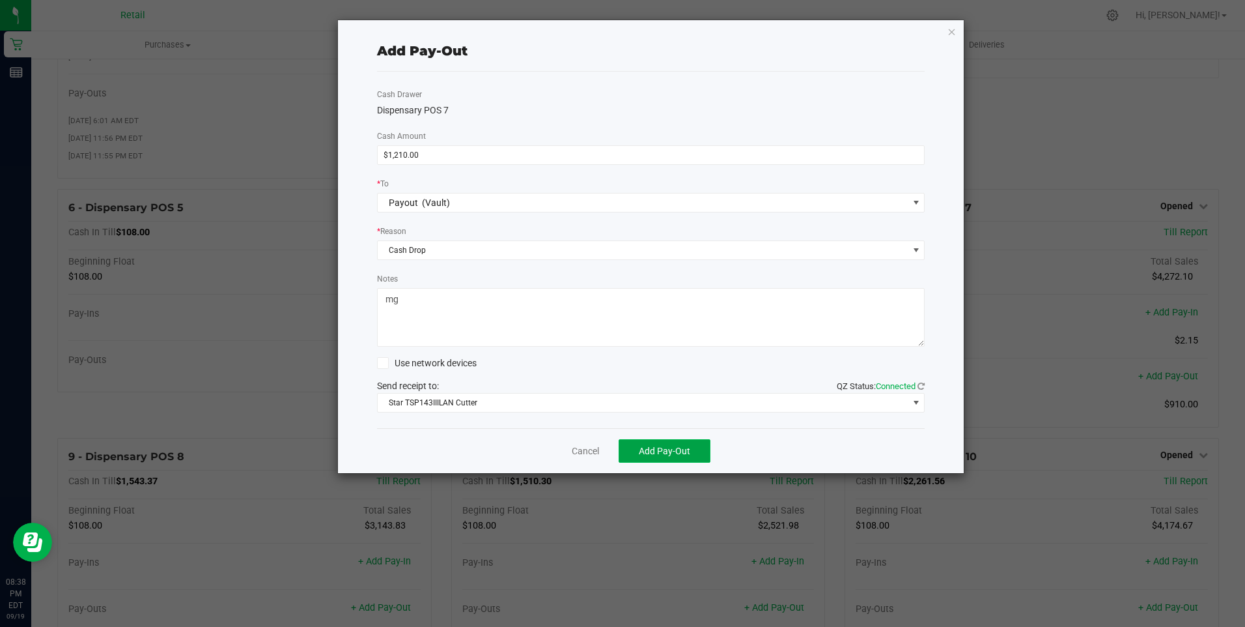
click at [660, 446] on button "Add Pay-Out" at bounding box center [665, 450] width 92 height 23
drag, startPoint x: 576, startPoint y: 438, endPoint x: 574, endPoint y: 446, distance: 8.7
click at [574, 446] on div "Dismiss Reprint Receipt" at bounding box center [651, 450] width 548 height 45
click at [572, 446] on link "Dismiss" at bounding box center [580, 451] width 31 height 14
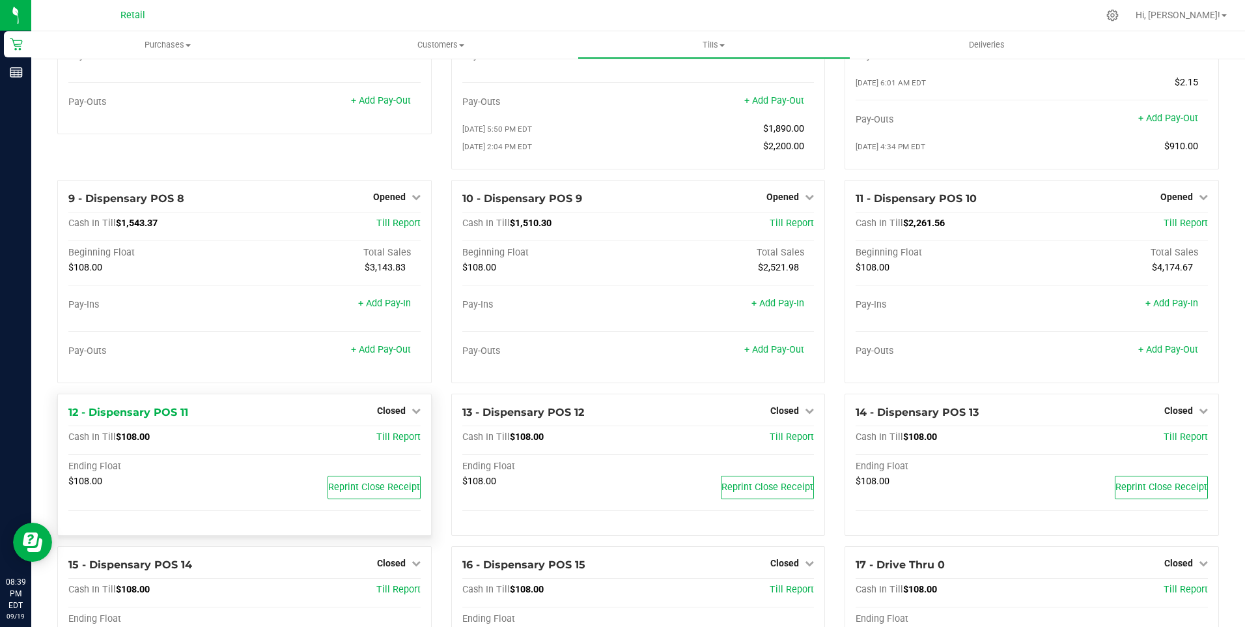
scroll to position [456, 0]
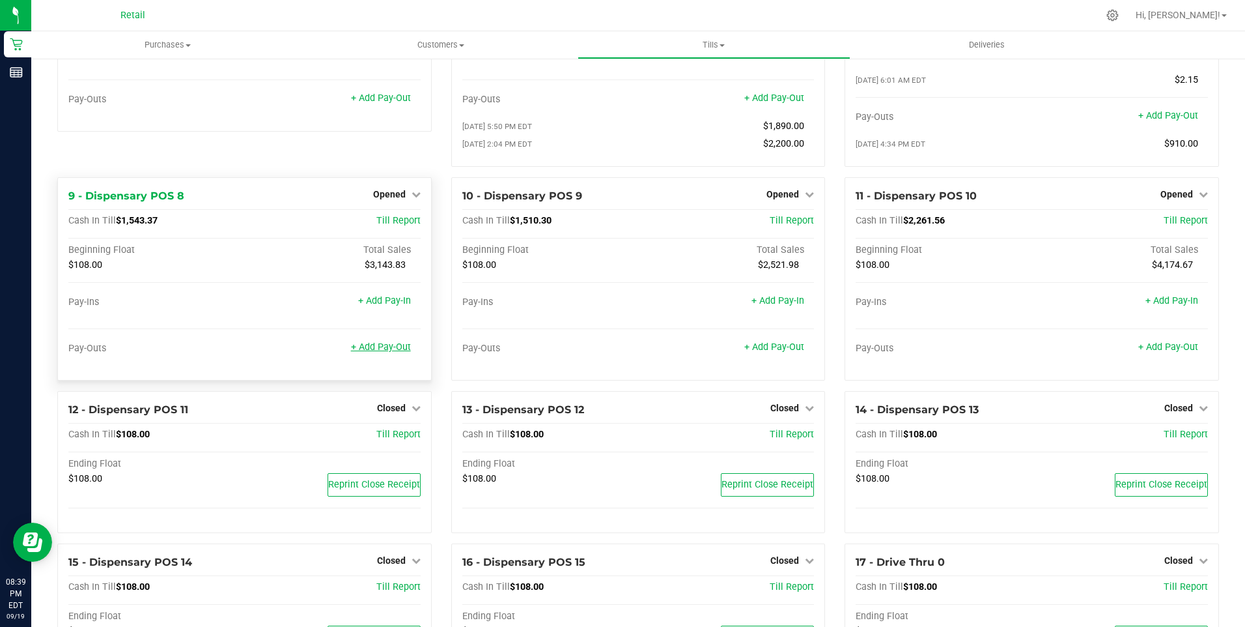
click at [369, 352] on link "+ Add Pay-Out" at bounding box center [381, 346] width 60 height 11
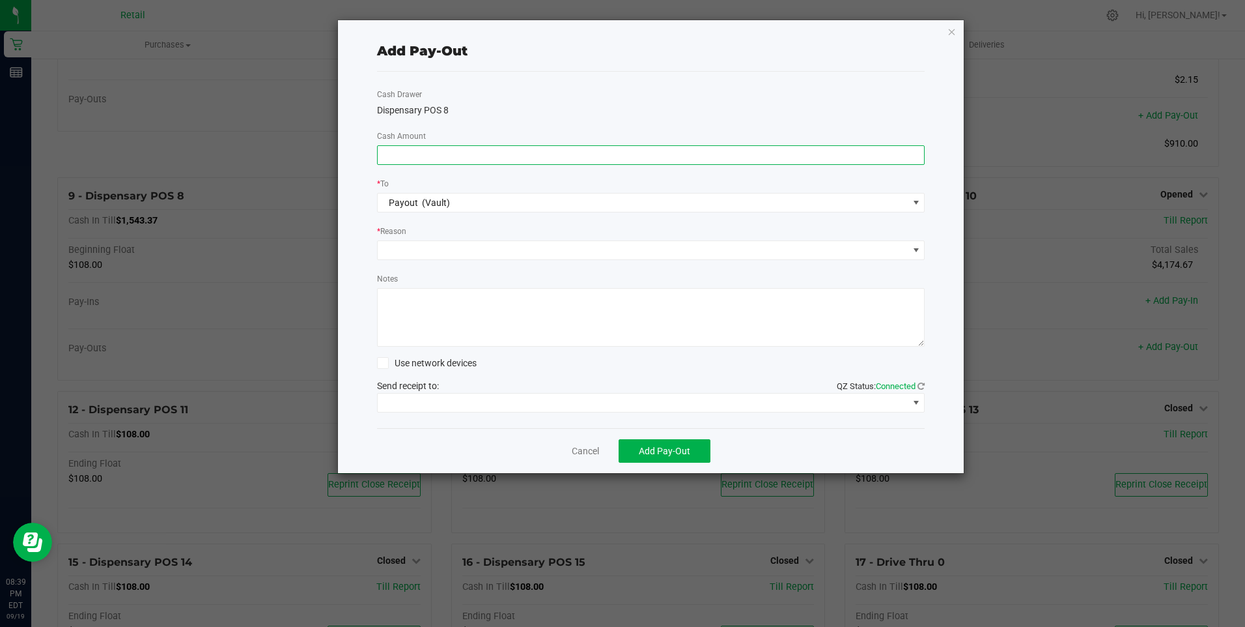
click at [389, 159] on input at bounding box center [651, 155] width 547 height 18
type input "$1,380.00"
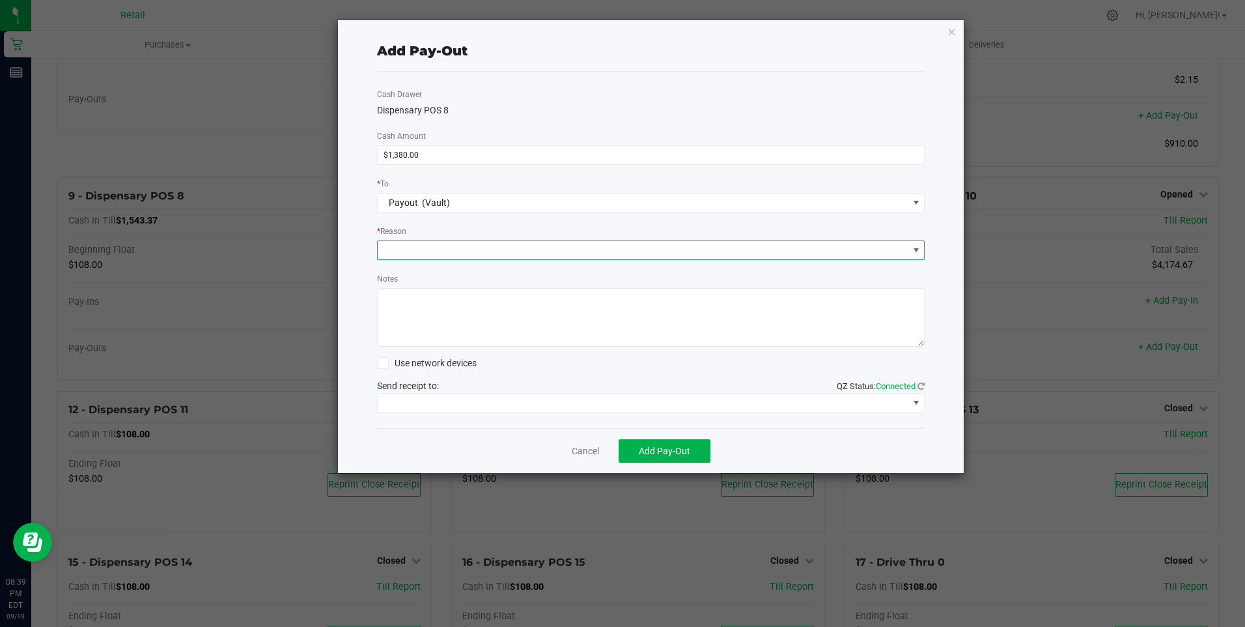
click at [405, 244] on span at bounding box center [643, 250] width 531 height 18
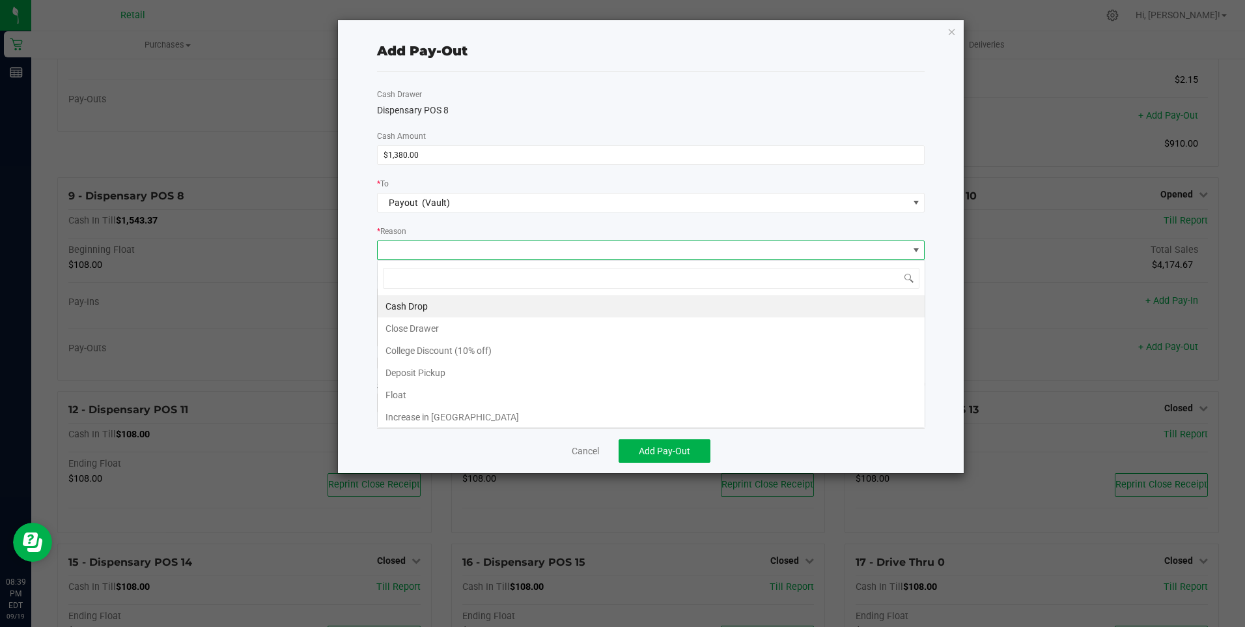
scroll to position [20, 548]
click at [410, 300] on li "Cash Drop" at bounding box center [651, 306] width 547 height 22
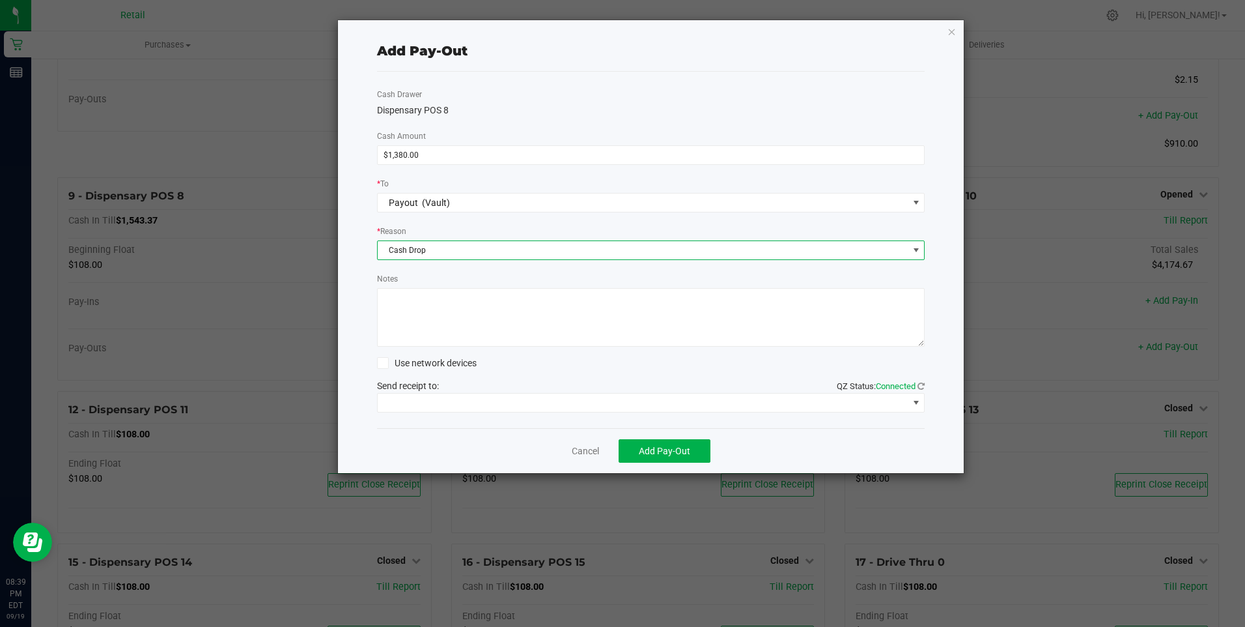
click at [406, 311] on textarea "Notes" at bounding box center [651, 317] width 548 height 59
type textarea "mg"
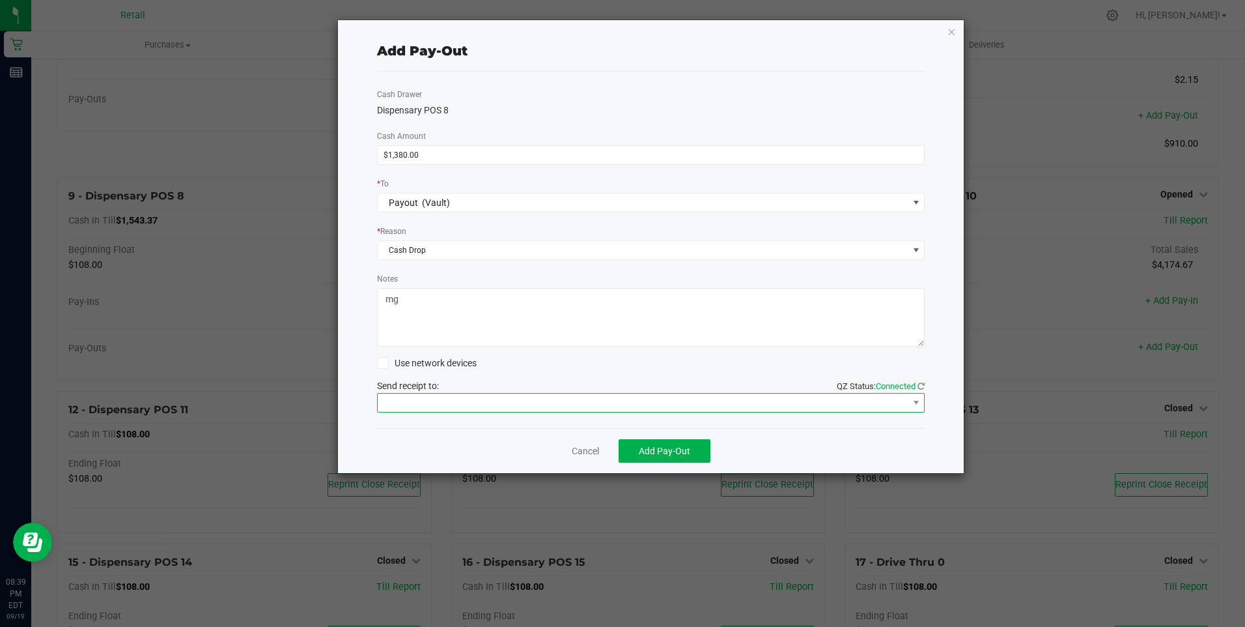
click at [593, 401] on span at bounding box center [643, 402] width 531 height 18
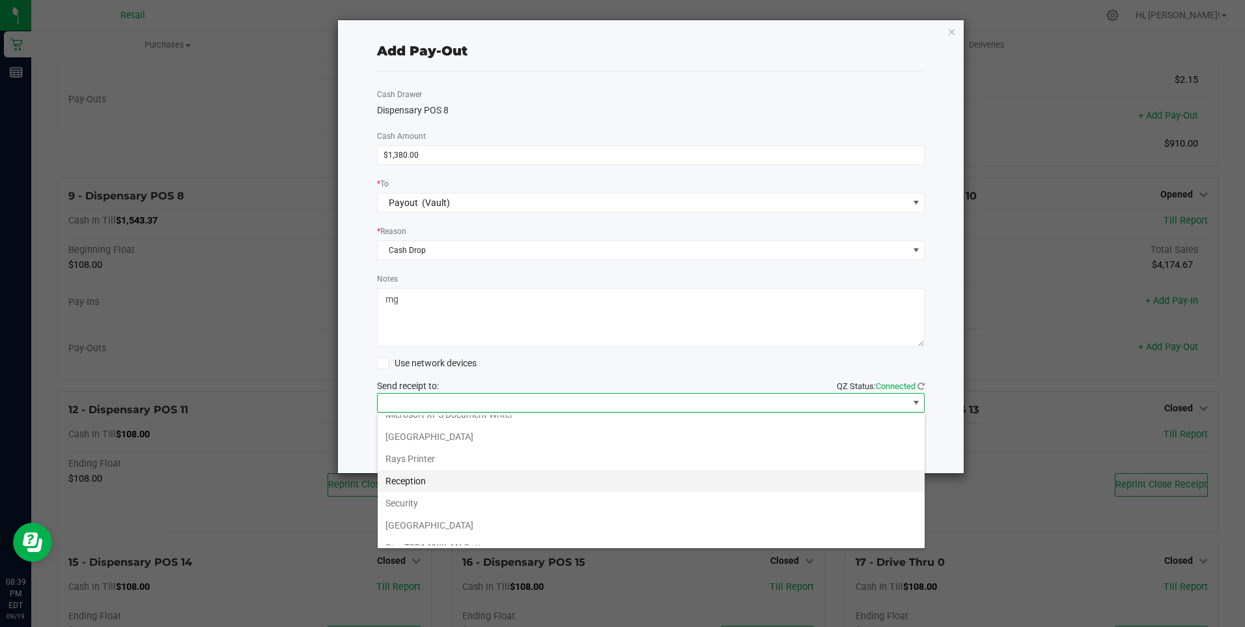
scroll to position [202, 0]
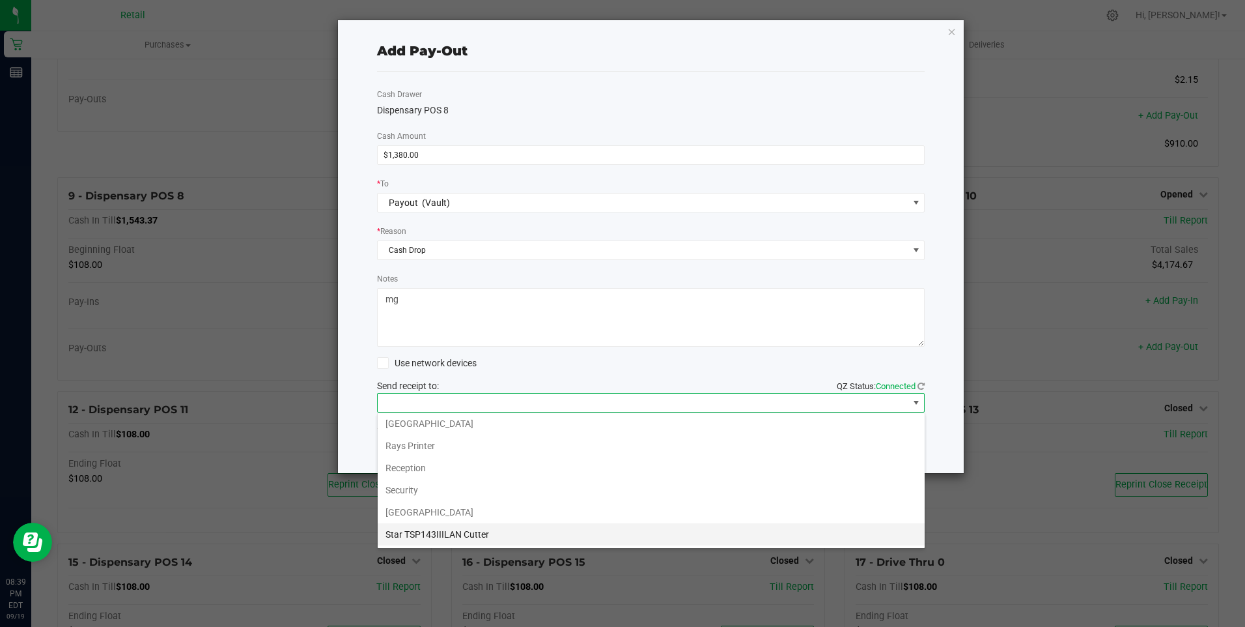
click at [614, 526] on Cutter "Star TSP143IIILAN Cutter" at bounding box center [651, 534] width 547 height 22
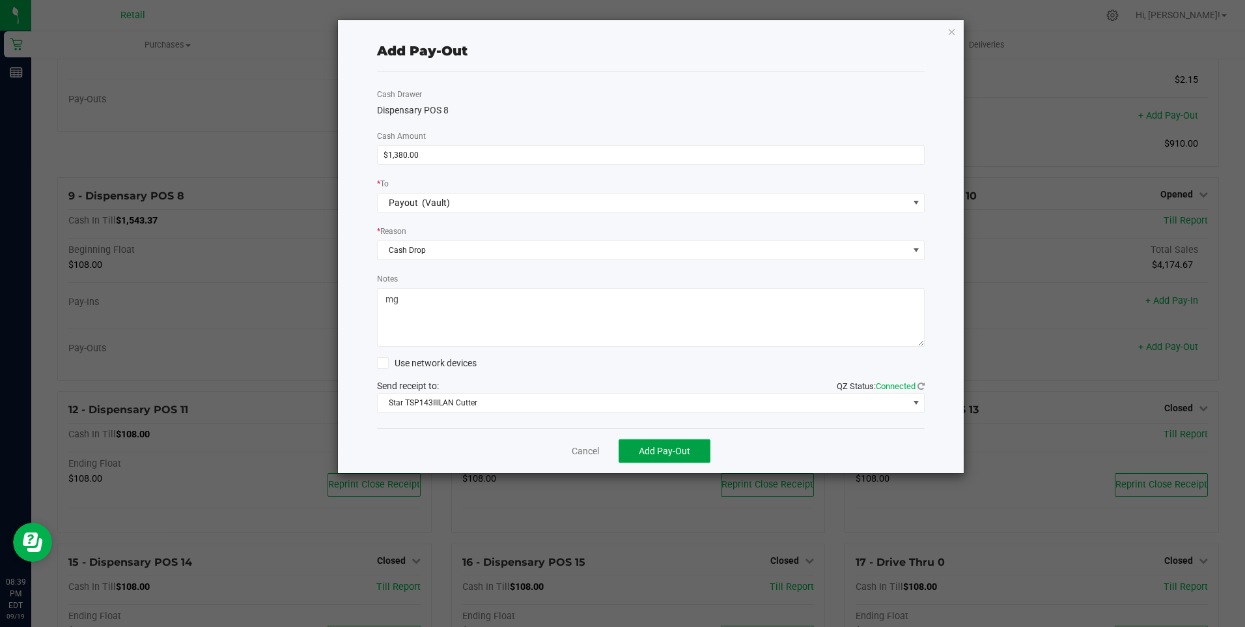
click at [657, 445] on span "Add Pay-Out" at bounding box center [664, 450] width 51 height 10
click at [580, 448] on link "Dismiss" at bounding box center [580, 451] width 31 height 14
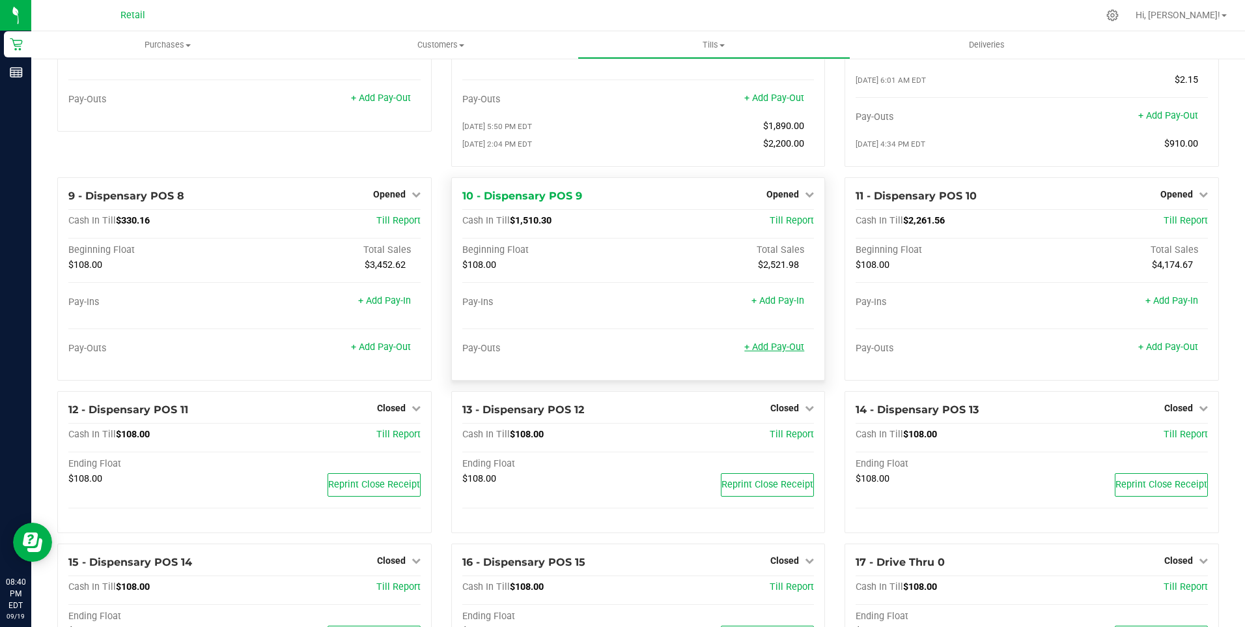
click at [775, 352] on link "+ Add Pay-Out" at bounding box center [774, 346] width 60 height 11
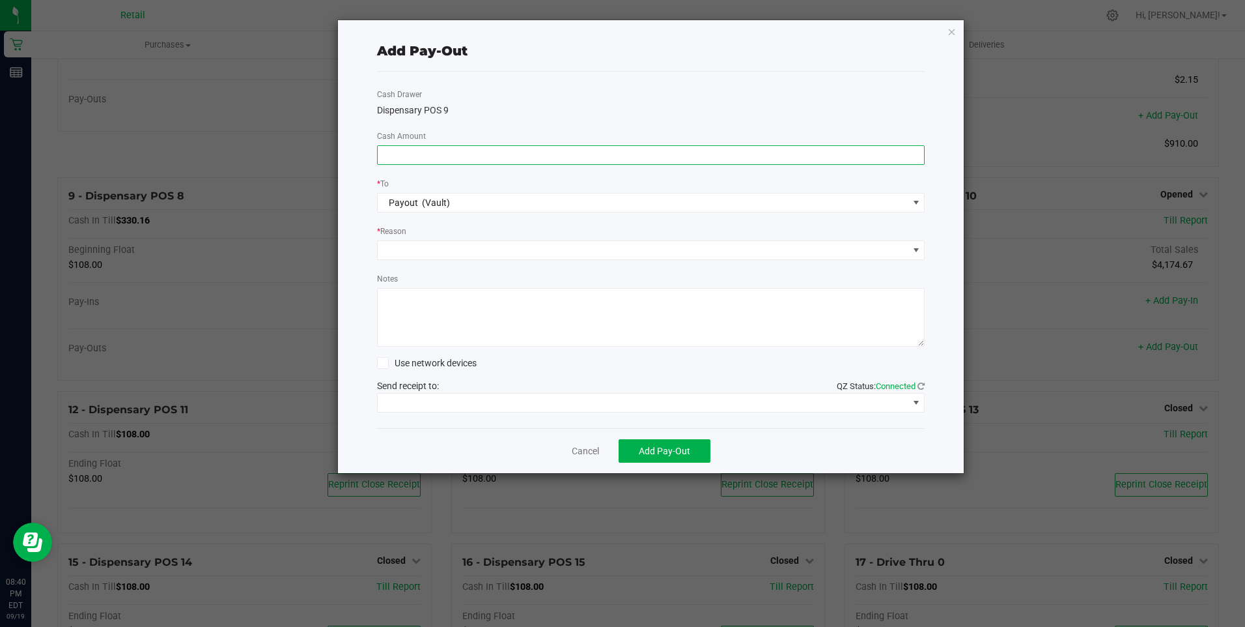
click at [407, 156] on input at bounding box center [651, 155] width 547 height 18
type input "$1,280.00"
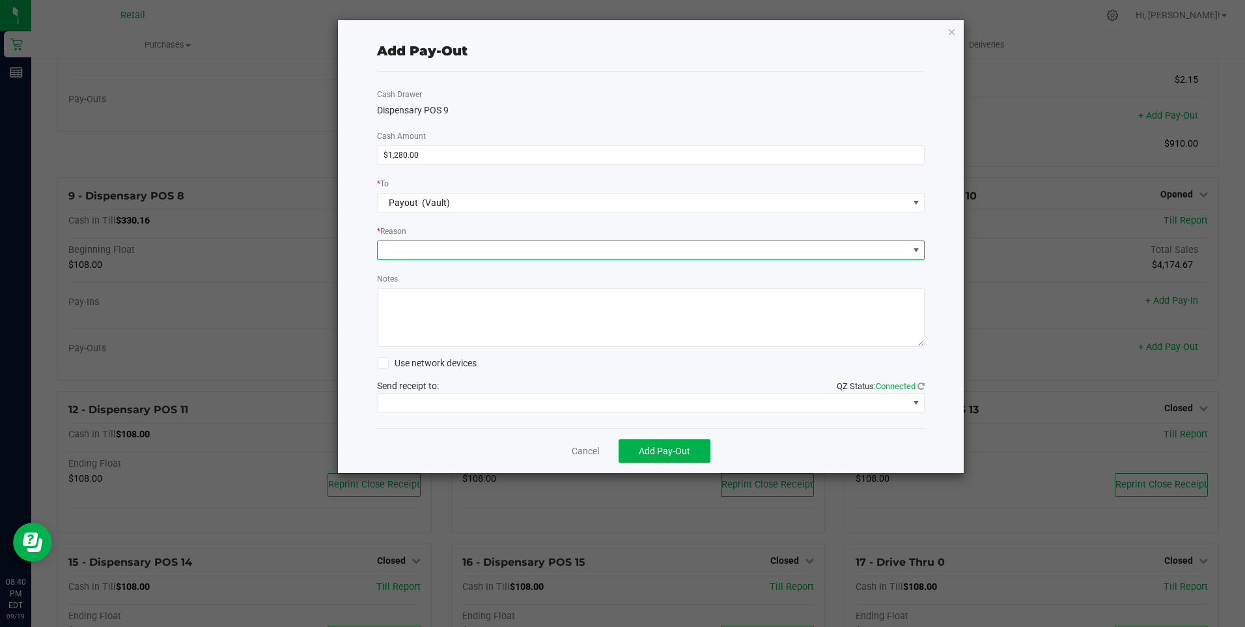
click at [396, 243] on span at bounding box center [643, 250] width 531 height 18
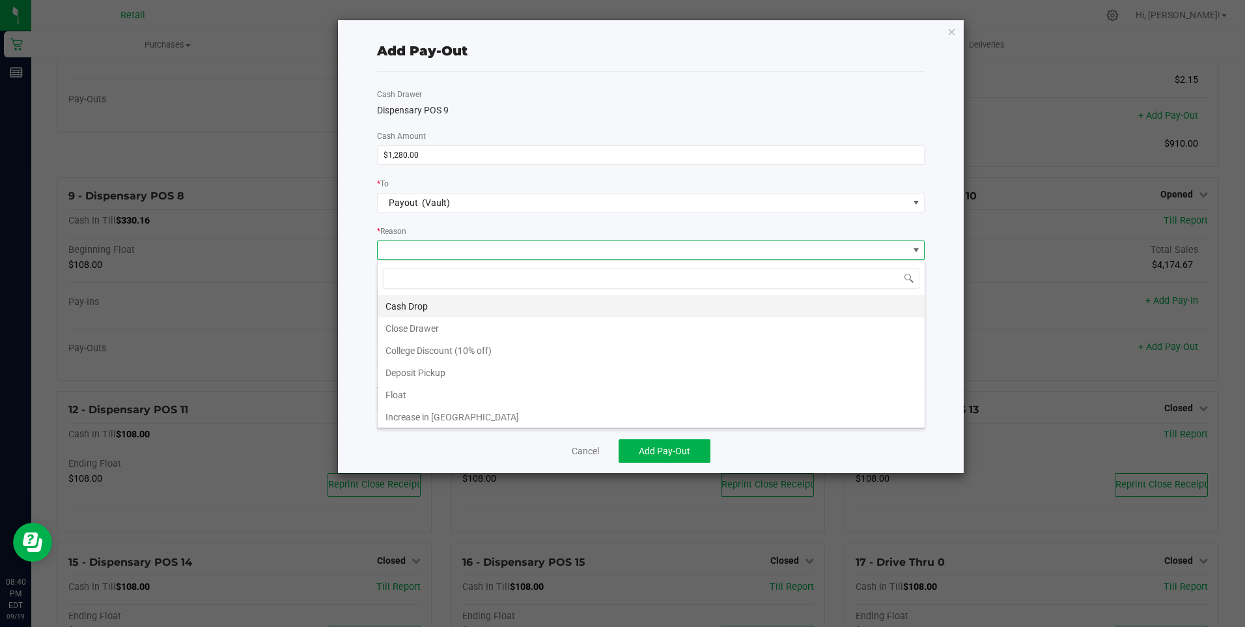
scroll to position [20, 548]
click at [406, 298] on li "Cash Drop" at bounding box center [651, 306] width 547 height 22
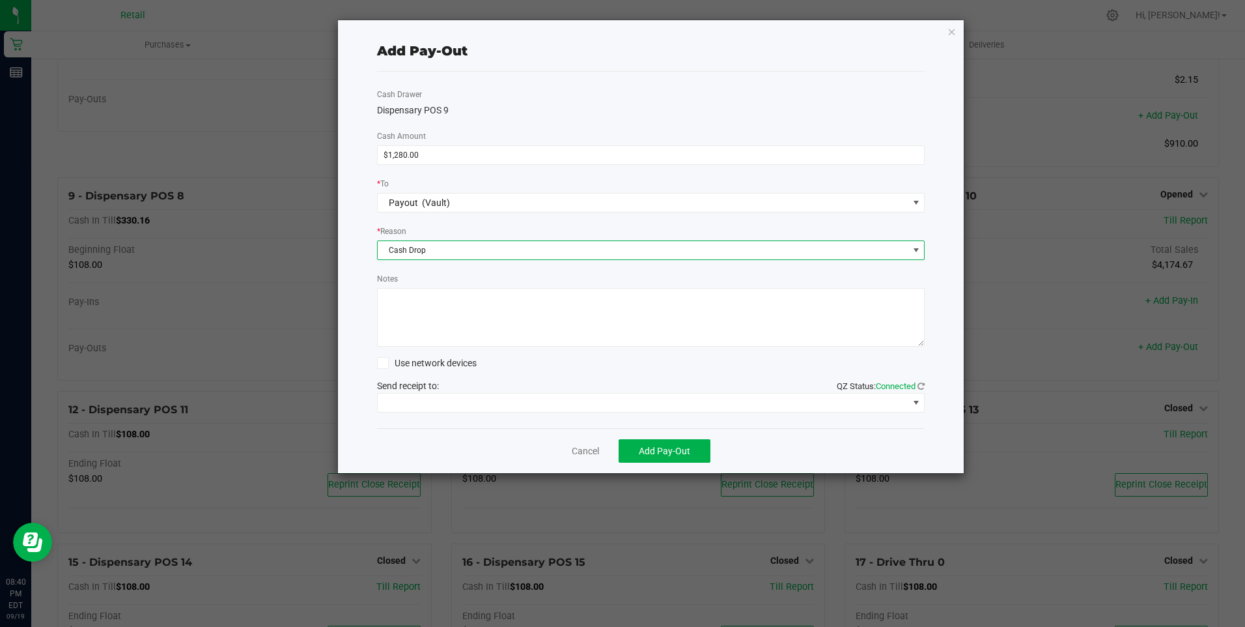
drag, startPoint x: 420, startPoint y: 317, endPoint x: 416, endPoint y: 310, distance: 7.6
click at [419, 316] on textarea "Notes" at bounding box center [651, 317] width 548 height 59
type textarea "mg"
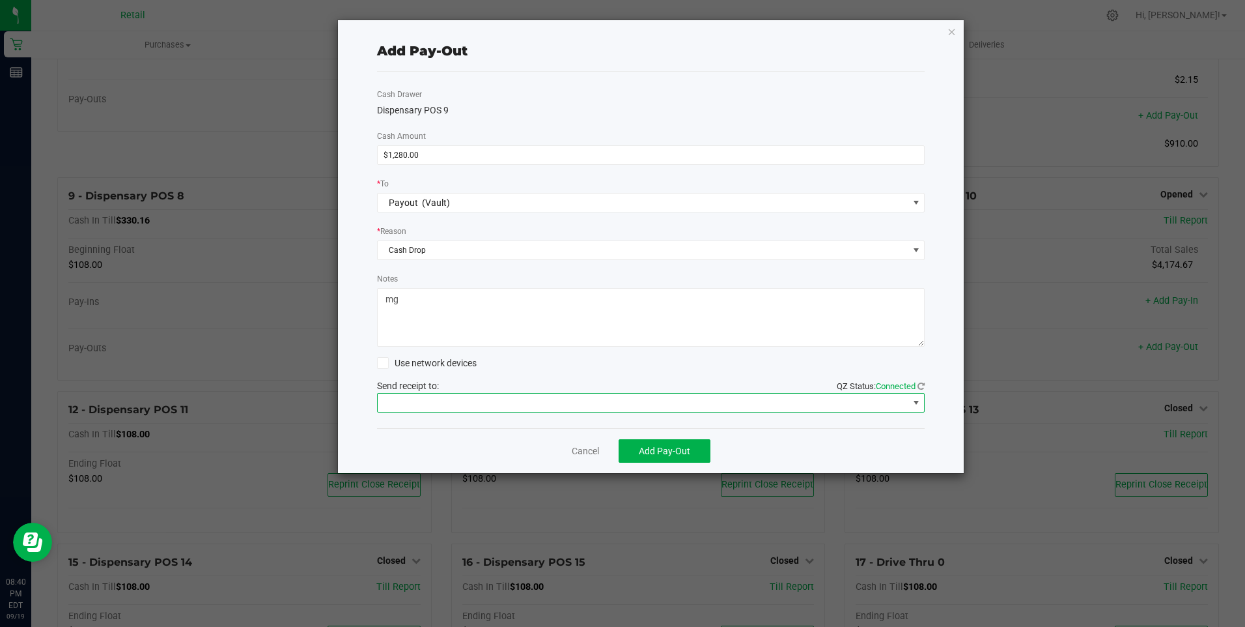
click at [544, 397] on span at bounding box center [643, 402] width 531 height 18
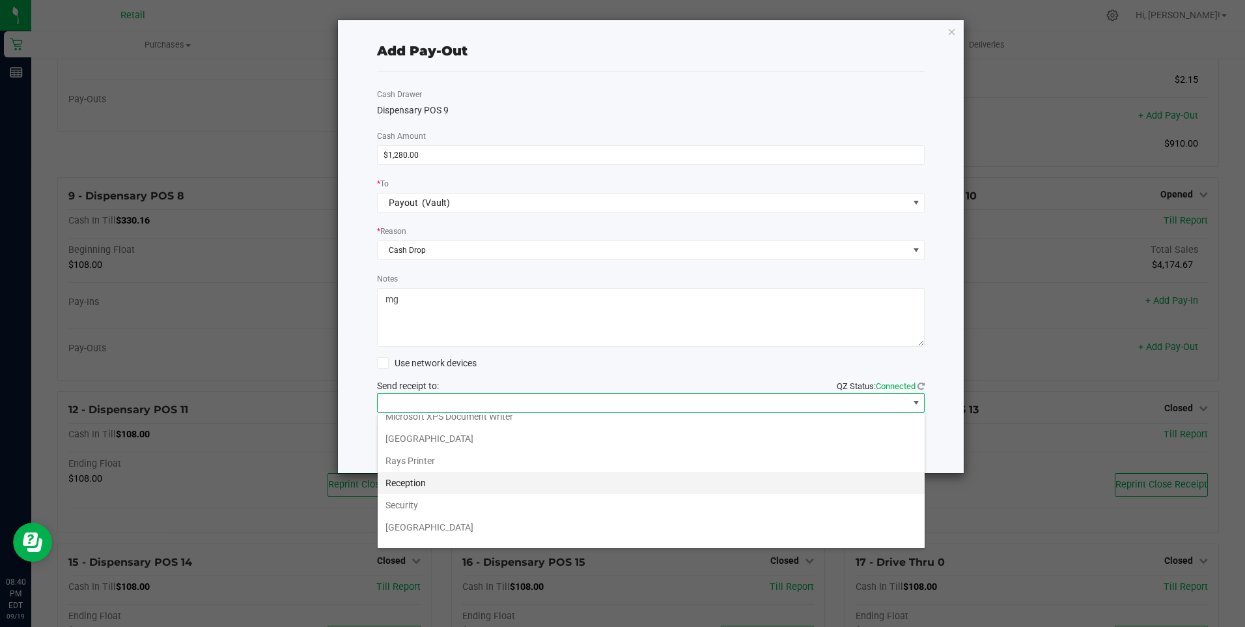
scroll to position [202, 0]
click at [589, 523] on Cutter "Star TSP143IIILAN Cutter" at bounding box center [651, 534] width 547 height 22
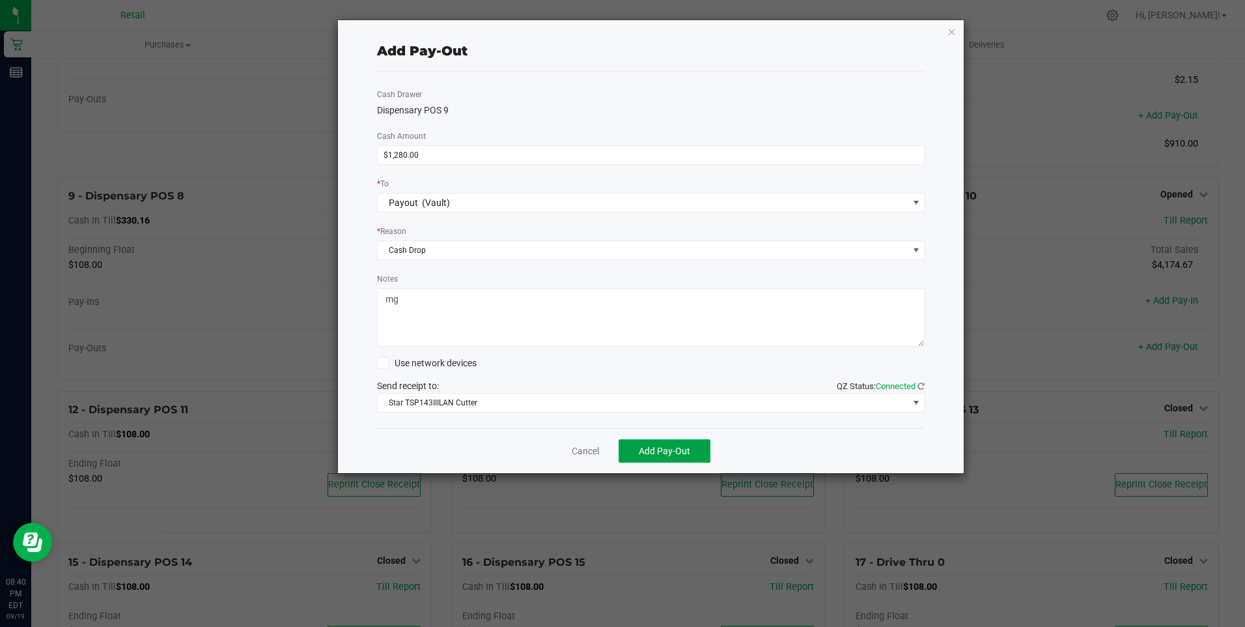
click at [648, 445] on span "Add Pay-Out" at bounding box center [664, 450] width 51 height 10
click at [578, 447] on link "Dismiss" at bounding box center [580, 451] width 31 height 14
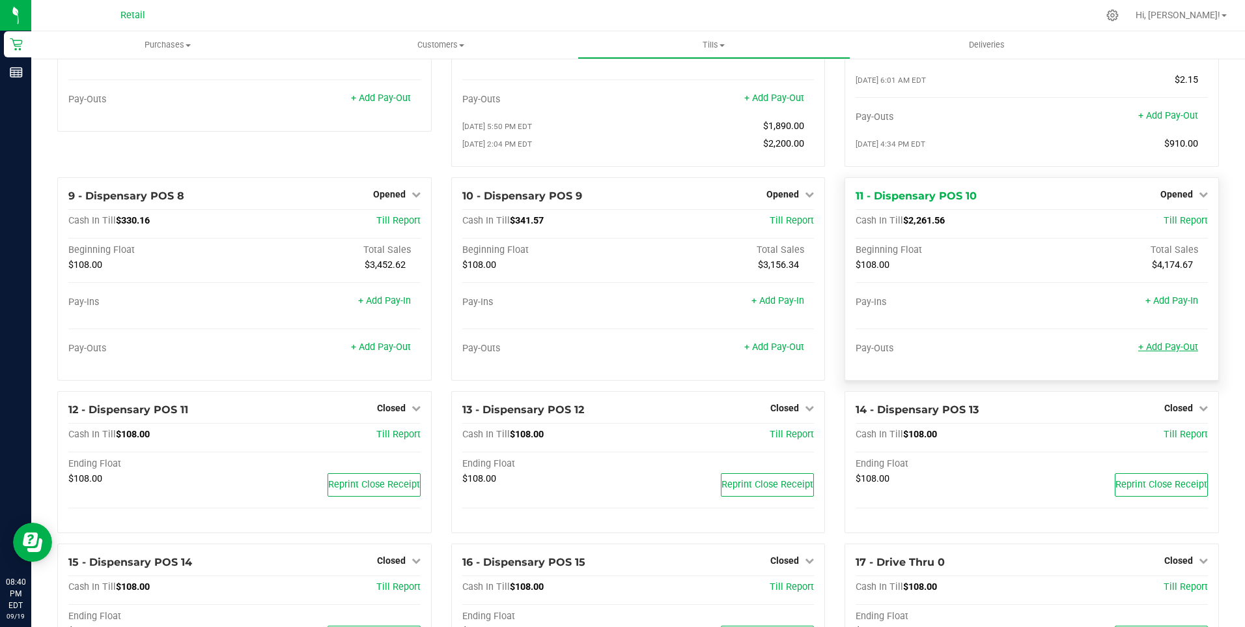
click at [1160, 352] on link "+ Add Pay-Out" at bounding box center [1168, 346] width 60 height 11
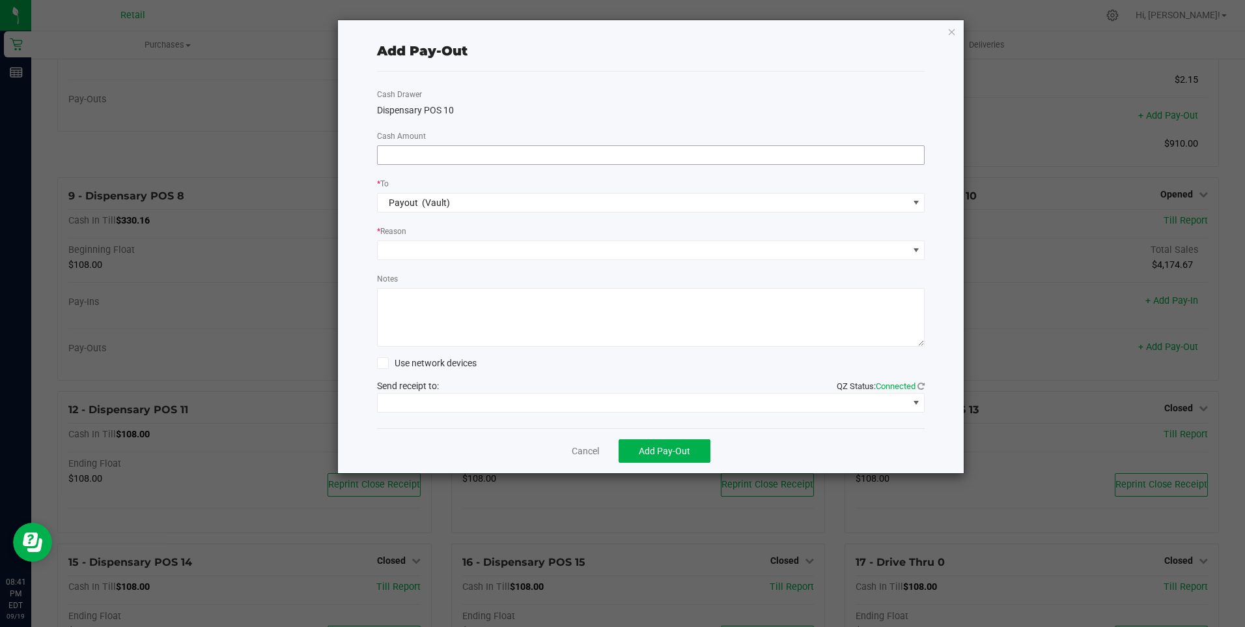
click at [400, 158] on input at bounding box center [651, 155] width 547 height 18
type input "$2,010.00"
click at [391, 241] on span at bounding box center [643, 250] width 531 height 18
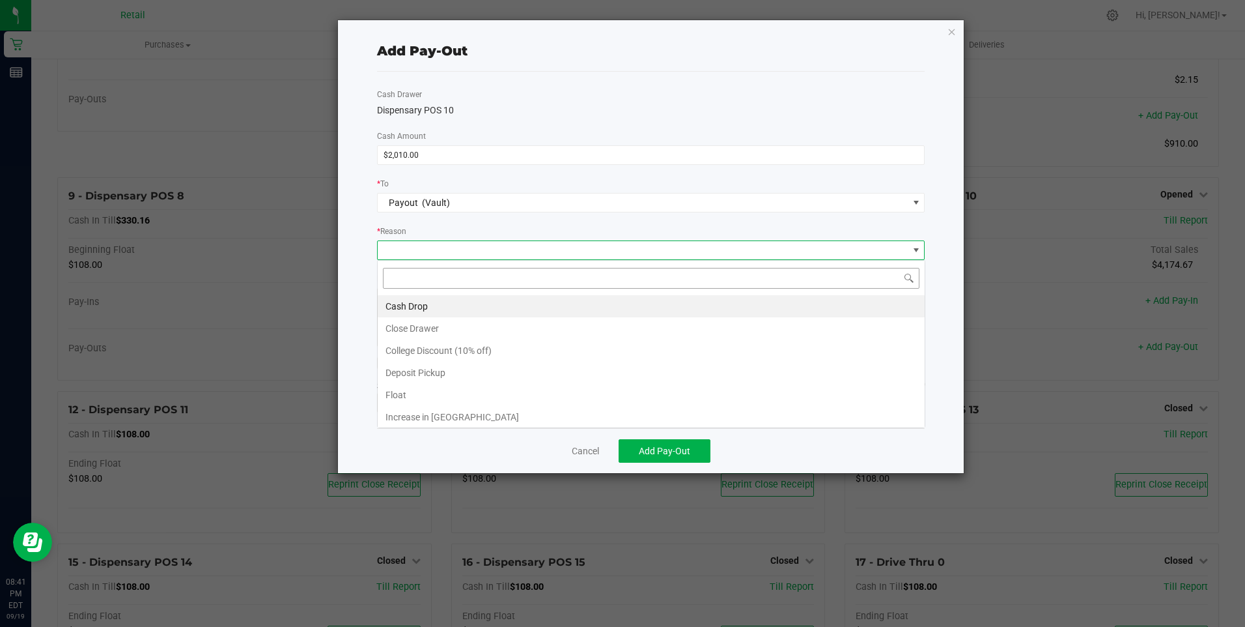
scroll to position [20, 548]
click at [406, 307] on li "Cash Drop" at bounding box center [651, 306] width 547 height 22
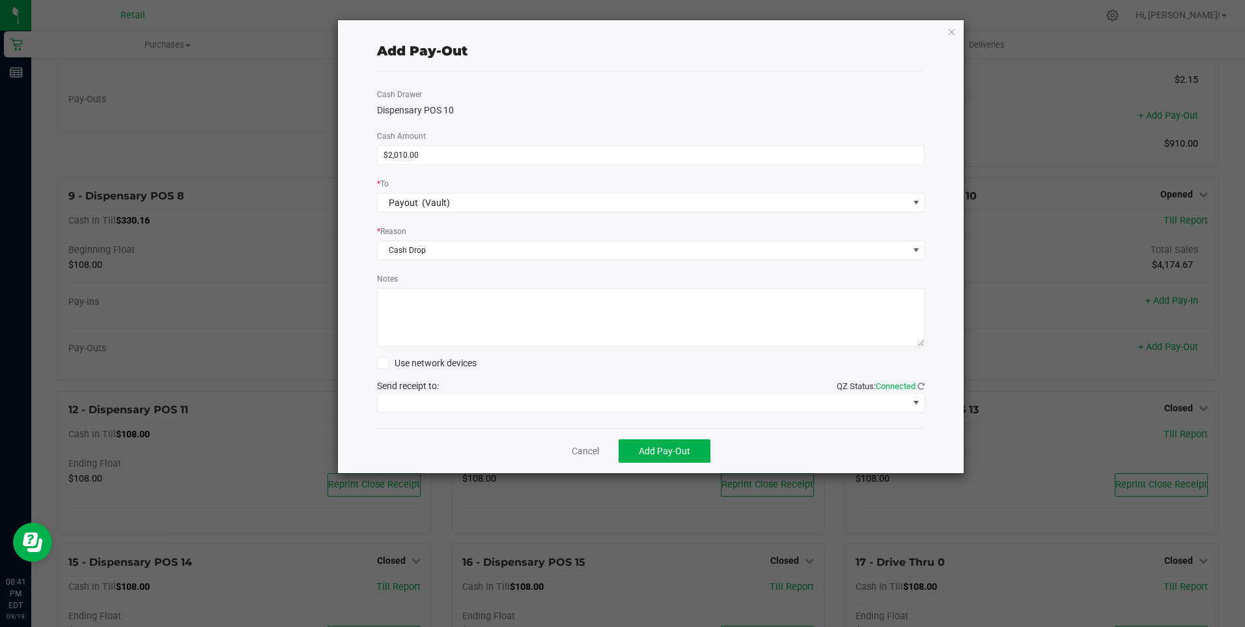
click at [406, 308] on textarea "Notes" at bounding box center [651, 317] width 548 height 59
type textarea "mg"
click at [587, 397] on span at bounding box center [643, 402] width 531 height 18
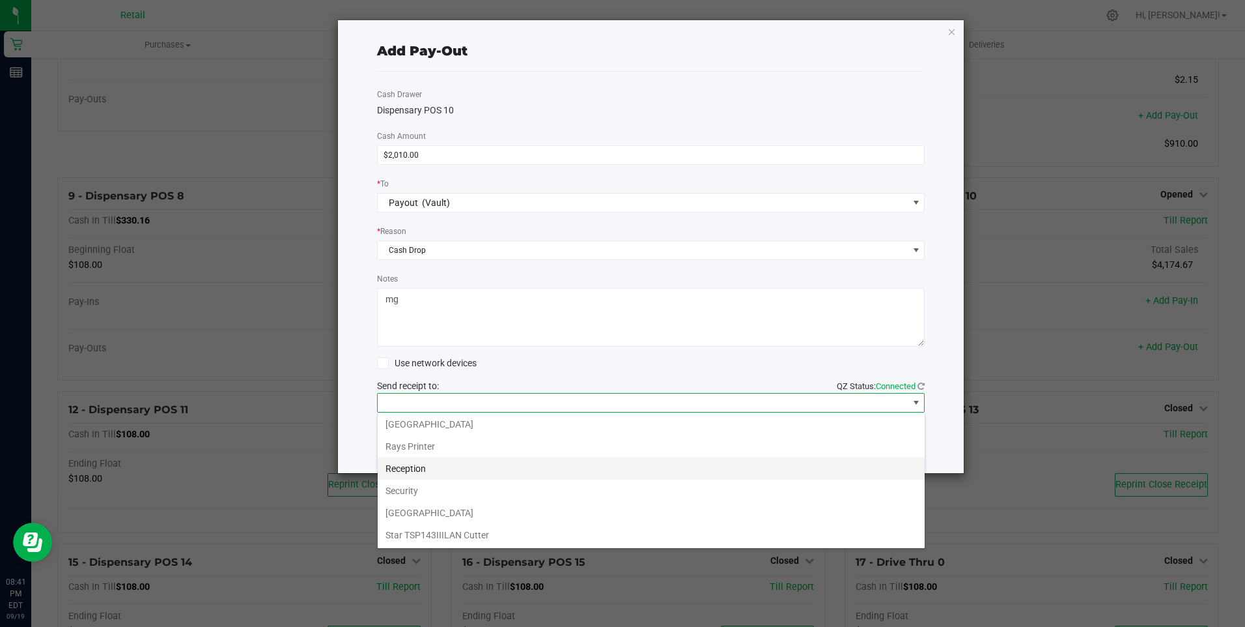
scroll to position [202, 0]
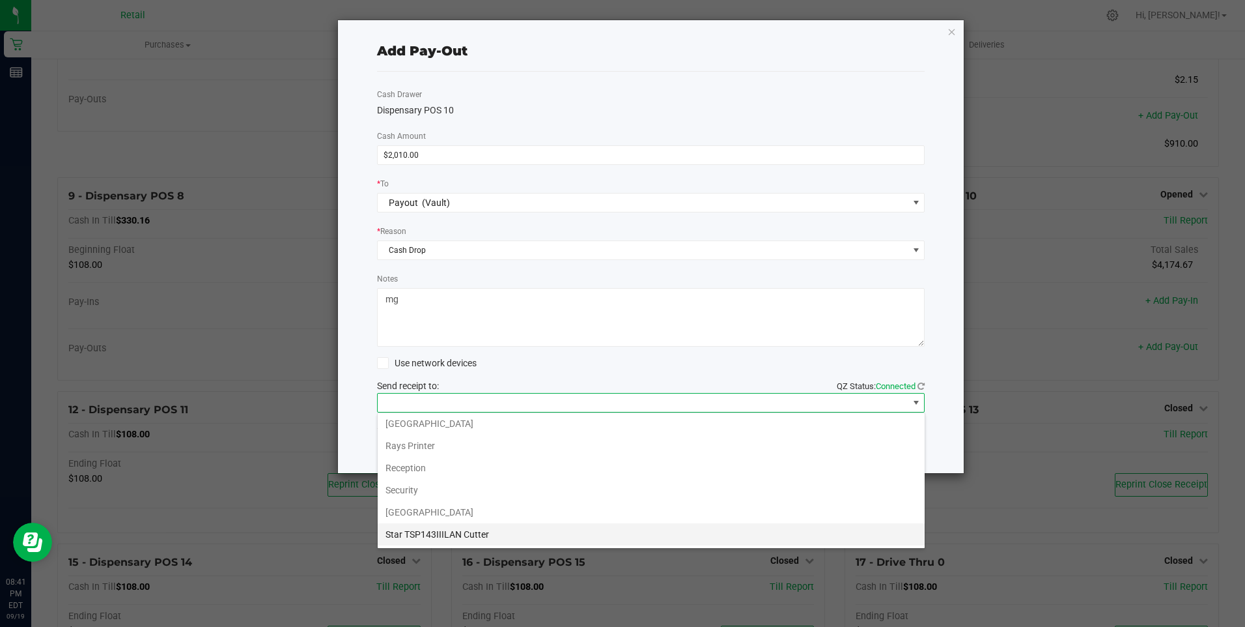
click at [603, 528] on Cutter "Star TSP143IIILAN Cutter" at bounding box center [651, 534] width 547 height 22
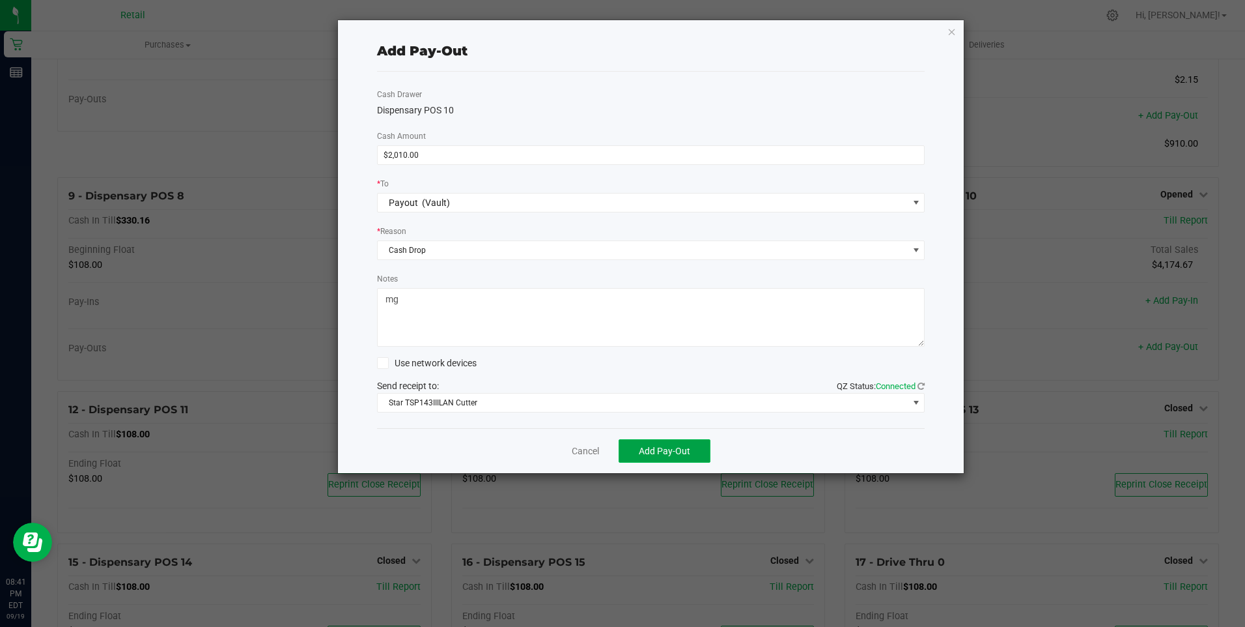
click at [669, 443] on button "Add Pay-Out" at bounding box center [665, 450] width 92 height 23
click at [582, 444] on link "Dismiss" at bounding box center [580, 451] width 31 height 14
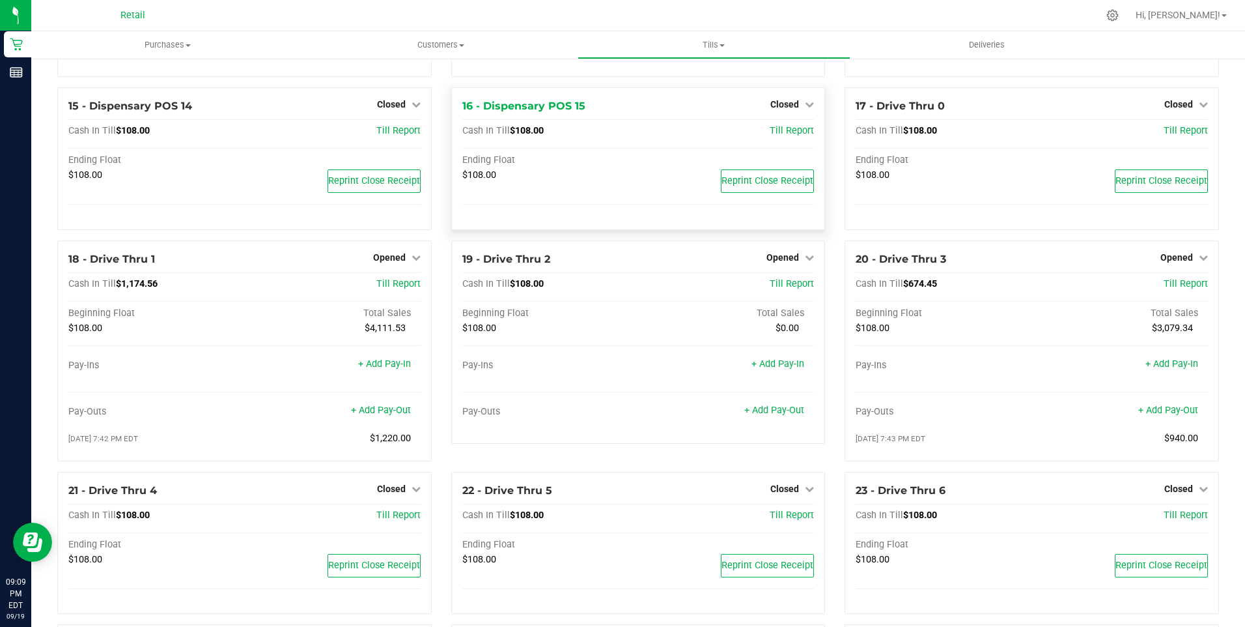
scroll to position [977, 0]
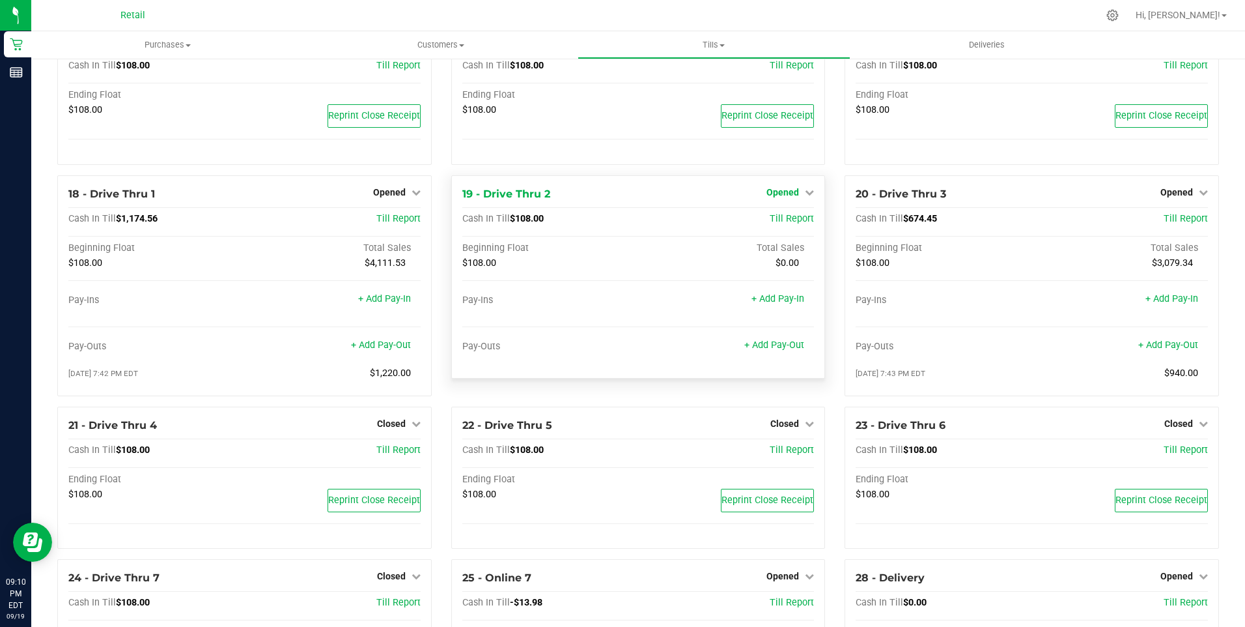
click at [785, 195] on div "Opened" at bounding box center [791, 192] width 48 height 16
click at [785, 195] on span "Opened" at bounding box center [783, 192] width 33 height 10
click at [778, 223] on link "Close Till" at bounding box center [784, 219] width 35 height 10
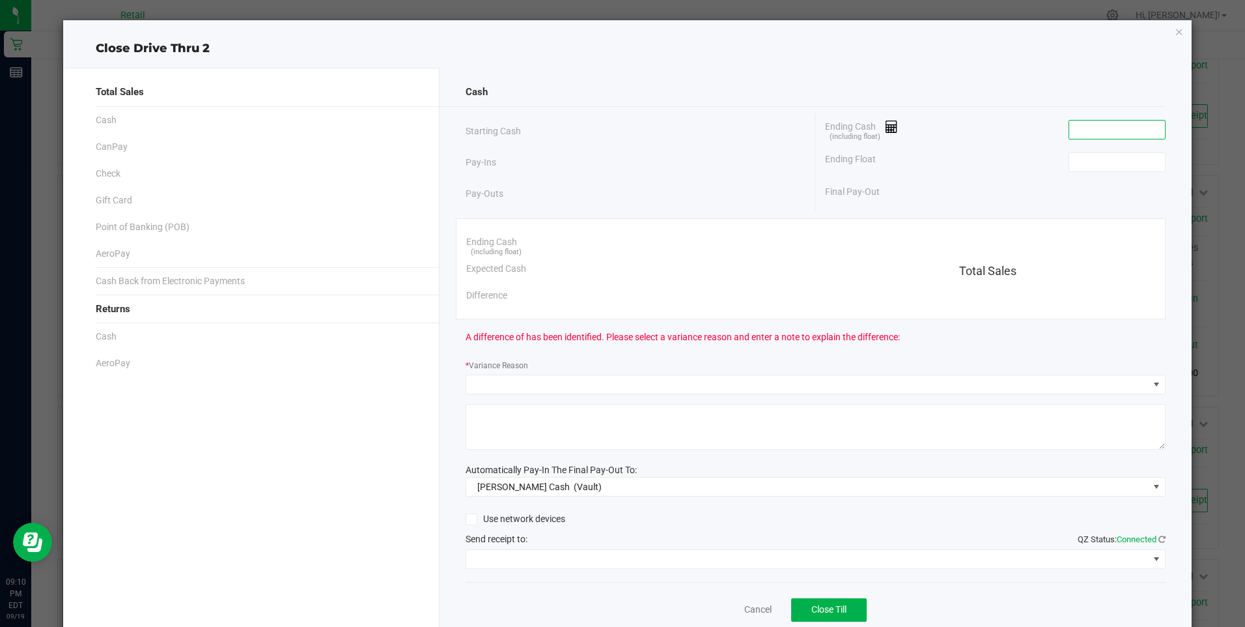
click at [1072, 131] on input at bounding box center [1117, 129] width 96 height 18
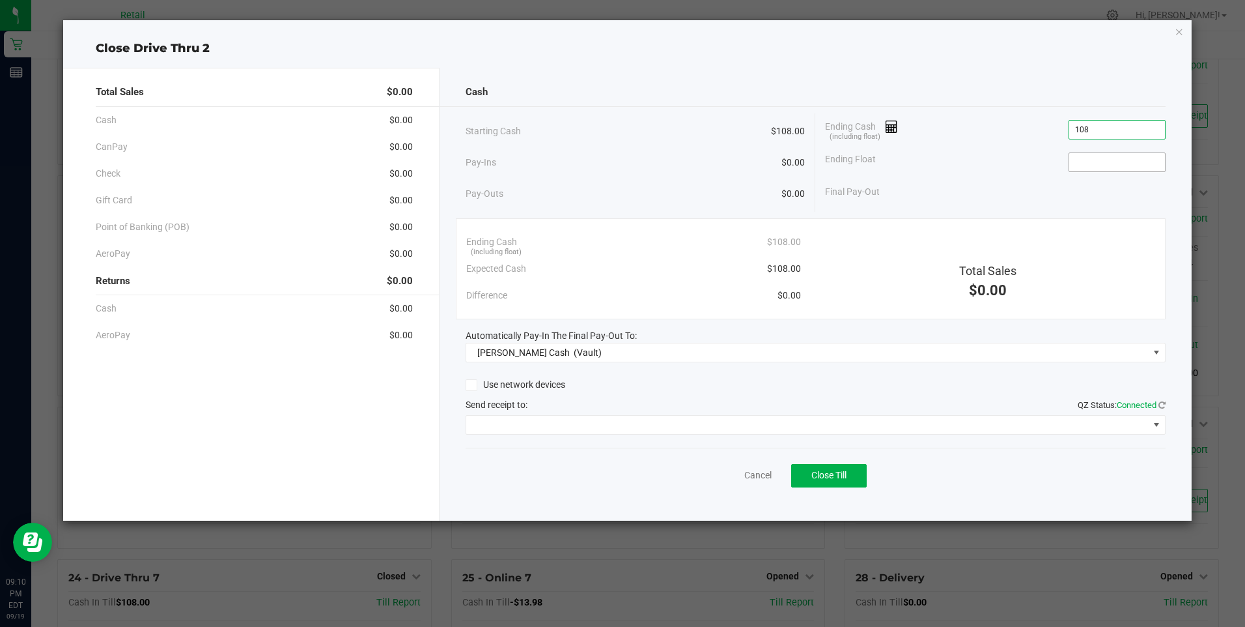
type input "$108.00"
click at [1075, 163] on input at bounding box center [1117, 162] width 96 height 18
type input "$108.00"
click at [825, 473] on span "Close Till" at bounding box center [829, 475] width 35 height 10
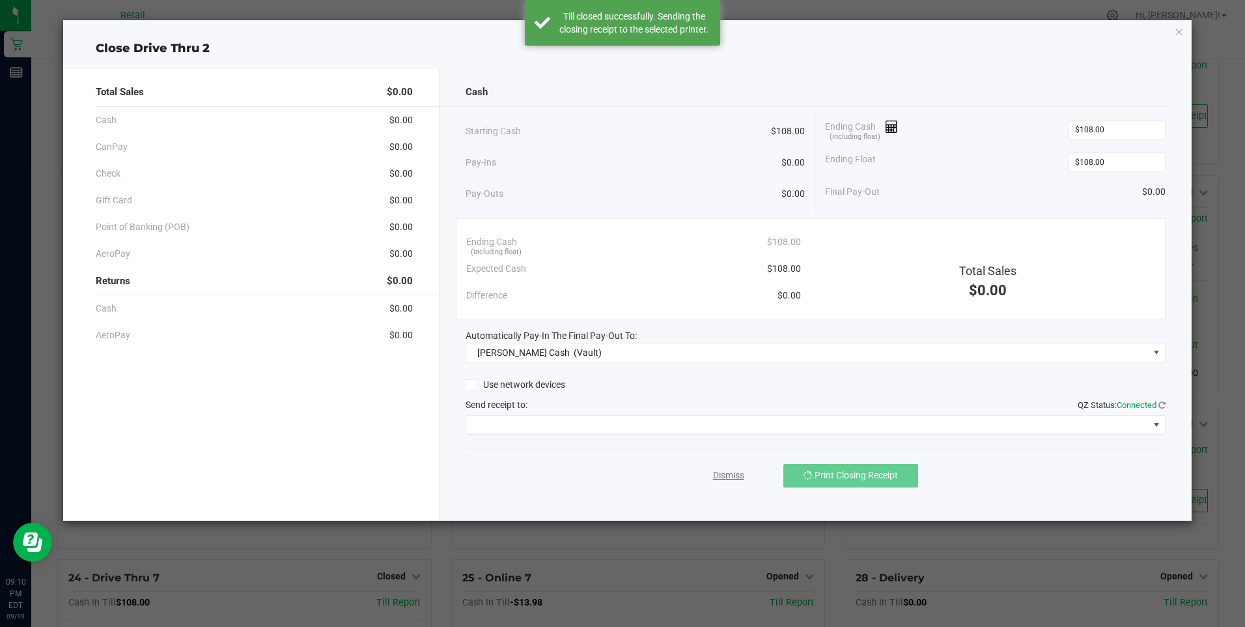
click at [719, 474] on link "Dismiss" at bounding box center [728, 475] width 31 height 14
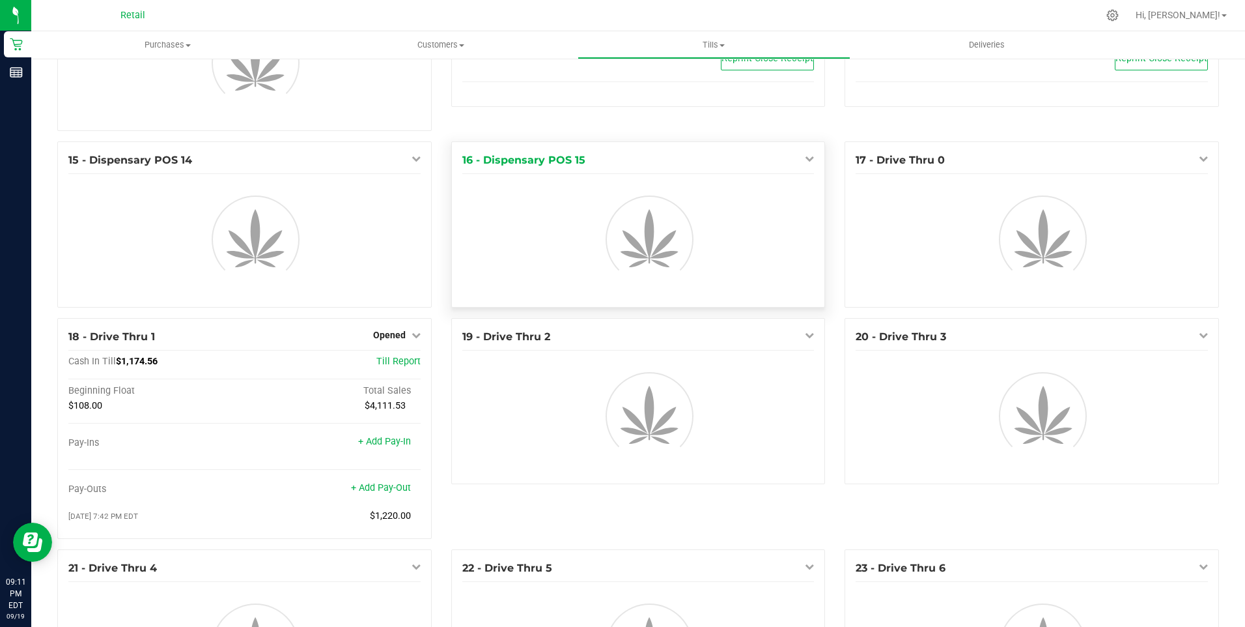
scroll to position [883, 0]
